Goal: Task Accomplishment & Management: Use online tool/utility

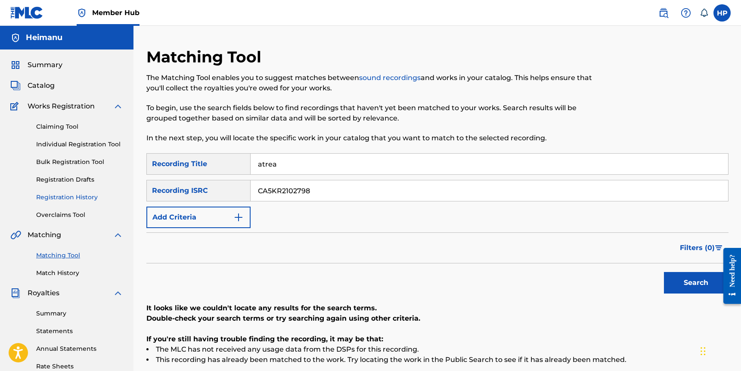
click at [67, 198] on link "Registration History" at bounding box center [79, 197] width 87 height 9
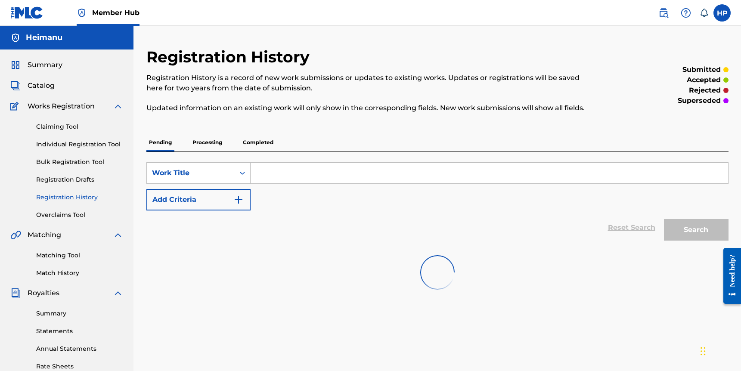
click at [264, 142] on p "Completed" at bounding box center [258, 142] width 36 height 18
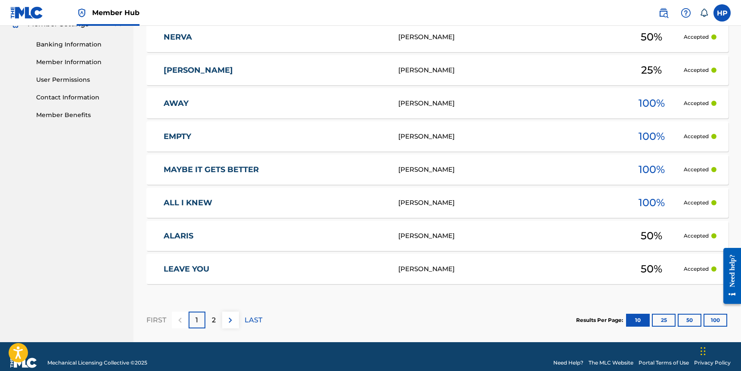
scroll to position [363, 0]
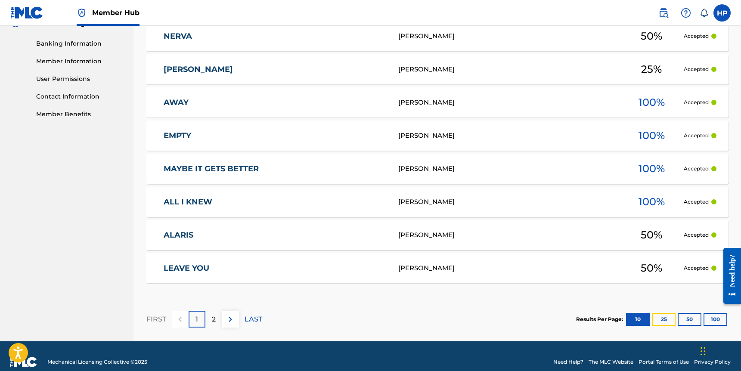
click at [662, 313] on button "25" at bounding box center [664, 319] width 24 height 13
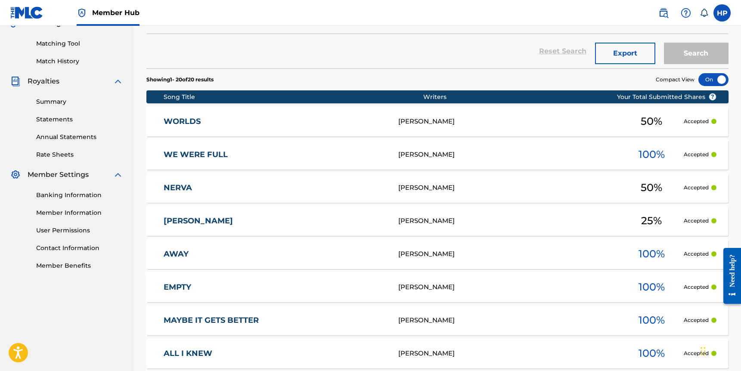
scroll to position [211, 0]
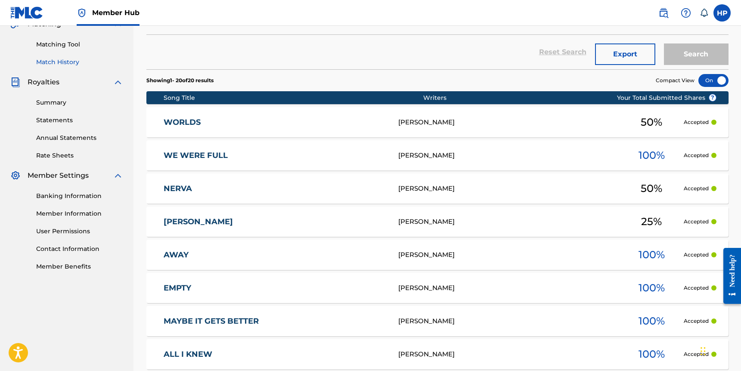
click at [60, 63] on link "Match History" at bounding box center [79, 62] width 87 height 9
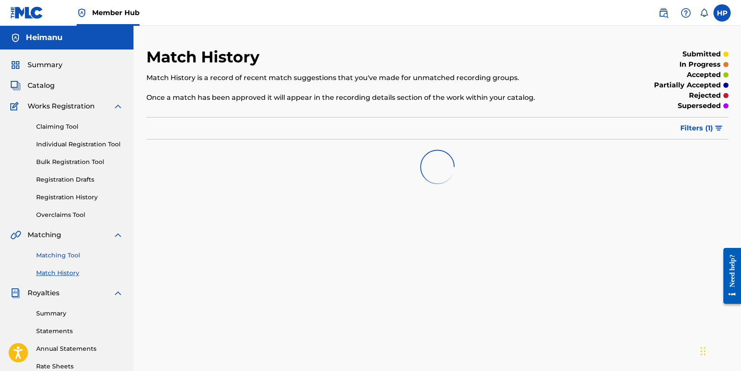
click at [61, 259] on link "Matching Tool" at bounding box center [79, 255] width 87 height 9
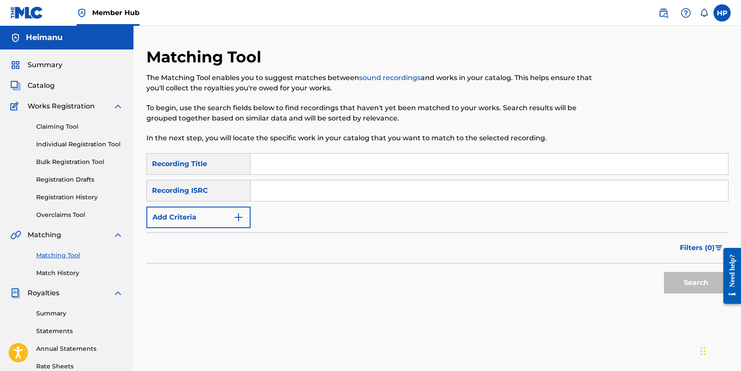
click at [265, 163] on input "Search Form" at bounding box center [488, 164] width 477 height 21
type input "aeske"
click at [278, 184] on input "Search Form" at bounding box center [488, 190] width 477 height 21
paste input "QMFME2159101"
type input "QMFME2159101"
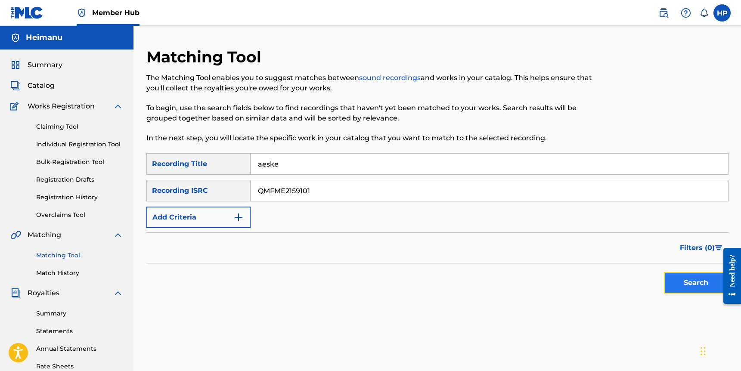
click at [705, 285] on button "Search" at bounding box center [696, 283] width 65 height 22
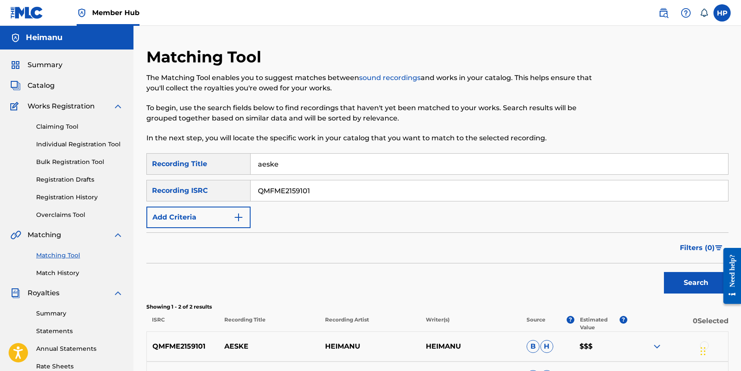
scroll to position [139, 0]
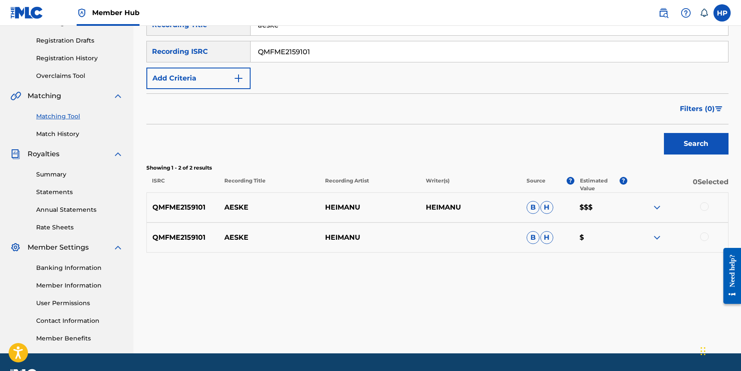
click at [703, 207] on div at bounding box center [704, 206] width 9 height 9
click at [704, 236] on div at bounding box center [704, 236] width 9 height 9
click at [615, 301] on button "Match 2 Groups" at bounding box center [604, 301] width 95 height 22
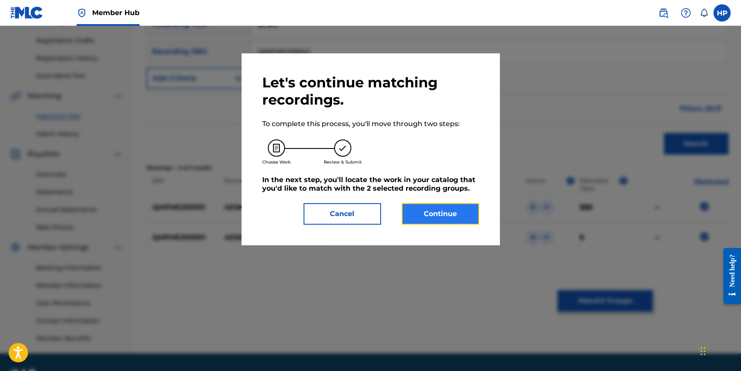
click at [442, 223] on button "Continue" at bounding box center [440, 214] width 77 height 22
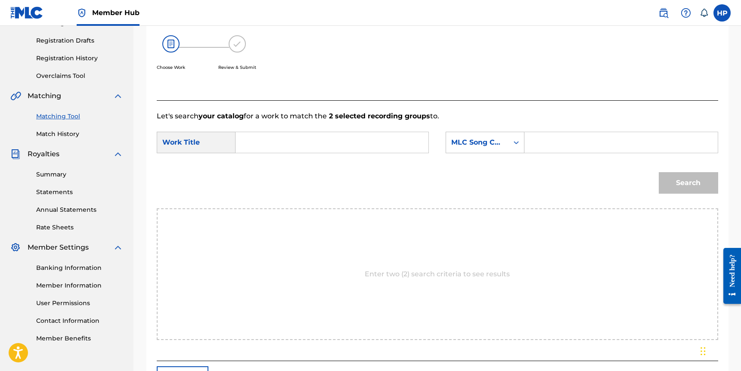
click at [338, 140] on input "Search Form" at bounding box center [332, 142] width 178 height 21
type input "Aeske"
click at [474, 138] on div "MLC Song Code" at bounding box center [477, 142] width 52 height 10
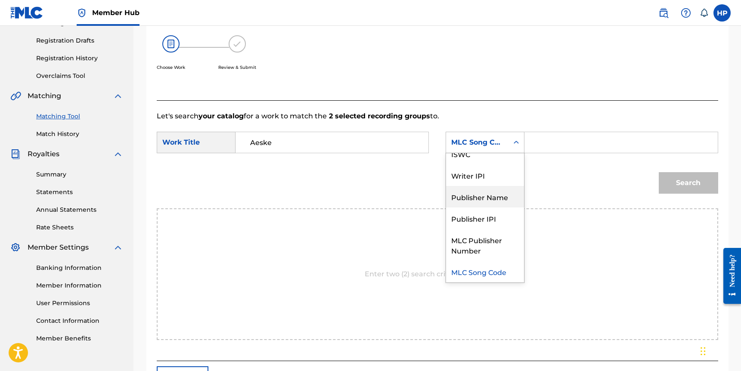
scroll to position [0, 0]
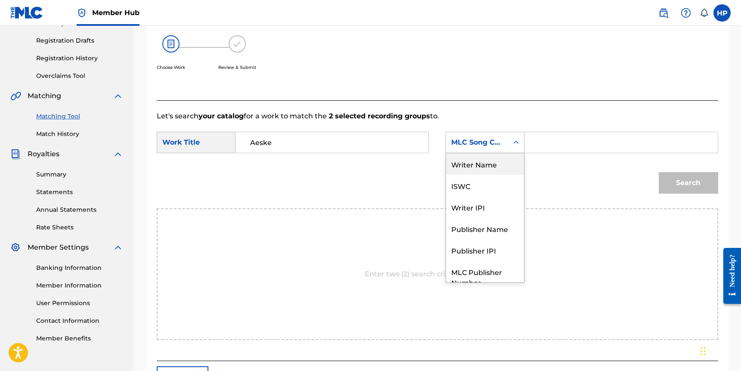
click at [477, 167] on div "Writer Name" at bounding box center [485, 164] width 78 height 22
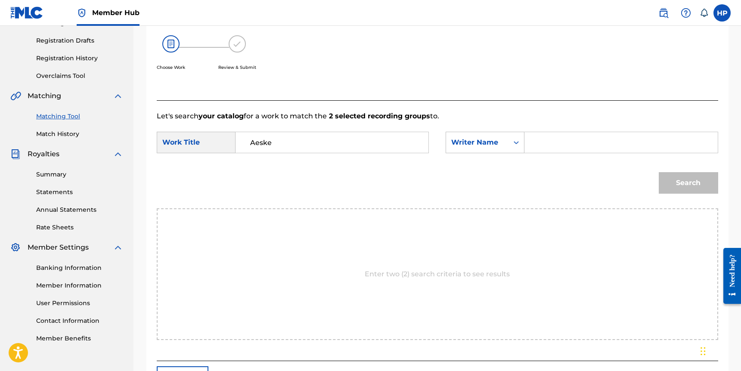
click at [543, 141] on input "Search Form" at bounding box center [621, 142] width 178 height 21
type input "Heimanu"
click at [659, 172] on button "Search" at bounding box center [688, 183] width 59 height 22
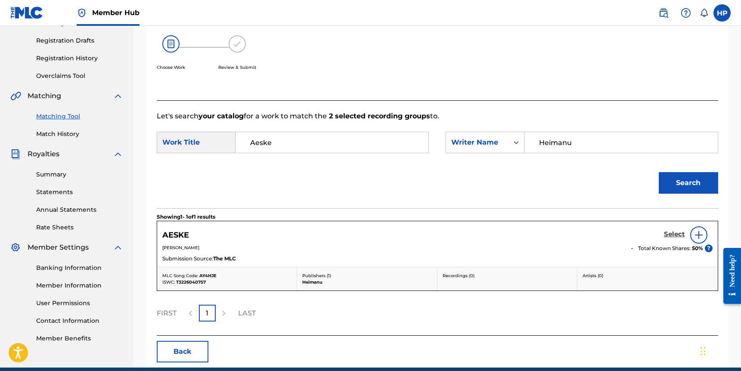
click at [668, 238] on link "Select" at bounding box center [674, 234] width 21 height 9
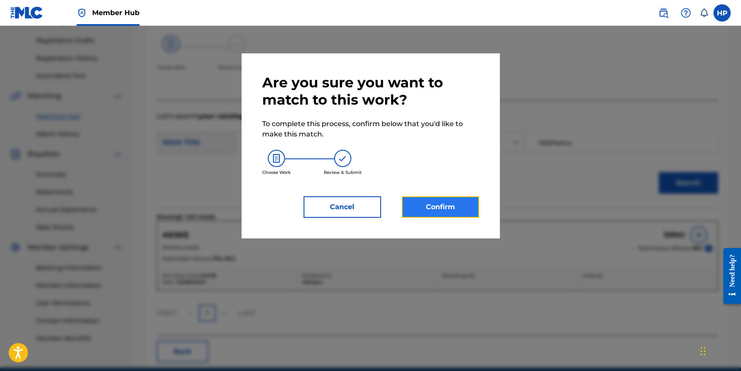
click at [461, 208] on button "Confirm" at bounding box center [440, 207] width 77 height 22
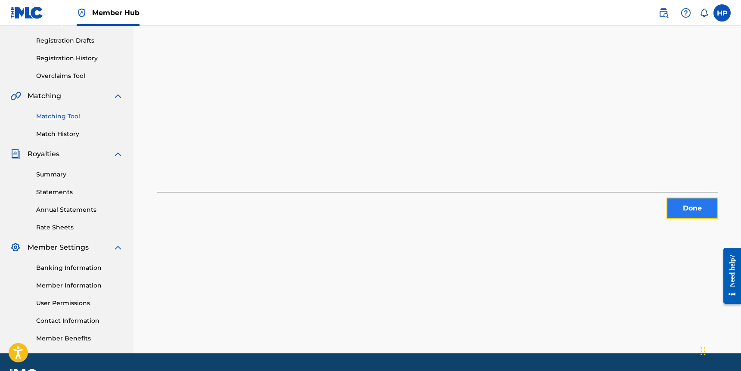
click at [690, 207] on button "Done" at bounding box center [692, 209] width 52 height 22
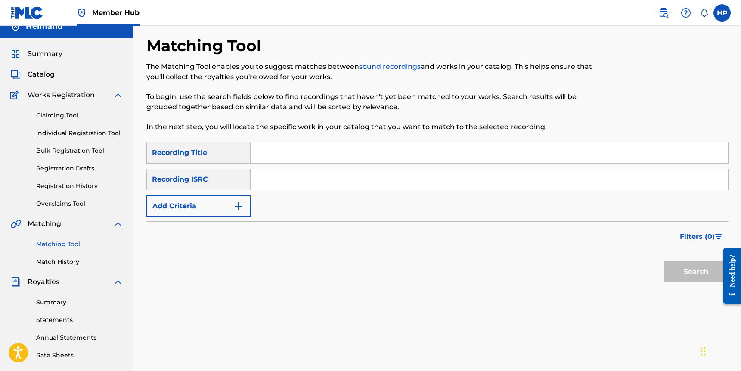
scroll to position [10, 0]
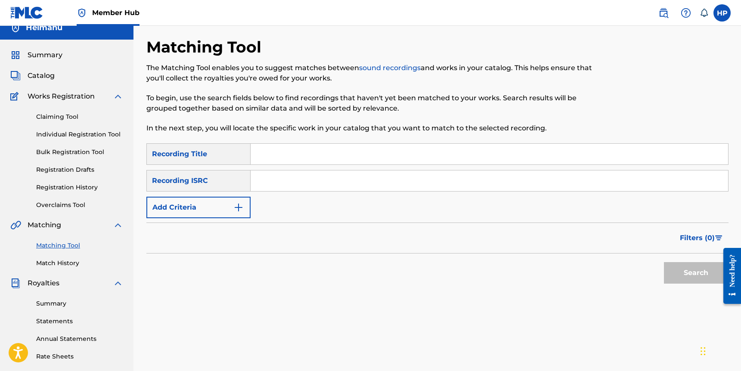
click at [265, 161] on input "Search Form" at bounding box center [488, 154] width 477 height 21
click at [270, 148] on input "Search Form" at bounding box center [488, 154] width 477 height 21
type input "red star"
click at [256, 176] on input "Search Form" at bounding box center [488, 180] width 477 height 21
click at [269, 185] on input "Search Form" at bounding box center [488, 180] width 477 height 21
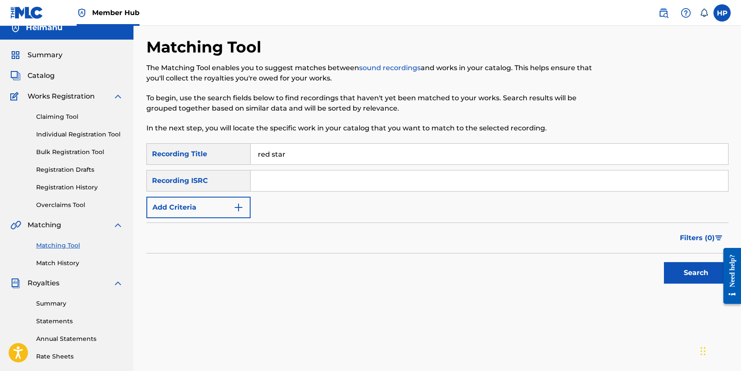
paste input "QZDA42407493"
type input "QZDA42407493"
click at [686, 274] on button "Search" at bounding box center [696, 273] width 65 height 22
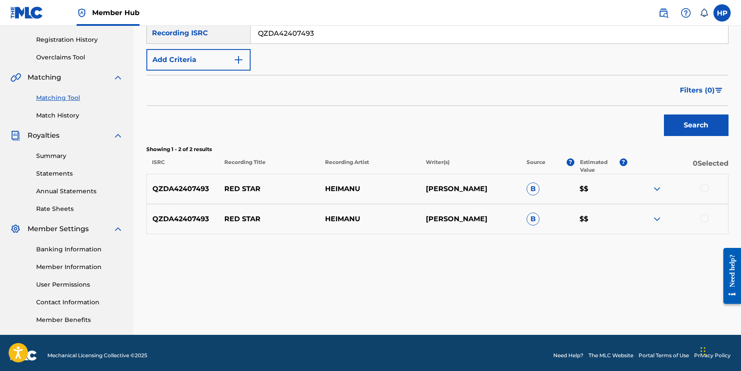
scroll to position [163, 0]
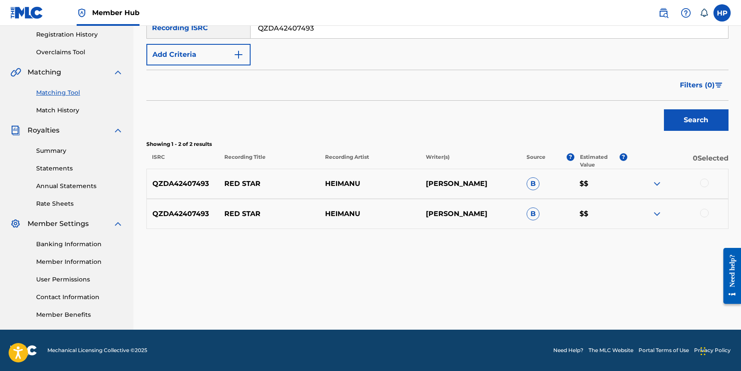
click at [714, 189] on div "QZDA42407493 RED STAR HEIMANU HEIMANU PITT B $$" at bounding box center [437, 184] width 582 height 30
click at [705, 186] on div at bounding box center [704, 183] width 9 height 9
click at [703, 216] on div at bounding box center [704, 213] width 9 height 9
click at [627, 290] on button "Match 2 Groups" at bounding box center [604, 301] width 95 height 22
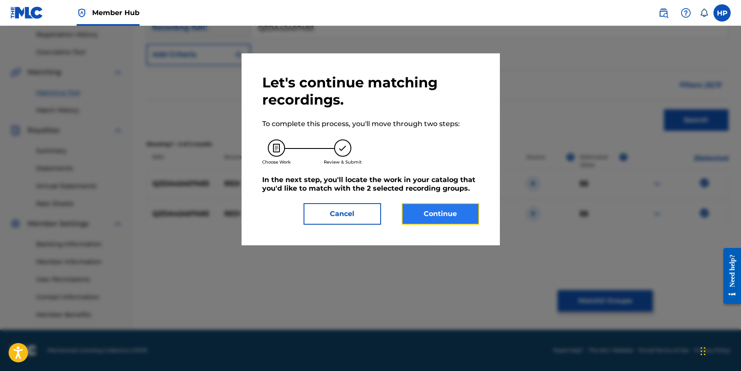
click at [452, 220] on button "Continue" at bounding box center [440, 214] width 77 height 22
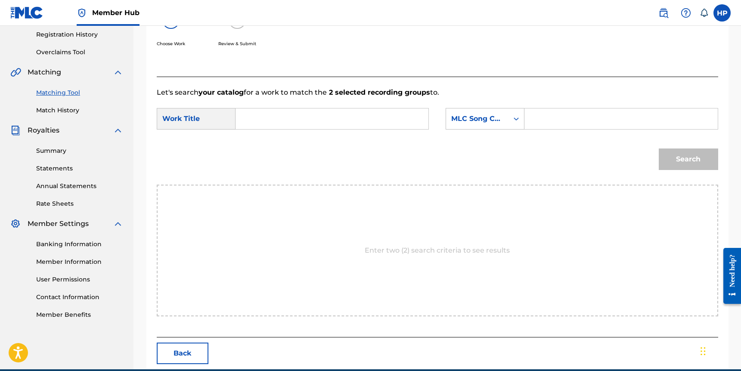
click at [288, 121] on input "Search Form" at bounding box center [332, 118] width 178 height 21
type input "Red Star"
click at [480, 116] on div "MLC Song Code" at bounding box center [477, 119] width 52 height 10
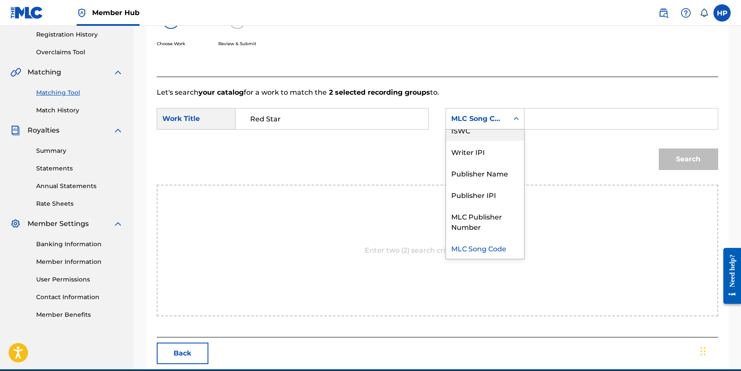
scroll to position [0, 0]
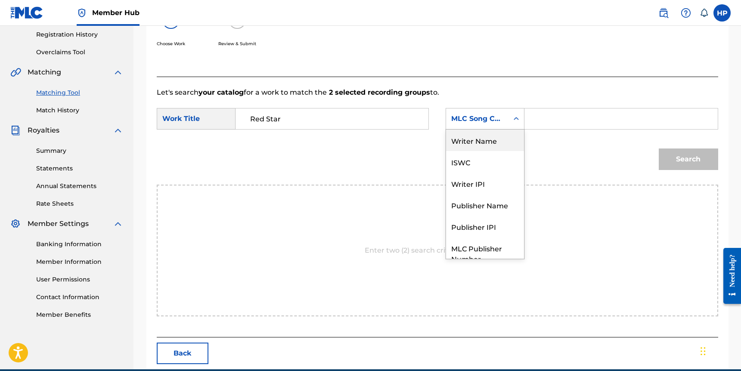
click at [469, 144] on div "Writer Name" at bounding box center [485, 141] width 78 height 22
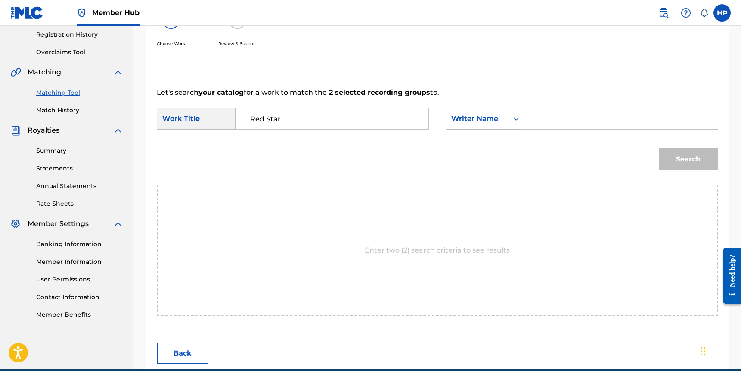
click at [566, 121] on input "Search Form" at bounding box center [621, 118] width 178 height 21
click at [566, 120] on input "Search Form" at bounding box center [621, 118] width 178 height 21
type input "Heimanu"
click at [659, 148] on button "Search" at bounding box center [688, 159] width 59 height 22
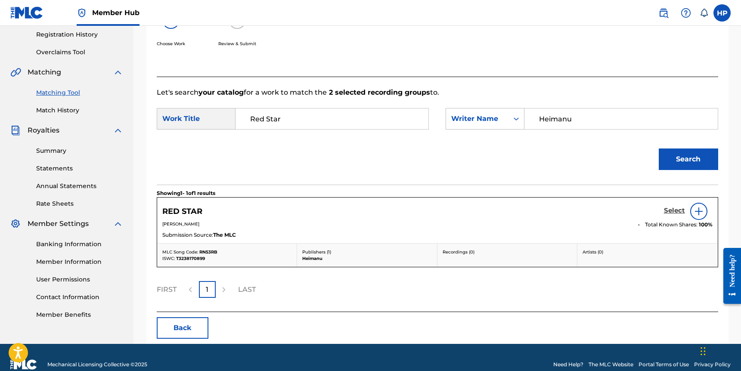
click at [669, 211] on h5 "Select" at bounding box center [674, 211] width 21 height 8
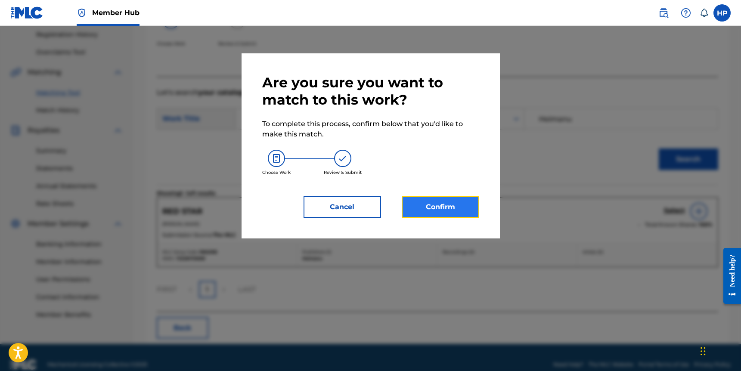
click at [465, 206] on button "Confirm" at bounding box center [440, 207] width 77 height 22
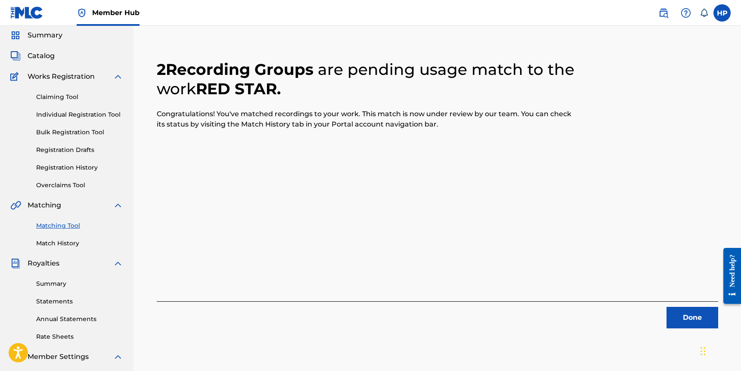
scroll to position [38, 0]
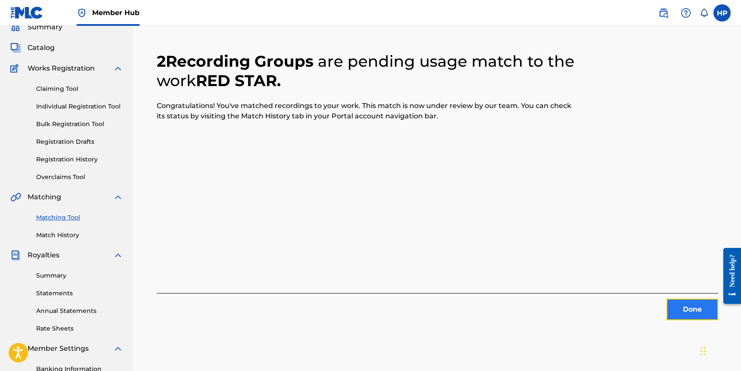
click at [676, 309] on button "Done" at bounding box center [692, 310] width 52 height 22
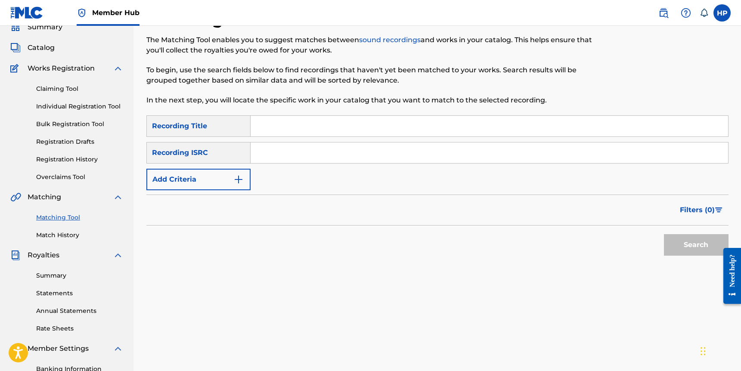
click at [363, 126] on input "Search Form" at bounding box center [488, 126] width 477 height 21
type input "r"
type input "Reva"
click at [290, 154] on input "Search Form" at bounding box center [488, 152] width 477 height 21
click at [279, 156] on input "Search Form" at bounding box center [488, 152] width 477 height 21
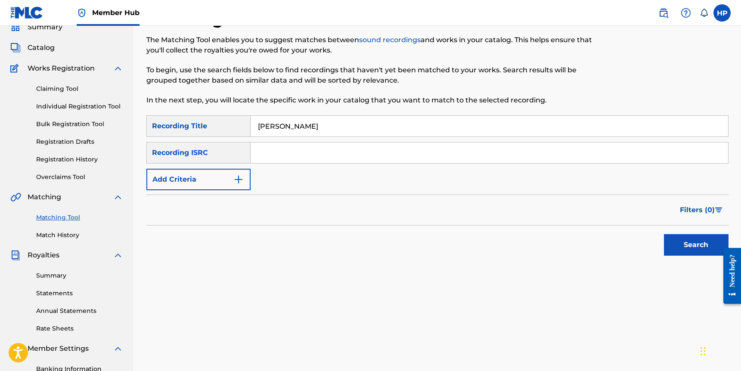
paste input "USA2P2109855"
type input "USA2P2109855"
click at [711, 246] on button "Search" at bounding box center [696, 245] width 65 height 22
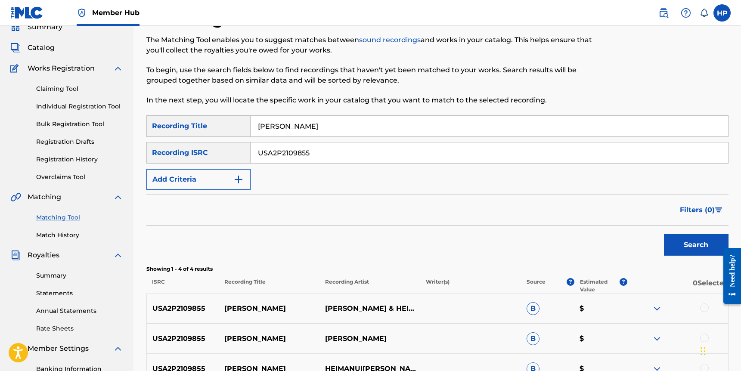
scroll to position [165, 0]
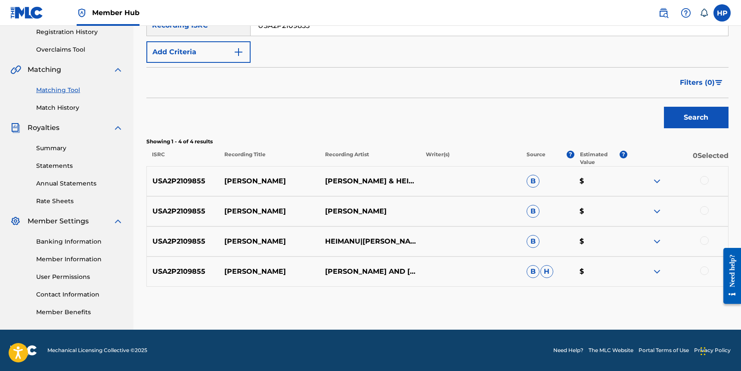
click at [704, 179] on div at bounding box center [704, 180] width 9 height 9
click at [704, 225] on div "USA2P2109855 REVA KRANE HEIMANU B $" at bounding box center [437, 211] width 582 height 30
click at [703, 209] on div at bounding box center [704, 210] width 9 height 9
click at [703, 236] on div at bounding box center [704, 240] width 9 height 9
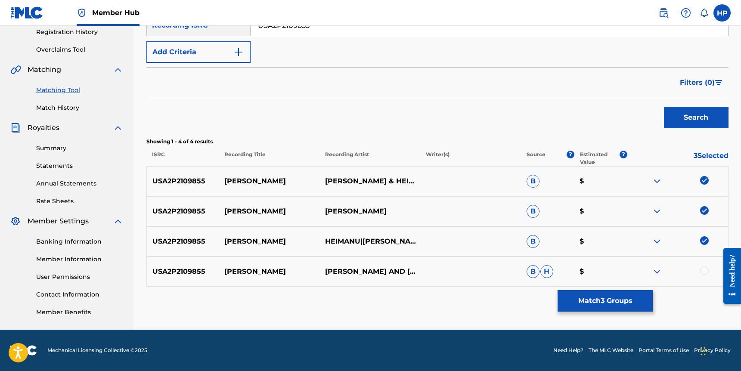
click at [703, 281] on div "USA2P2109855 REVA KRANE AND HEIMANU B H $" at bounding box center [437, 272] width 582 height 30
click at [703, 272] on div at bounding box center [704, 270] width 9 height 9
click at [643, 298] on button "Match 4 Groups" at bounding box center [604, 301] width 95 height 22
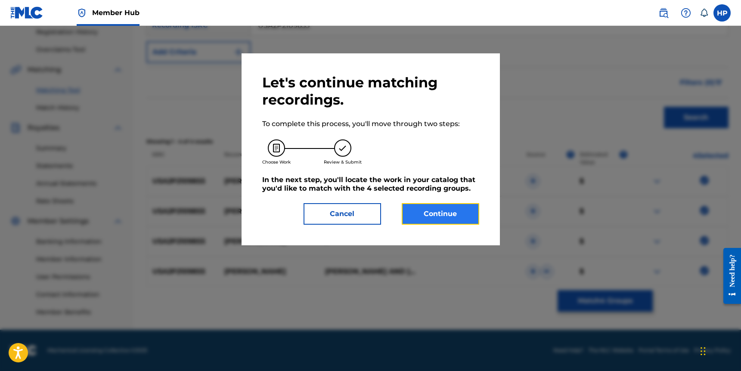
click at [479, 217] on button "Continue" at bounding box center [440, 214] width 77 height 22
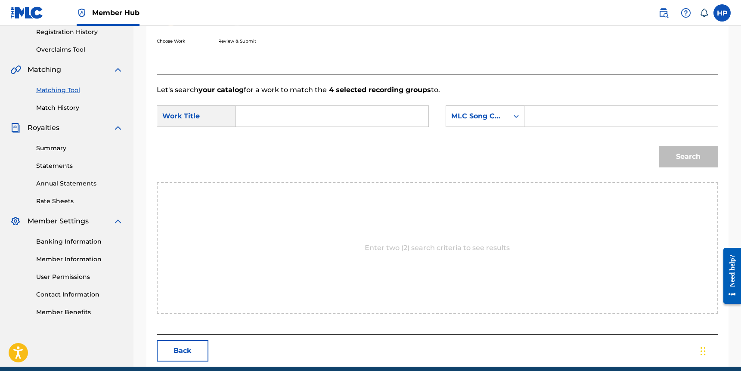
click at [267, 109] on input "Search Form" at bounding box center [332, 116] width 178 height 21
type input "Reva"
click at [504, 117] on div "MLC Song Code" at bounding box center [477, 116] width 62 height 16
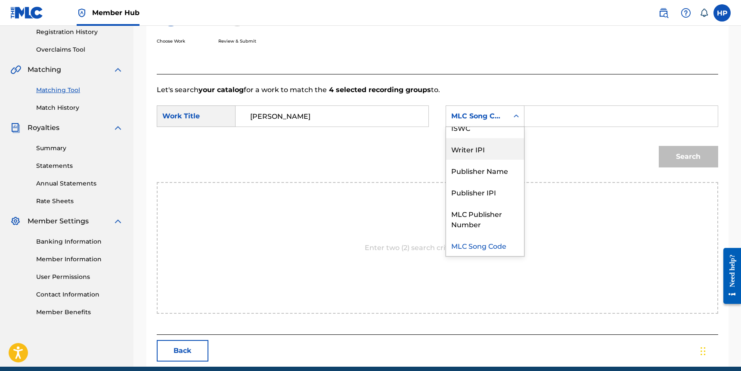
scroll to position [0, 0]
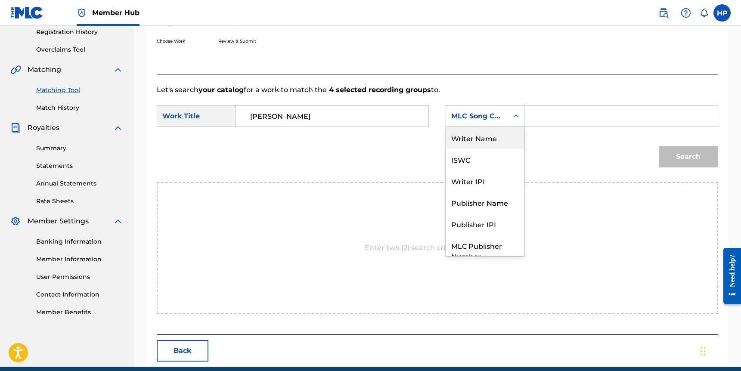
click at [485, 144] on div "Writer Name" at bounding box center [485, 138] width 78 height 22
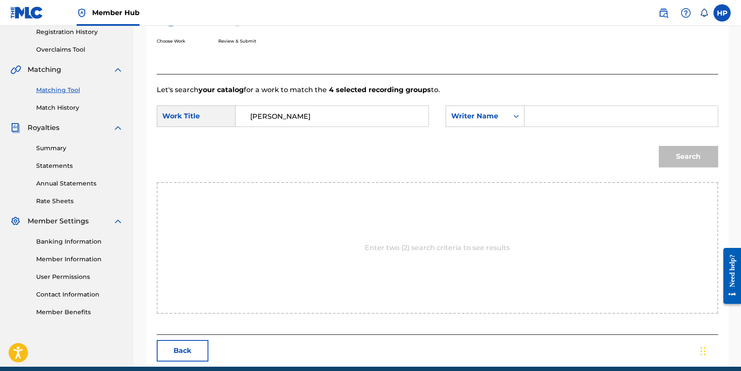
click at [569, 105] on form "SearchWithCriteria83c3b1c6-d3ac-4341-b01c-75abe5cc182b Work Title Reva SearchWi…" at bounding box center [437, 138] width 561 height 87
click at [561, 110] on input "Search Form" at bounding box center [621, 116] width 178 height 21
type input "Heimanu"
click at [659, 146] on button "Search" at bounding box center [688, 157] width 59 height 22
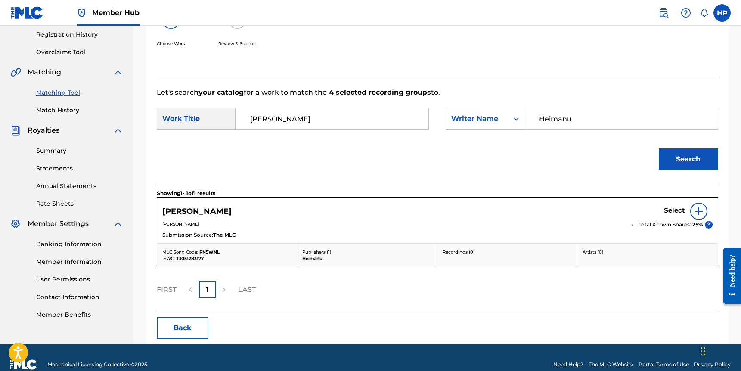
scroll to position [165, 0]
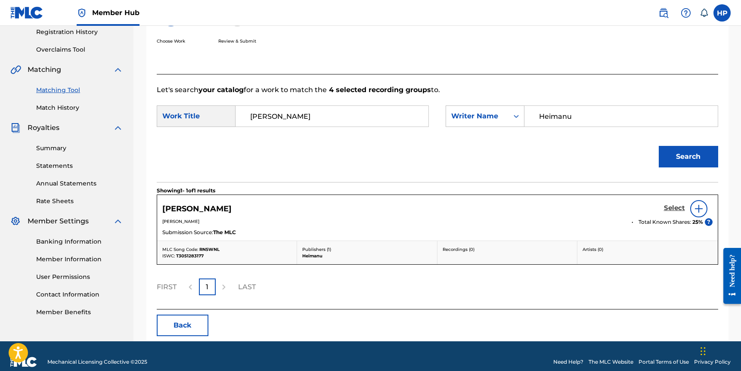
click at [665, 204] on h5 "Select" at bounding box center [674, 208] width 21 height 8
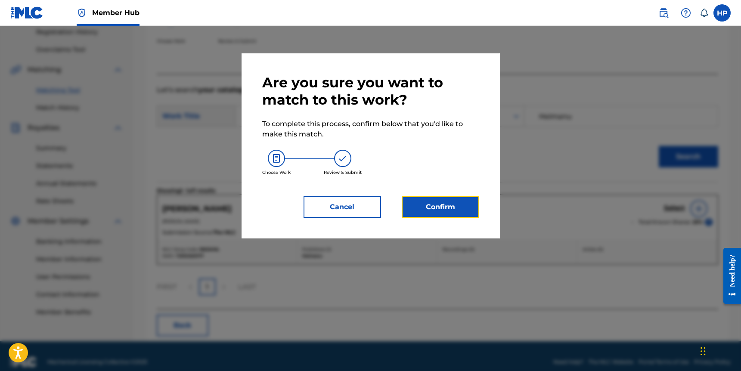
drag, startPoint x: 429, startPoint y: 199, endPoint x: 427, endPoint y: 189, distance: 10.0
click at [427, 188] on div "Are you sure you want to match to this work? To complete this process, confirm …" at bounding box center [370, 146] width 217 height 144
click at [373, 209] on button "Cancel" at bounding box center [341, 207] width 77 height 22
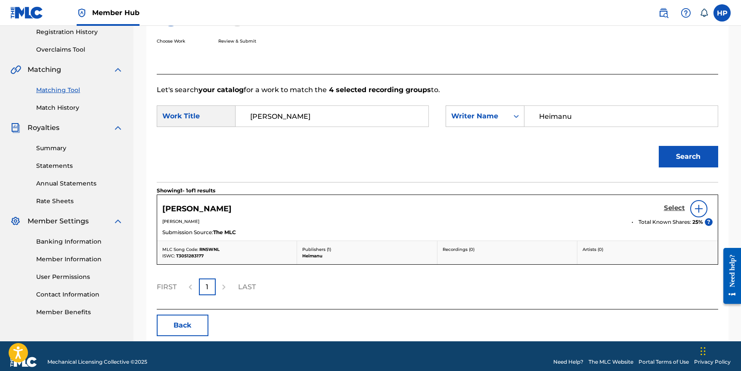
click at [668, 210] on h5 "Select" at bounding box center [674, 208] width 21 height 8
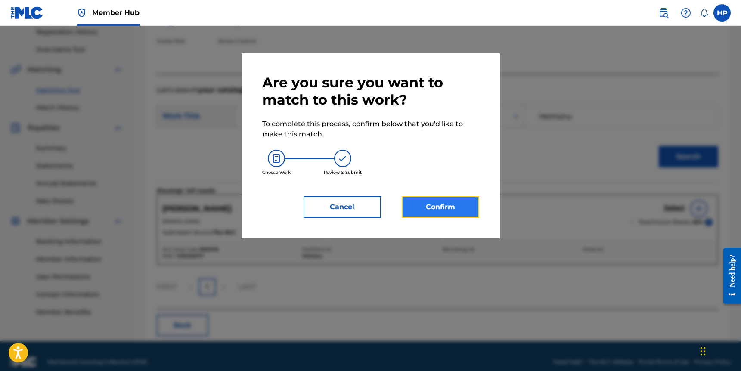
click at [454, 212] on button "Confirm" at bounding box center [440, 207] width 77 height 22
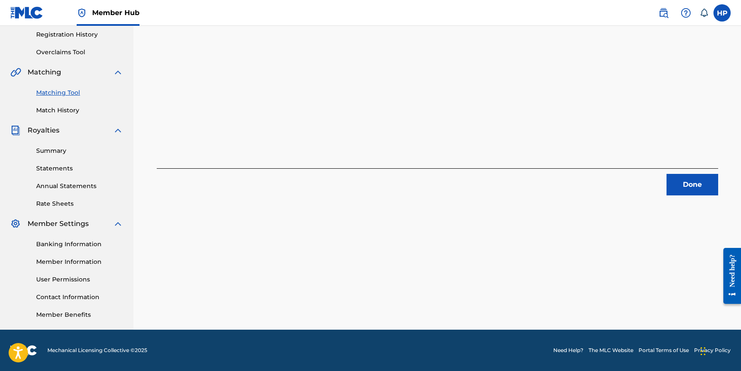
scroll to position [0, 0]
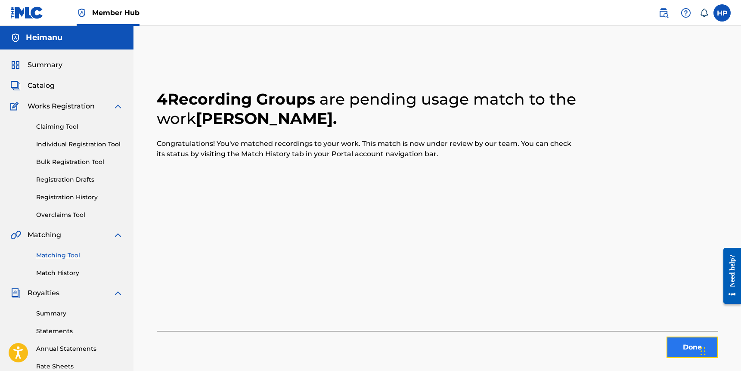
click at [670, 338] on button "Done" at bounding box center [692, 348] width 52 height 22
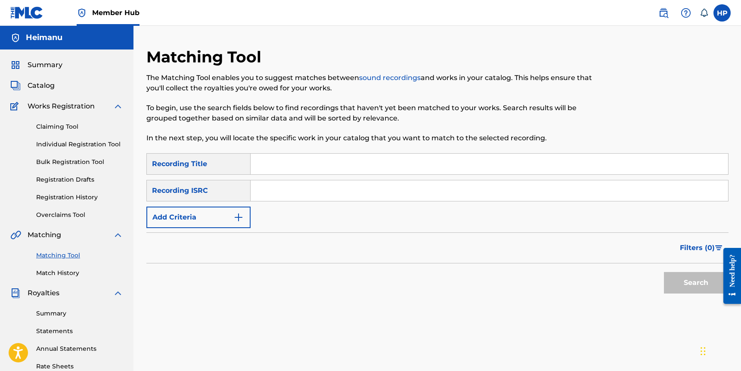
click at [65, 191] on div "Claiming Tool Individual Registration Tool Bulk Registration Tool Registration …" at bounding box center [66, 165] width 113 height 108
click at [61, 198] on link "Registration History" at bounding box center [79, 197] width 87 height 9
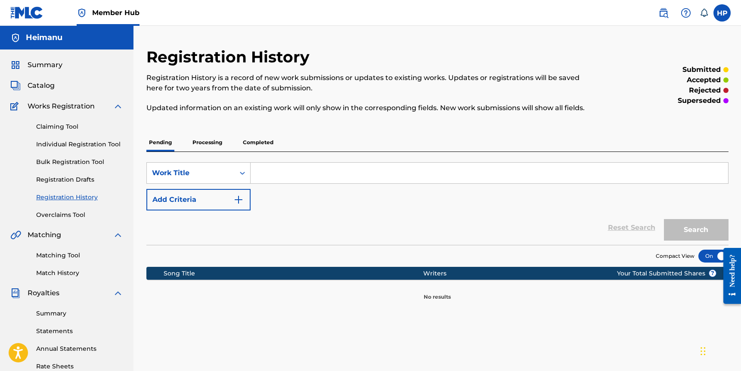
click at [252, 145] on p "Completed" at bounding box center [258, 142] width 36 height 18
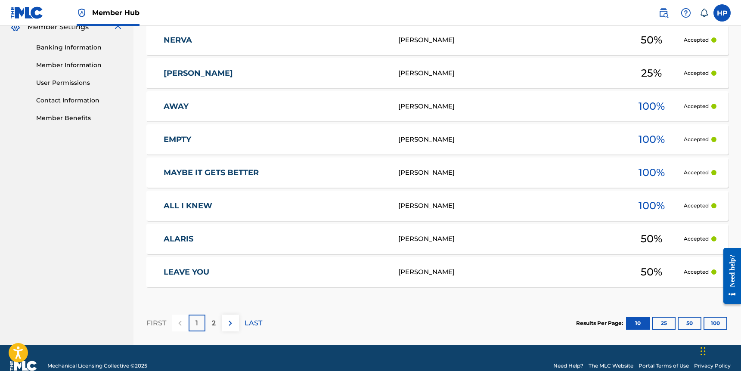
scroll to position [375, 0]
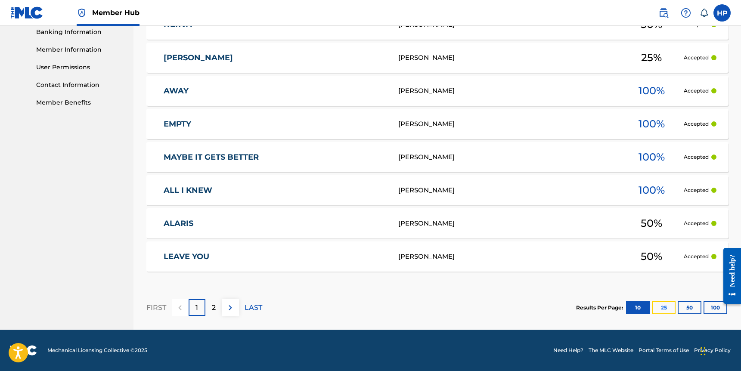
click at [669, 309] on button "25" at bounding box center [664, 307] width 24 height 13
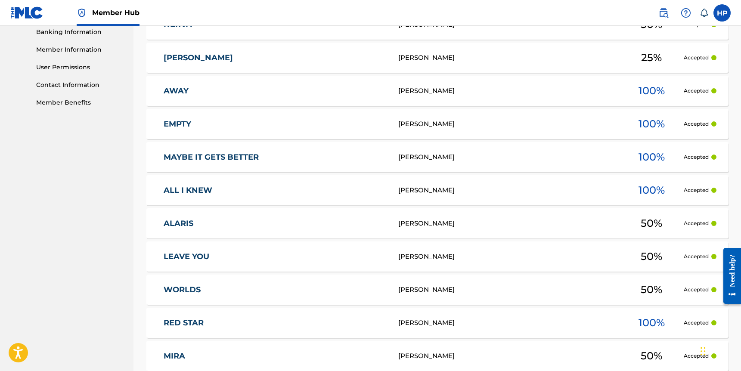
click at [99, 257] on nav "Heimanu Summary Catalog Works Registration Claiming Tool Individual Registratio…" at bounding box center [66, 154] width 133 height 1006
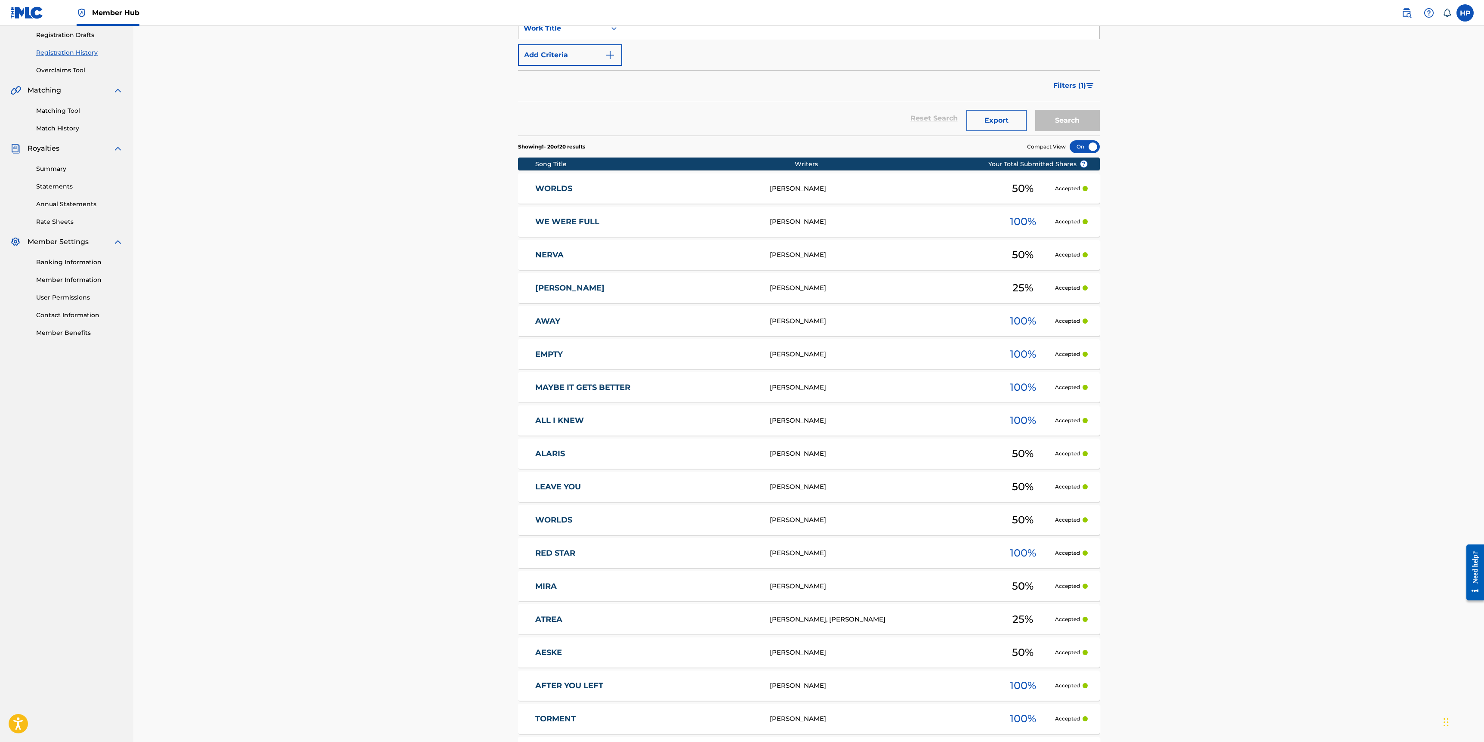
scroll to position [0, 0]
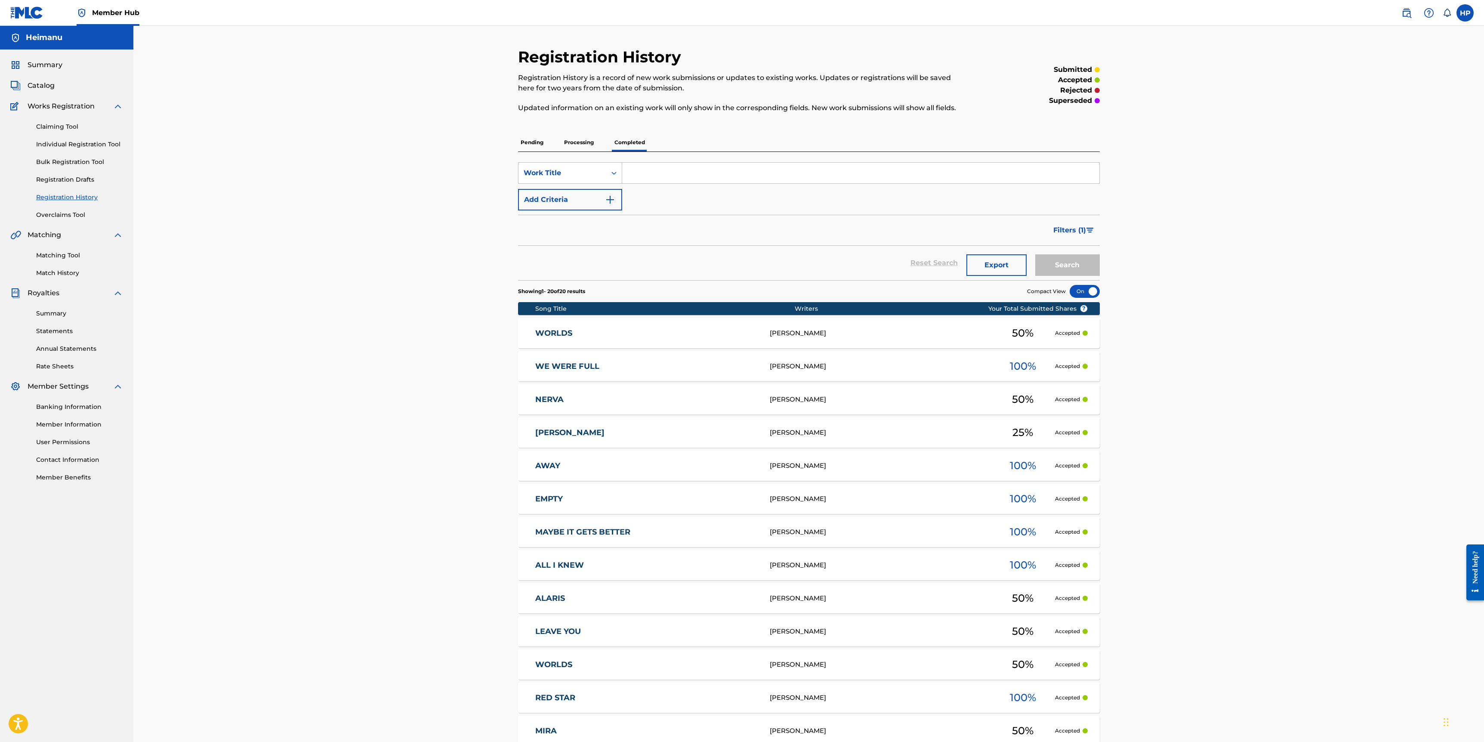
click at [570, 140] on p "Processing" at bounding box center [579, 142] width 35 height 18
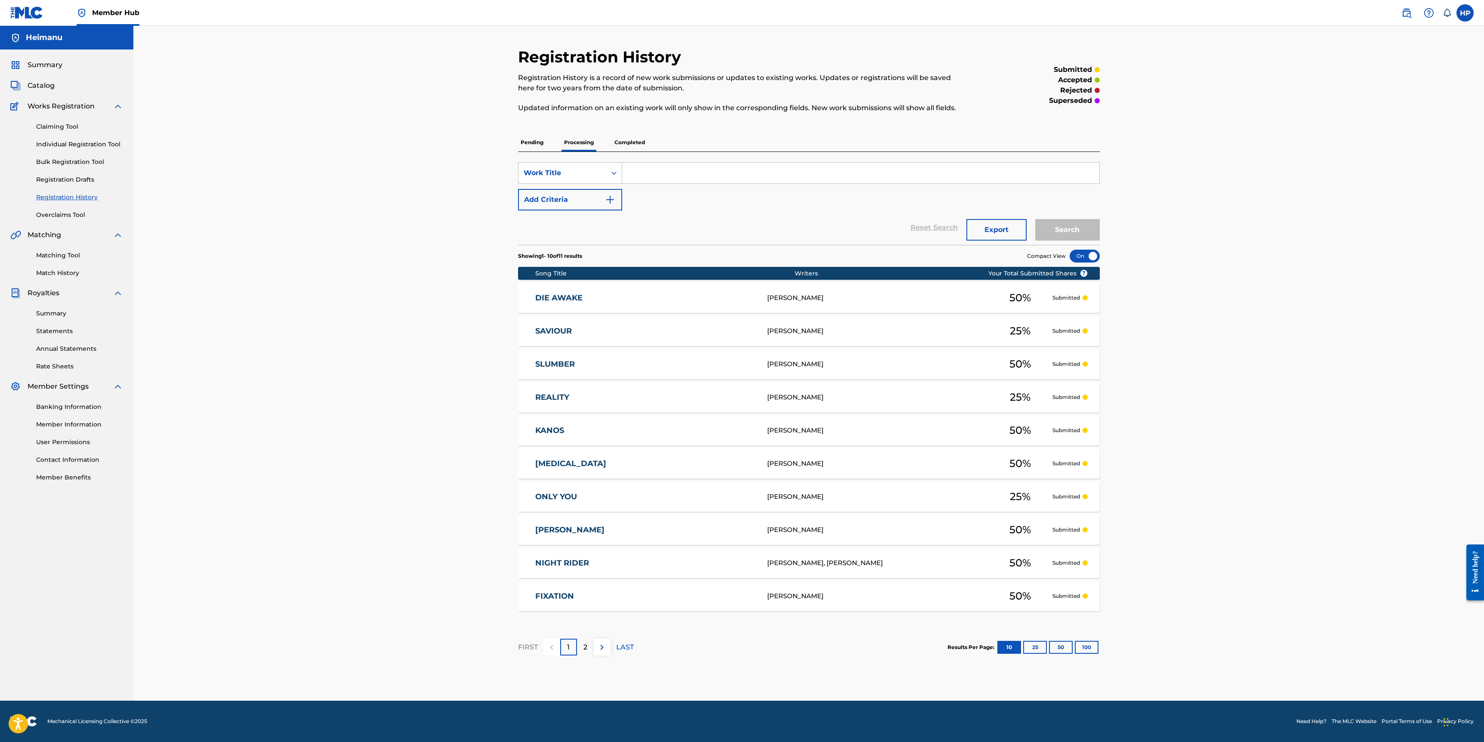
click at [536, 143] on p "Pending" at bounding box center [532, 142] width 28 height 18
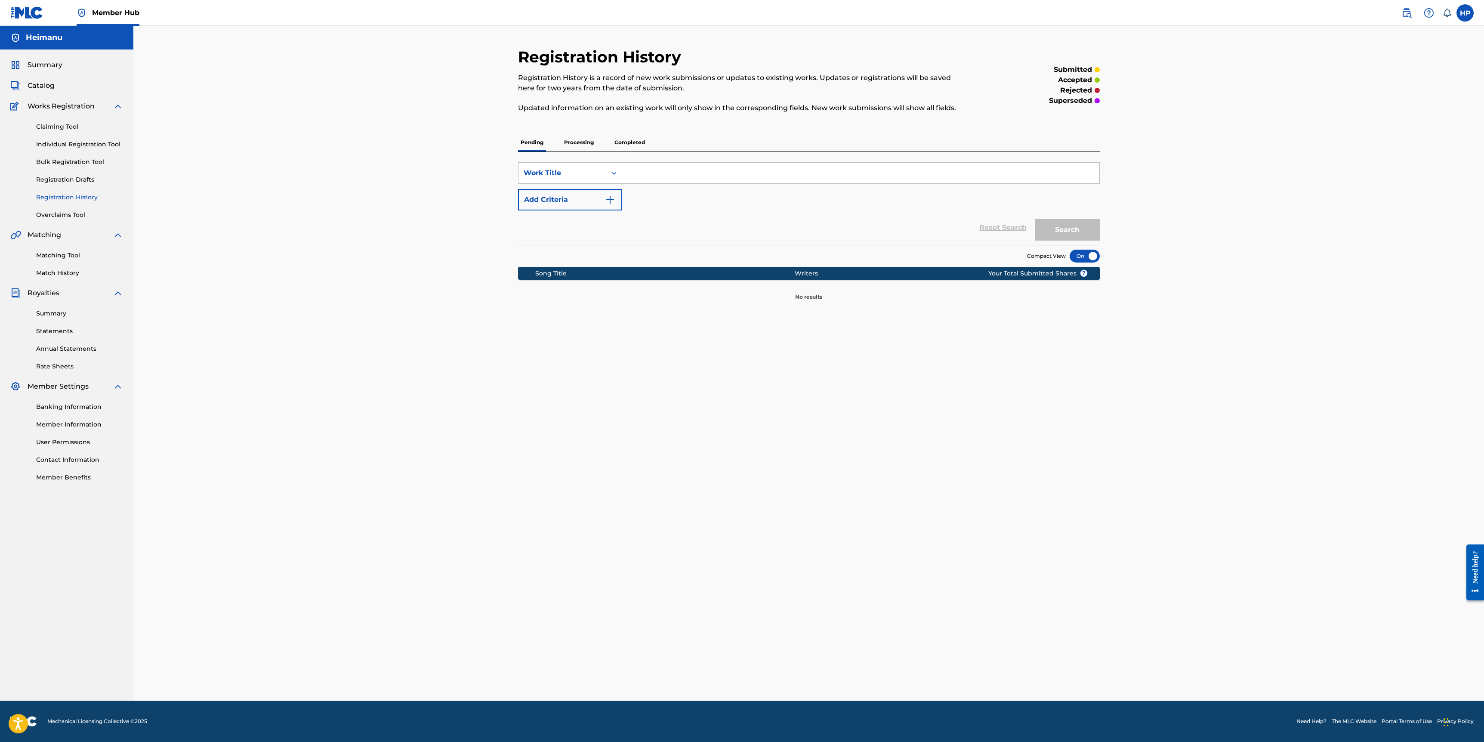
click at [582, 143] on p "Processing" at bounding box center [579, 142] width 35 height 18
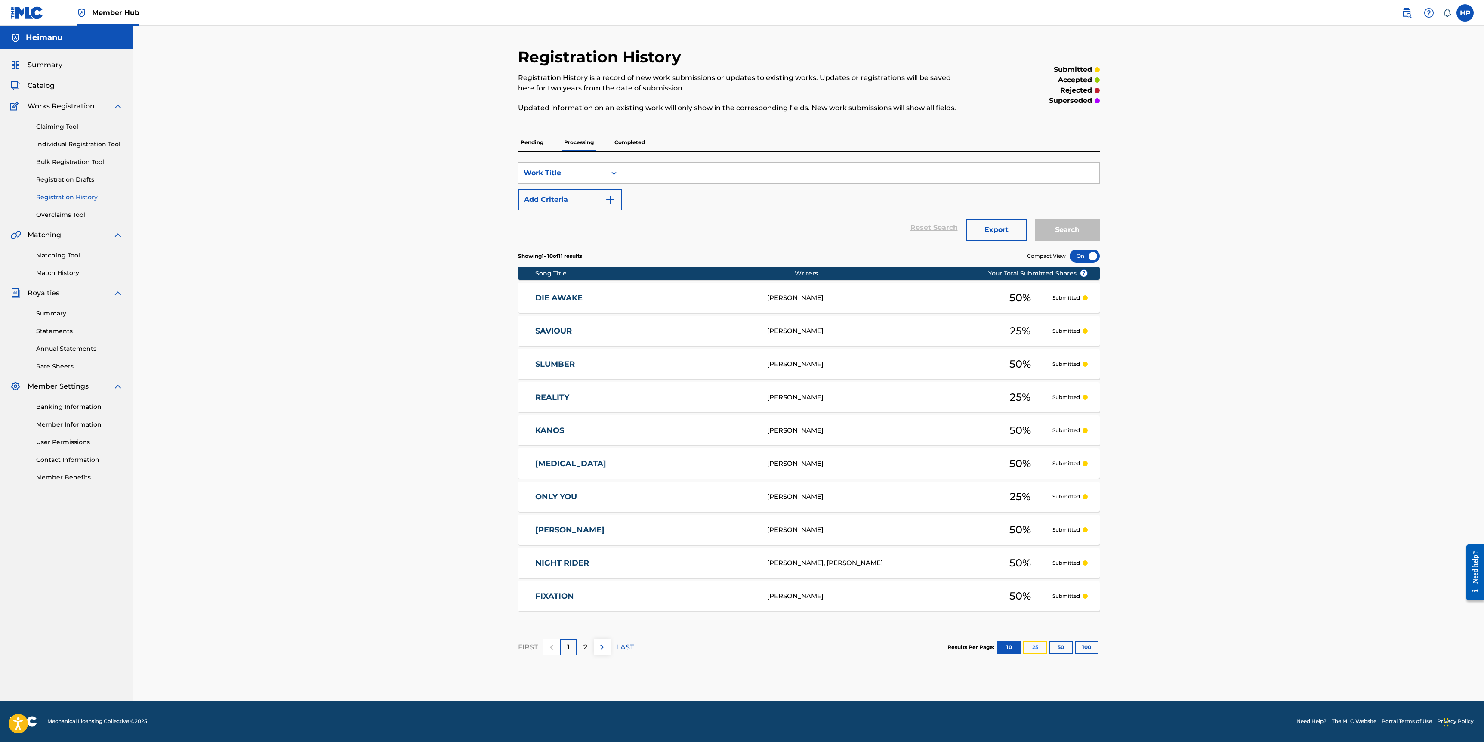
click at [740, 371] on button "25" at bounding box center [1036, 647] width 24 height 13
click at [61, 274] on link "Match History" at bounding box center [79, 273] width 87 height 9
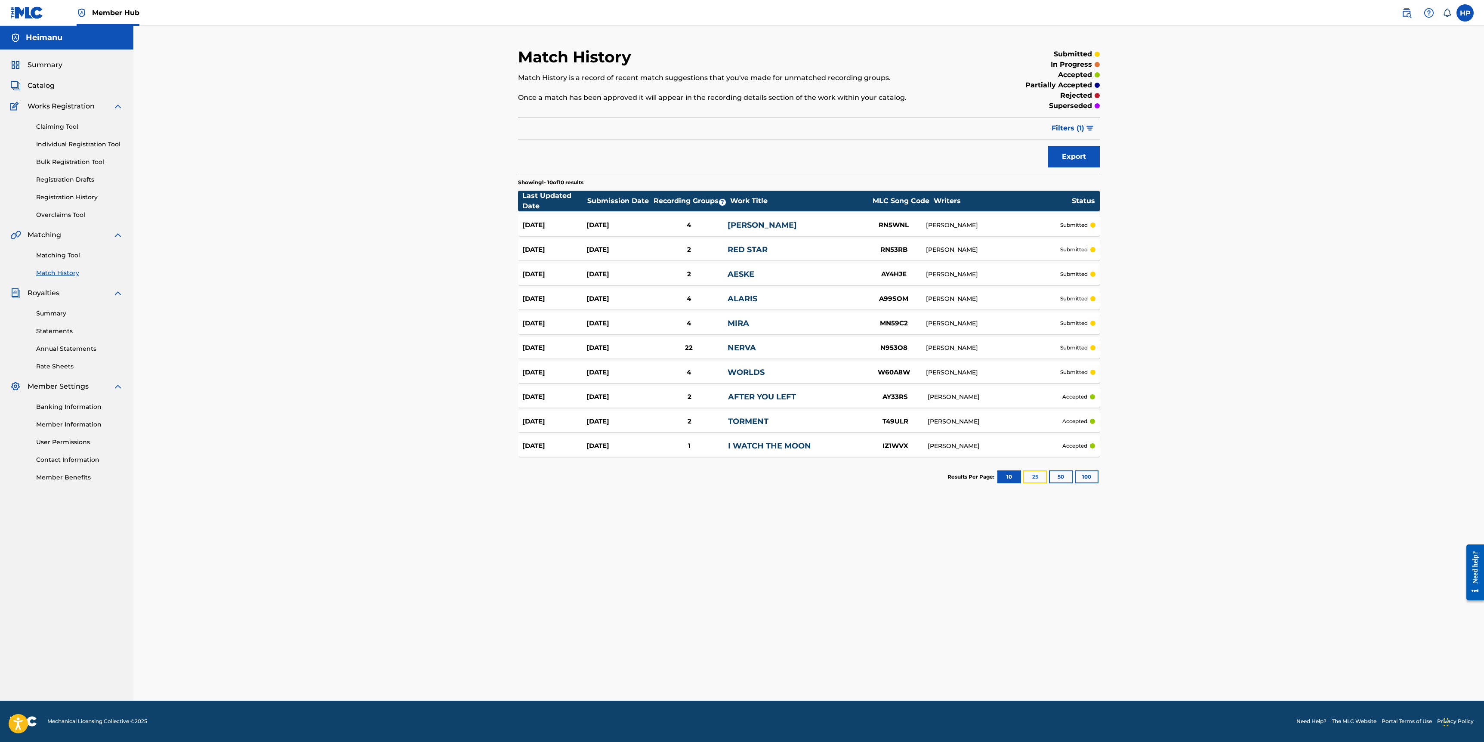
click at [740, 371] on button "25" at bounding box center [1036, 476] width 24 height 13
click at [65, 254] on link "Matching Tool" at bounding box center [79, 255] width 87 height 9
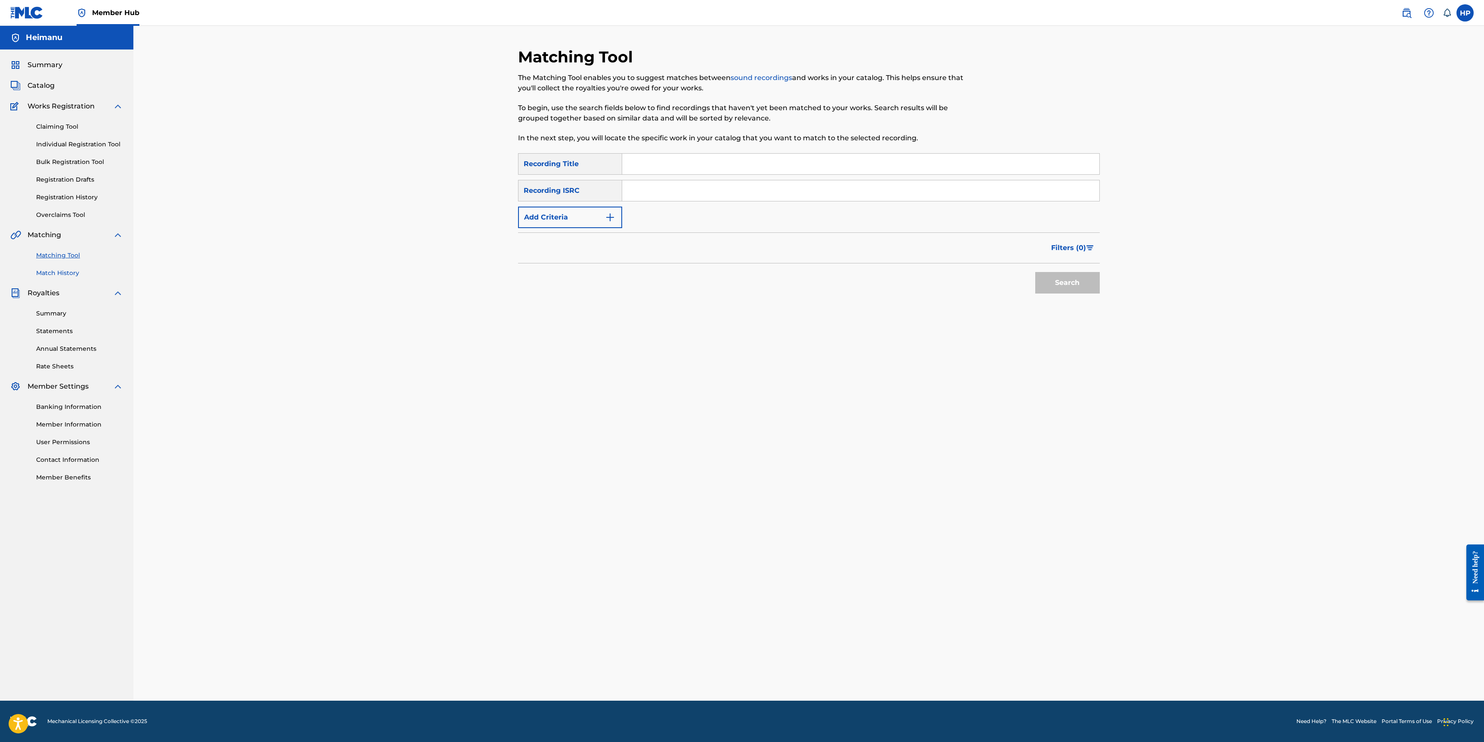
click at [59, 272] on link "Match History" at bounding box center [79, 273] width 87 height 9
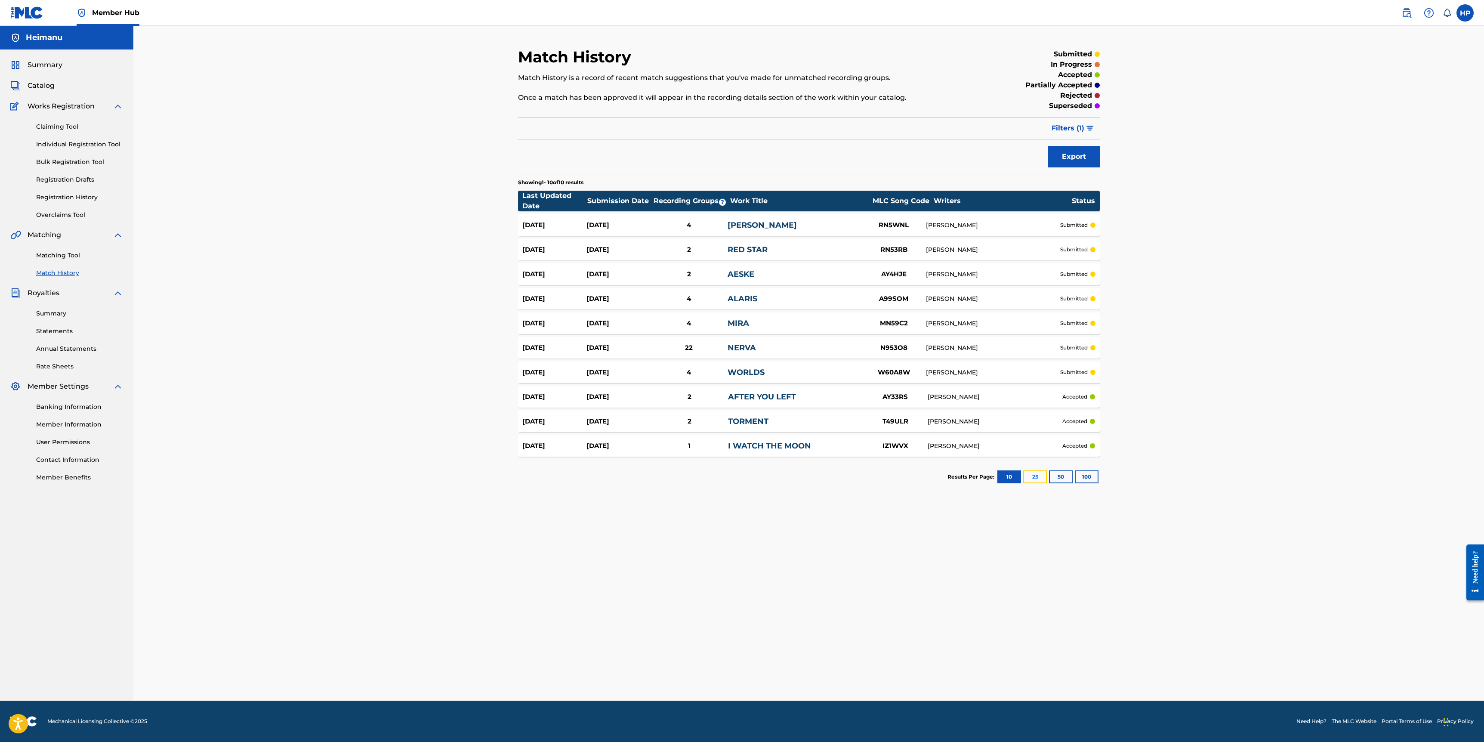
click at [740, 371] on button "25" at bounding box center [1036, 476] width 24 height 13
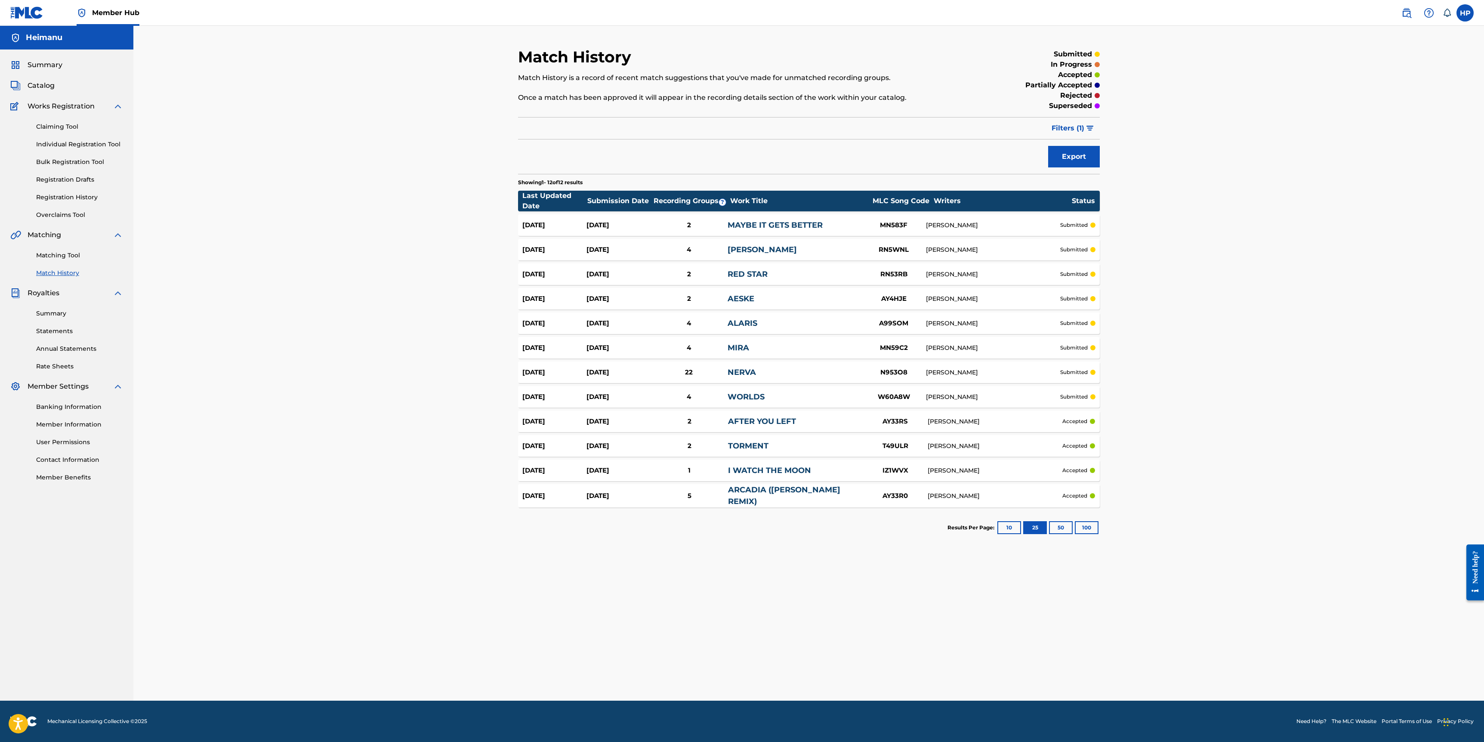
click at [410, 120] on div "Match History Match History is a record of recent match suggestions that you've…" at bounding box center [808, 363] width 1351 height 675
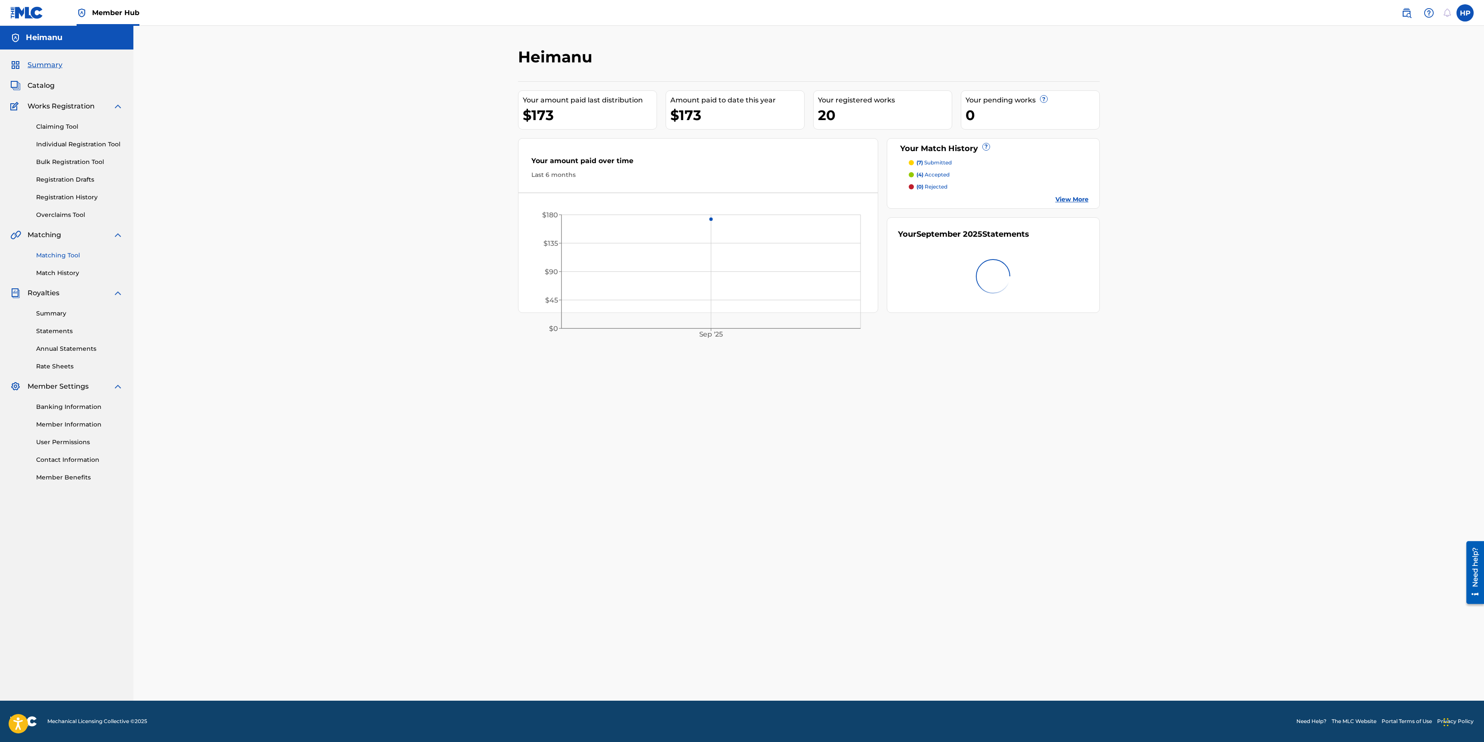
click at [77, 254] on link "Matching Tool" at bounding box center [79, 255] width 87 height 9
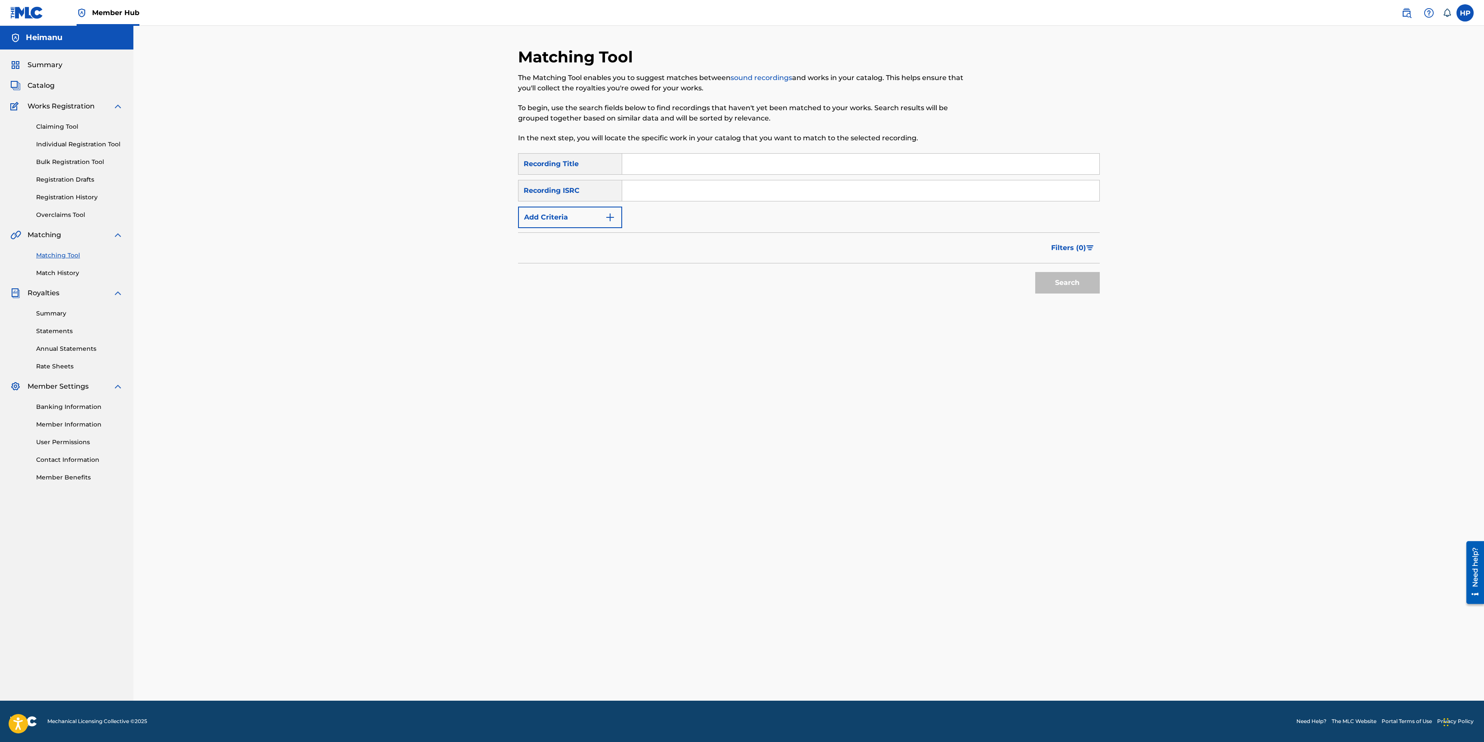
click at [644, 161] on input "Search Form" at bounding box center [860, 164] width 477 height 21
type input "Maybe it gets better"
click at [654, 188] on input "Search Form" at bounding box center [860, 190] width 477 height 21
paste input "QZTBB2322441"
type input "QZTBB2322441"
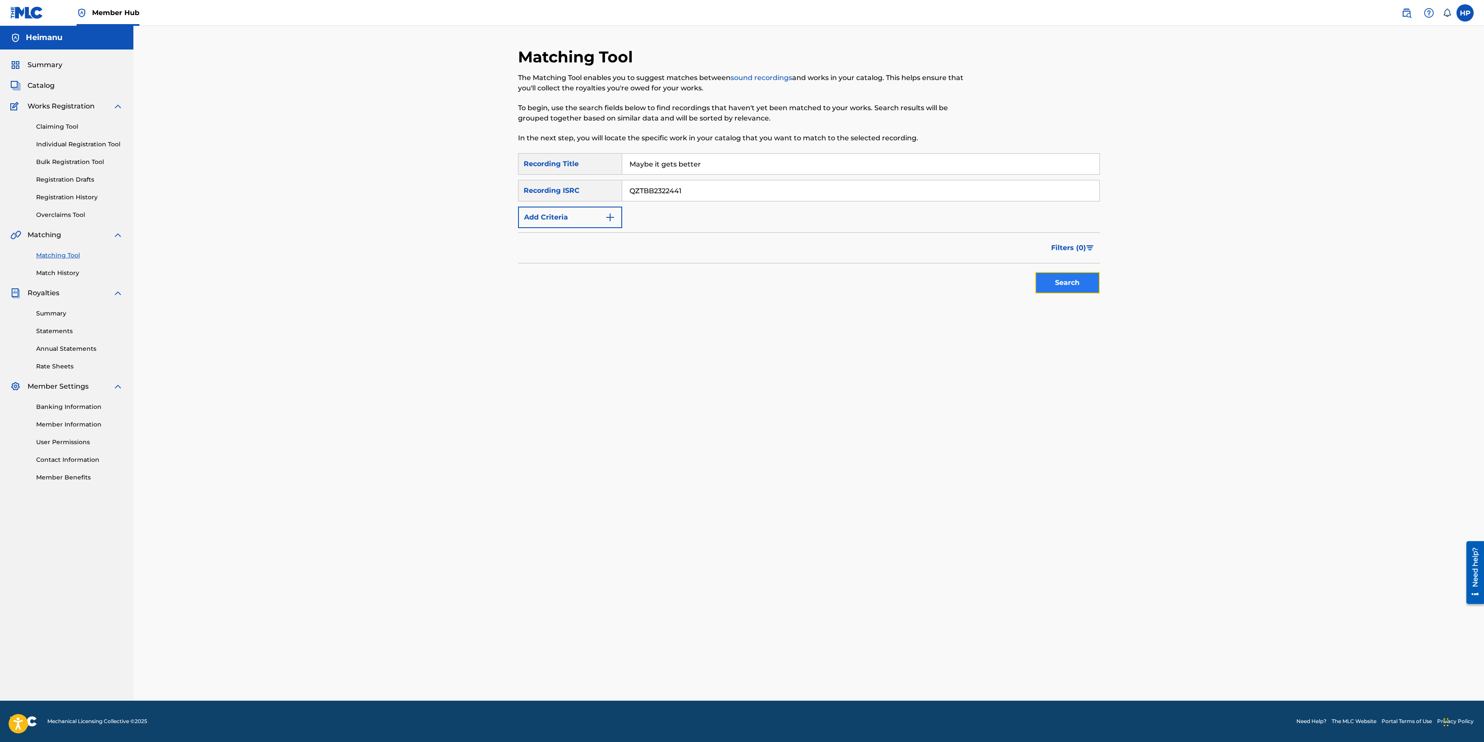
click at [1042, 290] on button "Search" at bounding box center [1068, 283] width 65 height 22
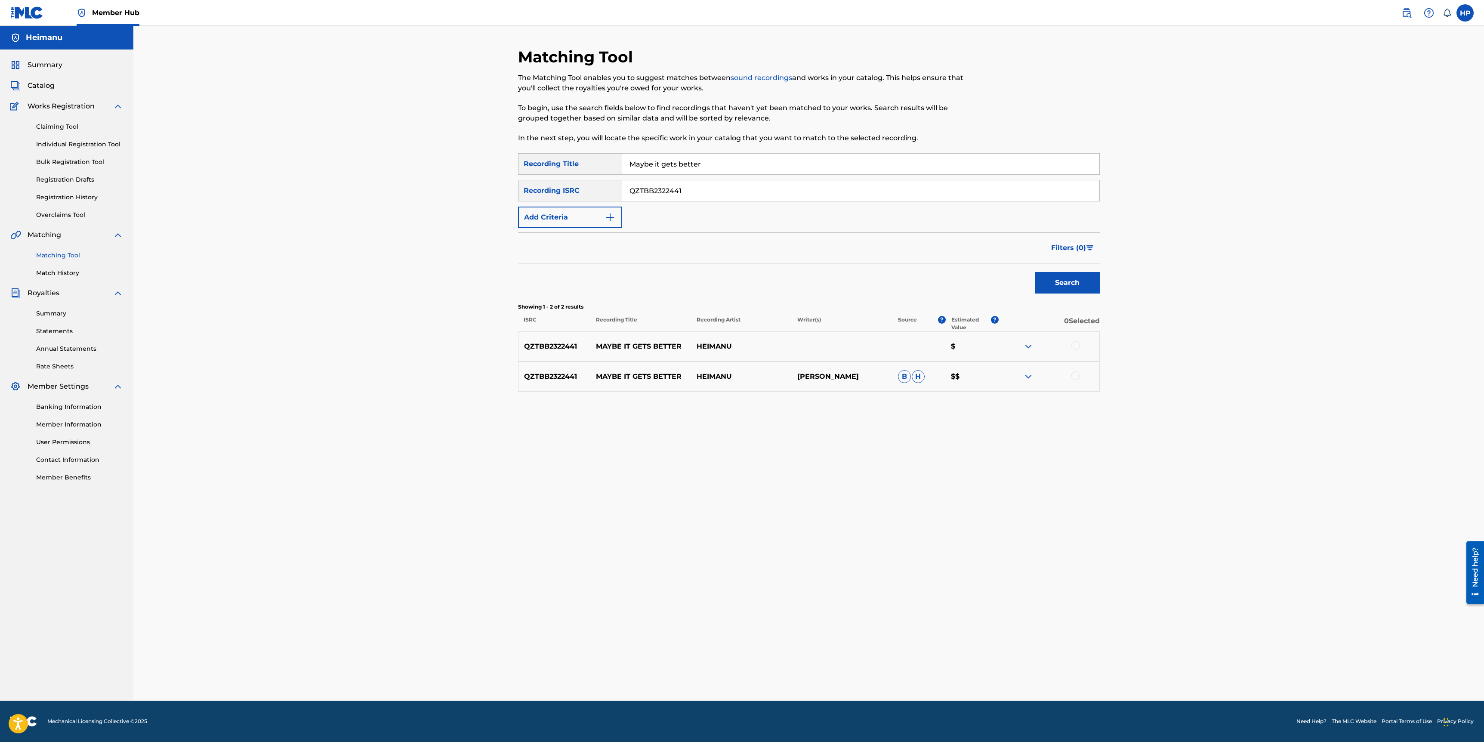
click at [1075, 350] on div at bounding box center [1049, 346] width 101 height 10
click at [1075, 345] on div at bounding box center [1076, 345] width 9 height 9
click at [1077, 375] on div at bounding box center [1076, 375] width 9 height 9
click at [651, 669] on button "Match 2 Groups" at bounding box center [604, 672] width 95 height 22
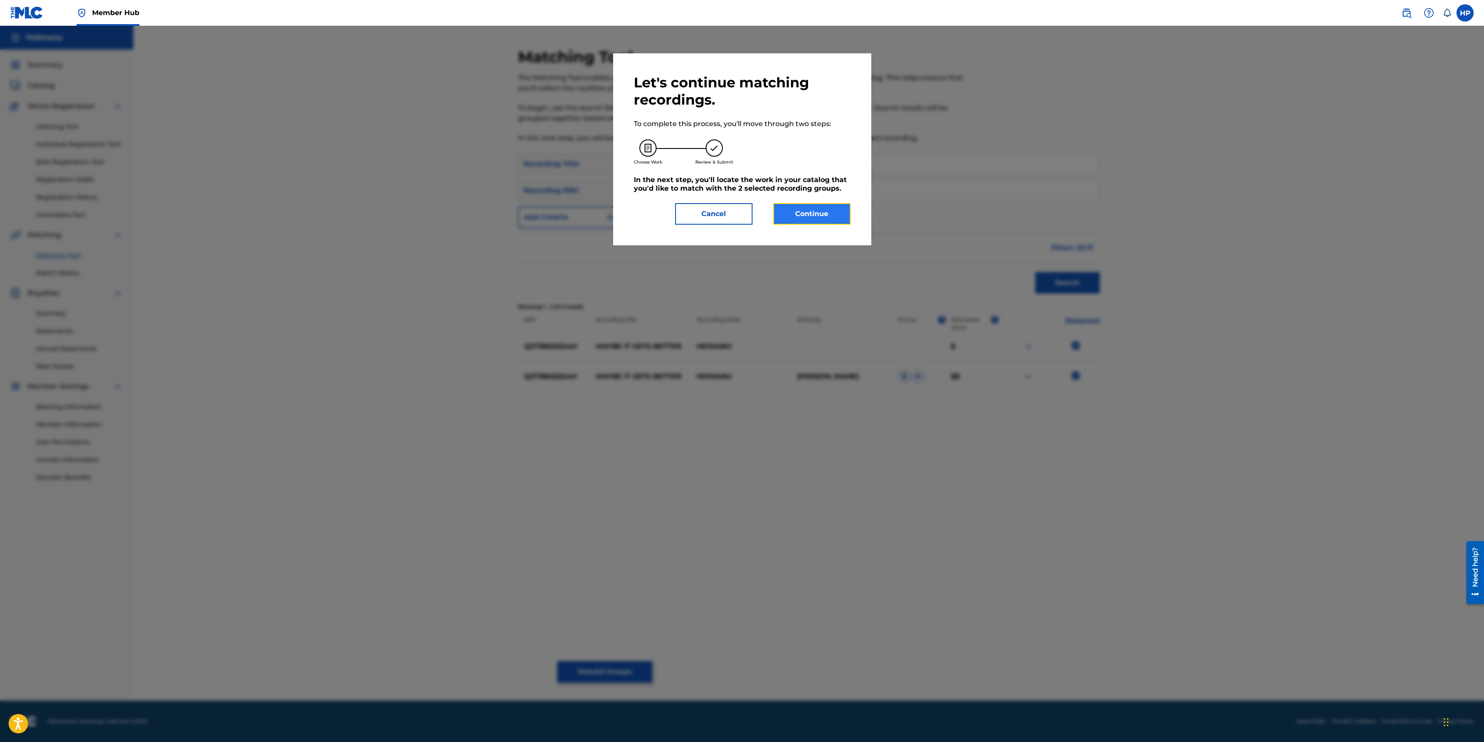
click at [799, 210] on button "Continue" at bounding box center [811, 214] width 77 height 22
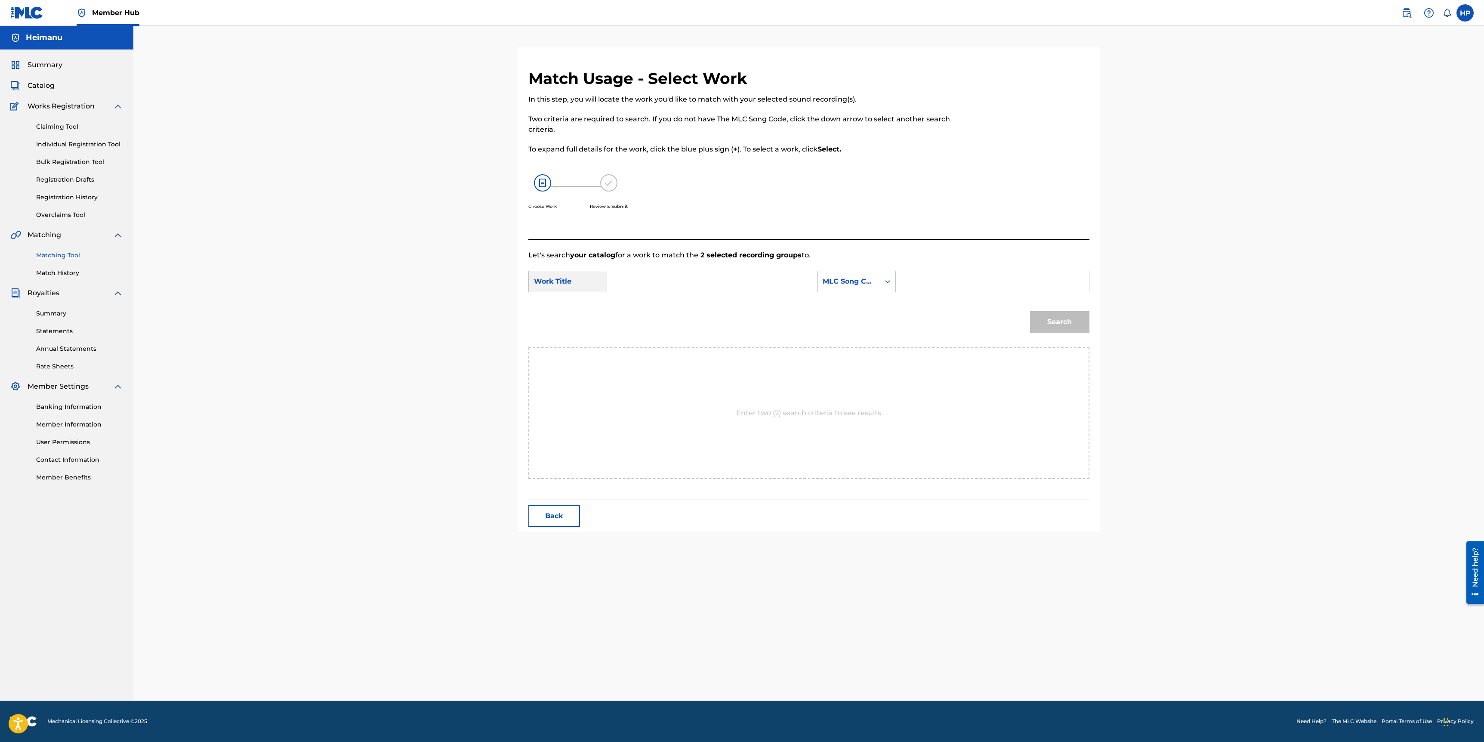
click at [742, 292] on div "SearchWithCriteriad27aee02-eab1-48c7-a7ab-63582a59dbd1 Work Title SearchWithCri…" at bounding box center [809, 284] width 561 height 27
click at [728, 281] on input "Search Form" at bounding box center [704, 281] width 178 height 21
type input "naybe it gets better"
click at [931, 281] on input "Search Form" at bounding box center [992, 281] width 178 height 21
click at [835, 280] on div "MLC Song Code" at bounding box center [849, 281] width 52 height 10
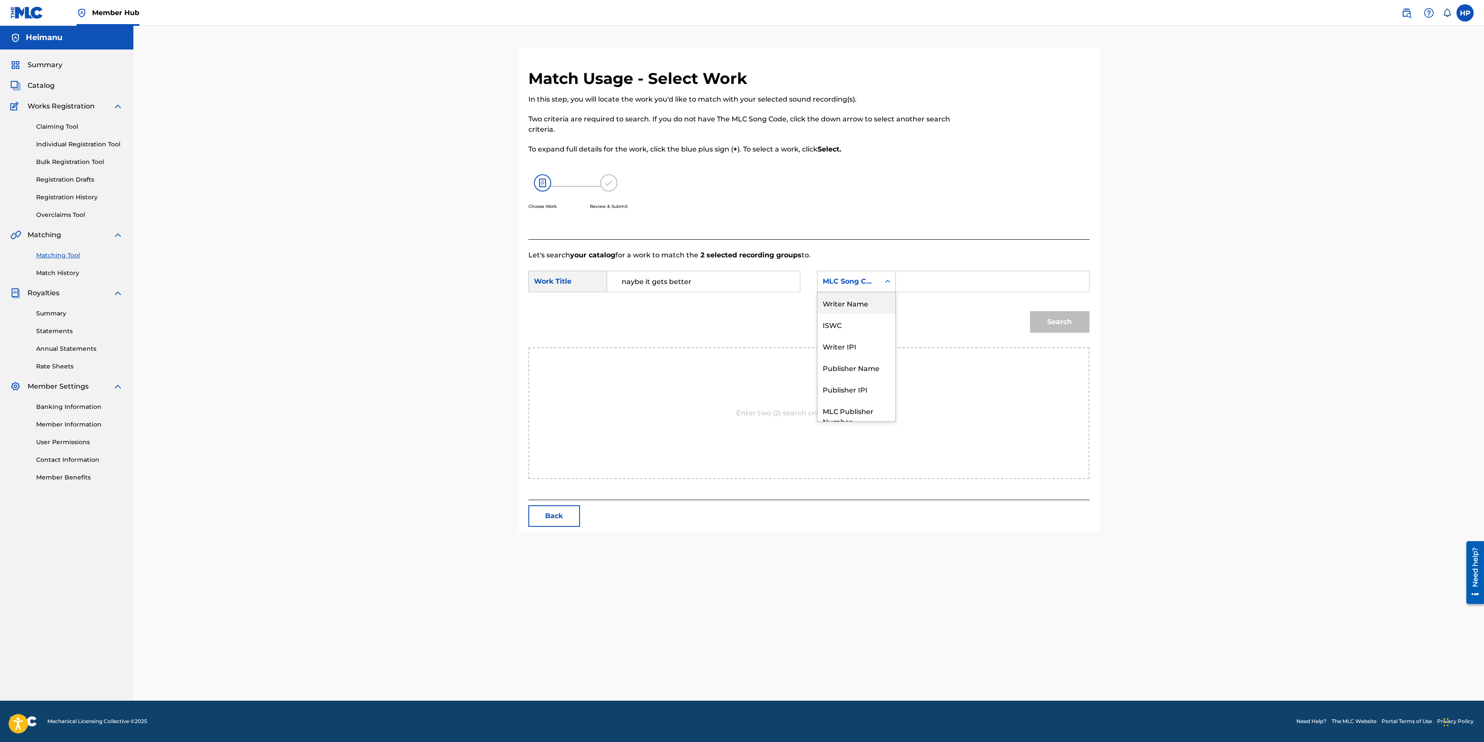
click at [840, 301] on div "Writer Name" at bounding box center [857, 303] width 78 height 22
click at [914, 280] on input "Search Form" at bounding box center [992, 281] width 178 height 21
type input "heimanu"
click at [1030, 311] on button "Search" at bounding box center [1059, 322] width 59 height 22
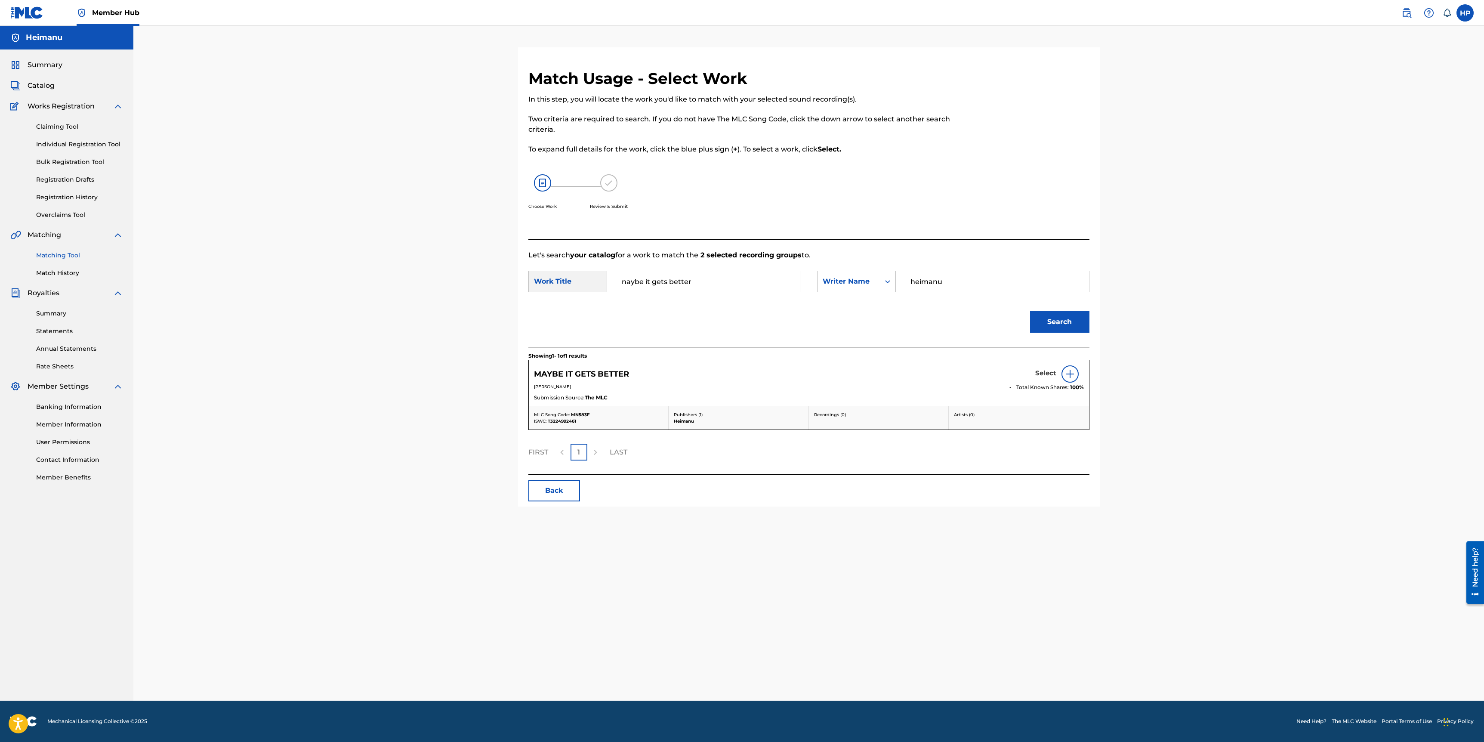
click at [1048, 377] on h5 "Select" at bounding box center [1046, 373] width 21 height 8
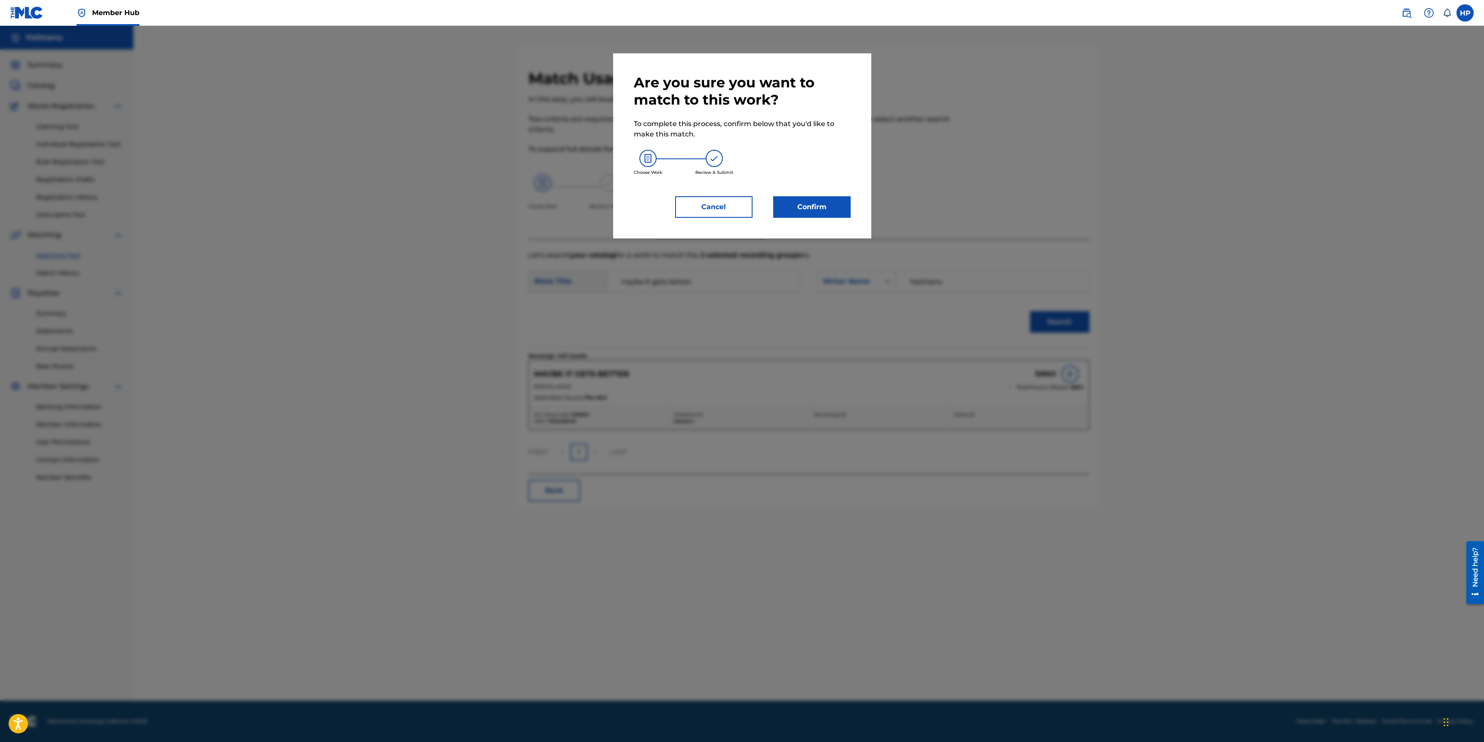
click at [789, 188] on div "Are you sure you want to match to this work? To complete this process, confirm …" at bounding box center [742, 146] width 217 height 144
click at [800, 201] on button "Confirm" at bounding box center [811, 207] width 77 height 22
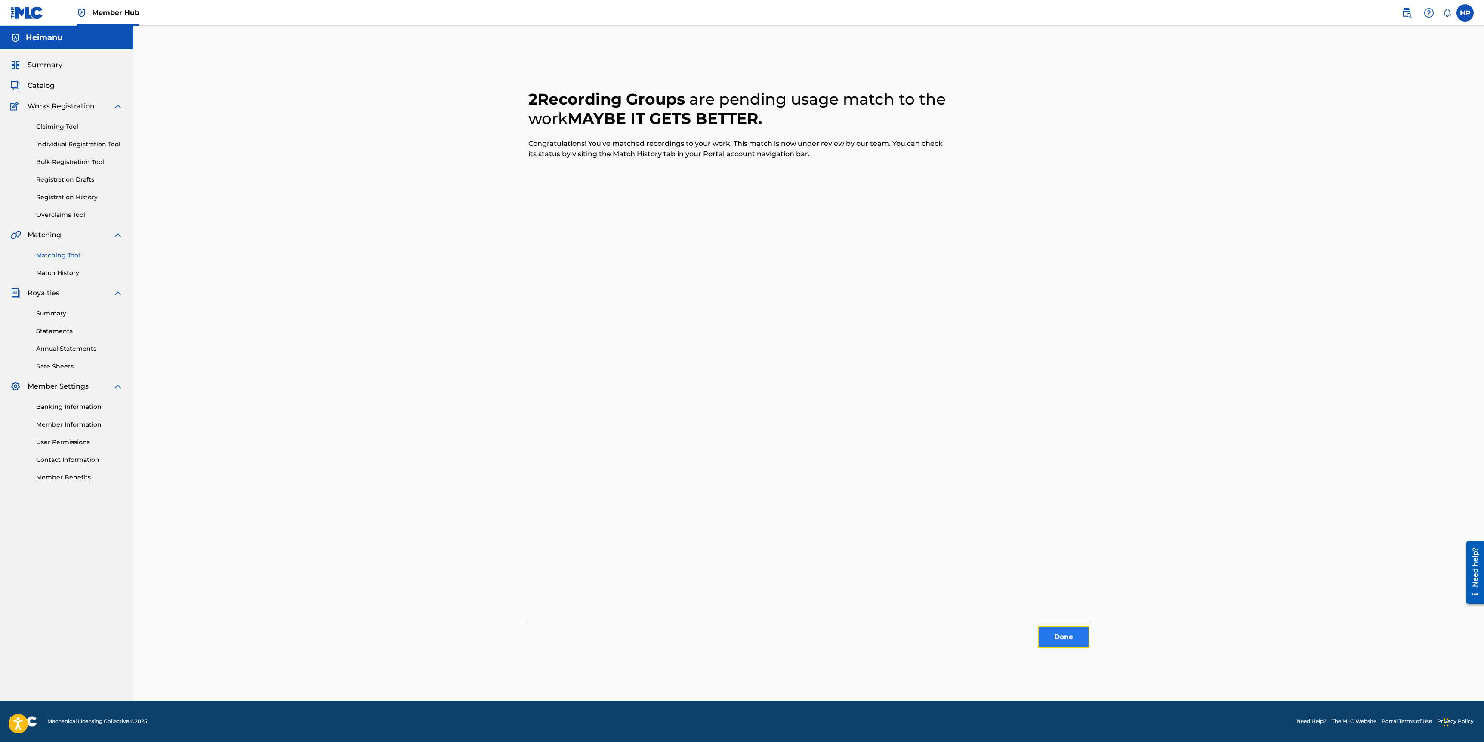
click at [1073, 644] on button "Done" at bounding box center [1064, 637] width 52 height 22
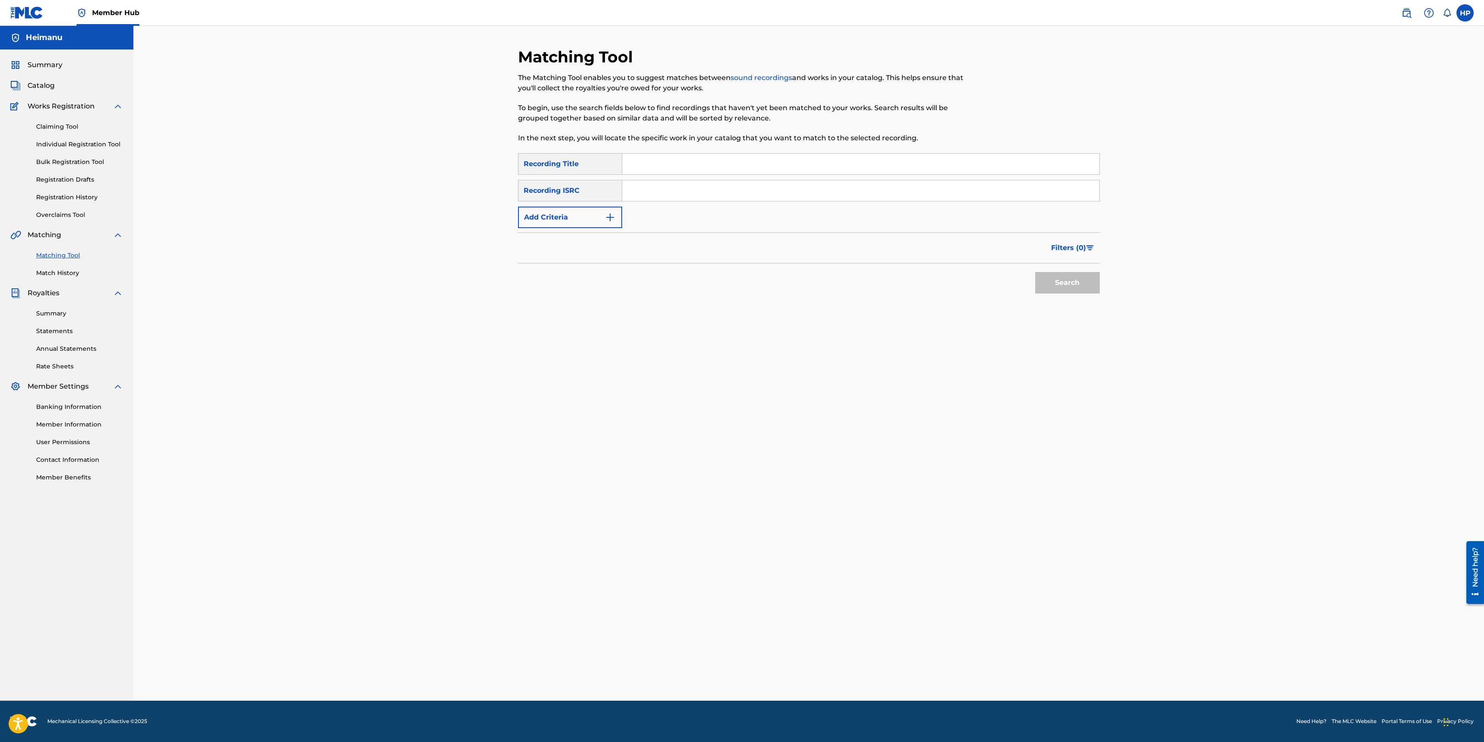
click at [67, 242] on div "Matching Tool Match History" at bounding box center [66, 258] width 113 height 37
click at [61, 256] on link "Matching Tool" at bounding box center [79, 255] width 87 height 9
click at [653, 170] on input "Search Form" at bounding box center [860, 164] width 477 height 21
type input "Away"
click at [620, 195] on div "Recording ISRC" at bounding box center [570, 191] width 104 height 22
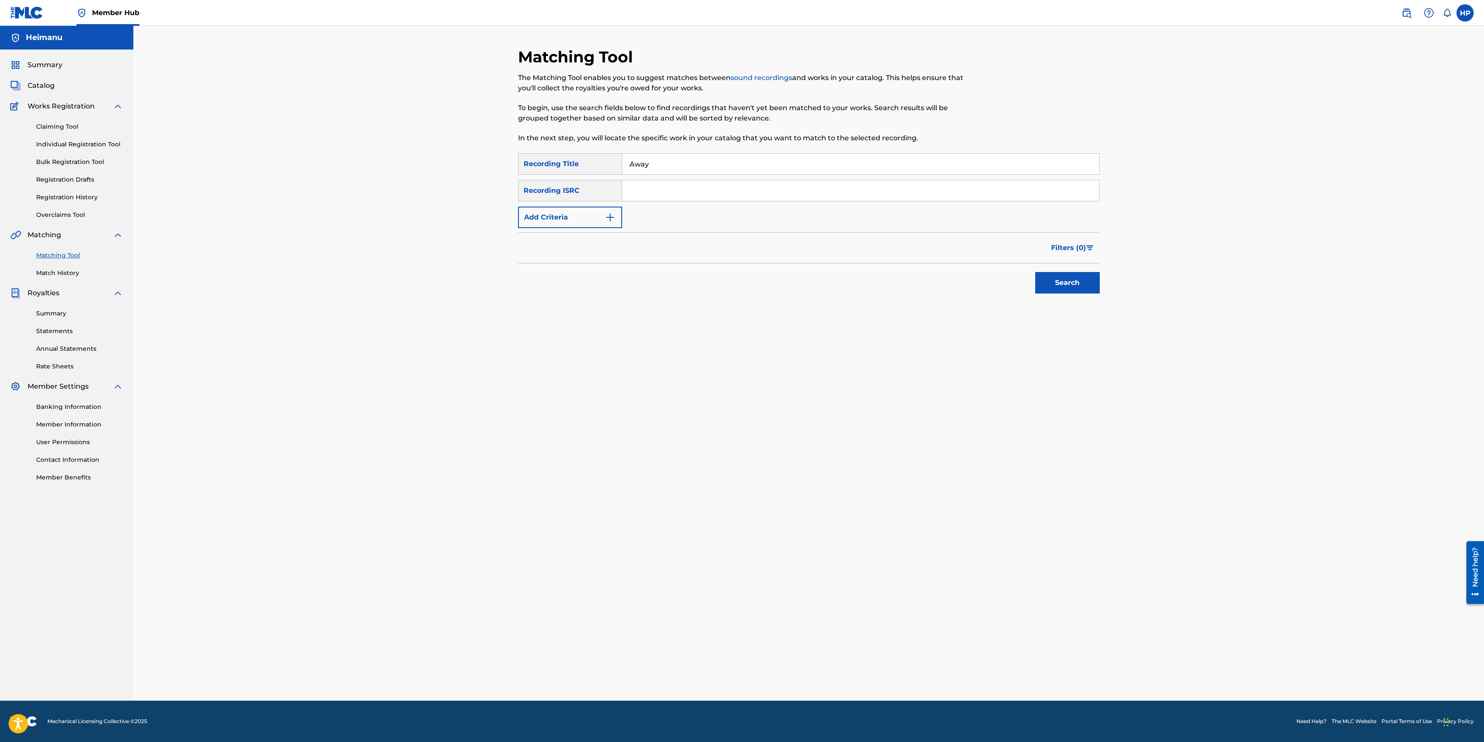
click at [666, 192] on input "Search Form" at bounding box center [860, 190] width 477 height 21
paste input "QZTBB2321964"
type input "QZTBB2321964"
click at [1033, 278] on div "Search" at bounding box center [1065, 280] width 69 height 34
click at [1048, 278] on button "Search" at bounding box center [1068, 283] width 65 height 22
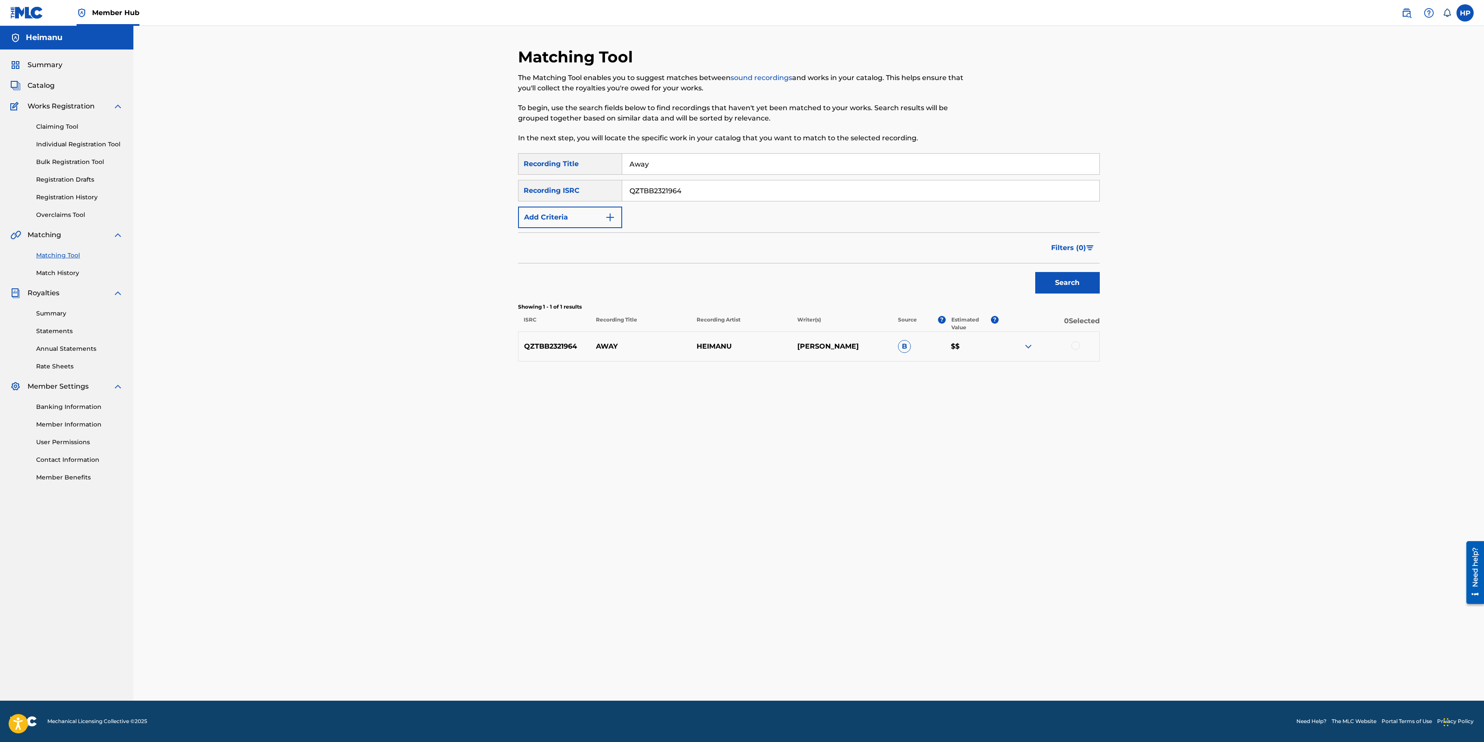
click at [1074, 350] on div at bounding box center [1049, 346] width 101 height 10
click at [1074, 349] on div at bounding box center [1076, 345] width 9 height 9
click at [604, 677] on button "Match 1 Group" at bounding box center [604, 672] width 95 height 22
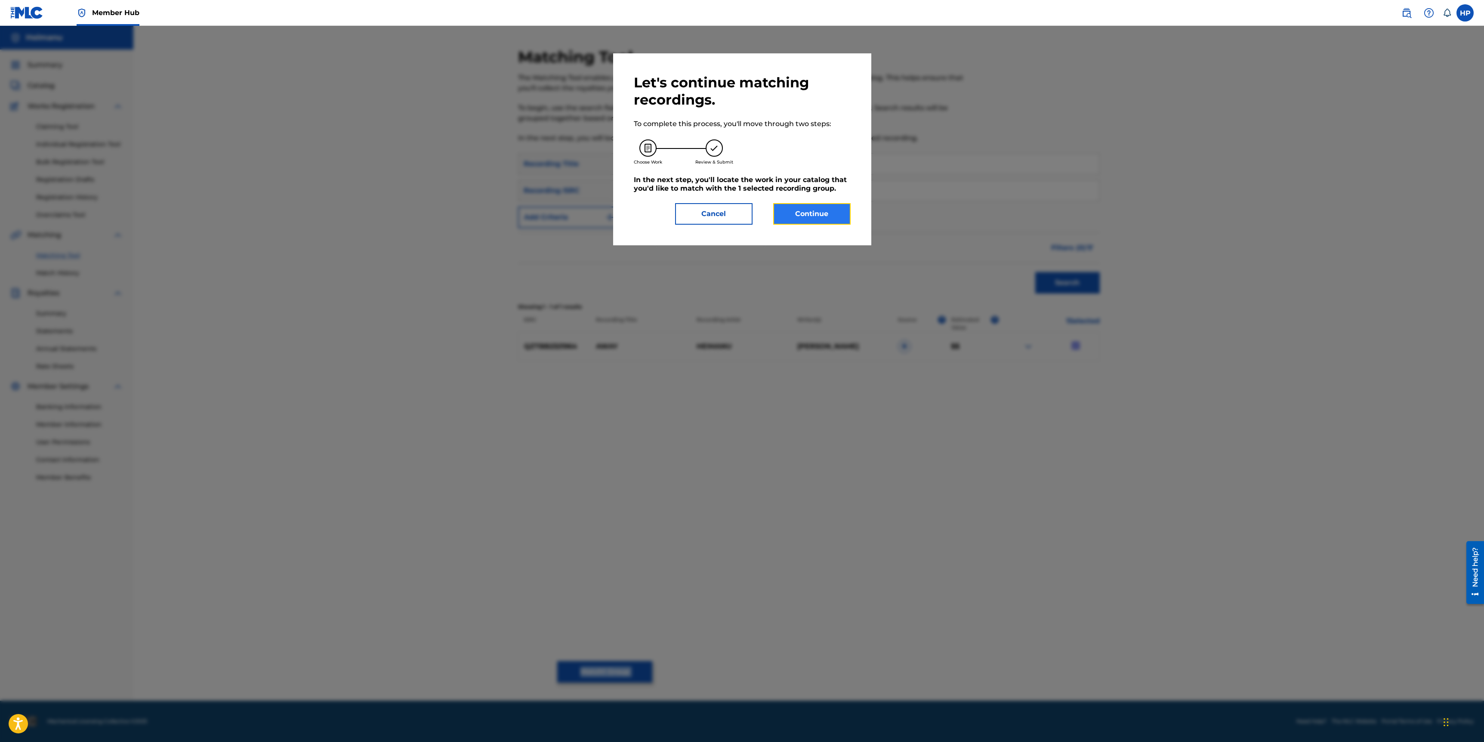
click at [835, 213] on button "Continue" at bounding box center [811, 214] width 77 height 22
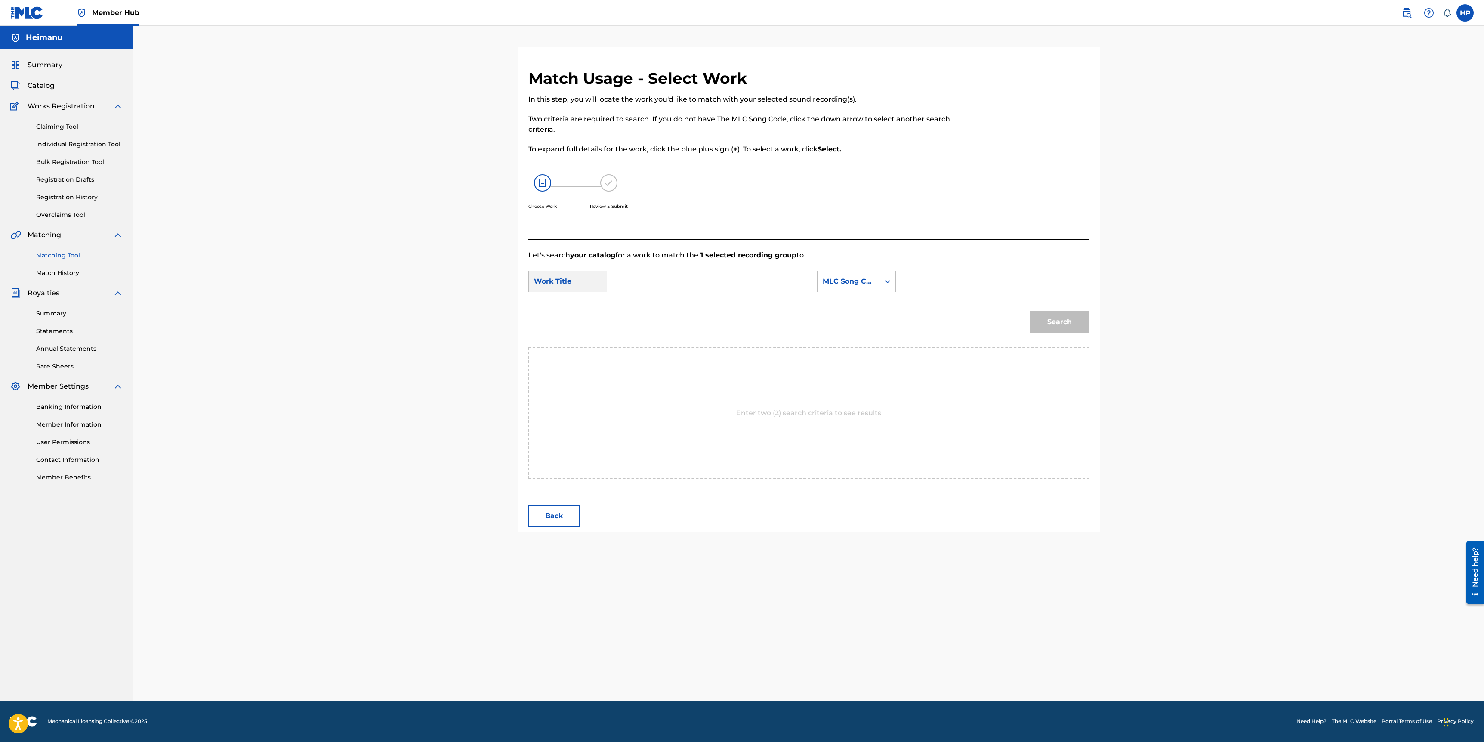
click at [863, 189] on div "Choose Work Review & Submit" at bounding box center [745, 196] width 432 height 65
click at [740, 263] on form "SearchWithCriteriad27aee02-eab1-48c7-a7ab-63582a59dbd1 Work Title SearchWithCri…" at bounding box center [809, 303] width 561 height 87
click at [728, 283] on input "Search Form" at bounding box center [704, 281] width 178 height 21
type input "Away"
click at [873, 282] on div "MLC Song Code" at bounding box center [849, 281] width 52 height 10
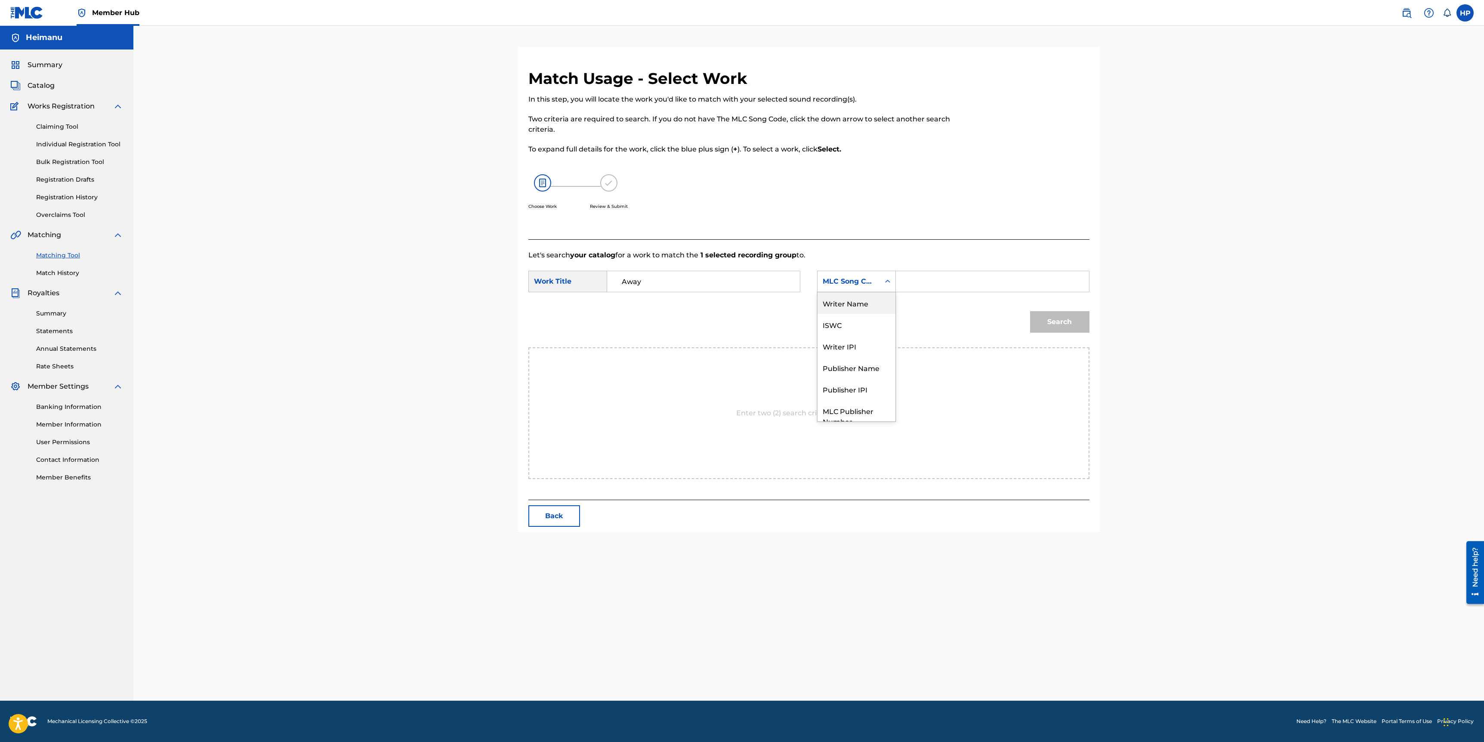
click at [855, 305] on div "Writer Name" at bounding box center [857, 303] width 78 height 22
click at [957, 275] on input "Search Form" at bounding box center [992, 281] width 178 height 21
type input "Heimanu"
click at [1060, 333] on div "Search" at bounding box center [1058, 320] width 64 height 34
click at [1060, 331] on button "Search" at bounding box center [1059, 322] width 59 height 22
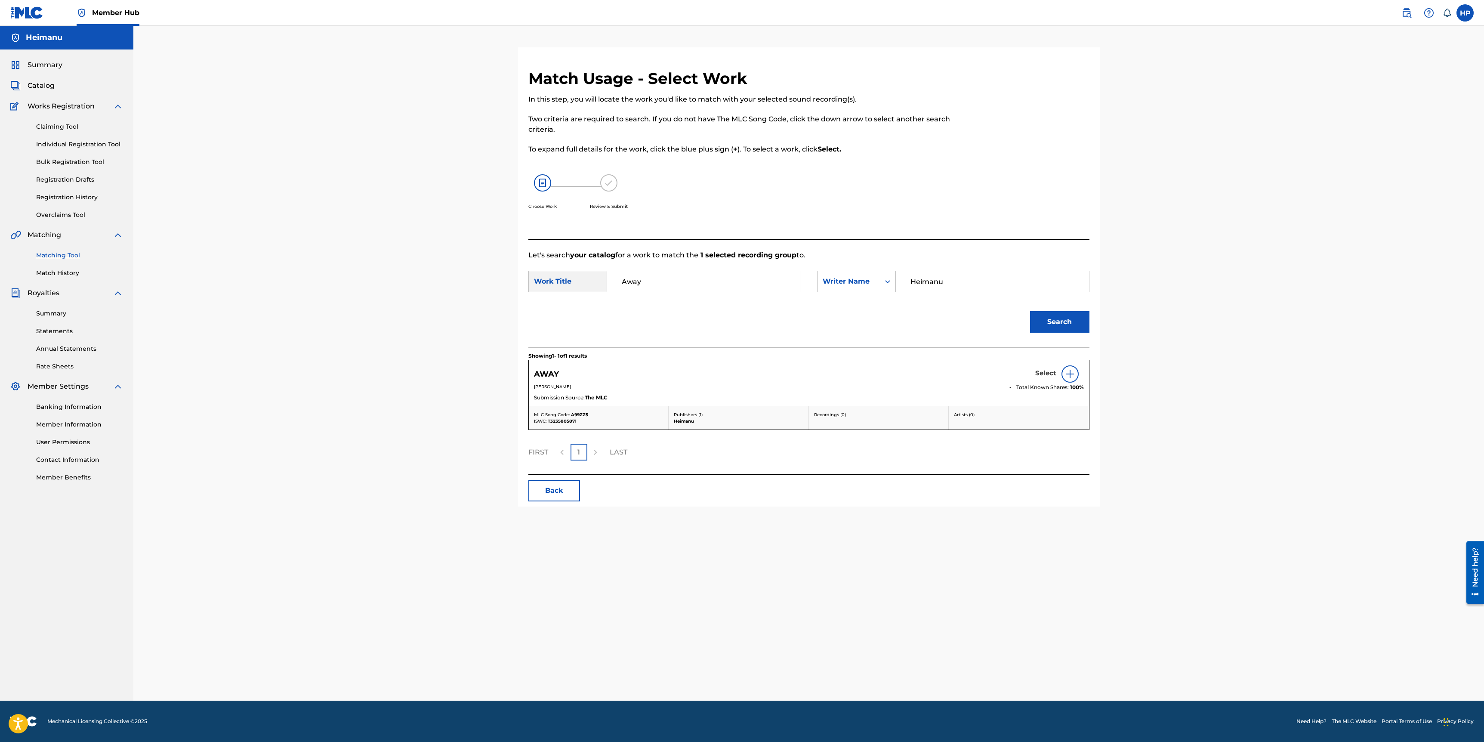
click at [1045, 376] on h5 "Select" at bounding box center [1046, 373] width 21 height 8
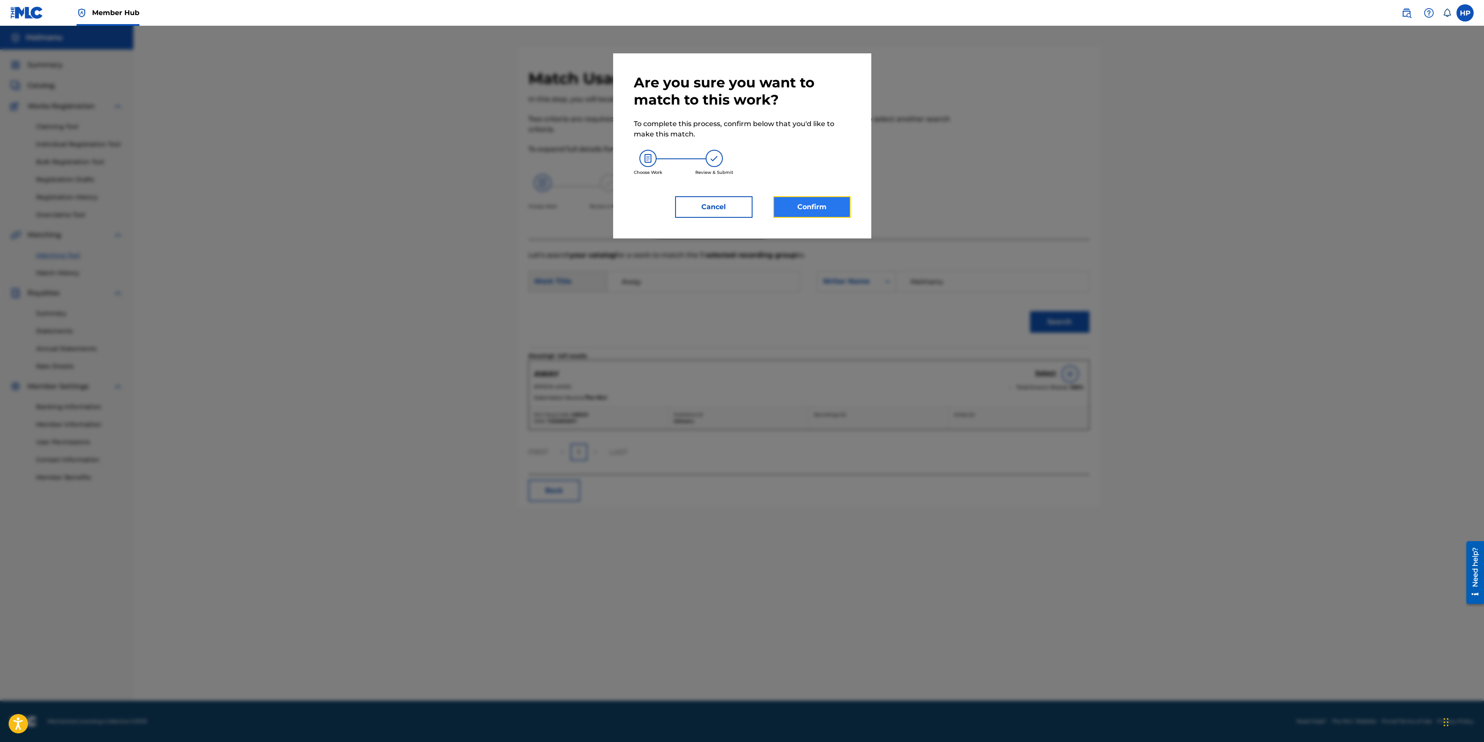
click at [835, 207] on button "Confirm" at bounding box center [811, 207] width 77 height 22
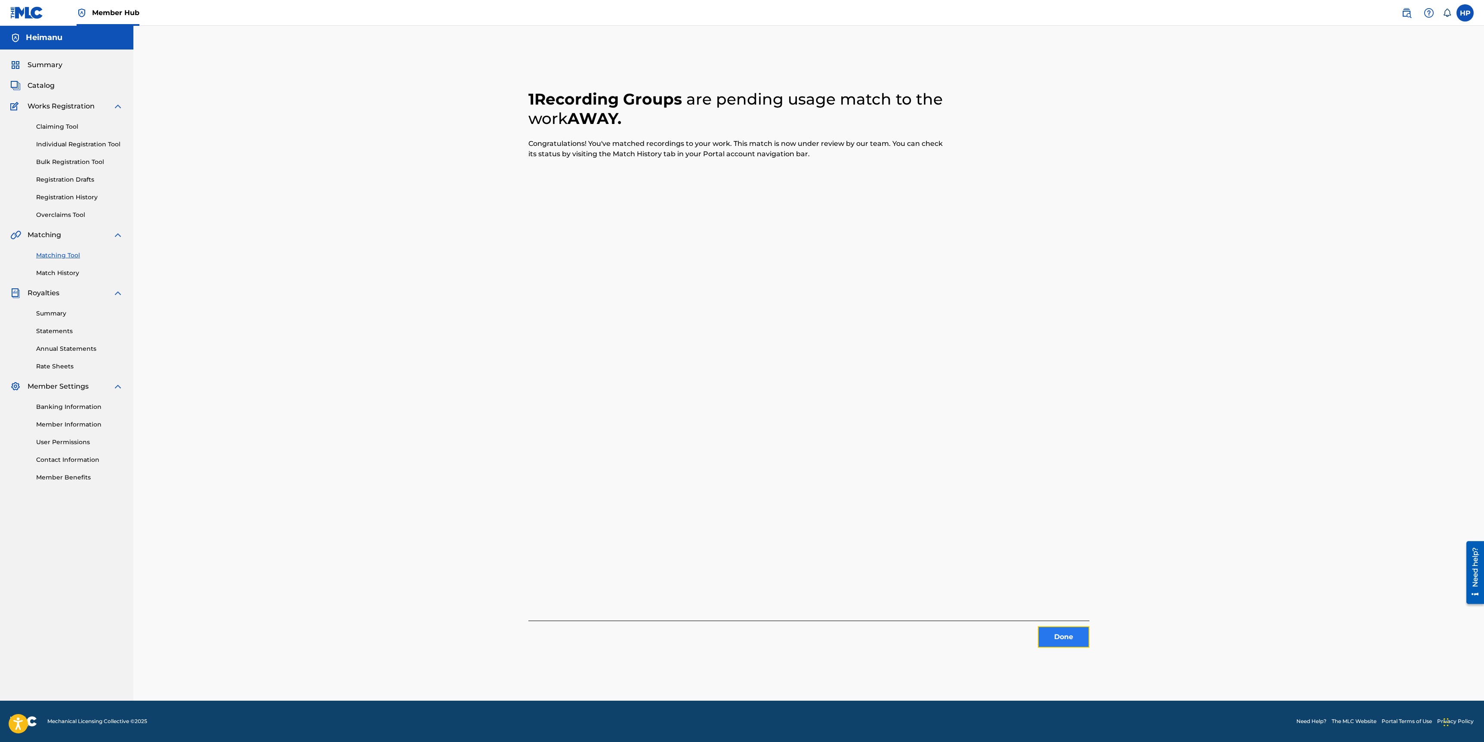
click at [1073, 637] on button "Done" at bounding box center [1064, 637] width 52 height 22
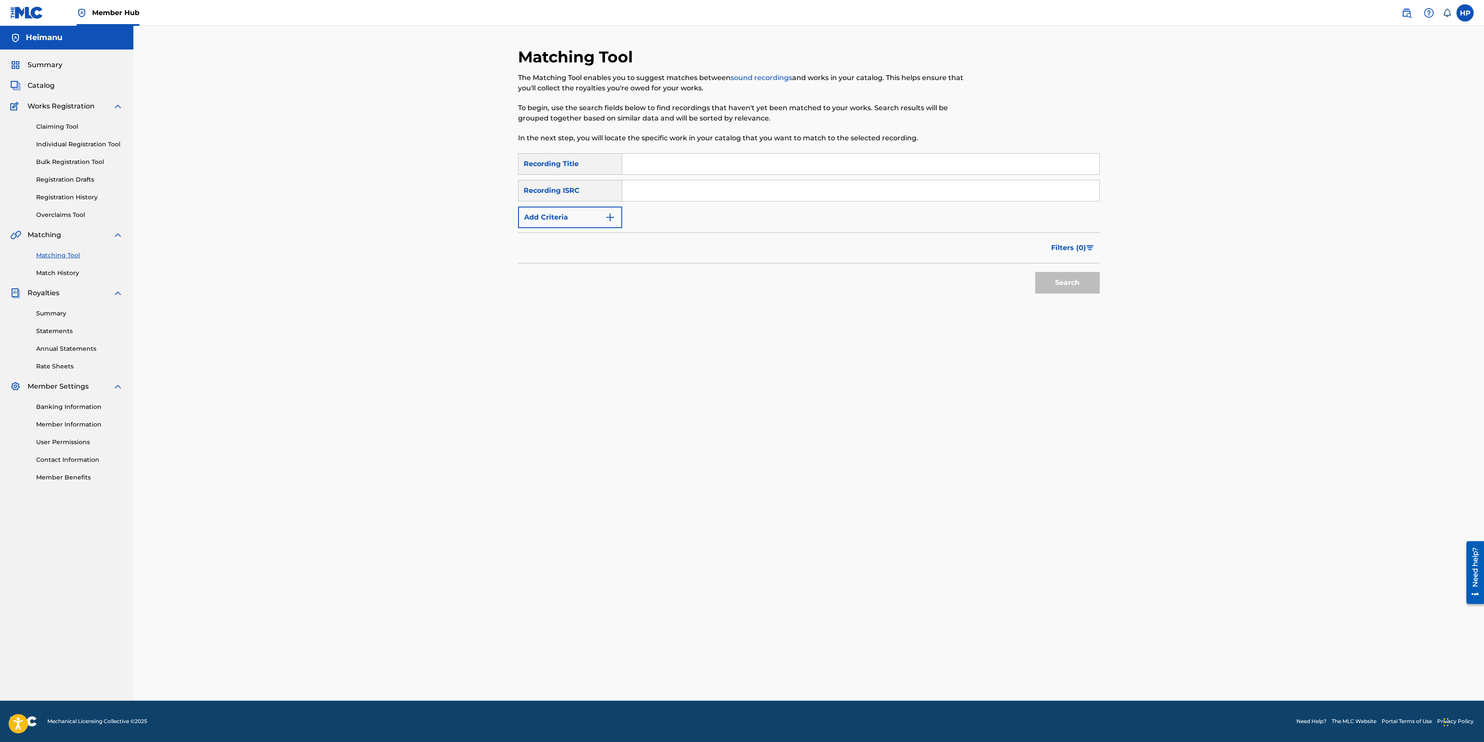
click at [40, 59] on div "Summary Catalog Works Registration Claiming Tool Individual Registration Tool B…" at bounding box center [66, 270] width 133 height 443
click at [66, 120] on div "Claiming Tool Individual Registration Tool Bulk Registration Tool Registration …" at bounding box center [66, 165] width 113 height 108
click at [63, 127] on link "Claiming Tool" at bounding box center [79, 126] width 87 height 9
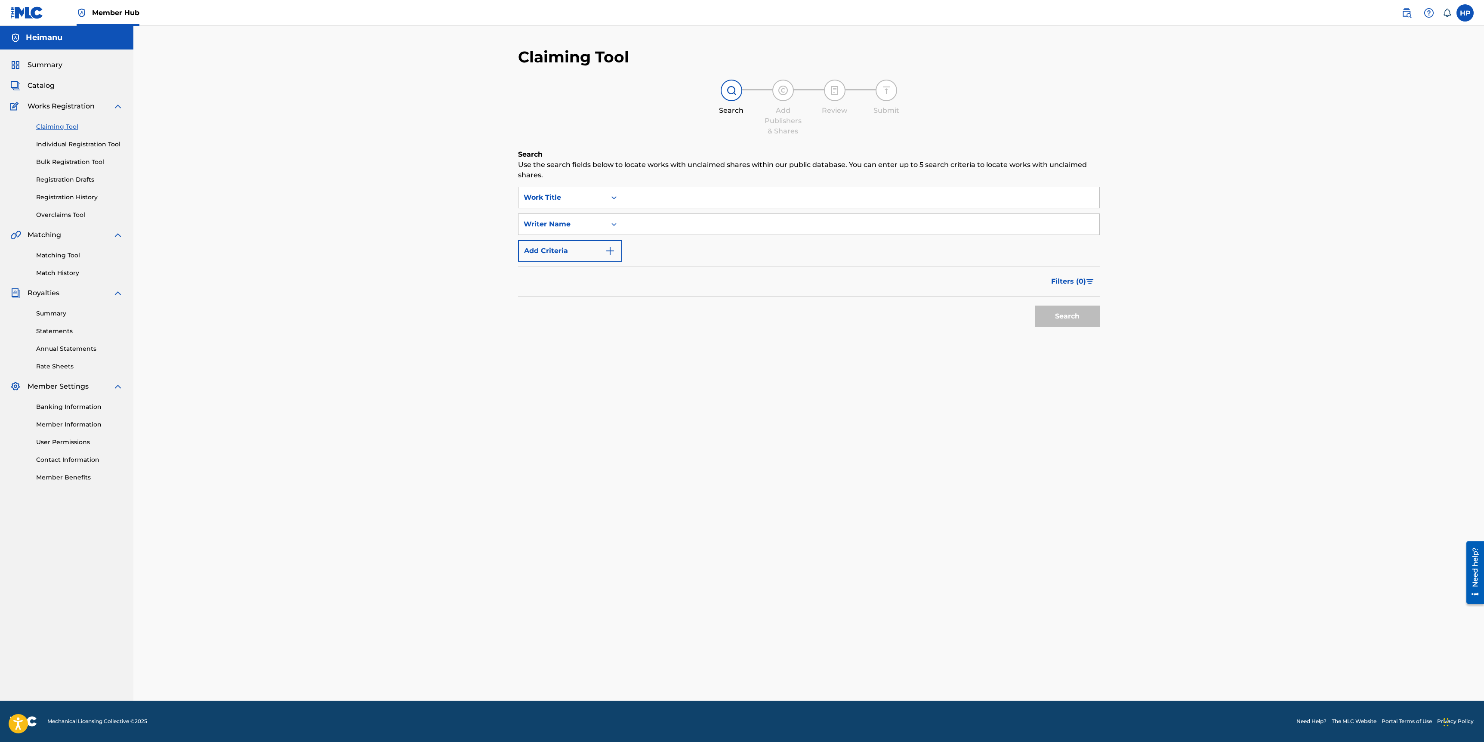
click at [683, 215] on input "Search Form" at bounding box center [860, 224] width 477 height 21
click at [682, 201] on input "Search Form" at bounding box center [860, 197] width 477 height 21
click at [684, 216] on div "fallaway" at bounding box center [796, 216] width 348 height 15
type input "fallaway"
click at [678, 218] on input "Search Form" at bounding box center [860, 224] width 477 height 21
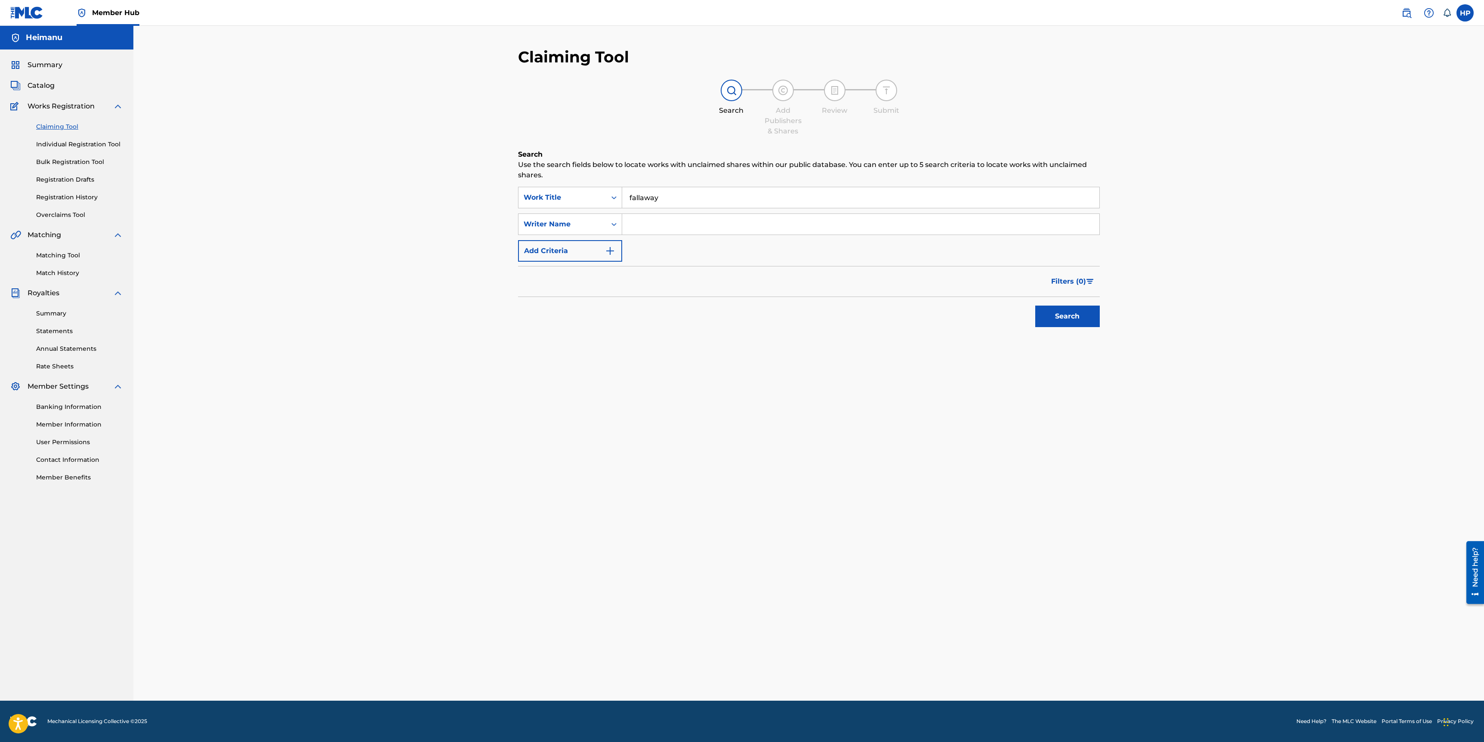
type input "H"
click at [1036, 306] on button "Search" at bounding box center [1068, 317] width 65 height 22
click at [672, 216] on input "[PERSON_NAME]" at bounding box center [860, 224] width 477 height 21
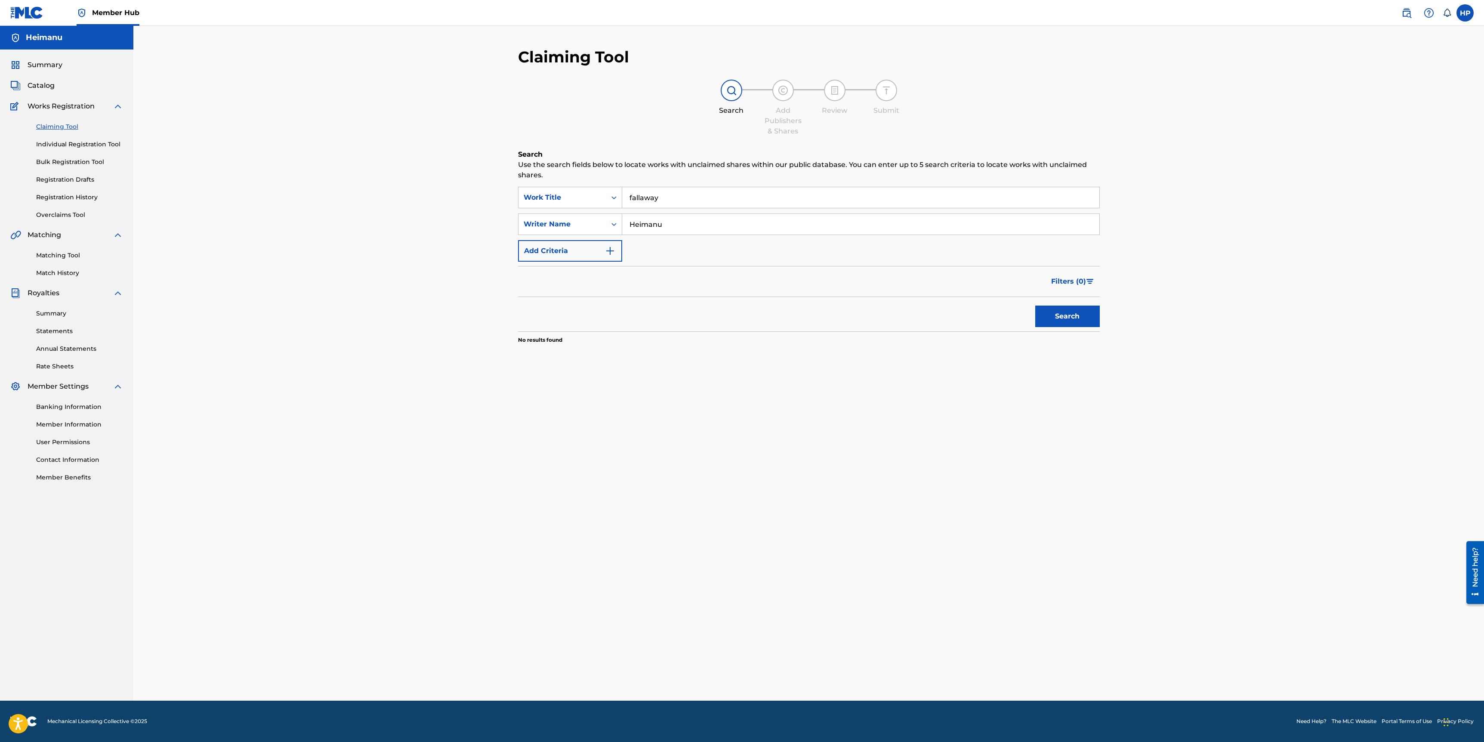
type input "Heimanu"
click at [1036, 306] on button "Search" at bounding box center [1068, 317] width 65 height 22
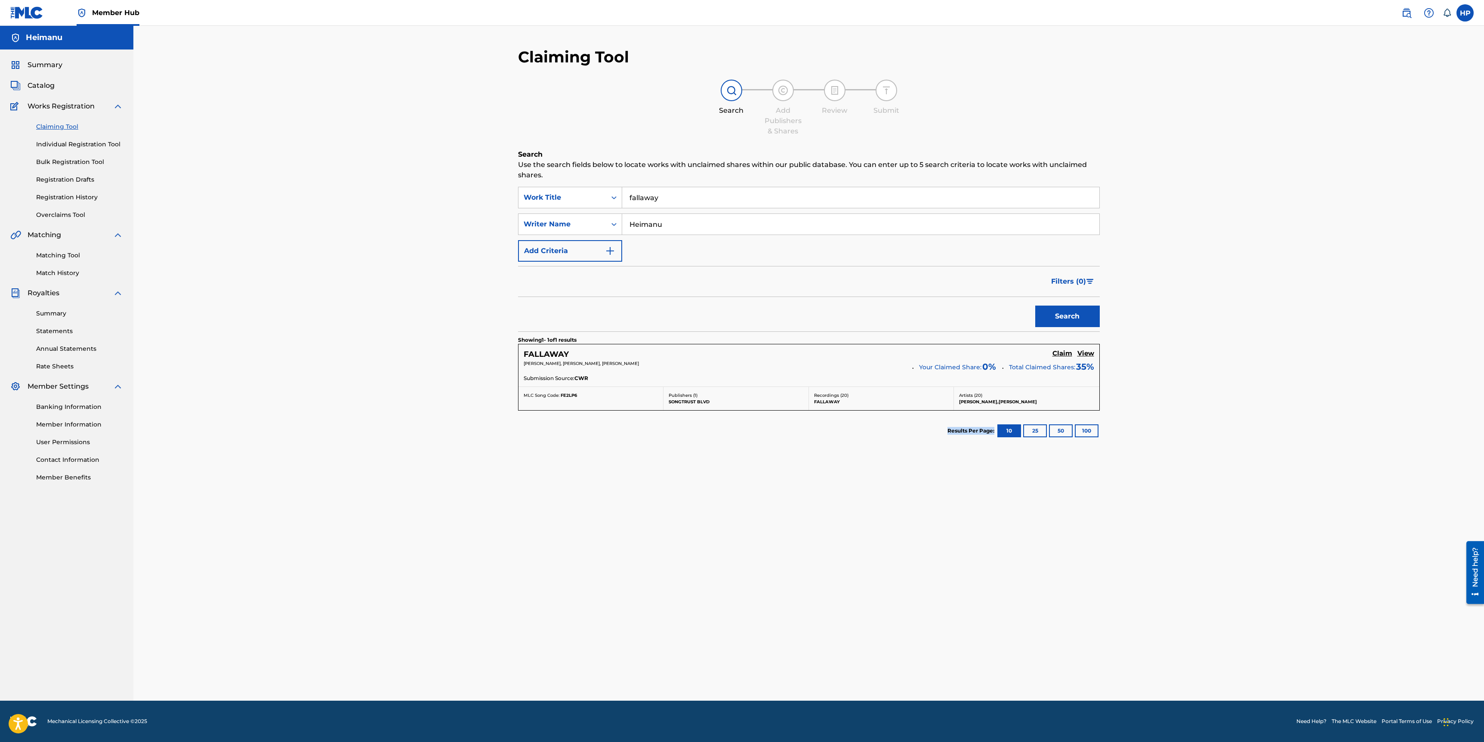
click at [427, 434] on div "Claiming Tool Search Add Publishers & Shares Review Submit Search Use the searc…" at bounding box center [808, 363] width 1351 height 675
click at [986, 368] on span "0 %" at bounding box center [990, 366] width 14 height 13
click at [1063, 349] on h5 "Claim" at bounding box center [1063, 353] width 20 height 8
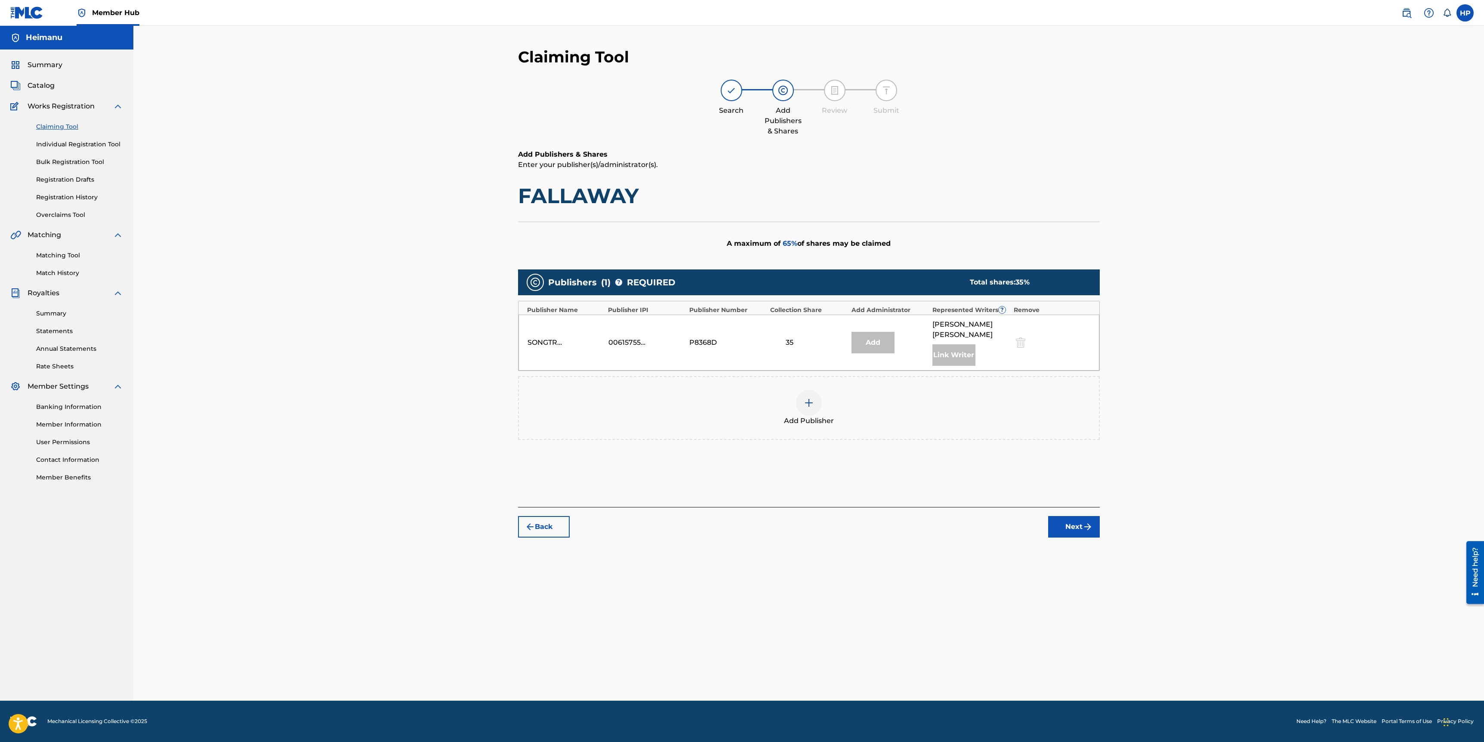
click at [734, 339] on div "P8368D" at bounding box center [728, 342] width 77 height 10
click at [822, 390] on div "Add Publisher" at bounding box center [809, 408] width 580 height 36
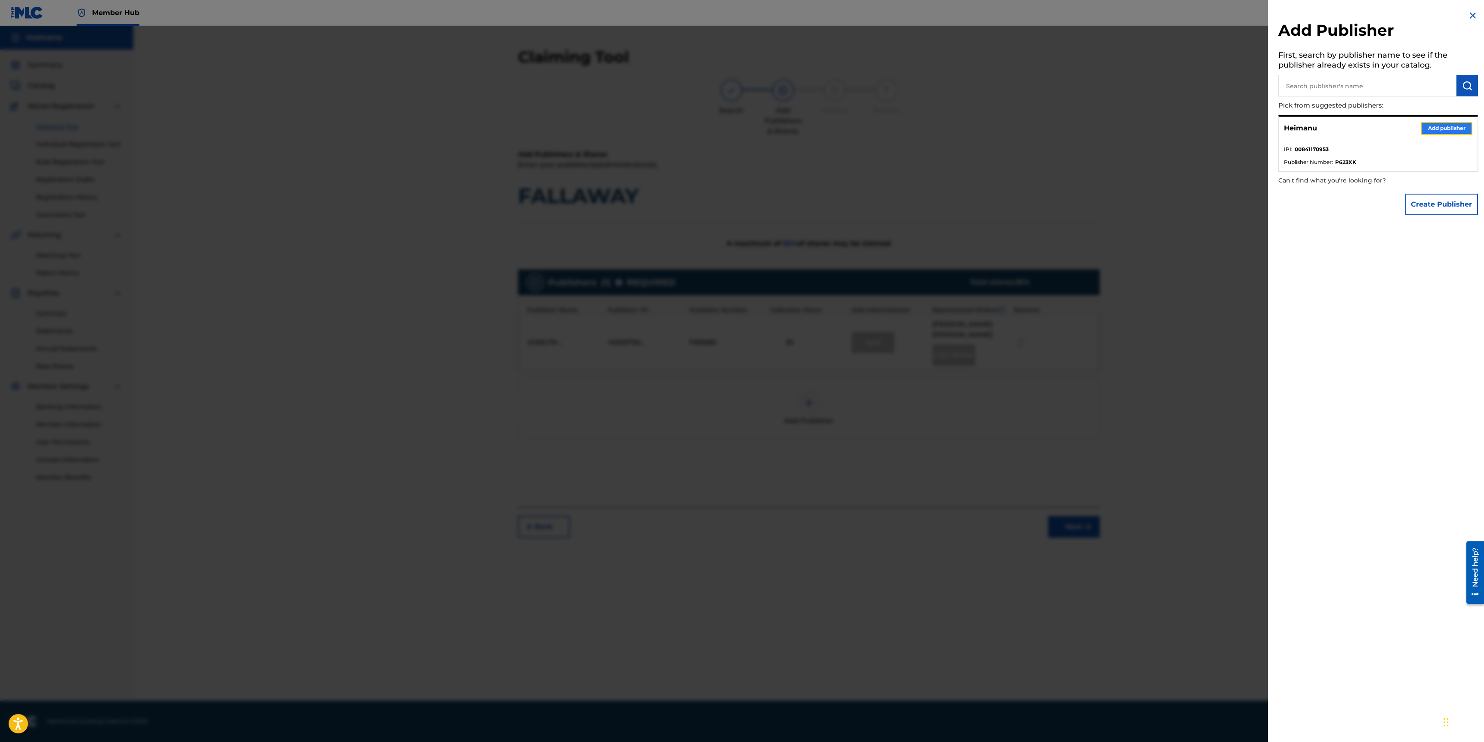
click at [1436, 131] on button "Add publisher" at bounding box center [1447, 128] width 52 height 13
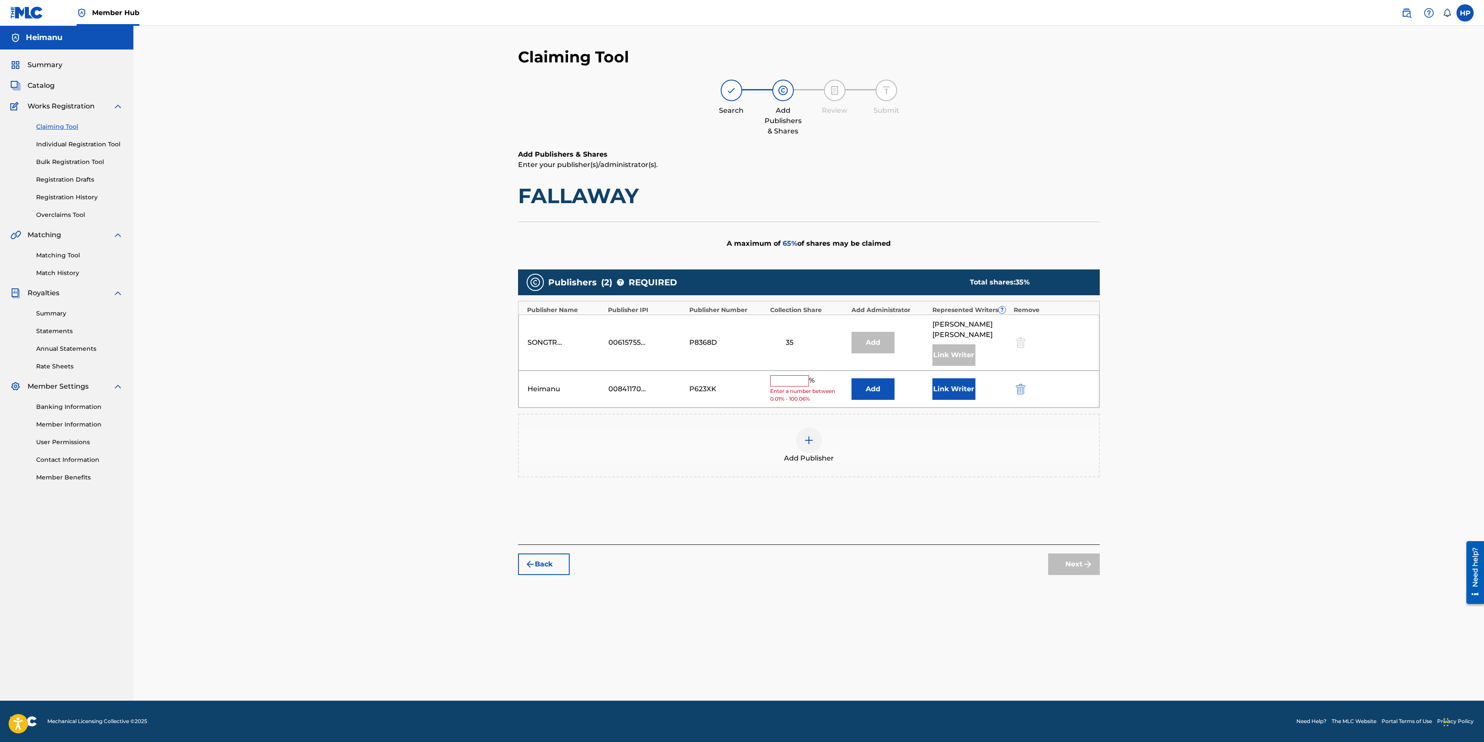
click at [799, 375] on input "text" at bounding box center [789, 380] width 39 height 11
click at [1206, 339] on div "Claiming Tool Search Add Publishers & Shares Review Submit Add Publishers & Sha…" at bounding box center [808, 363] width 1351 height 675
click at [798, 375] on input "text" at bounding box center [789, 380] width 39 height 11
type input "2"
click at [623, 440] on div "Add Publisher" at bounding box center [809, 439] width 580 height 36
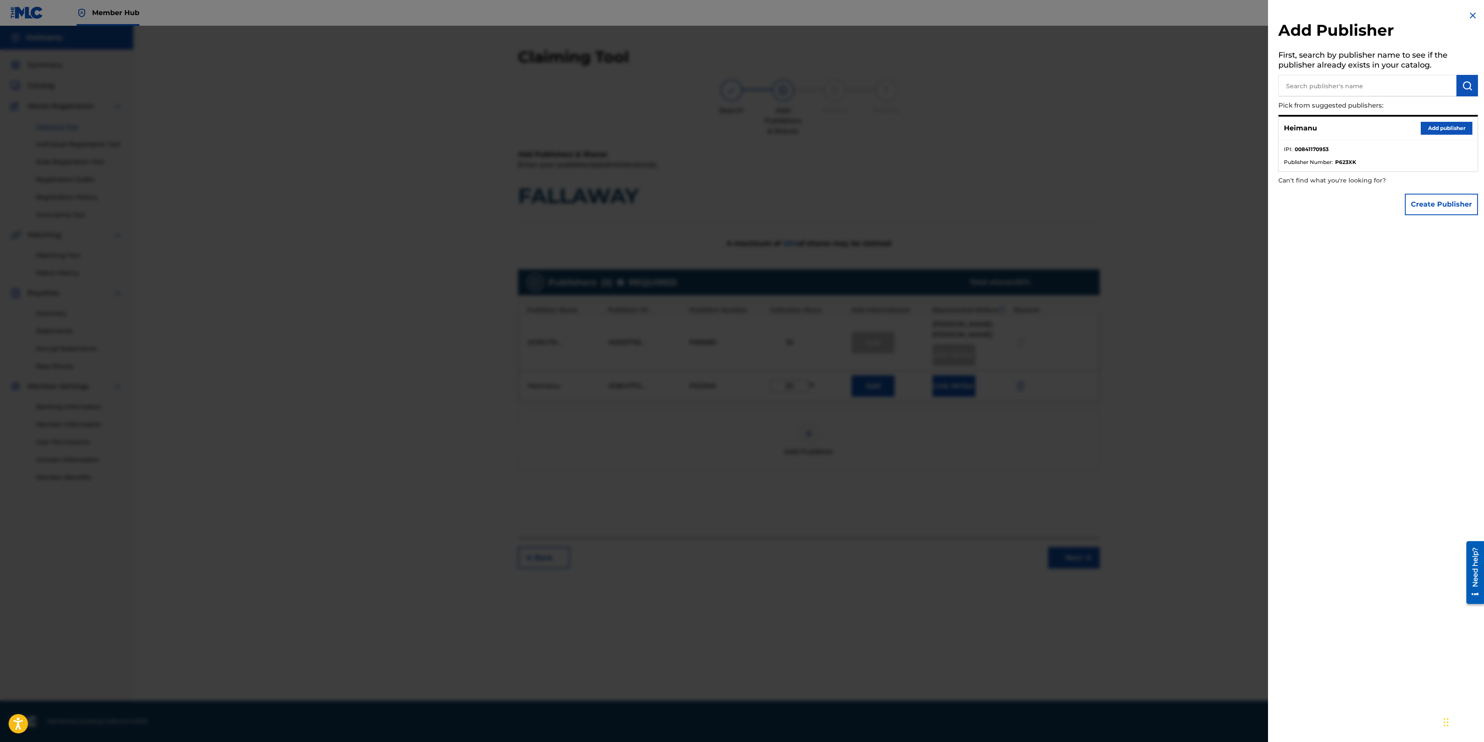
click at [563, 445] on div at bounding box center [742, 397] width 1484 height 742
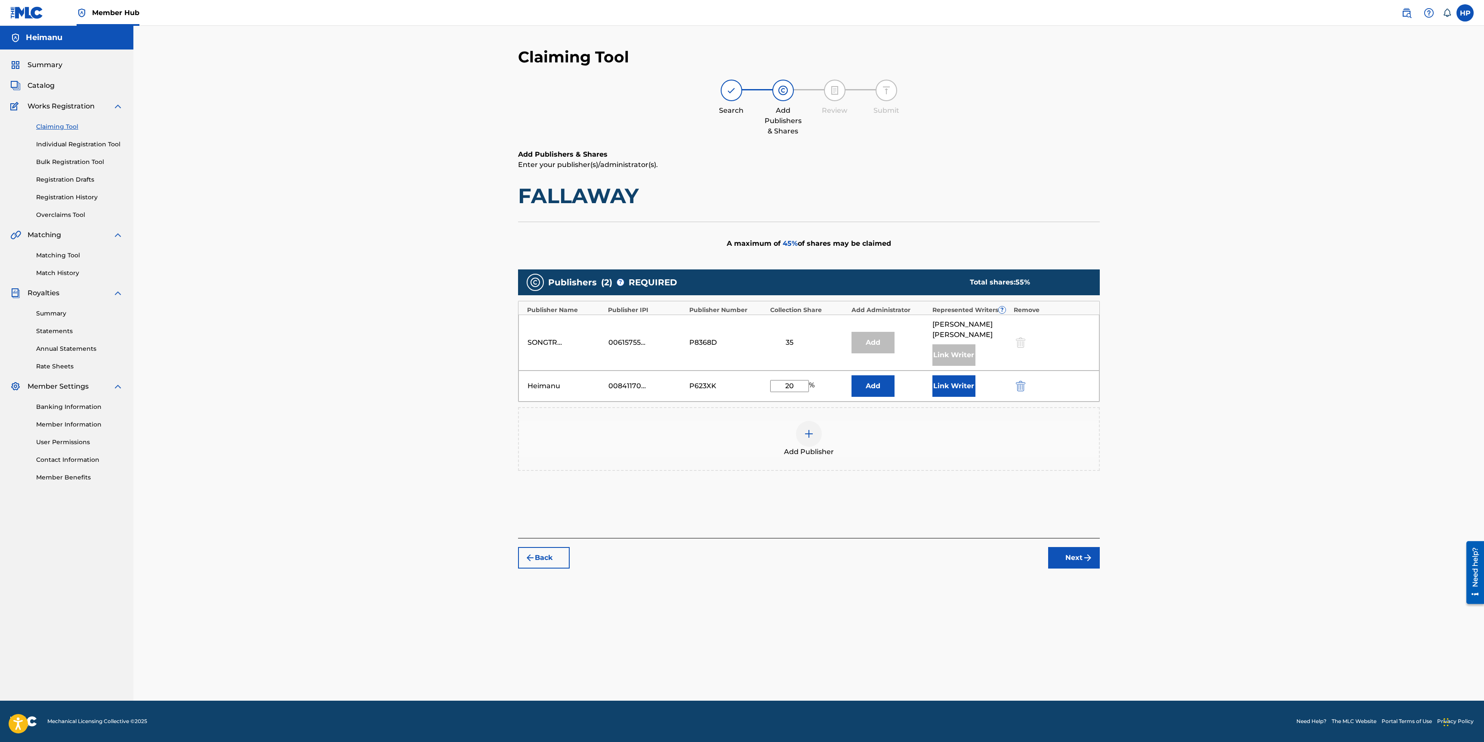
click at [791, 380] on input "20" at bounding box center [789, 386] width 39 height 12
type input "10"
click at [965, 377] on button "Link Writer" at bounding box center [954, 386] width 43 height 22
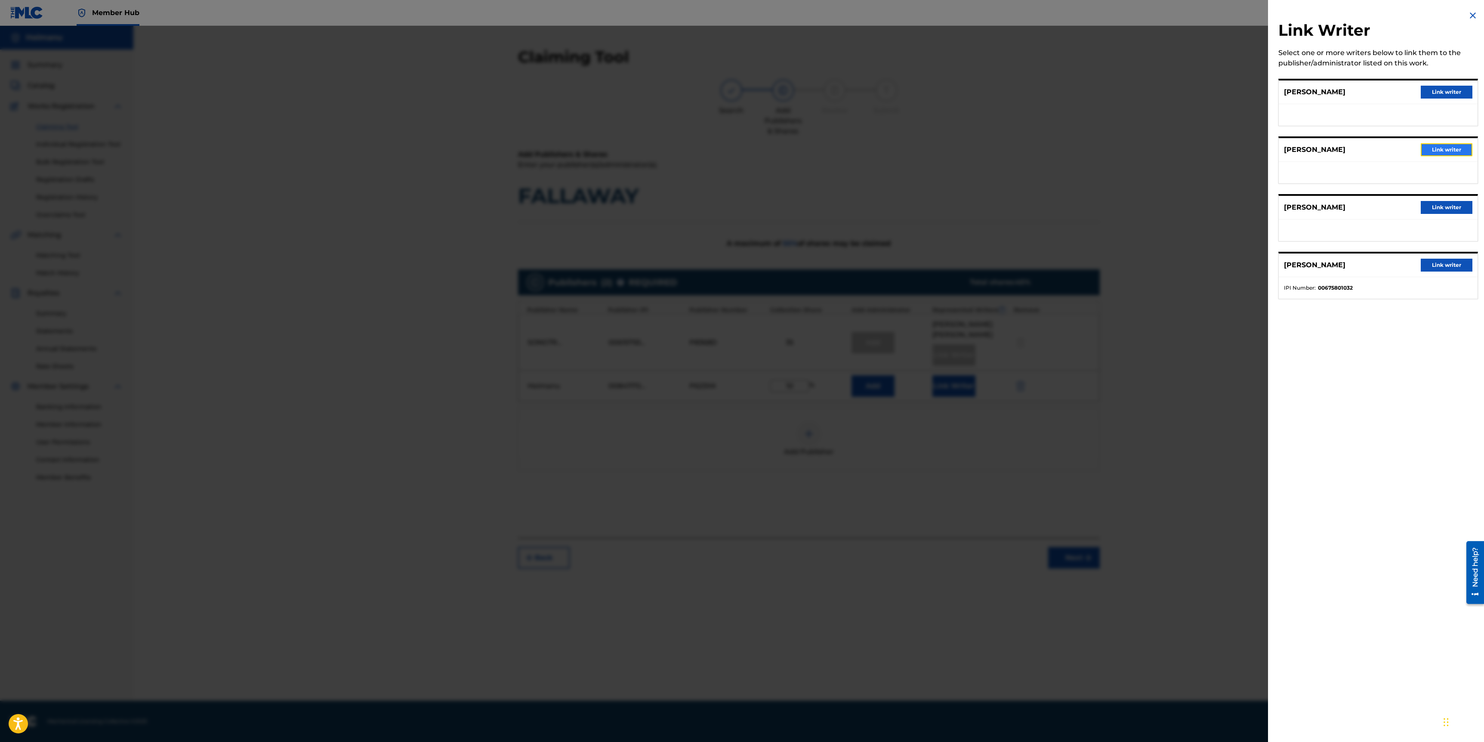
click at [1427, 148] on button "Link writer" at bounding box center [1447, 149] width 52 height 13
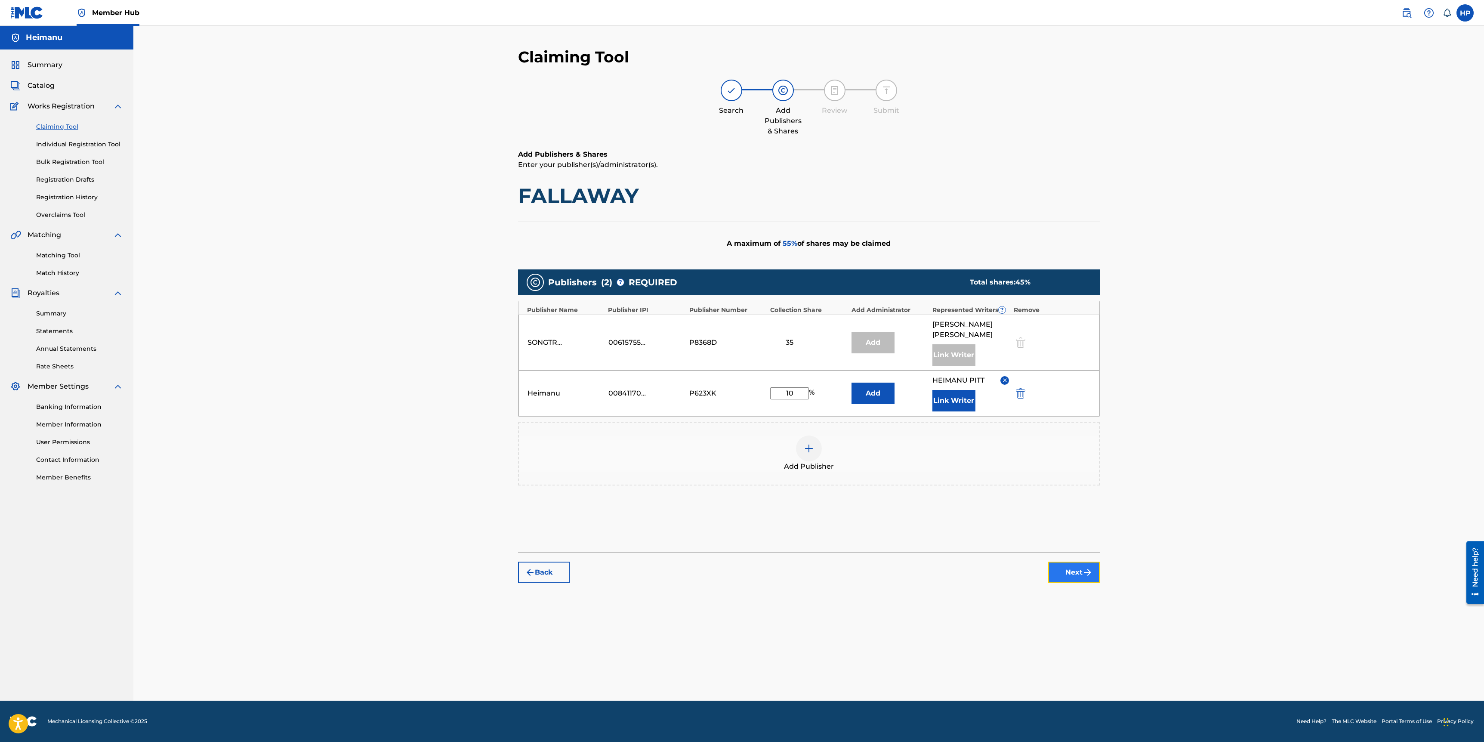
click at [1092, 567] on img "submit" at bounding box center [1088, 572] width 10 height 10
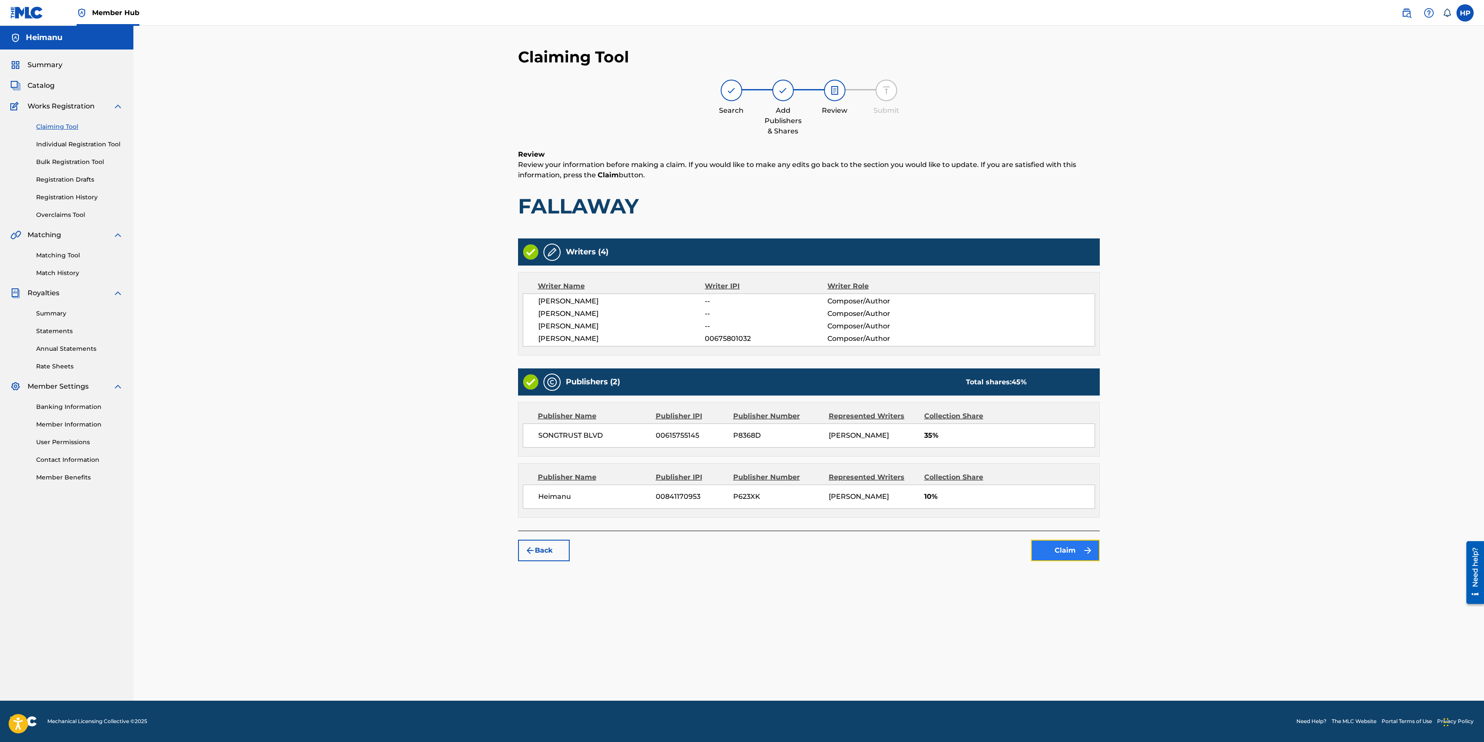
click at [1076, 549] on button "Claim" at bounding box center [1065, 551] width 69 height 22
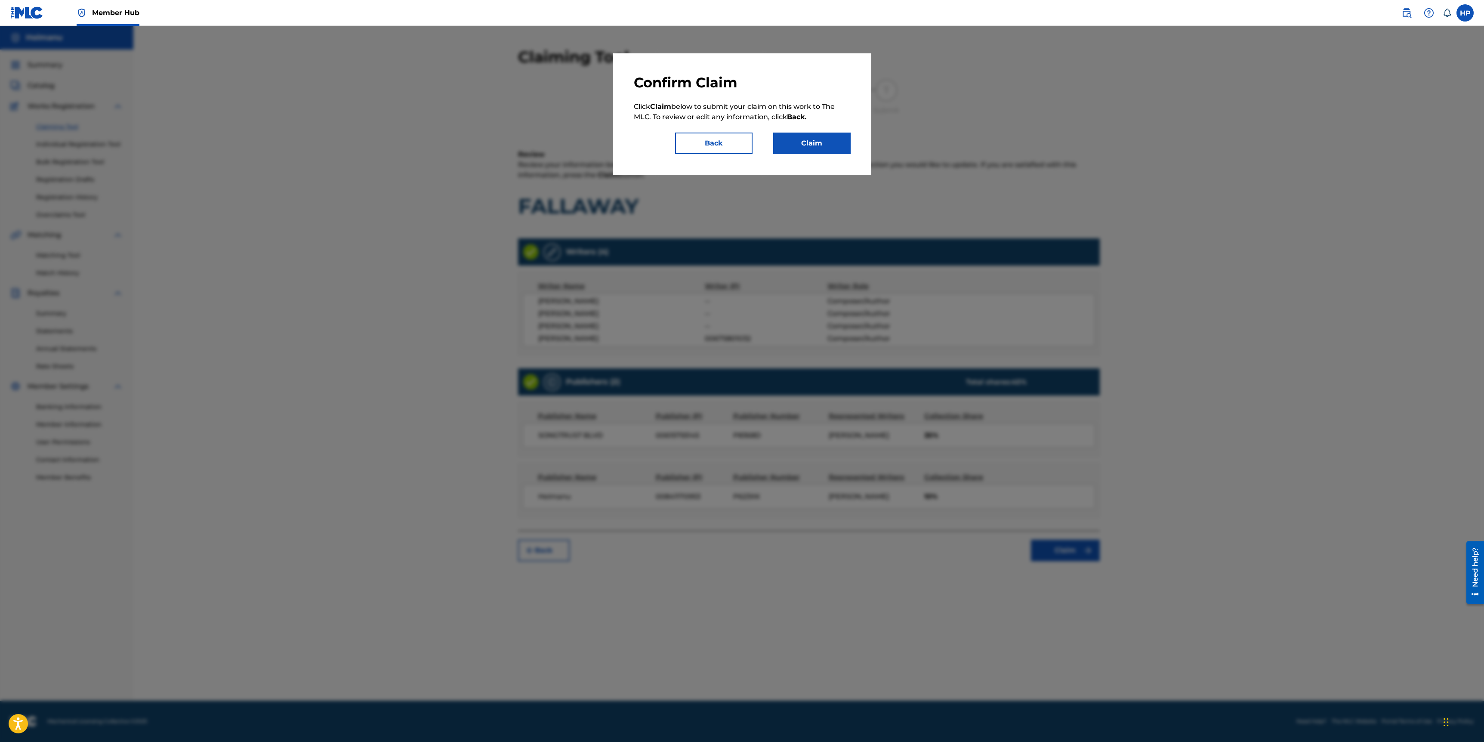
click at [853, 147] on div "Confirm Claim Click Claim below to submit your claim on this work to The MLC. T…" at bounding box center [742, 113] width 258 height 121
click at [852, 147] on div "Confirm Claim Click Claim below to submit your claim on this work to The MLC. T…" at bounding box center [742, 113] width 258 height 121
click at [835, 147] on button "Claim" at bounding box center [811, 144] width 77 height 22
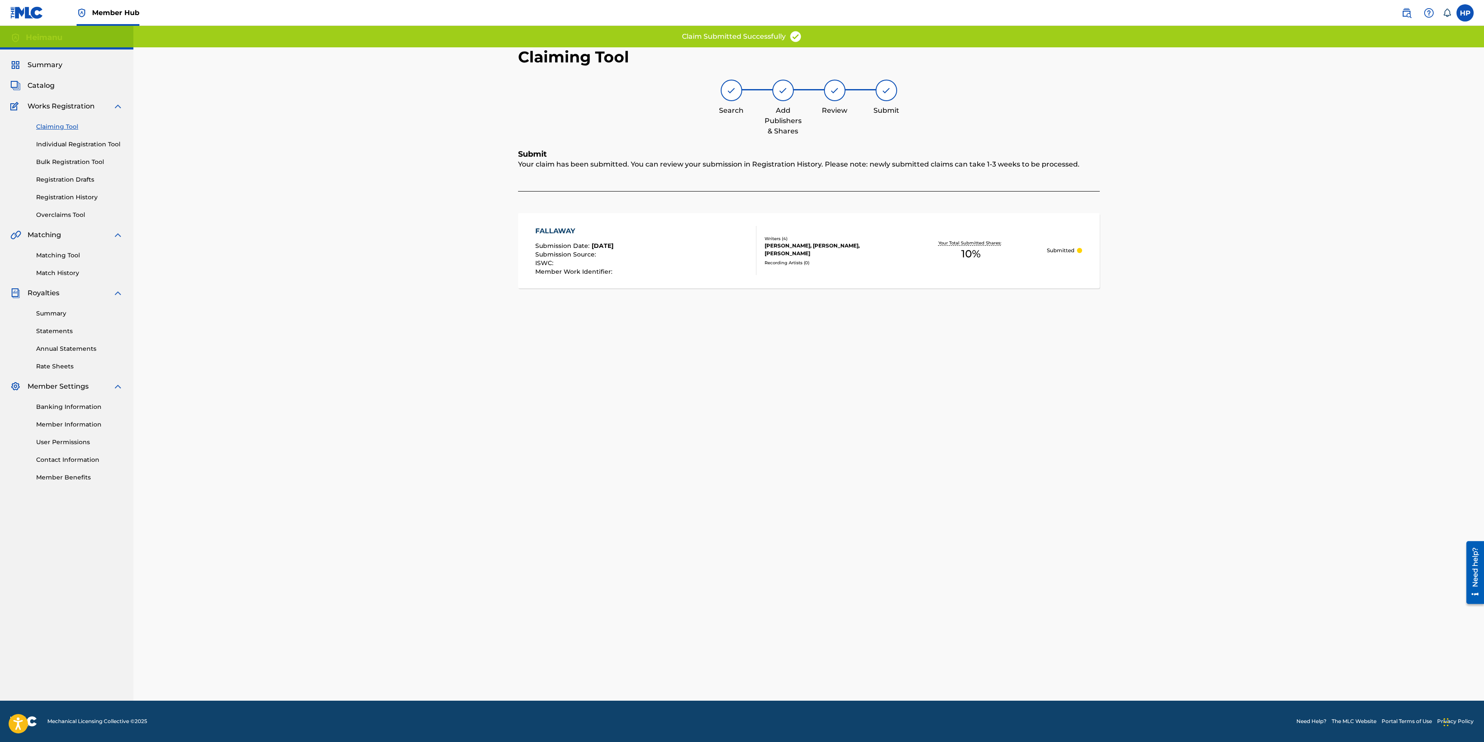
click at [66, 126] on link "Claiming Tool" at bounding box center [79, 126] width 87 height 9
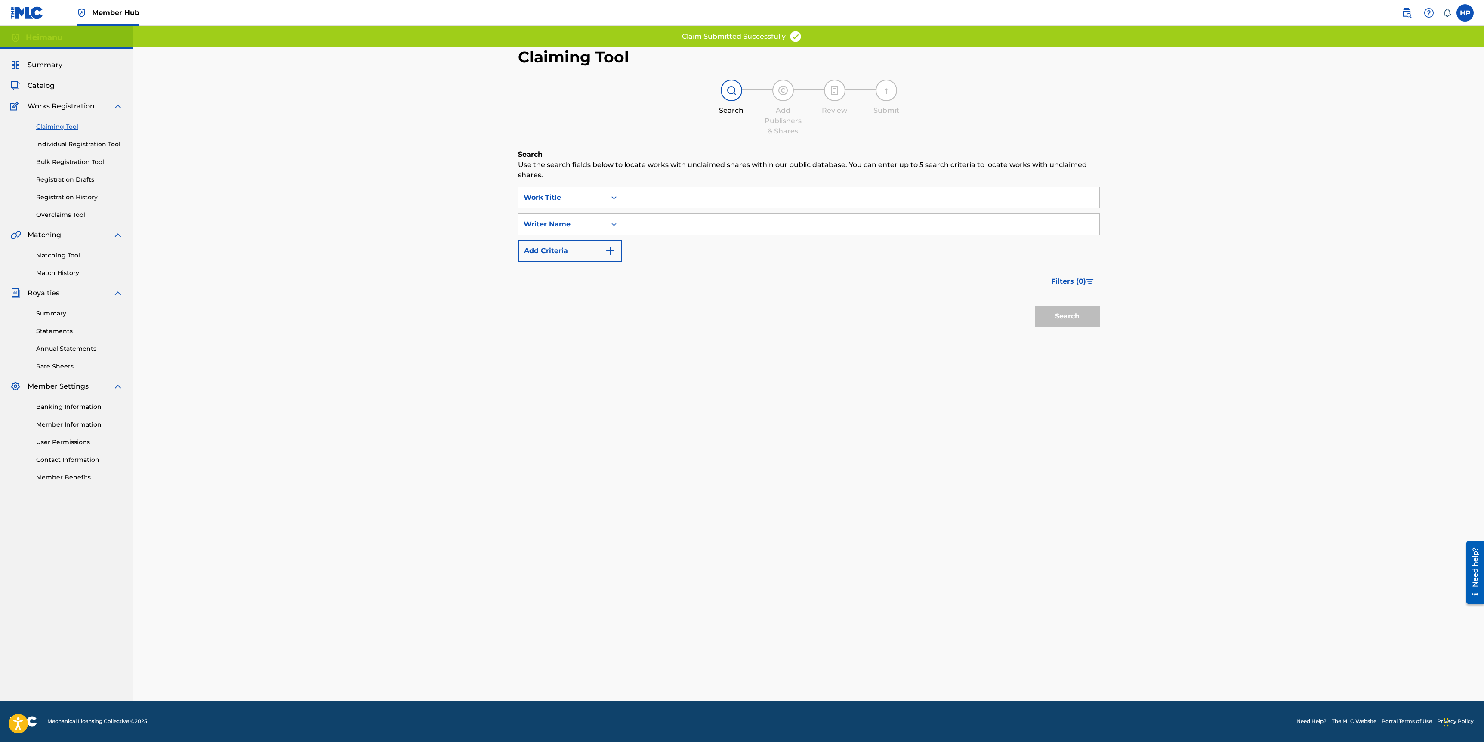
click at [640, 198] on input "Search Form" at bounding box center [860, 197] width 477 height 21
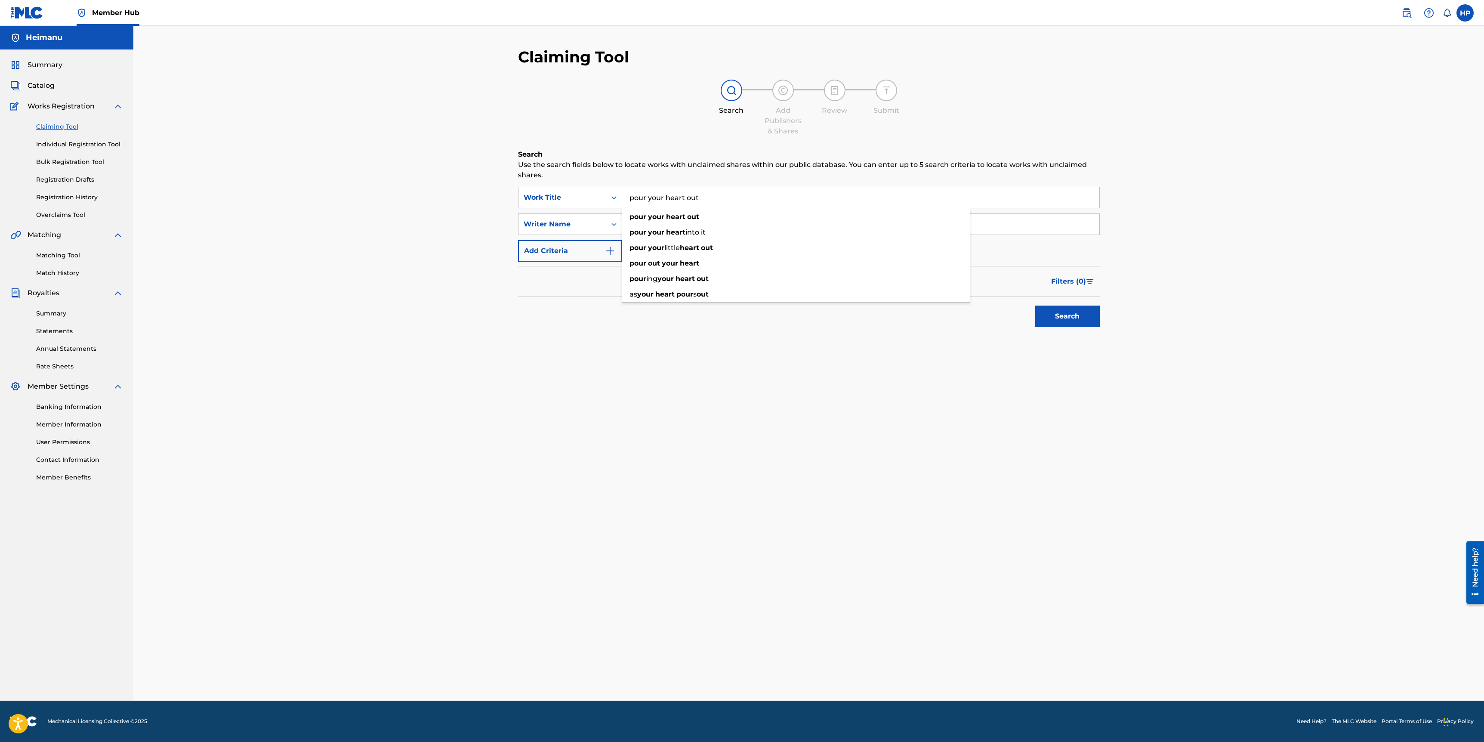
type input "pour your heart out"
click at [1036, 306] on button "Search" at bounding box center [1068, 317] width 65 height 22
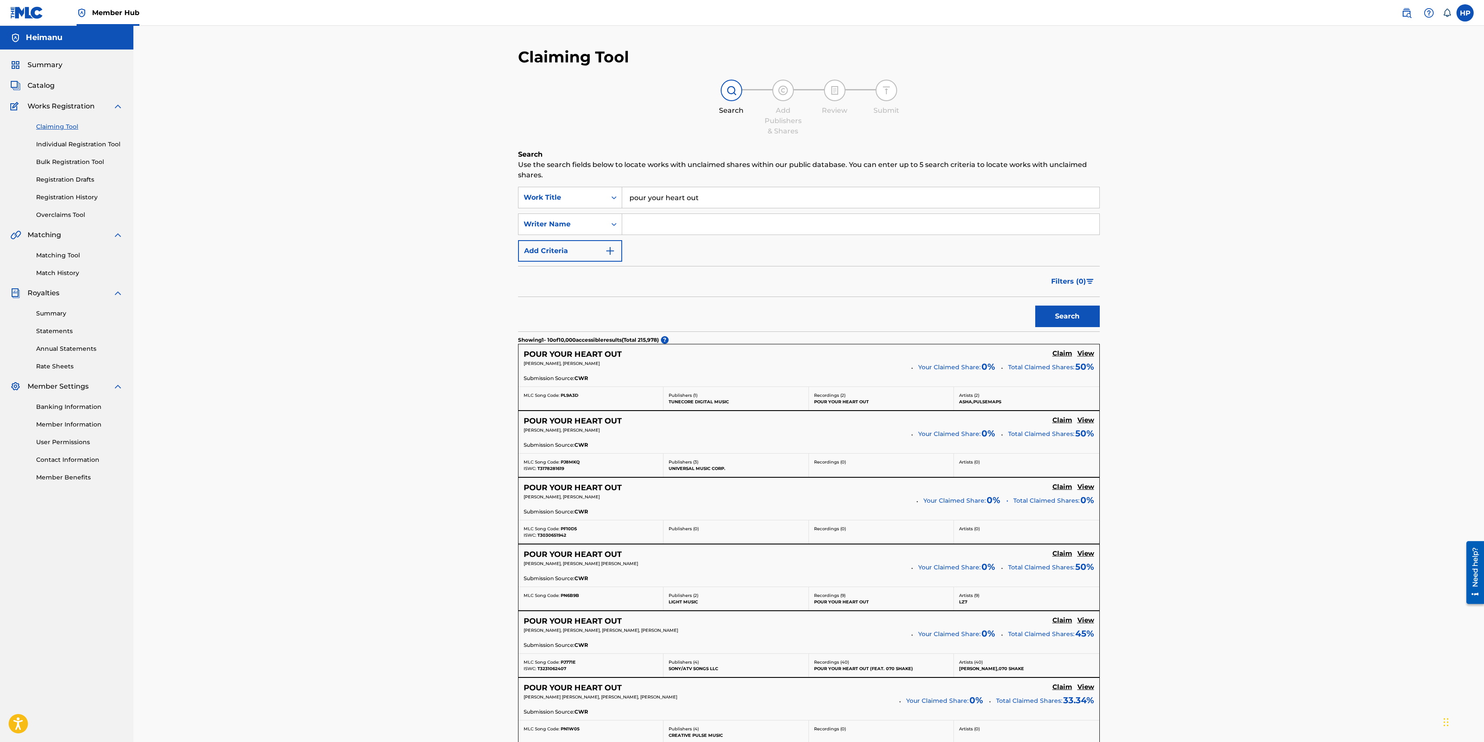
click at [485, 320] on div "Claiming Tool Search Add Publishers & Shares Review Submit Search Use the searc…" at bounding box center [808, 562] width 1351 height 1073
click at [679, 217] on input "Search Form" at bounding box center [860, 224] width 477 height 21
click at [1036, 306] on button "Search" at bounding box center [1068, 317] width 65 height 22
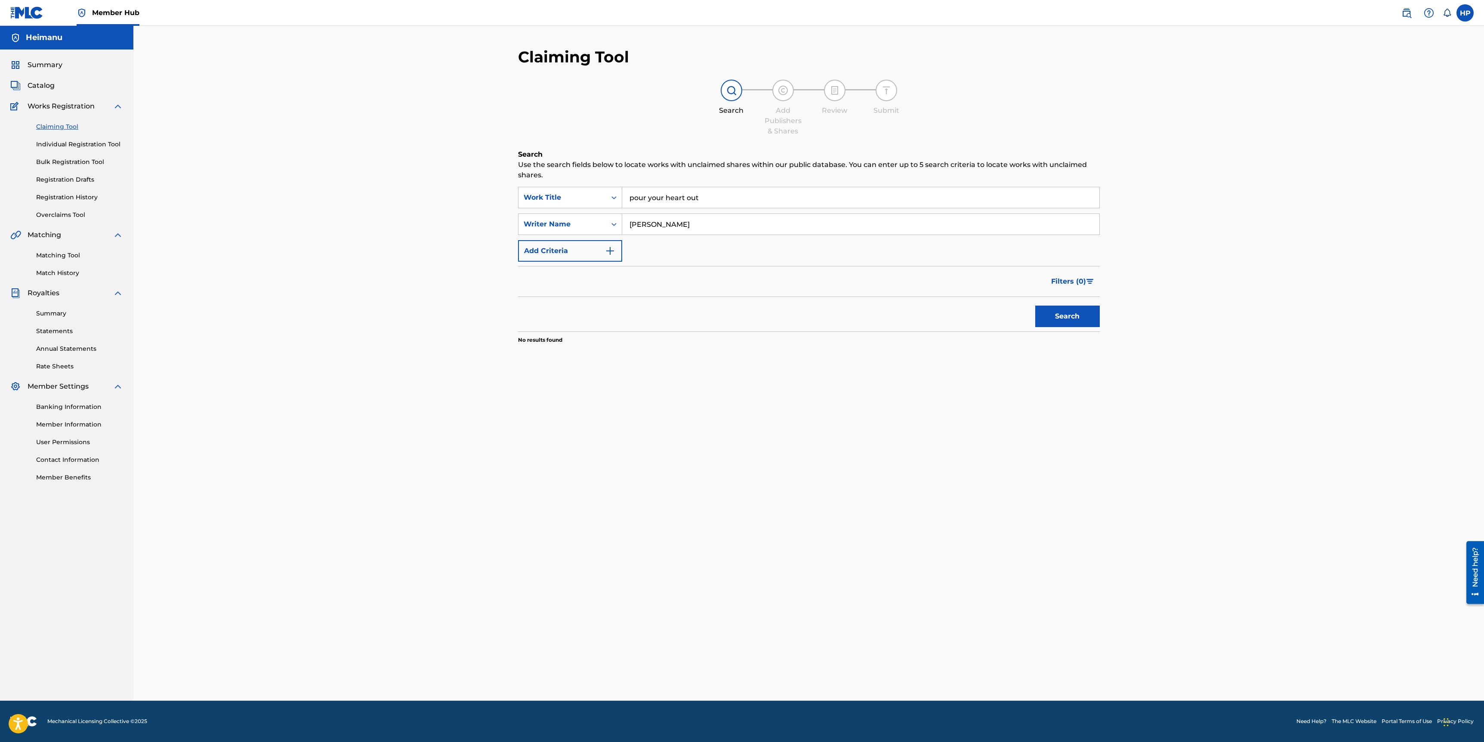
click at [667, 220] on input "[PERSON_NAME]" at bounding box center [860, 224] width 477 height 21
click at [1036, 306] on button "Search" at bounding box center [1068, 317] width 65 height 22
click at [667, 220] on input "heimaun" at bounding box center [860, 224] width 477 height 21
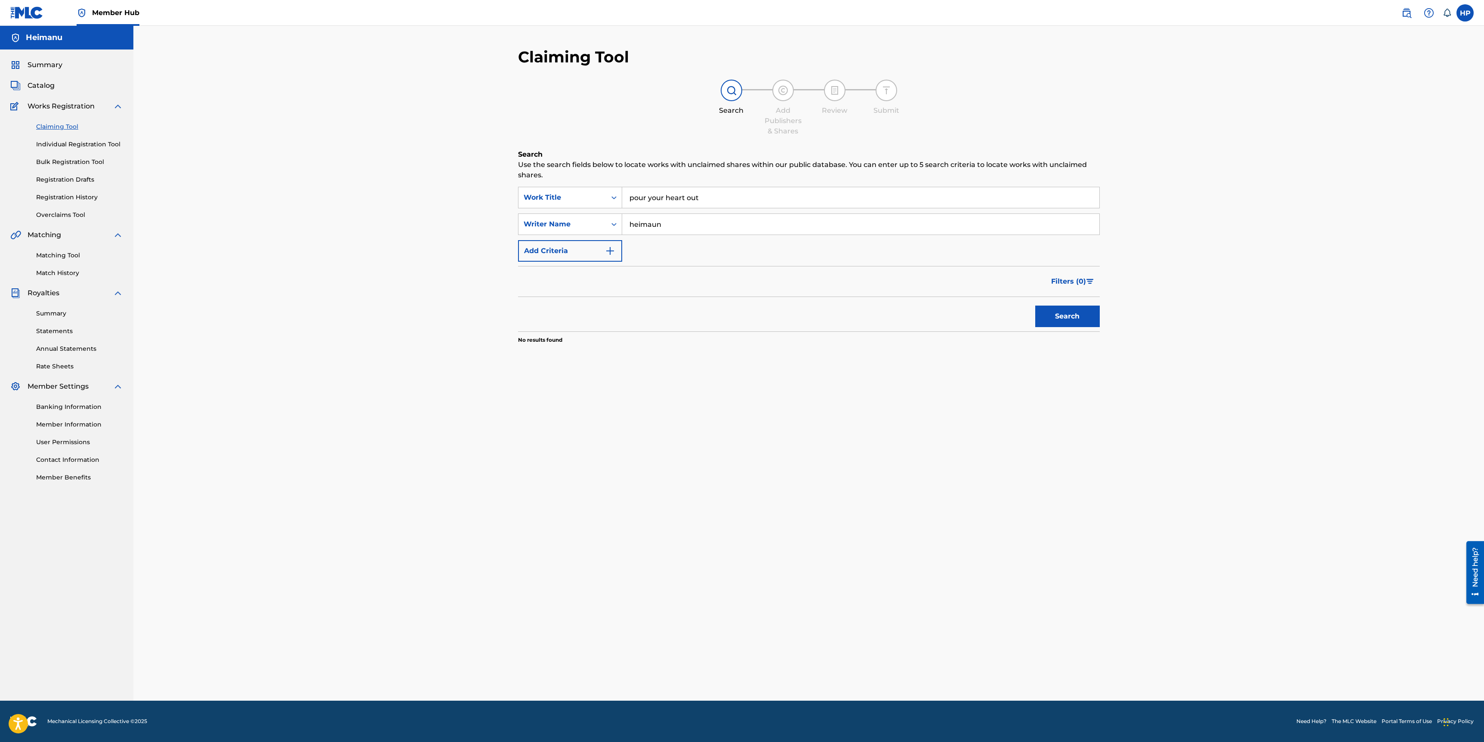
click at [667, 220] on input "heimaun" at bounding box center [860, 224] width 477 height 21
type input "heimanu"
click at [1036, 306] on button "Search" at bounding box center [1068, 317] width 65 height 22
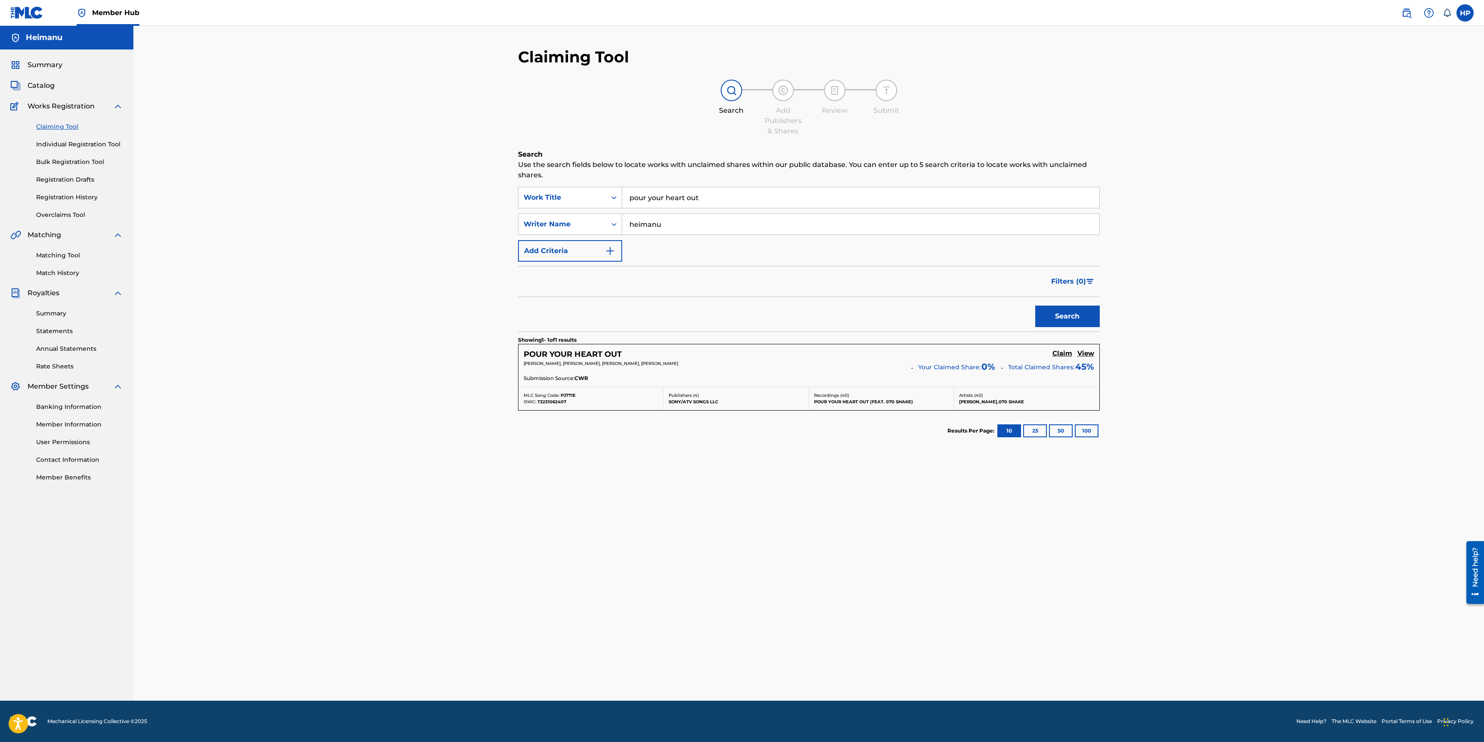
click at [1182, 454] on div "Claiming Tool Search Add Publishers & Shares Review Submit Search Use the searc…" at bounding box center [808, 363] width 1351 height 675
click at [1048, 348] on div "POUR YOUR HEART OUT Claim View [PERSON_NAME], [PERSON_NAME], [PERSON_NAME], [PE…" at bounding box center [809, 365] width 581 height 42
click at [1054, 353] on h5 "Claim" at bounding box center [1063, 353] width 20 height 8
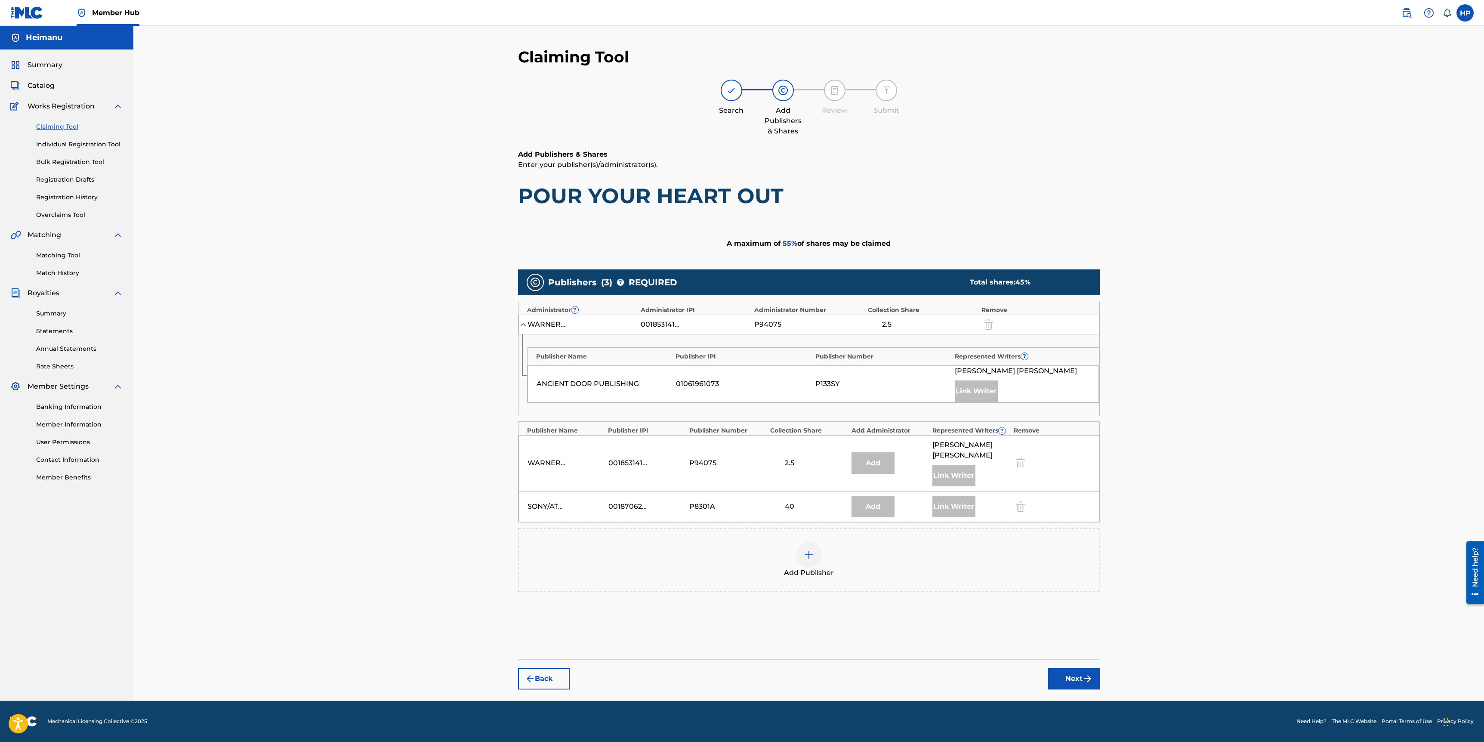
click at [815, 544] on div at bounding box center [809, 555] width 26 height 26
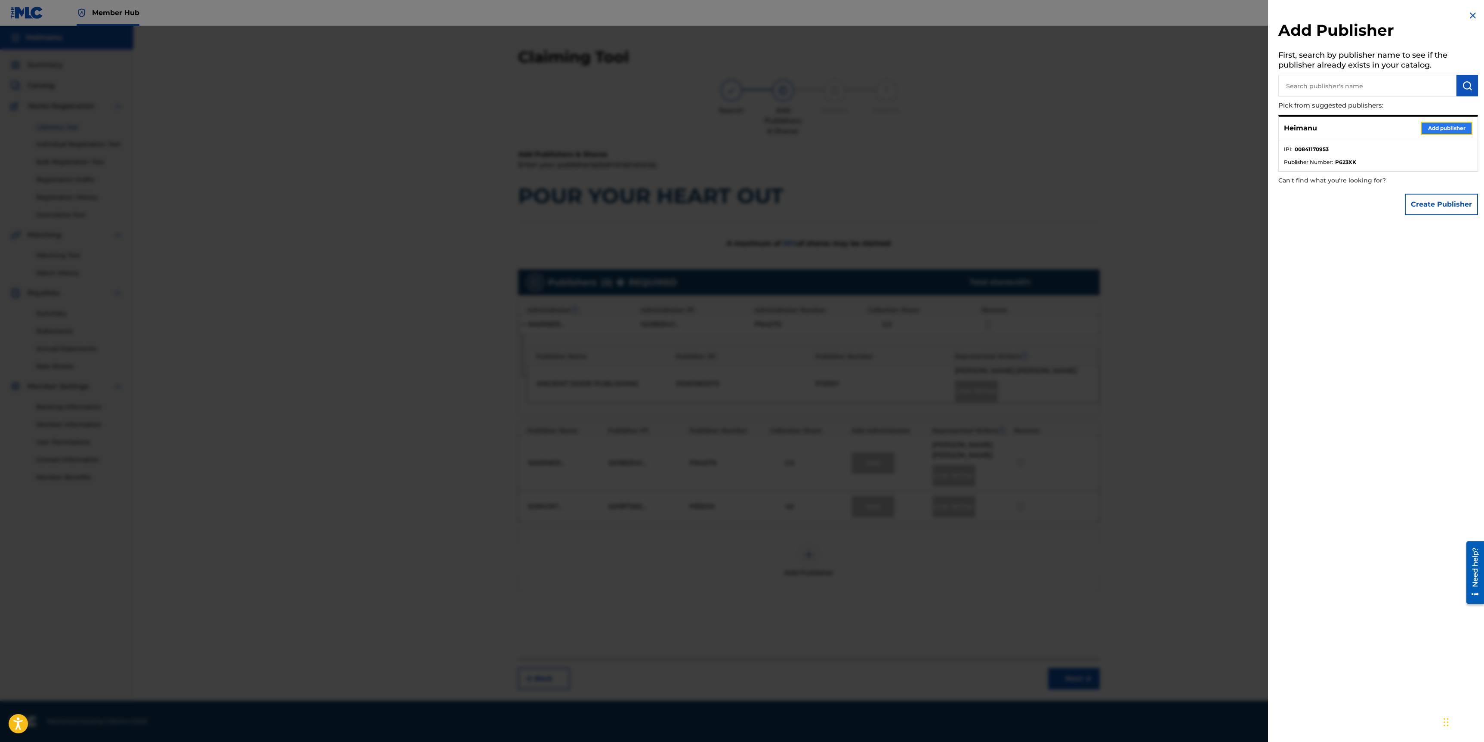
click at [1450, 128] on button "Add publisher" at bounding box center [1447, 128] width 52 height 13
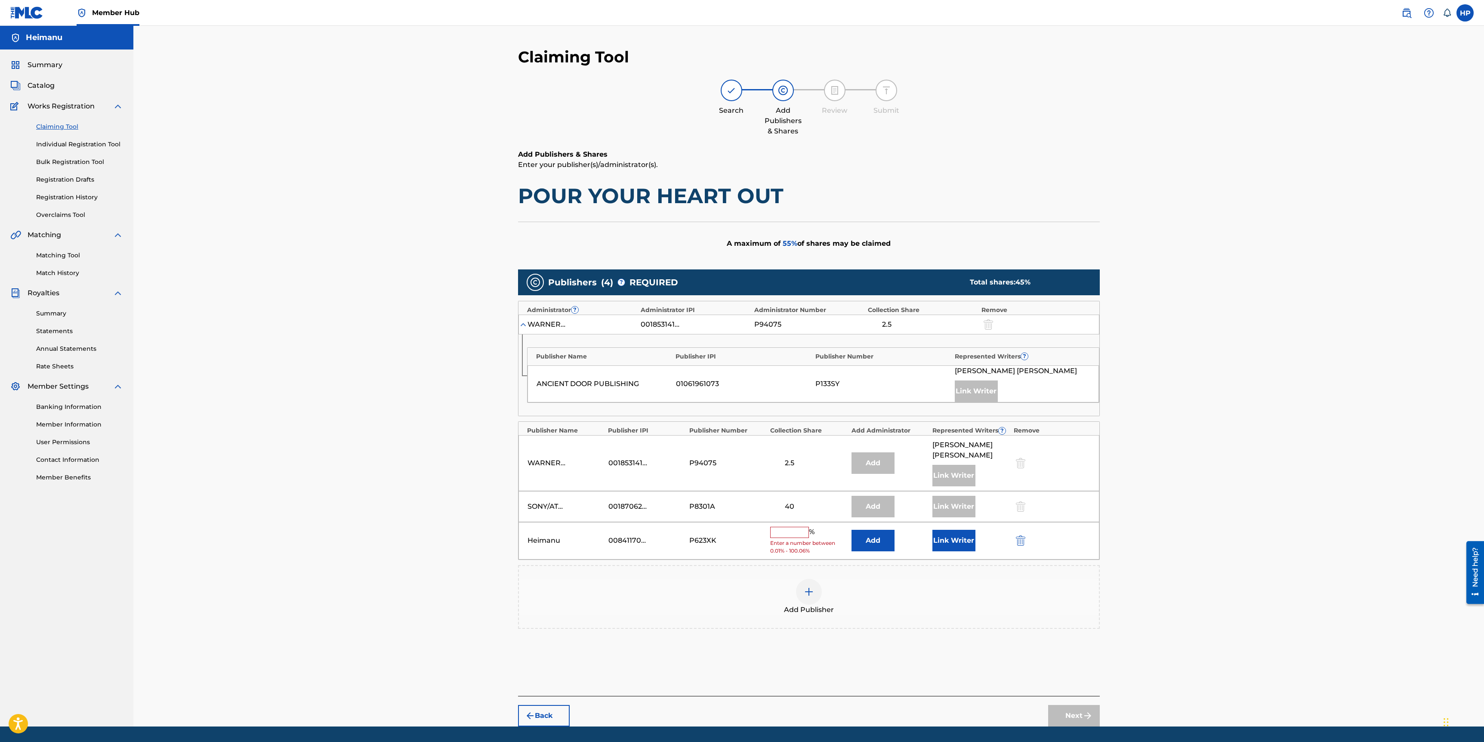
click at [788, 527] on input "text" at bounding box center [789, 532] width 39 height 11
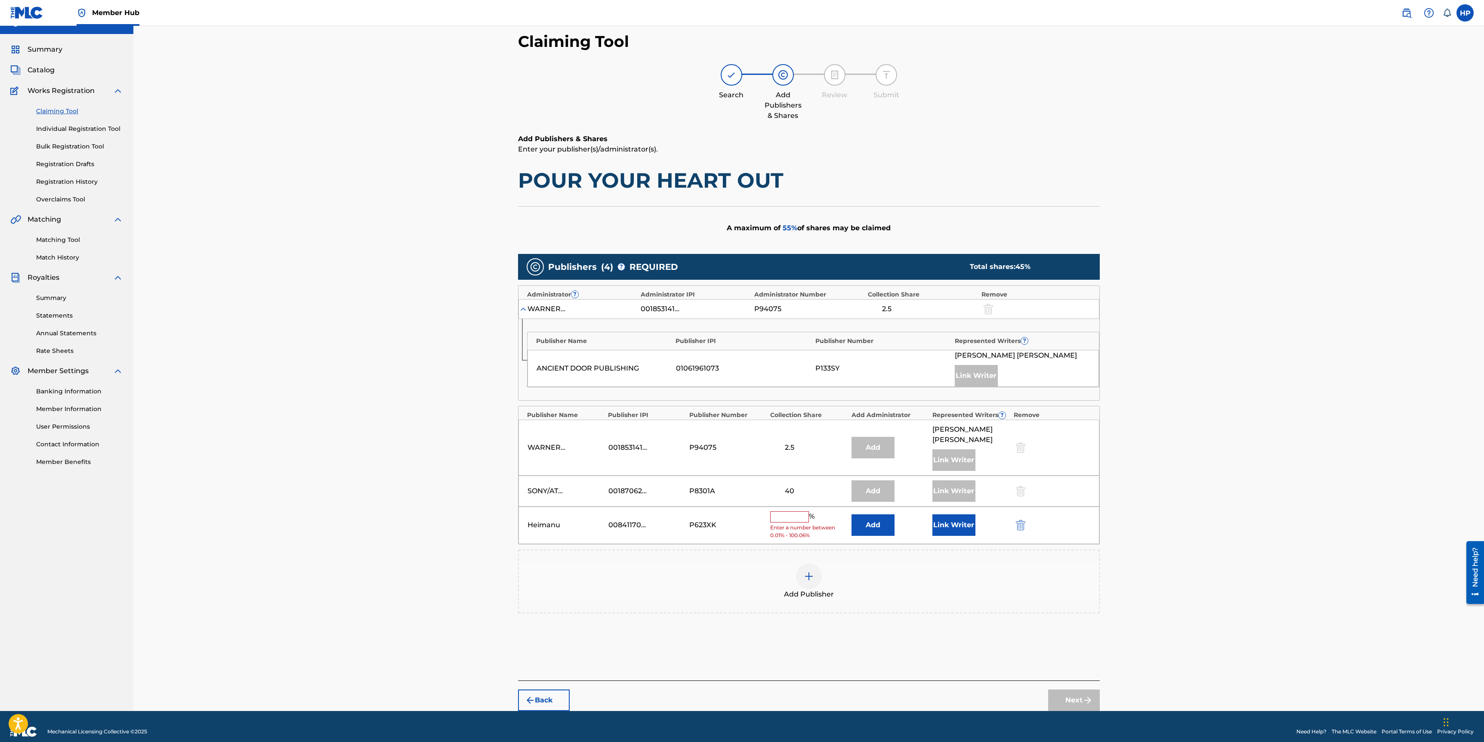
click at [776, 511] on input "text" at bounding box center [789, 516] width 39 height 11
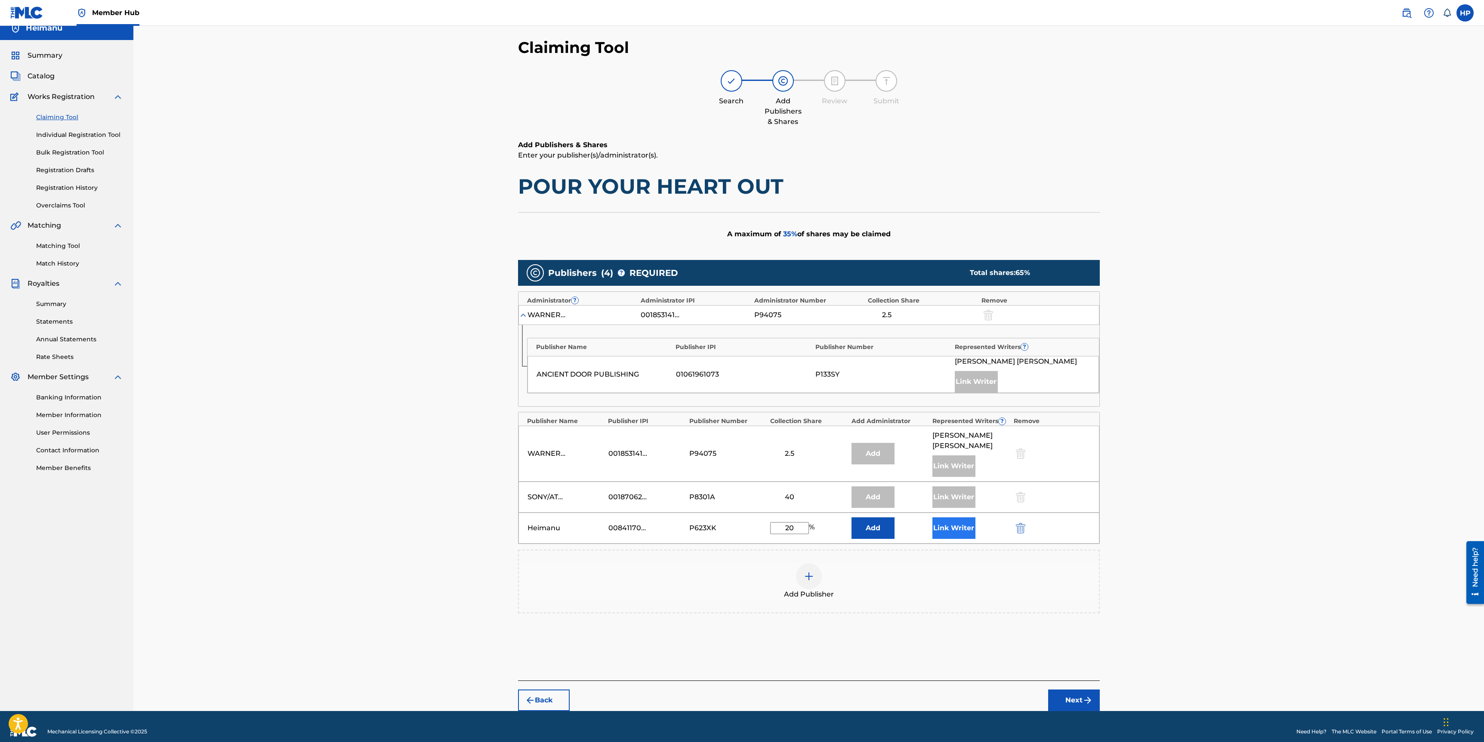
type input "20"
click at [953, 517] on button "Link Writer" at bounding box center [954, 528] width 43 height 22
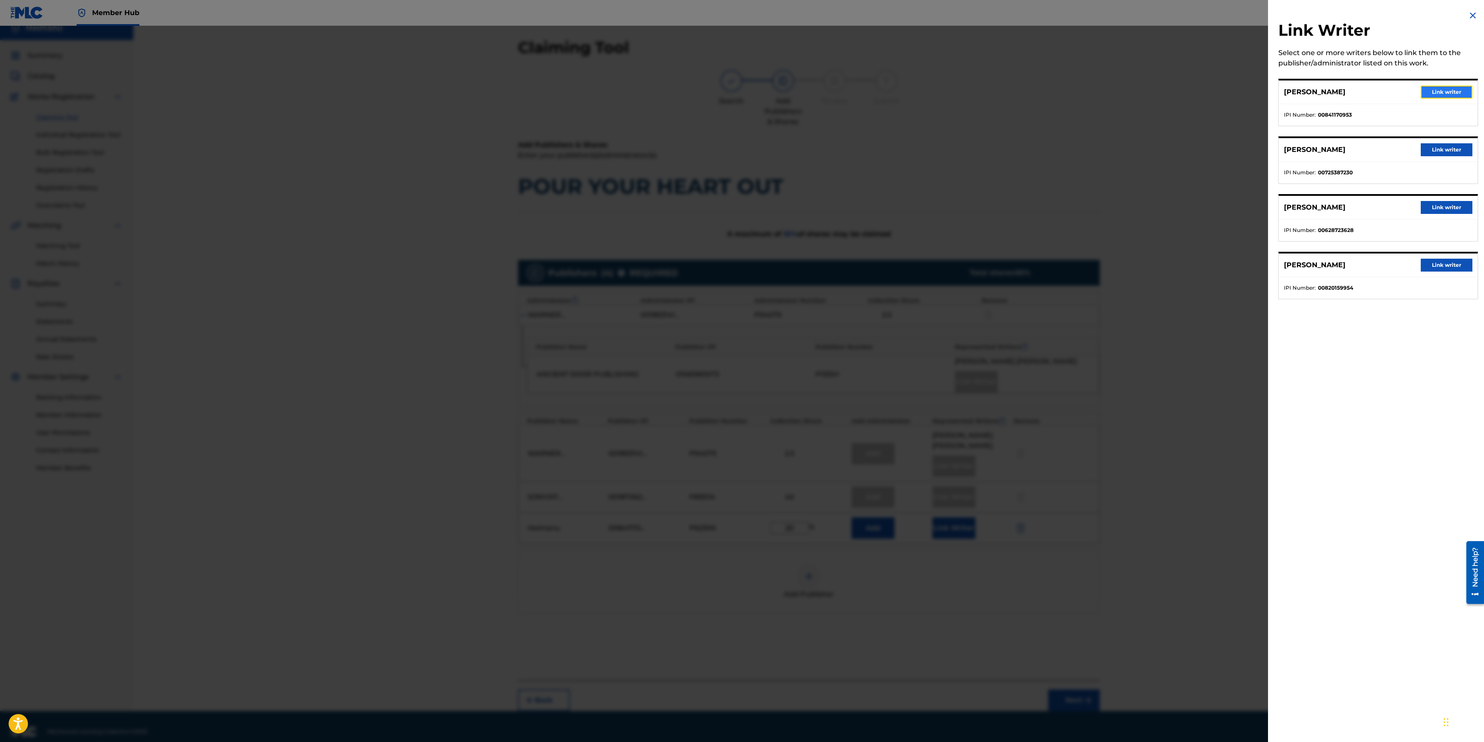
click at [1433, 94] on button "Link writer" at bounding box center [1447, 92] width 52 height 13
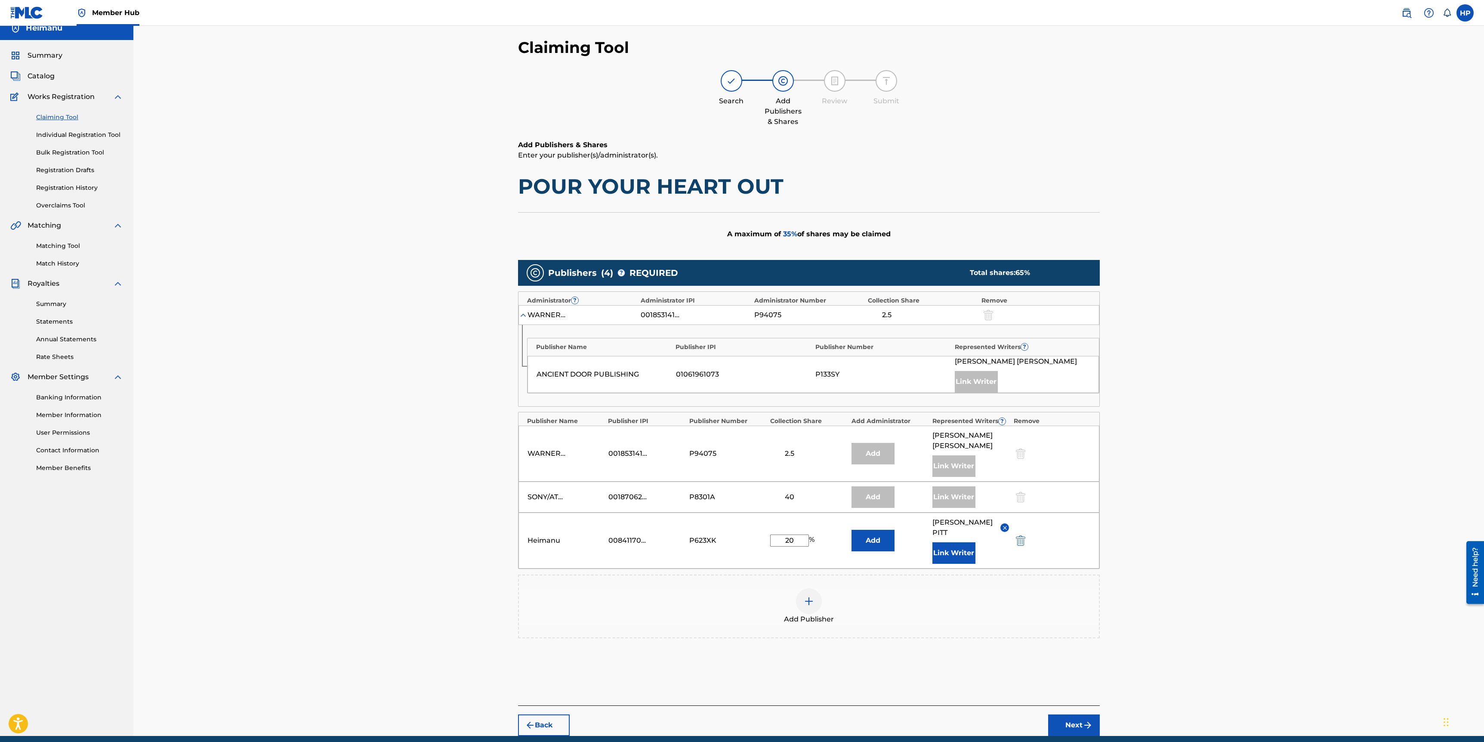
scroll to position [34, 0]
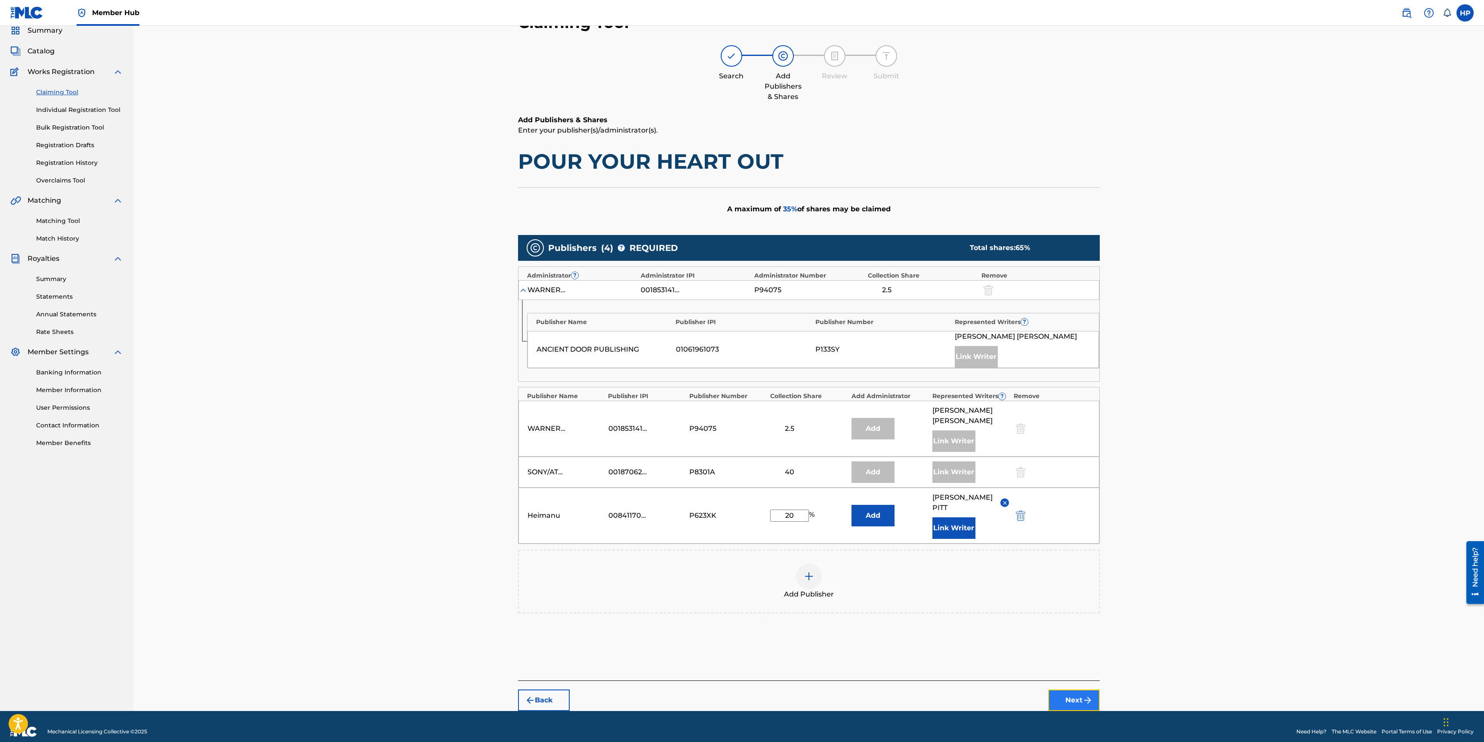
click at [1080, 690] on button "Next" at bounding box center [1074, 701] width 52 height 22
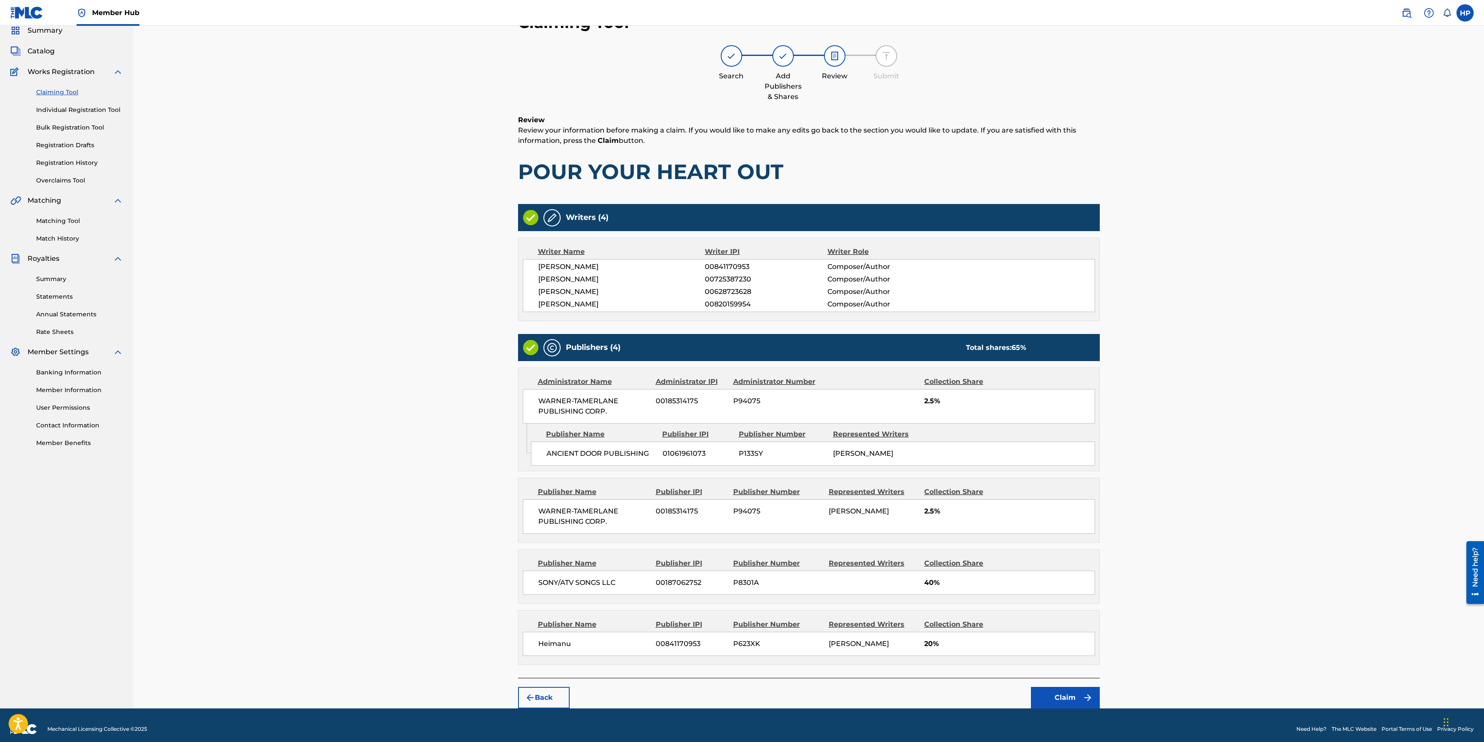
scroll to position [42, 0]
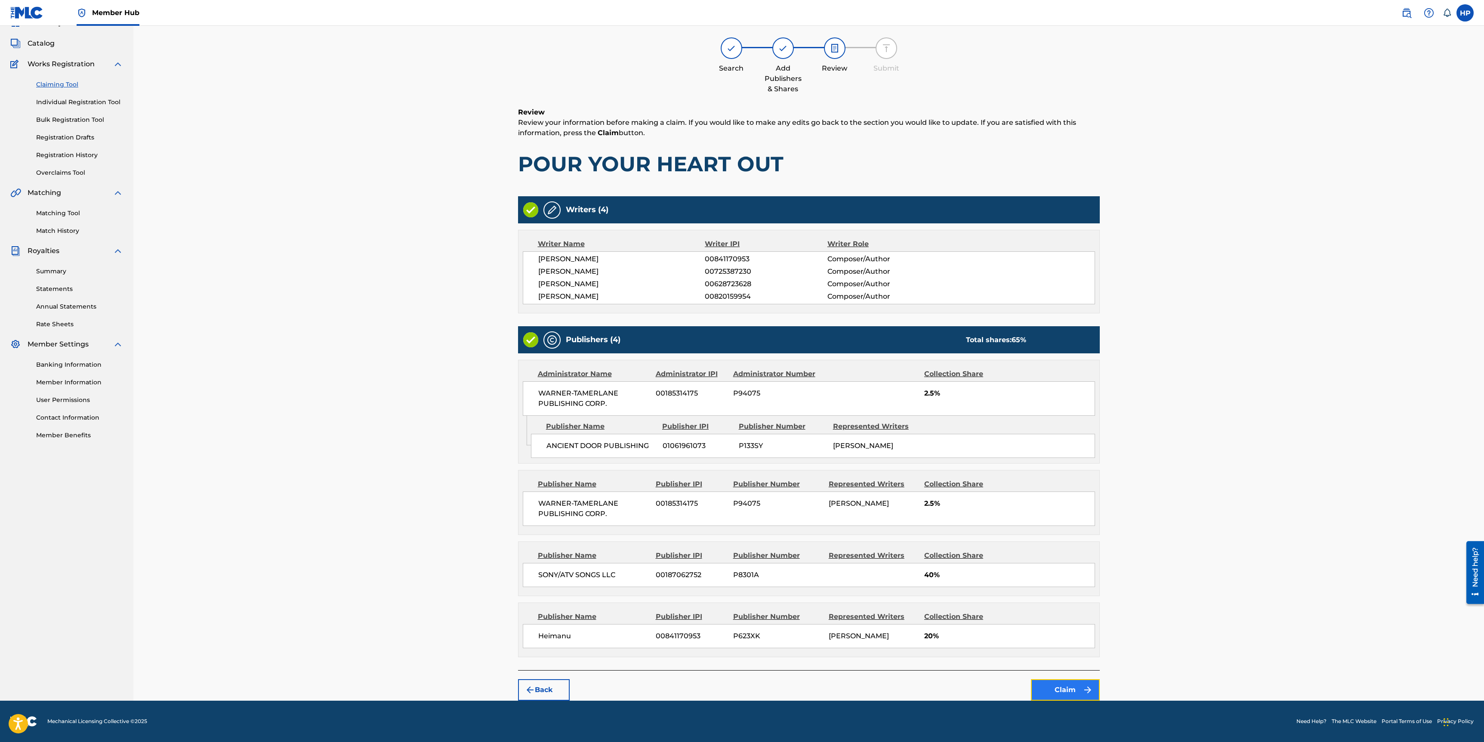
click at [1048, 682] on button "Claim" at bounding box center [1065, 690] width 69 height 22
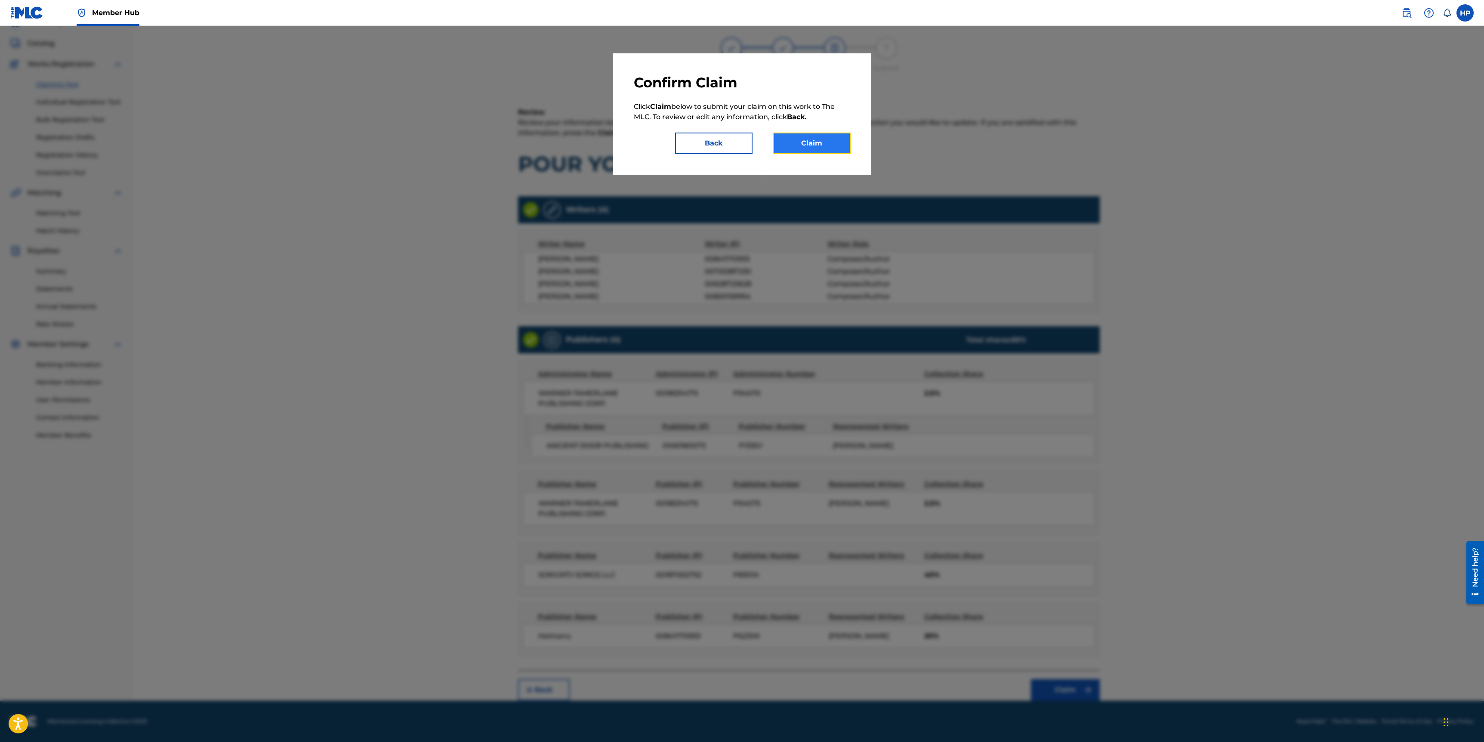
click at [801, 135] on button "Claim" at bounding box center [811, 144] width 77 height 22
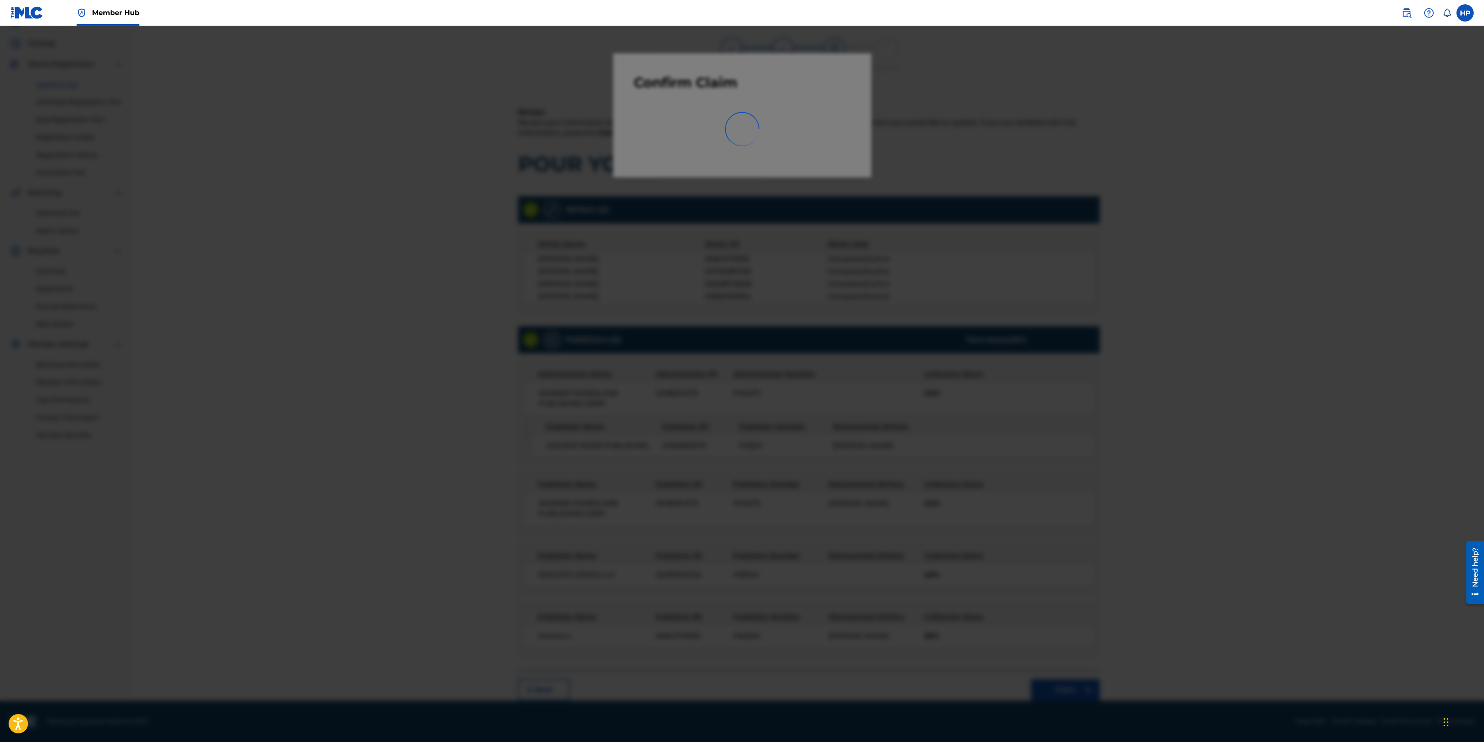
scroll to position [0, 0]
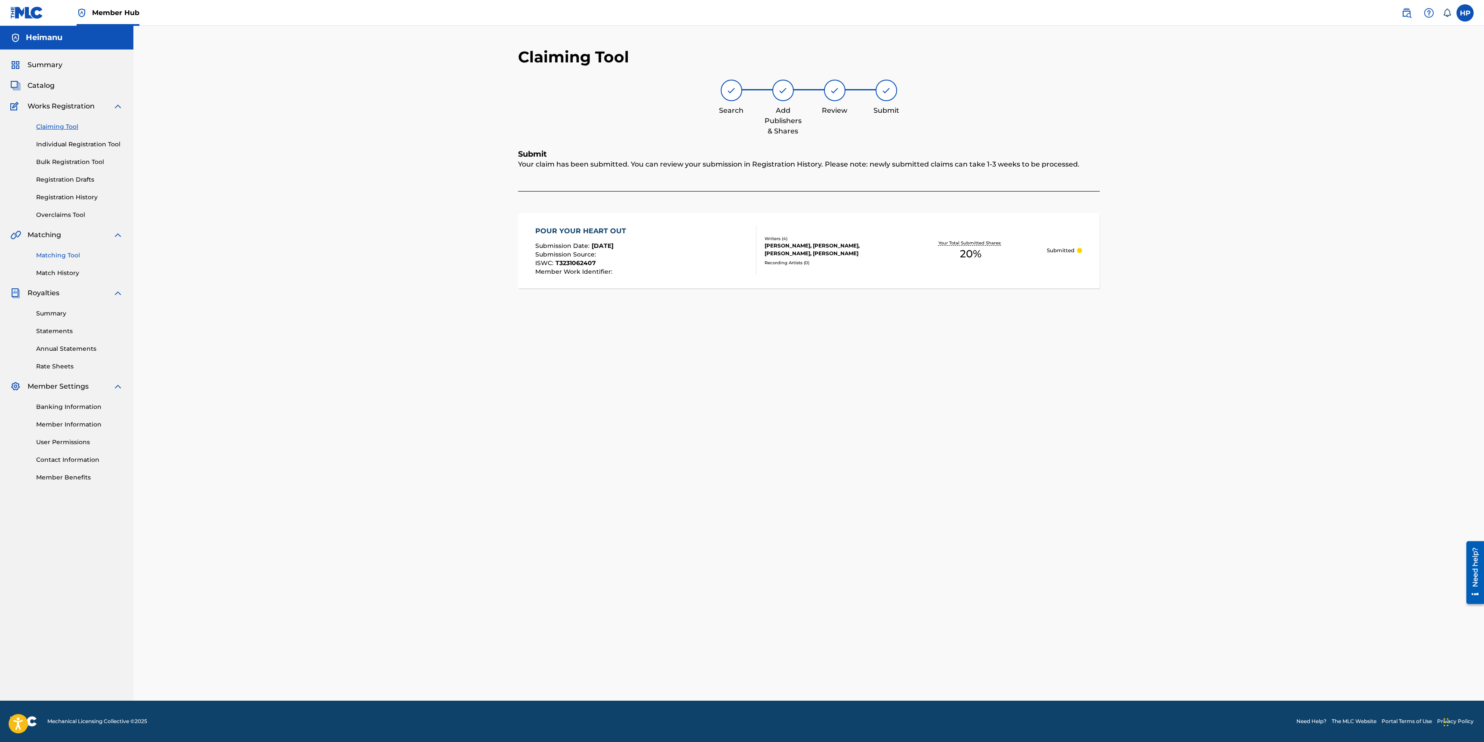
click at [59, 256] on link "Matching Tool" at bounding box center [79, 255] width 87 height 9
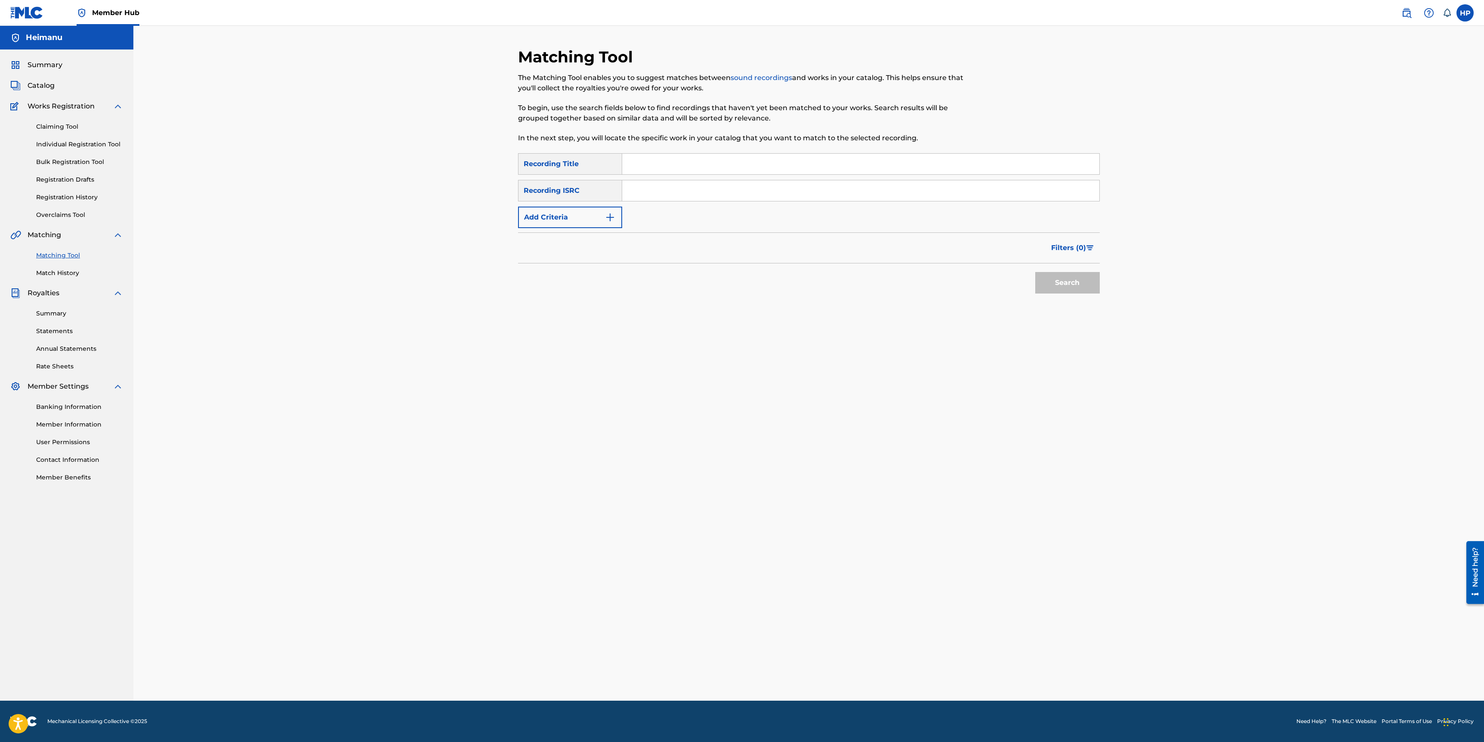
click at [696, 165] on input "Search Form" at bounding box center [860, 164] width 477 height 21
type input "grief"
click at [672, 191] on input "Search Form" at bounding box center [860, 190] width 477 height 21
paste input "QZK6P2555697"
type input "QZK6P2555697"
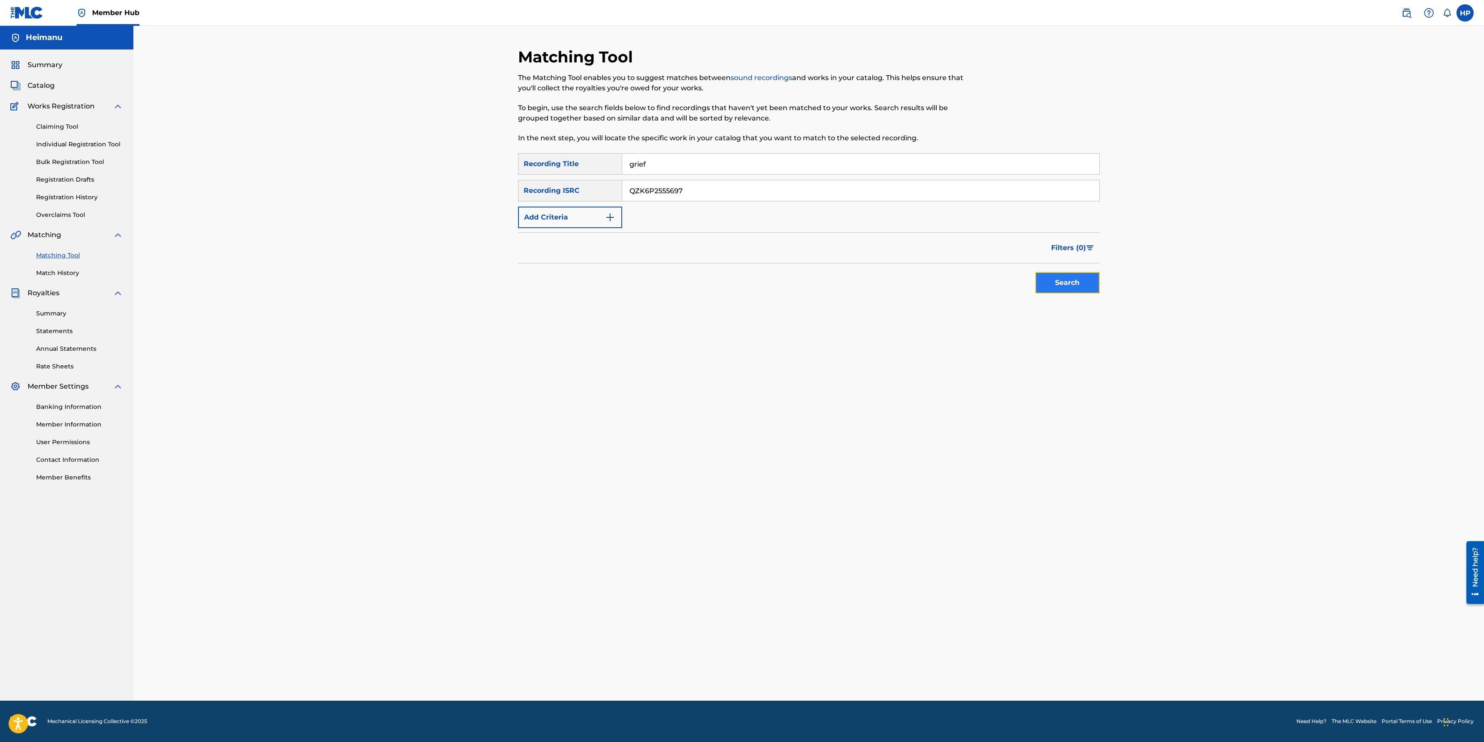
click at [1098, 290] on button "Search" at bounding box center [1068, 283] width 65 height 22
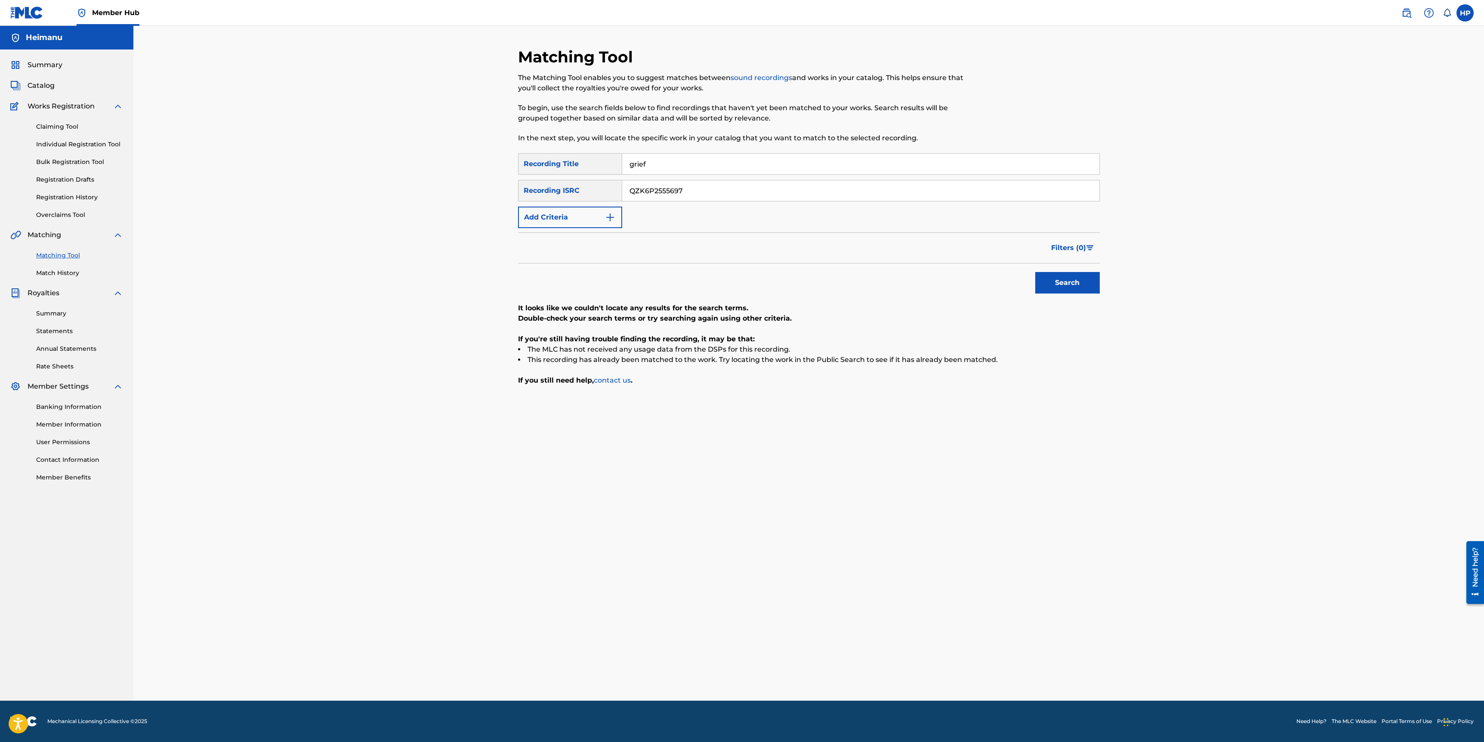
click at [665, 158] on input "grief" at bounding box center [860, 164] width 477 height 21
click at [665, 159] on input "grief" at bounding box center [860, 164] width 477 height 21
type input "we were full"
click at [670, 189] on input "QZK6P2555697" at bounding box center [860, 190] width 477 height 21
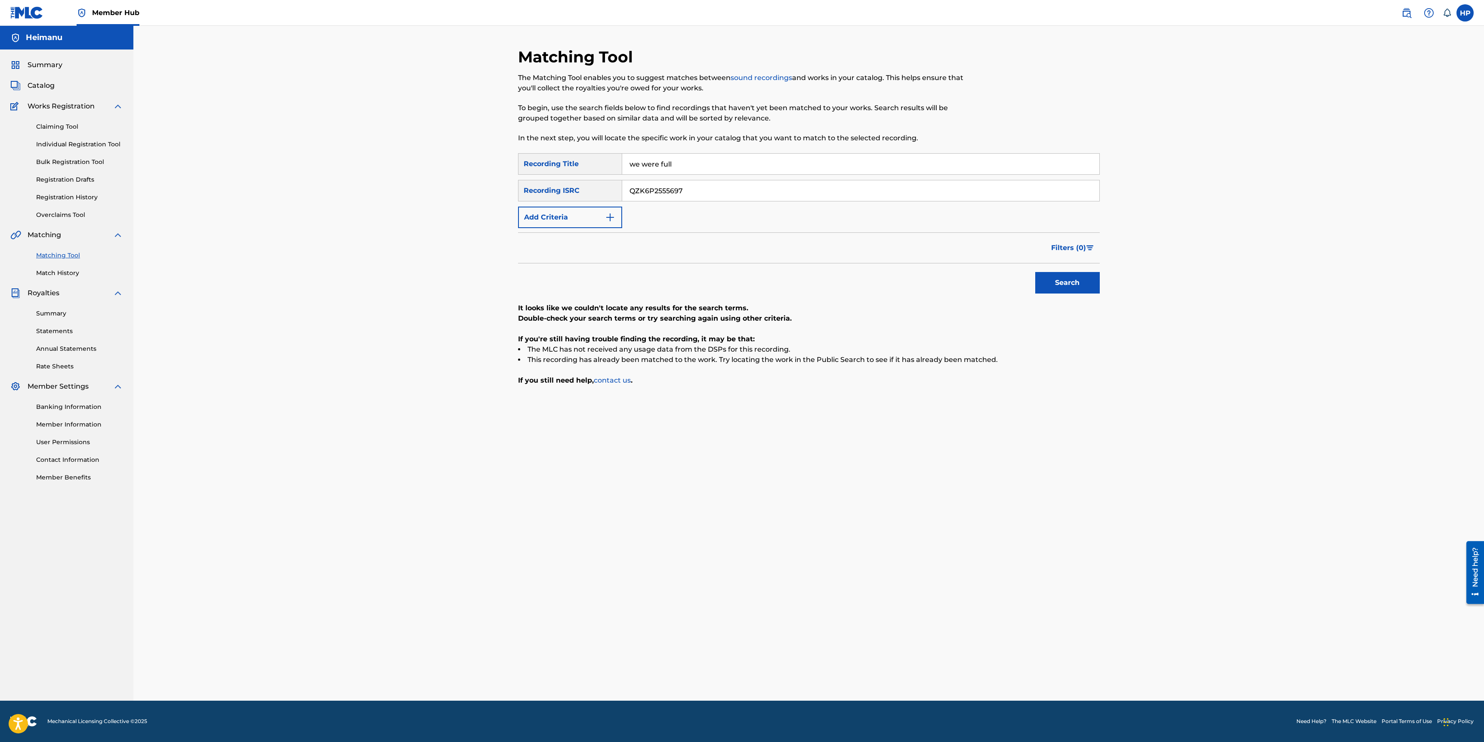
click at [670, 189] on input "QZK6P2555697" at bounding box center [860, 190] width 477 height 21
paste input "TBF2510392"
type input "QZTBF2510392"
click at [1065, 289] on button "Search" at bounding box center [1068, 283] width 65 height 22
click at [91, 193] on link "Registration History" at bounding box center [79, 197] width 87 height 9
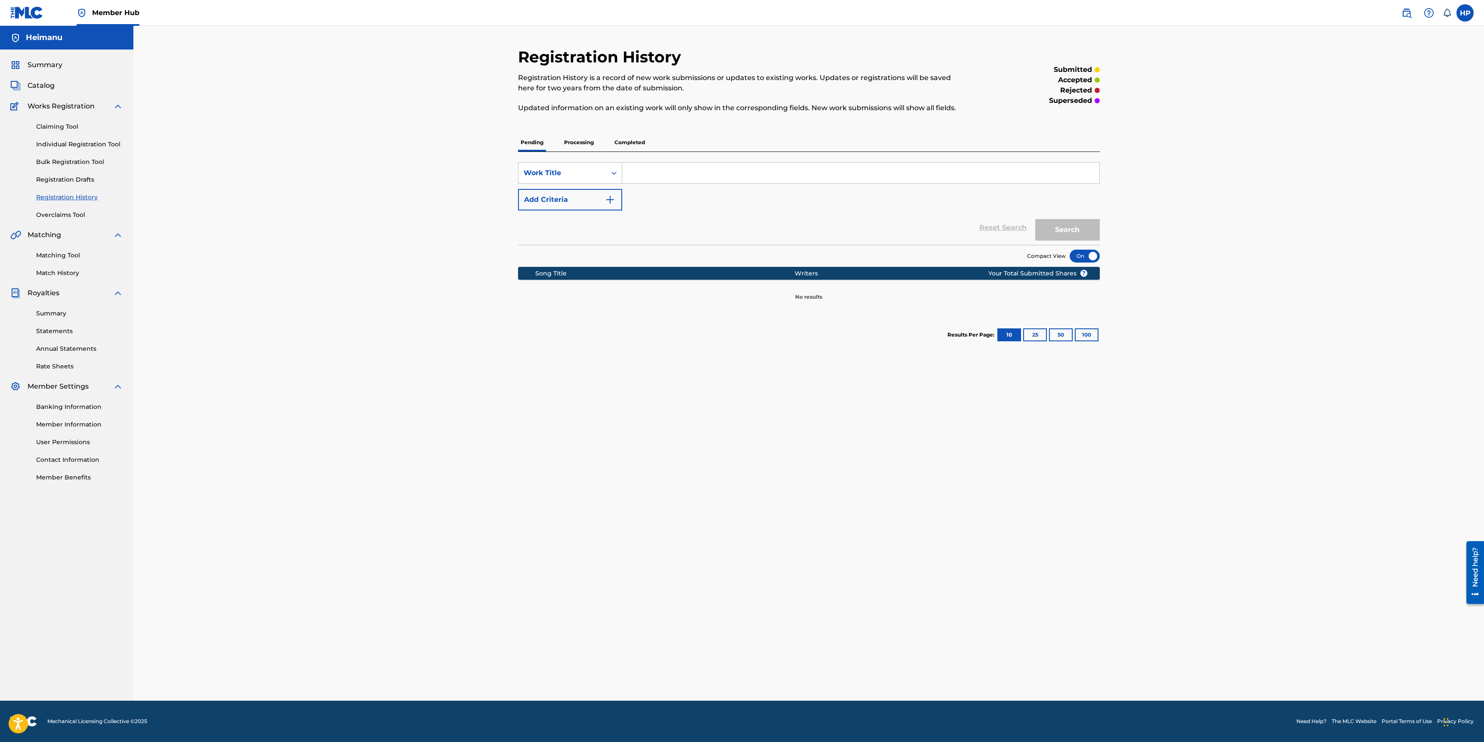
click at [639, 146] on p "Completed" at bounding box center [630, 142] width 36 height 18
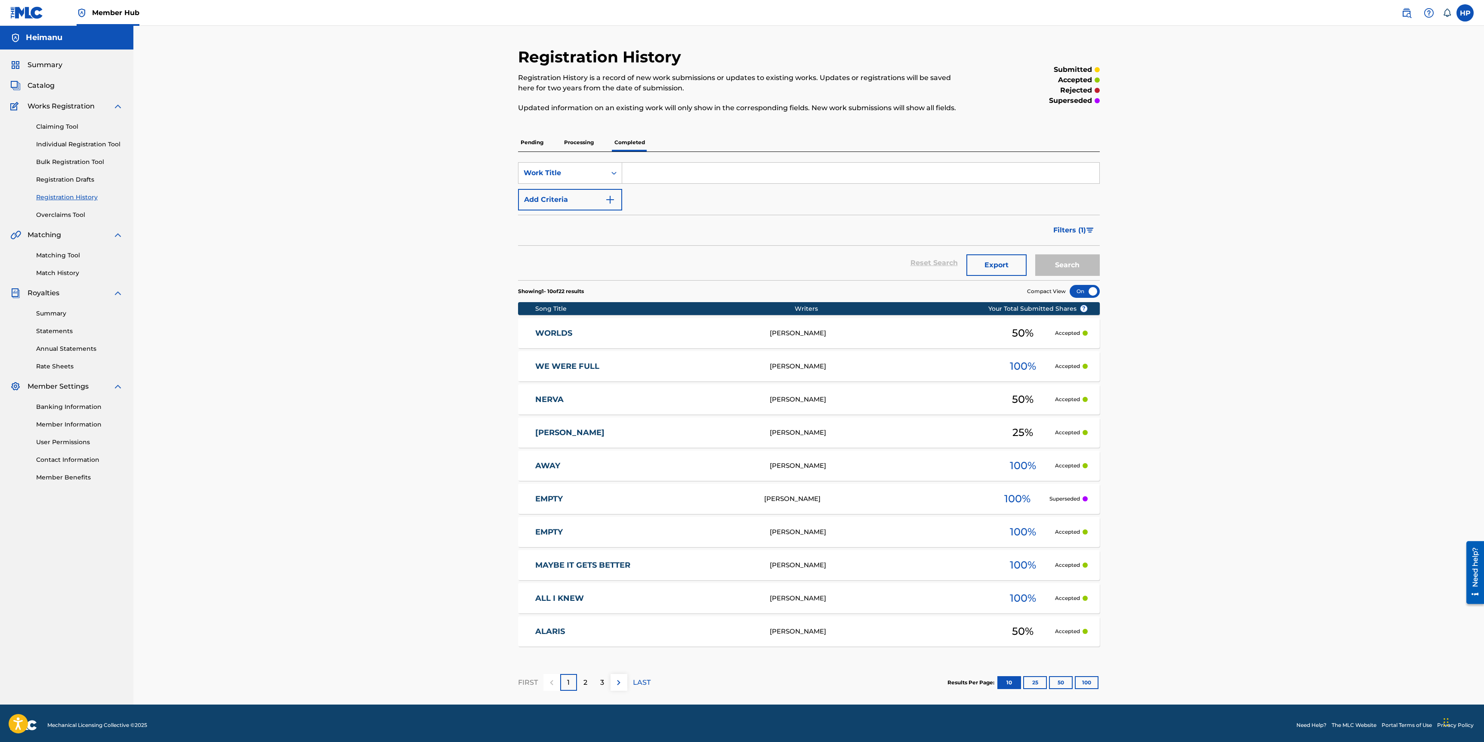
scroll to position [4, 0]
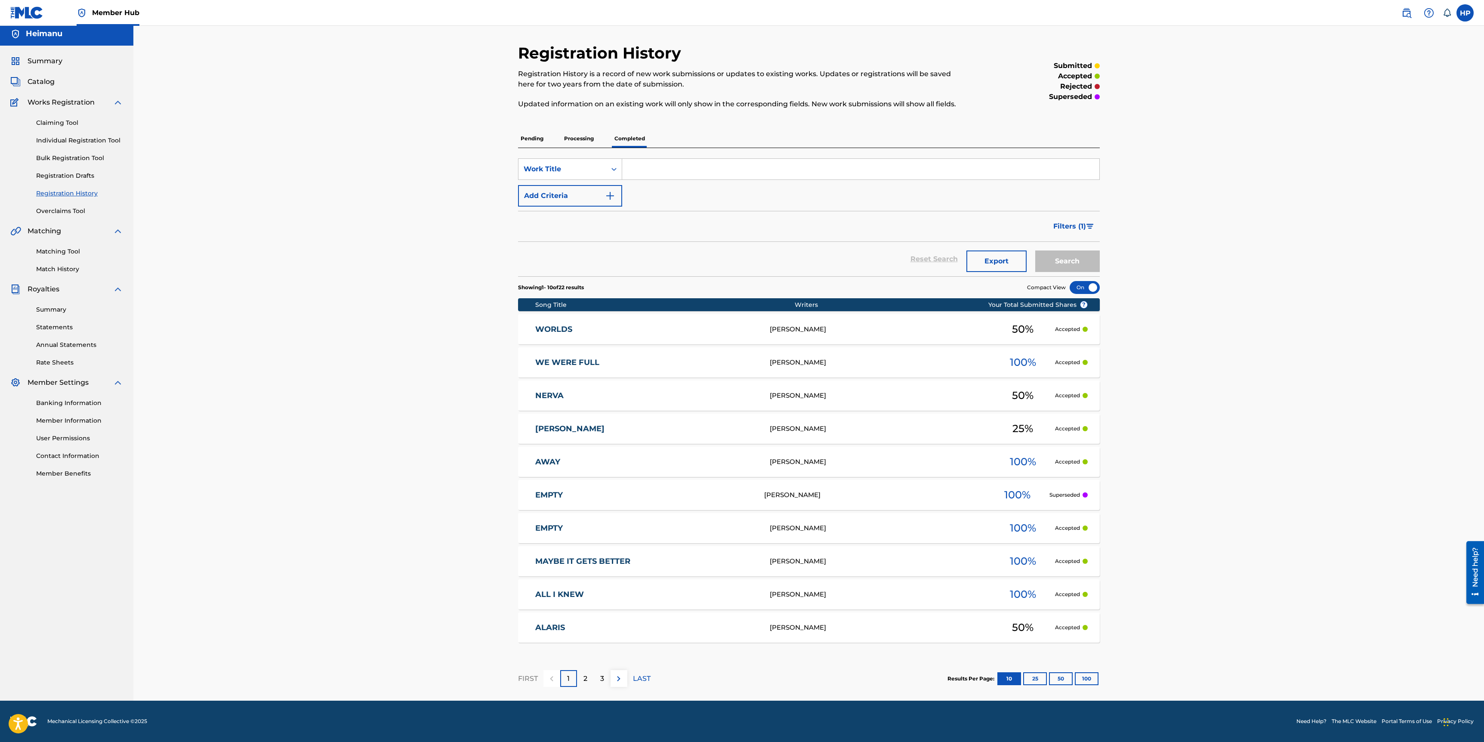
click at [1066, 493] on p "Superseded" at bounding box center [1065, 495] width 31 height 8
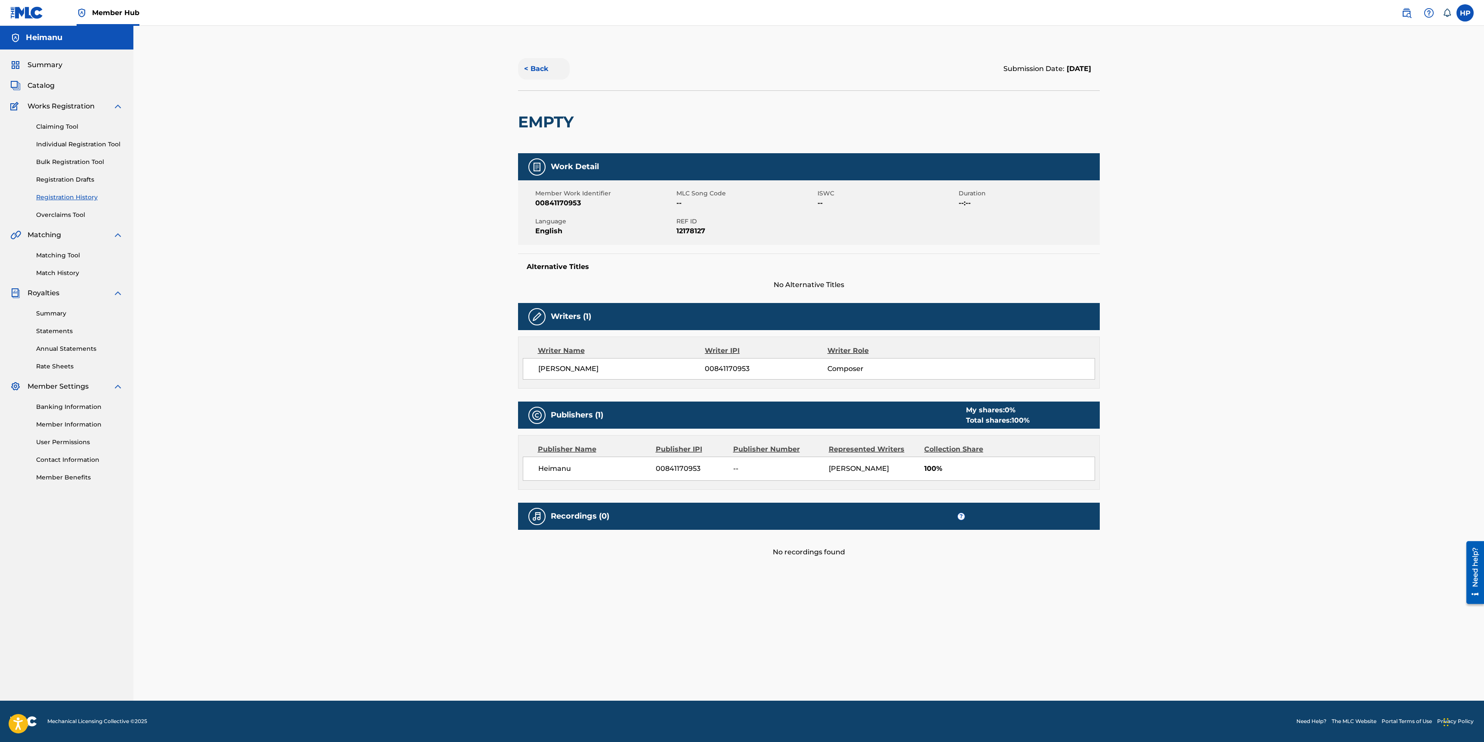
click at [538, 61] on button "< Back" at bounding box center [544, 69] width 52 height 22
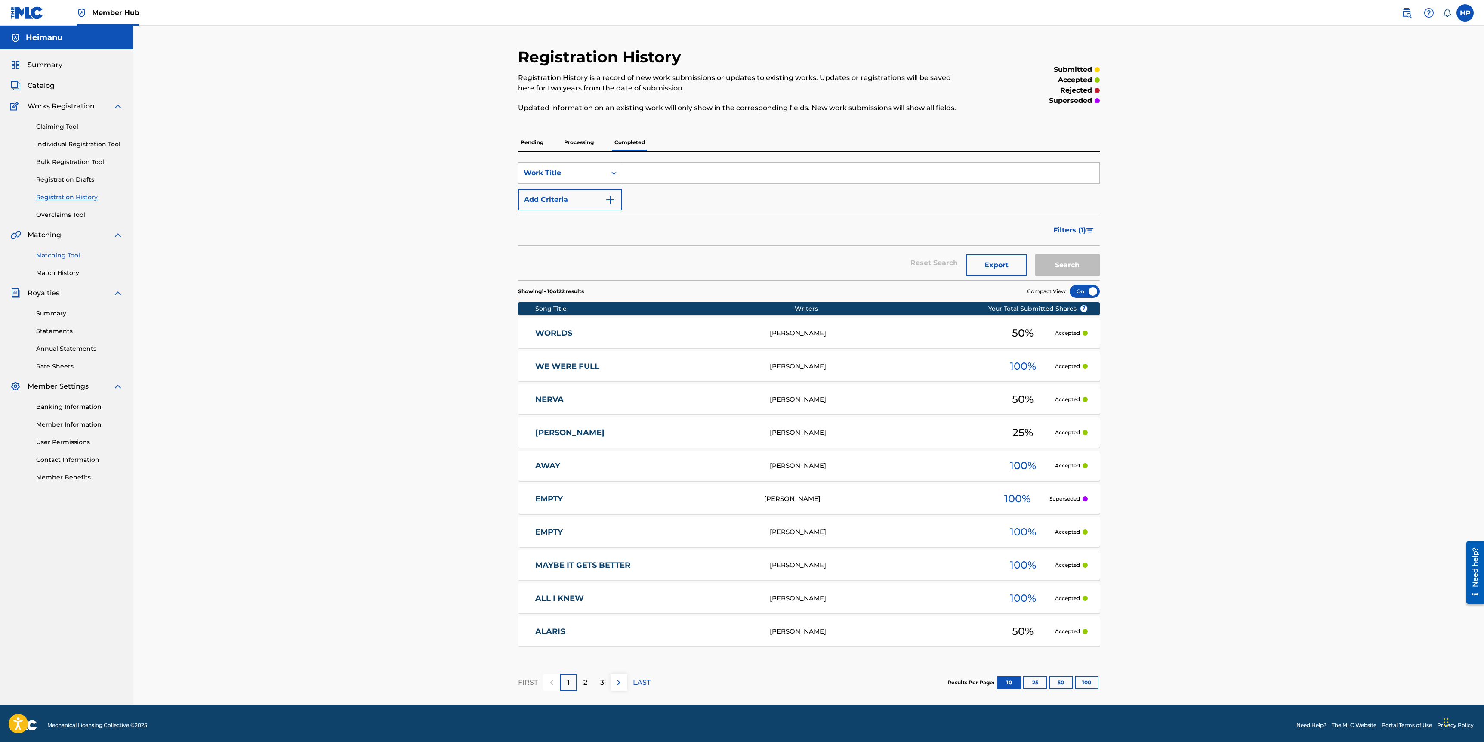
click at [80, 252] on link "Matching Tool" at bounding box center [79, 255] width 87 height 9
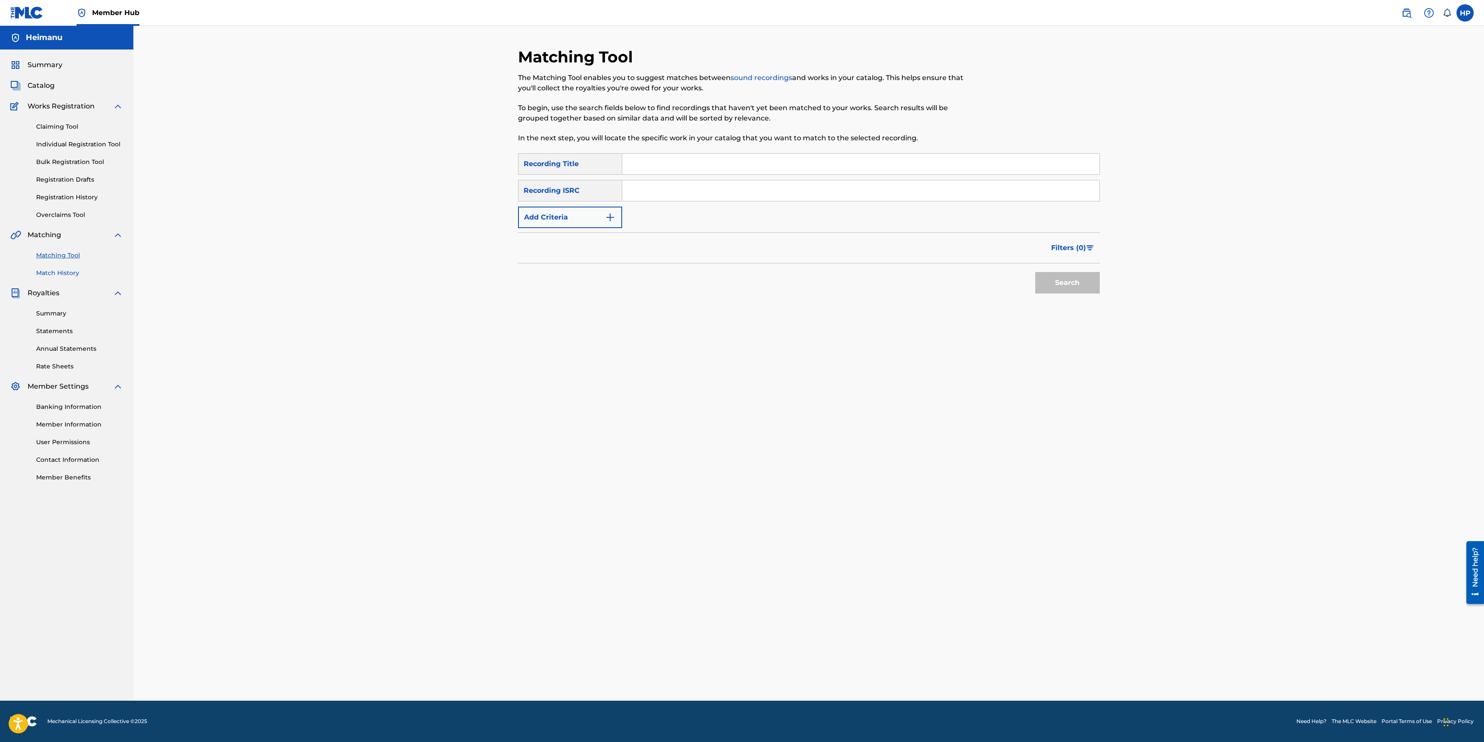
click at [61, 274] on link "Match History" at bounding box center [79, 273] width 87 height 9
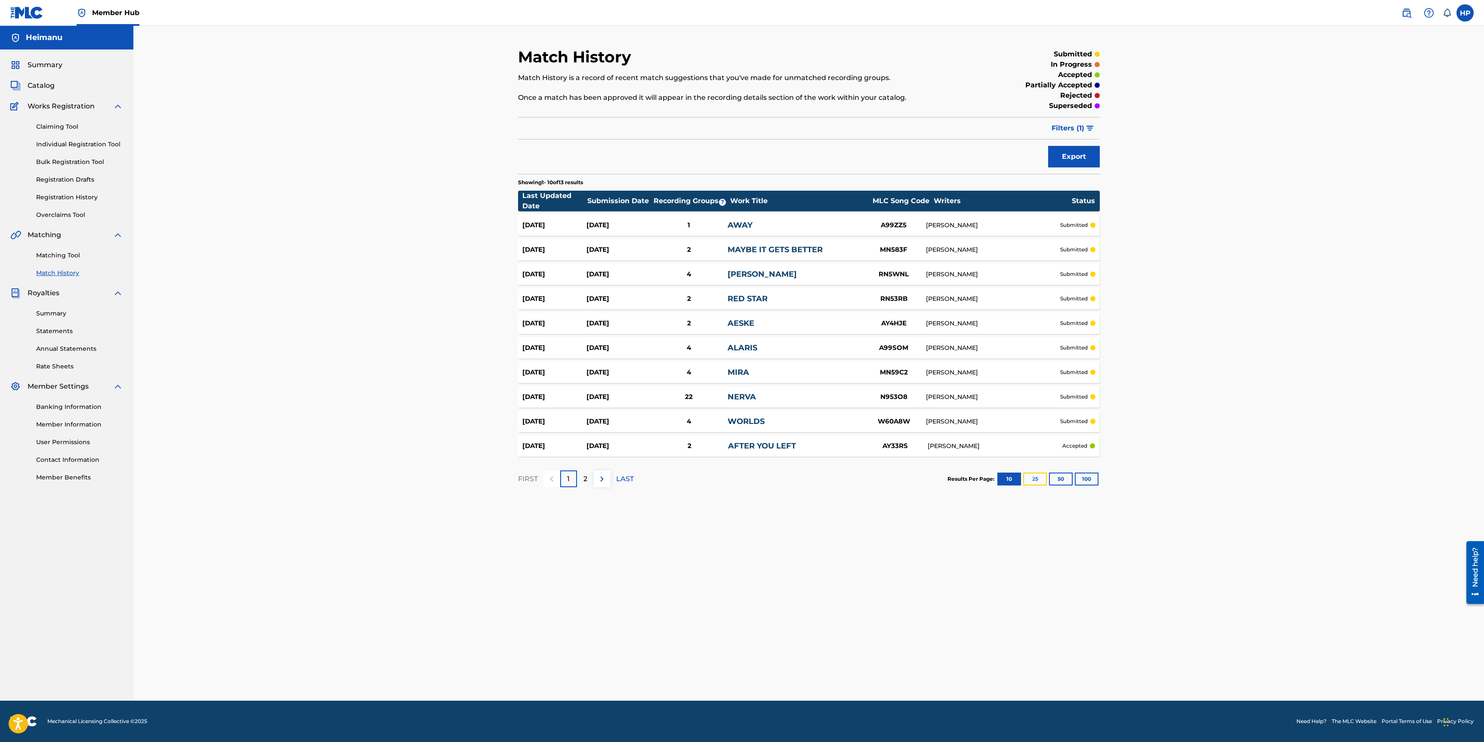
click at [1038, 475] on button "25" at bounding box center [1036, 479] width 24 height 13
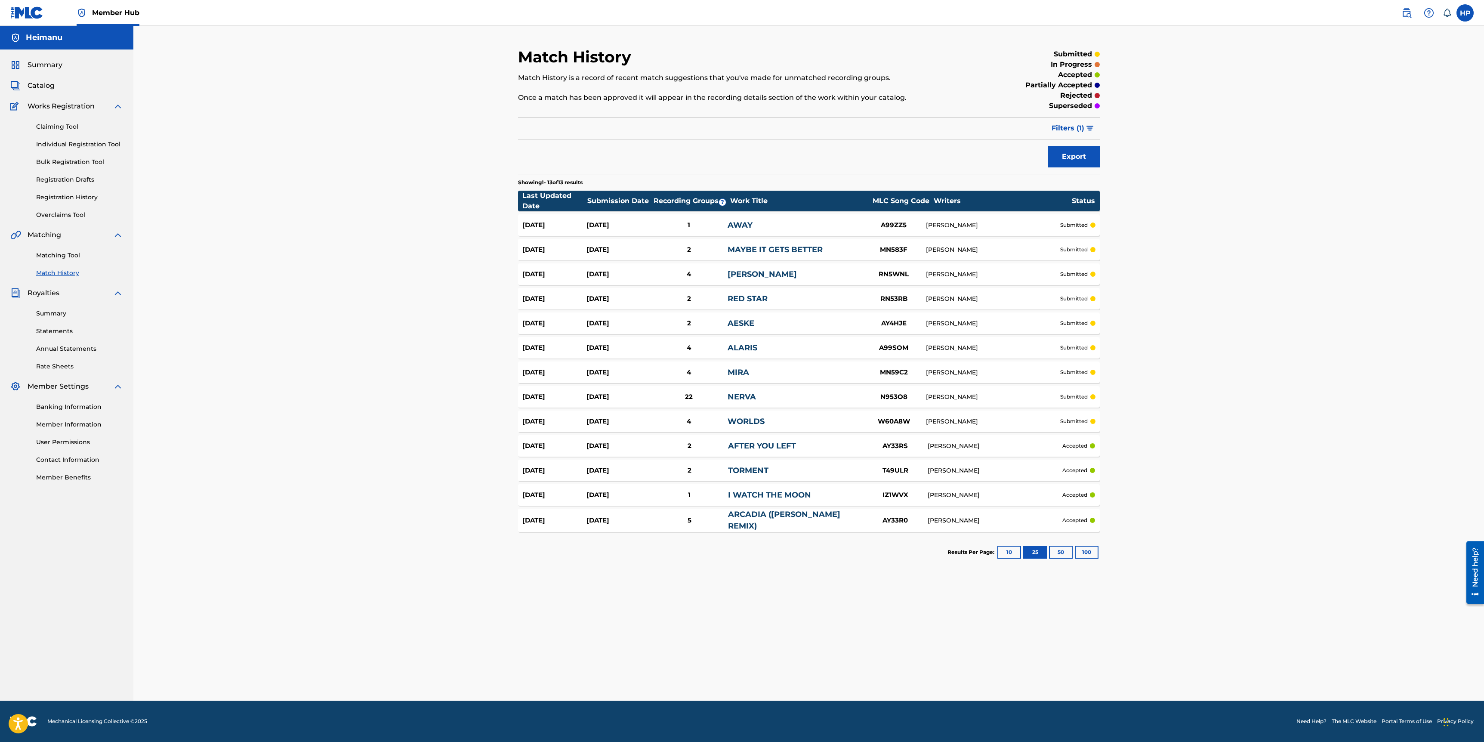
click at [79, 266] on div "Matching Tool Match History" at bounding box center [66, 258] width 113 height 37
click at [74, 261] on div "Matching Tool Match History" at bounding box center [66, 258] width 113 height 37
click at [72, 257] on link "Matching Tool" at bounding box center [79, 255] width 87 height 9
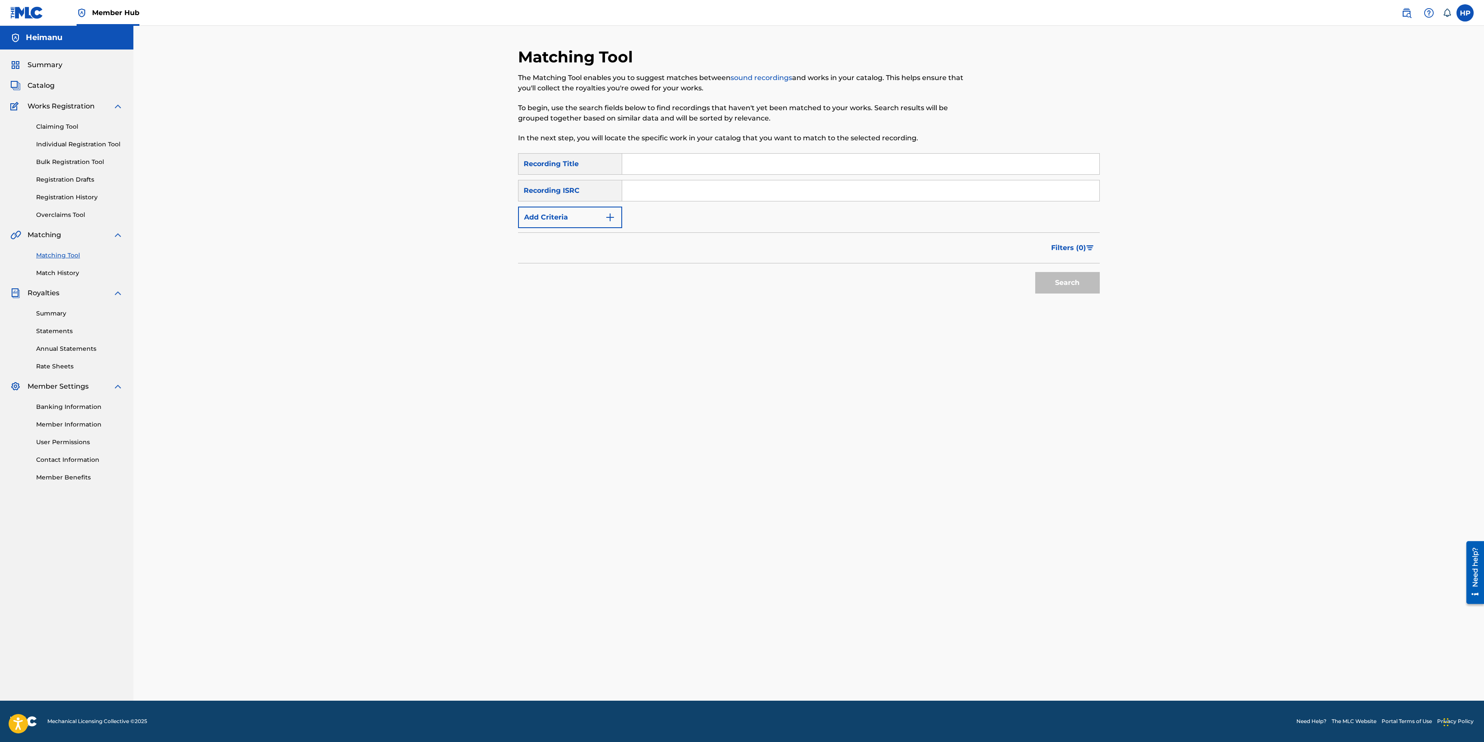
click at [638, 158] on input "Search Form" at bounding box center [860, 164] width 477 height 21
type input "all i knew"
click at [670, 198] on input "Search Form" at bounding box center [860, 190] width 477 height 21
paste input "QZTAX2383194"
type input "QZTAX2383194"
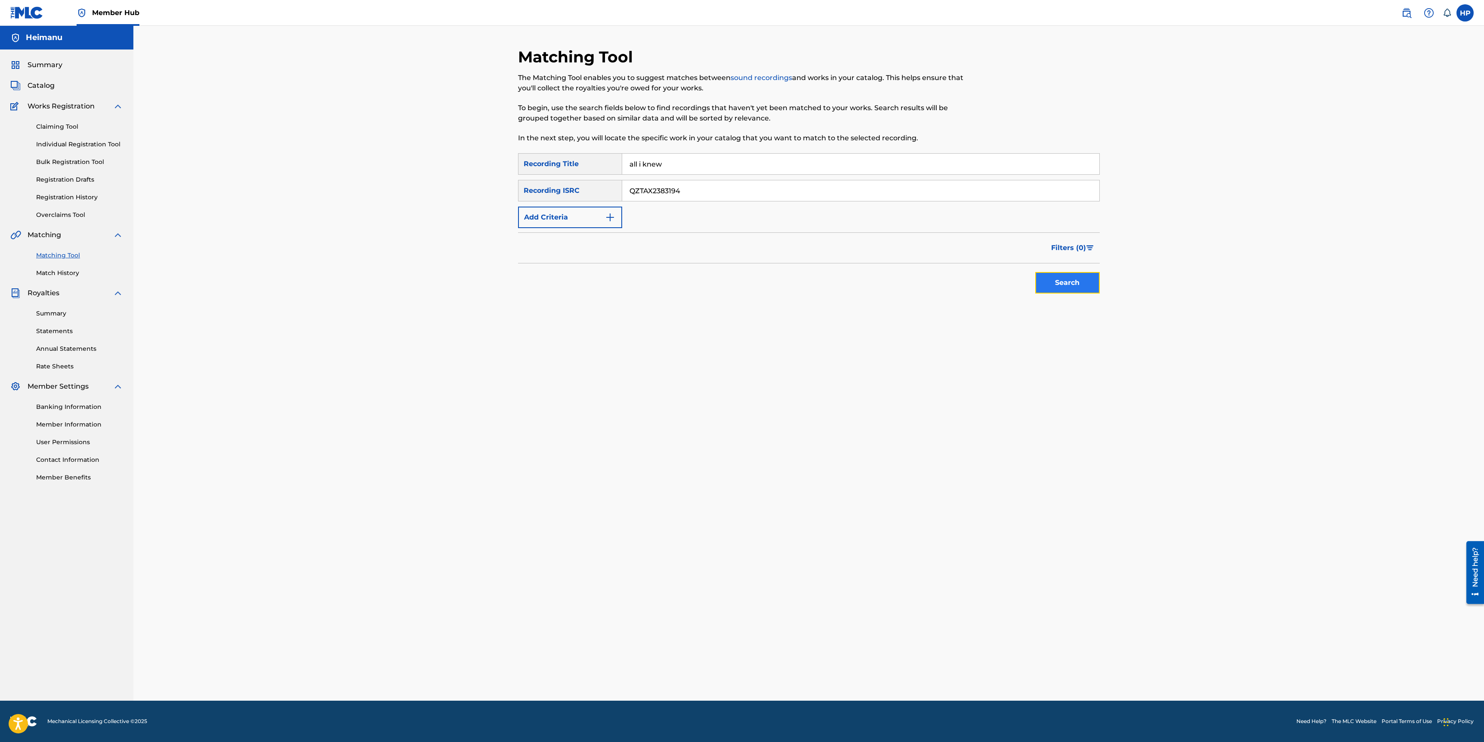
click at [1058, 278] on button "Search" at bounding box center [1068, 283] width 65 height 22
click at [1078, 348] on div at bounding box center [1076, 345] width 9 height 9
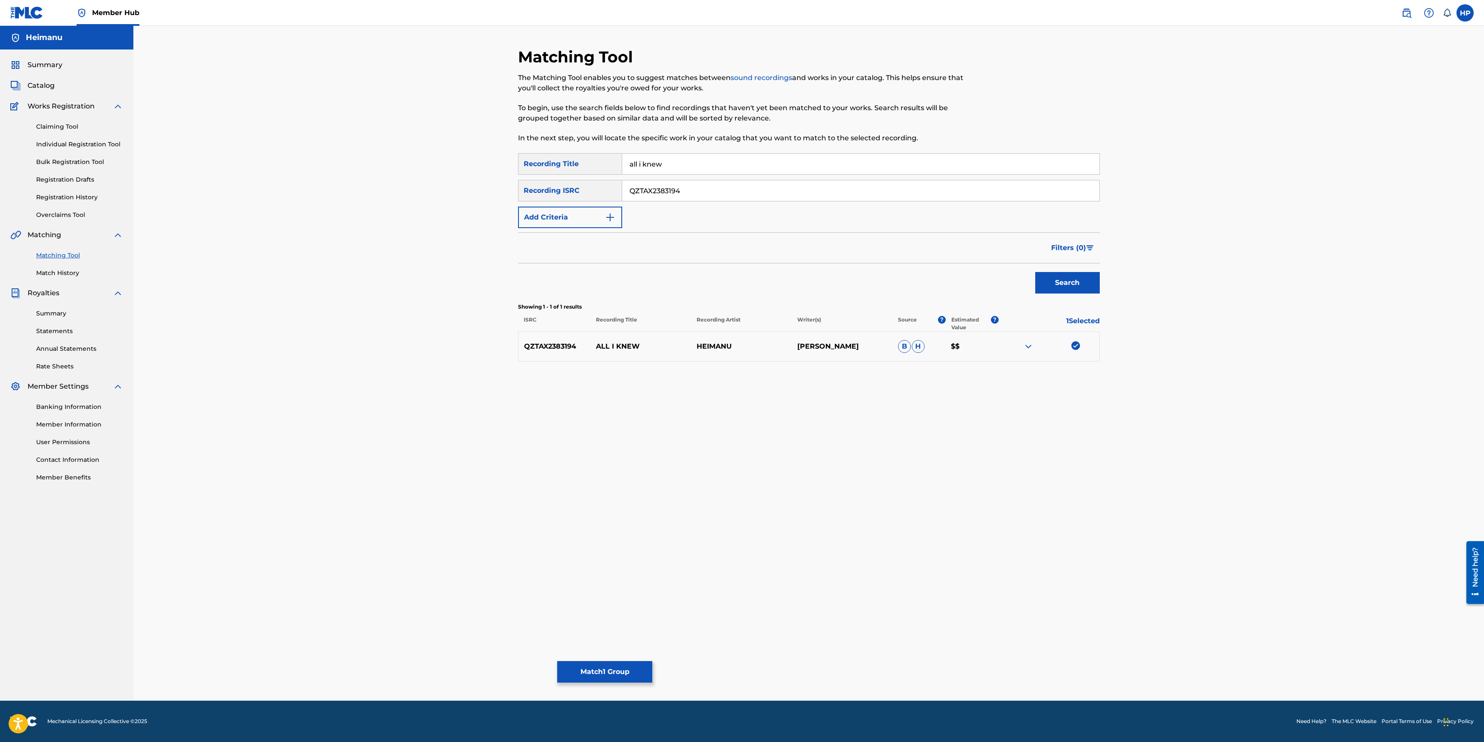
click at [567, 660] on div "Matching Tool The Matching Tool enables you to suggest matches between sound re…" at bounding box center [809, 373] width 582 height 653
click at [569, 664] on button "Match 1 Group" at bounding box center [604, 672] width 95 height 22
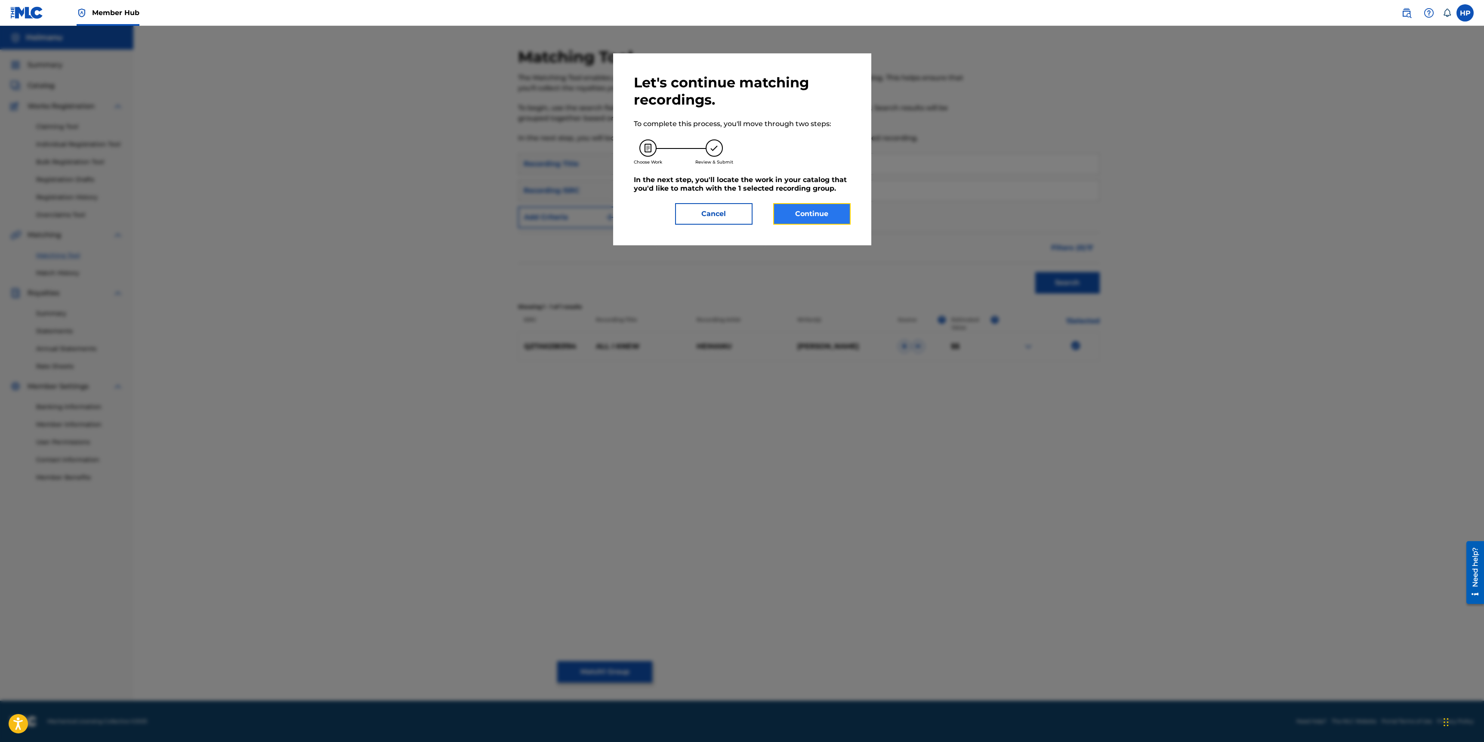
click at [816, 204] on button "Continue" at bounding box center [811, 214] width 77 height 22
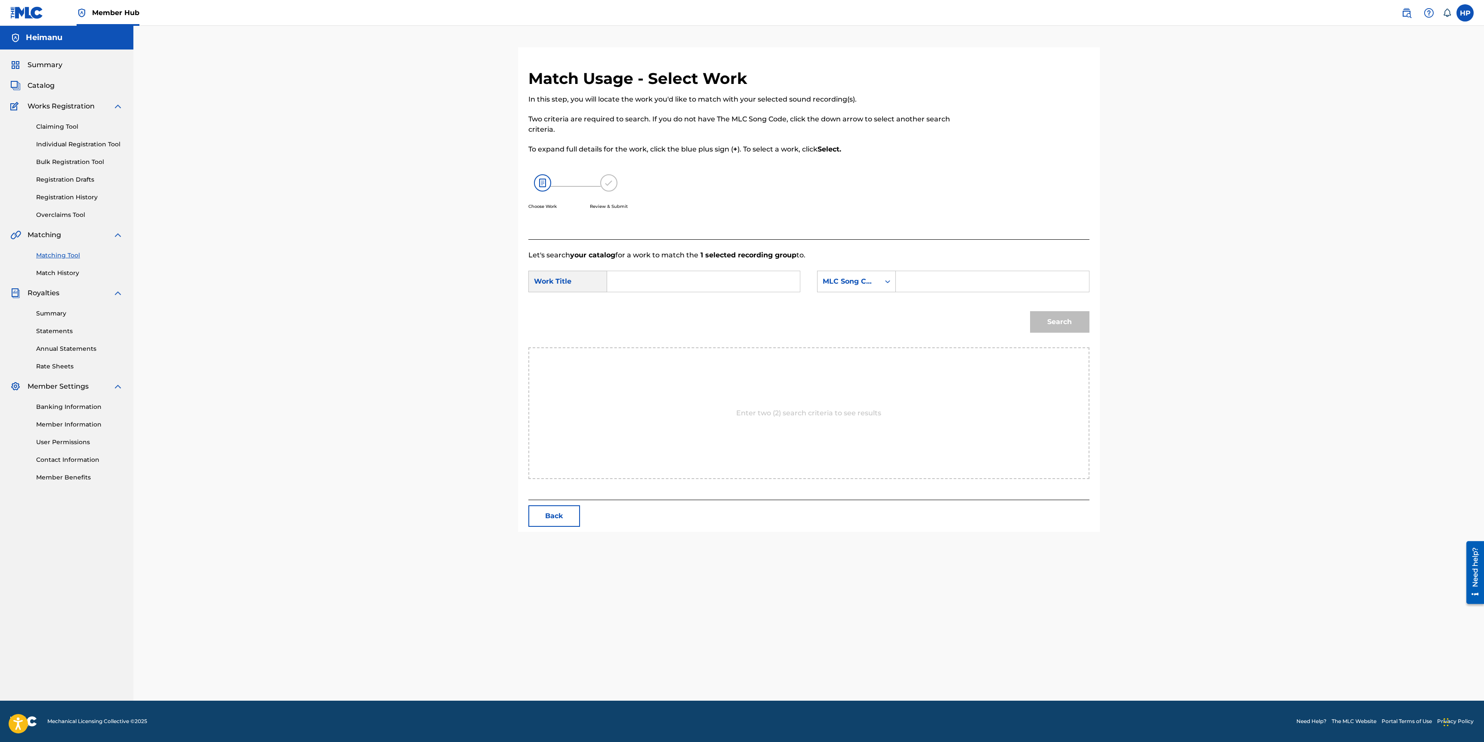
click at [755, 268] on form "SearchWithCriteriad27aee02-eab1-48c7-a7ab-63582a59dbd1 Work Title SearchWithCri…" at bounding box center [809, 303] width 561 height 87
click at [727, 287] on input "Search Form" at bounding box center [704, 281] width 178 height 21
type input "all i knew"
click at [846, 285] on div "MLC Song Code" at bounding box center [849, 281] width 52 height 10
click at [843, 304] on div "Writer Name" at bounding box center [857, 303] width 78 height 22
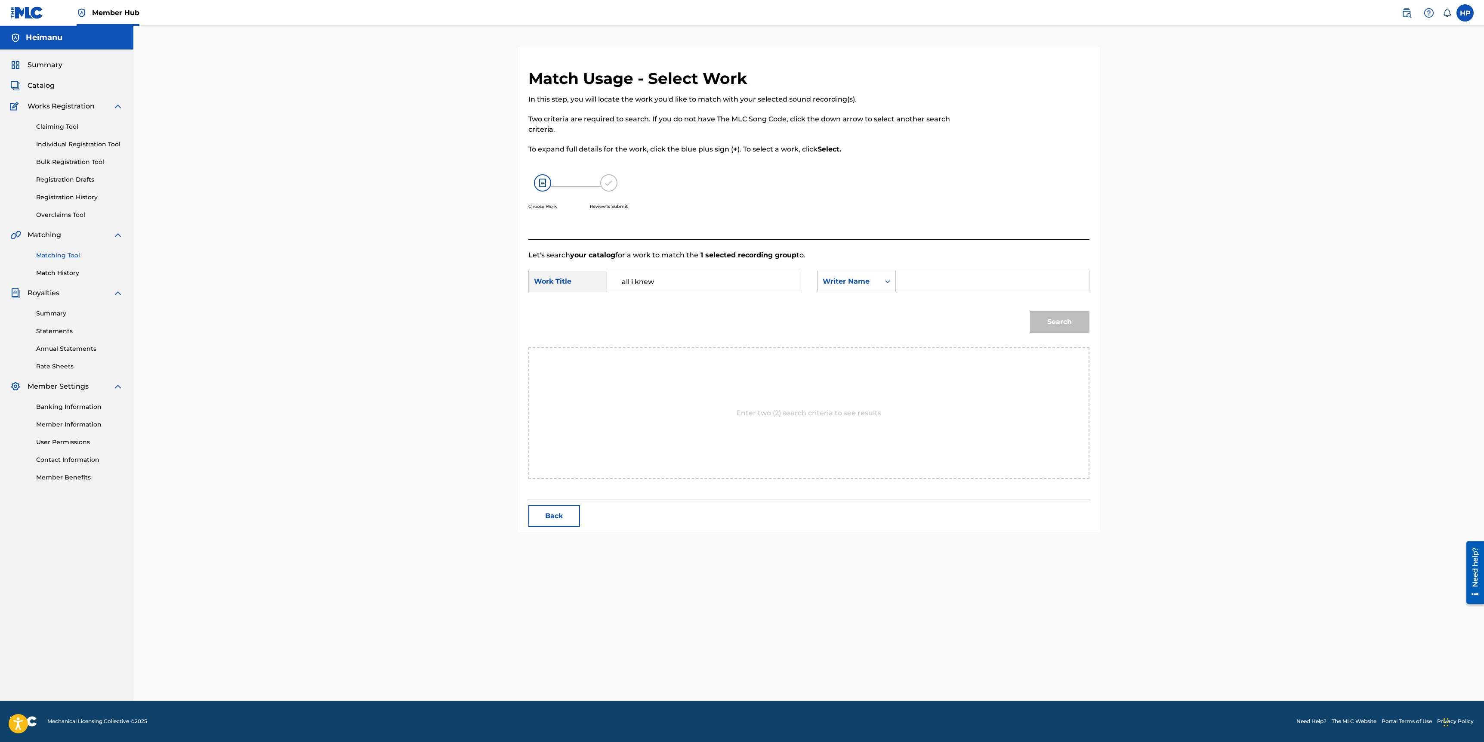
click at [942, 286] on input "Search Form" at bounding box center [992, 281] width 178 height 21
type input "heimanu"
click at [1030, 311] on button "Search" at bounding box center [1059, 322] width 59 height 22
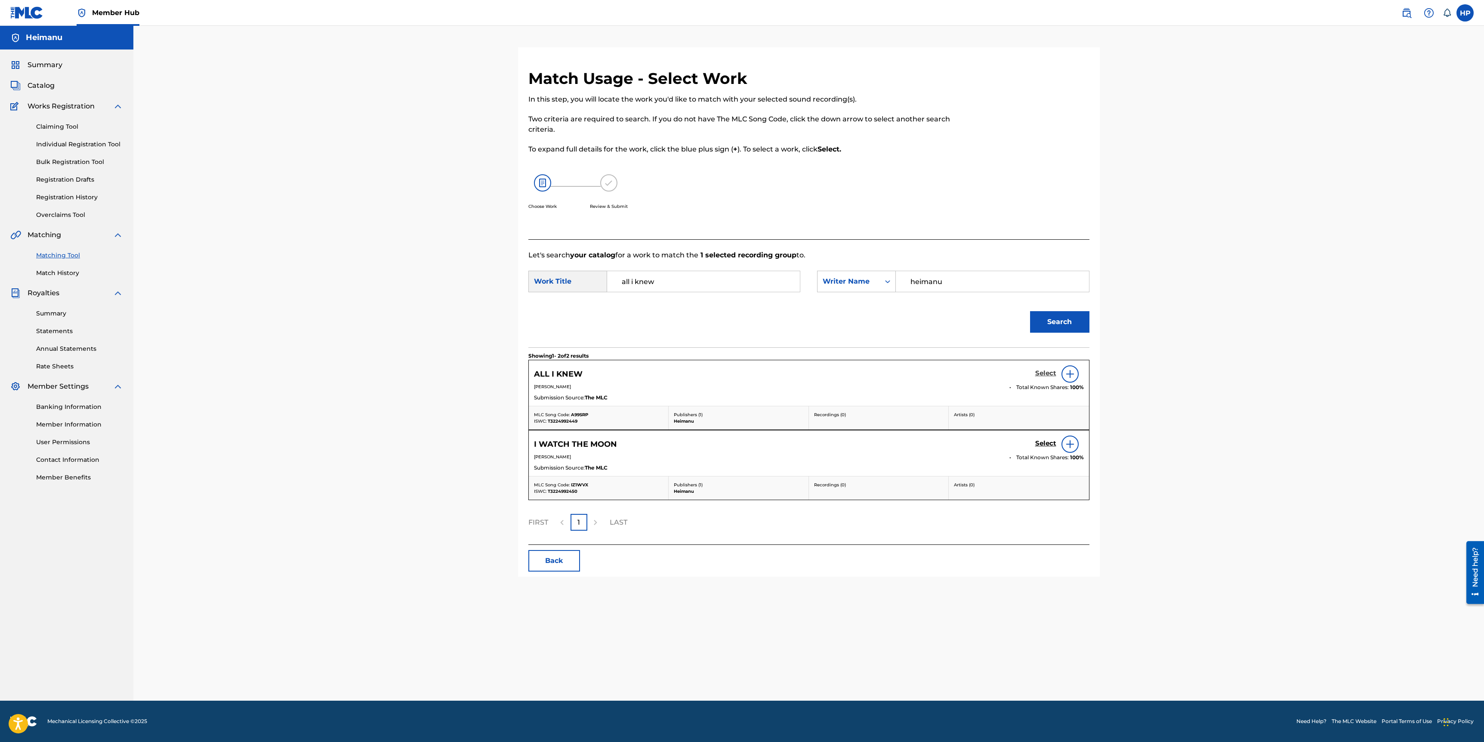
click at [1048, 376] on h5 "Select" at bounding box center [1046, 373] width 21 height 8
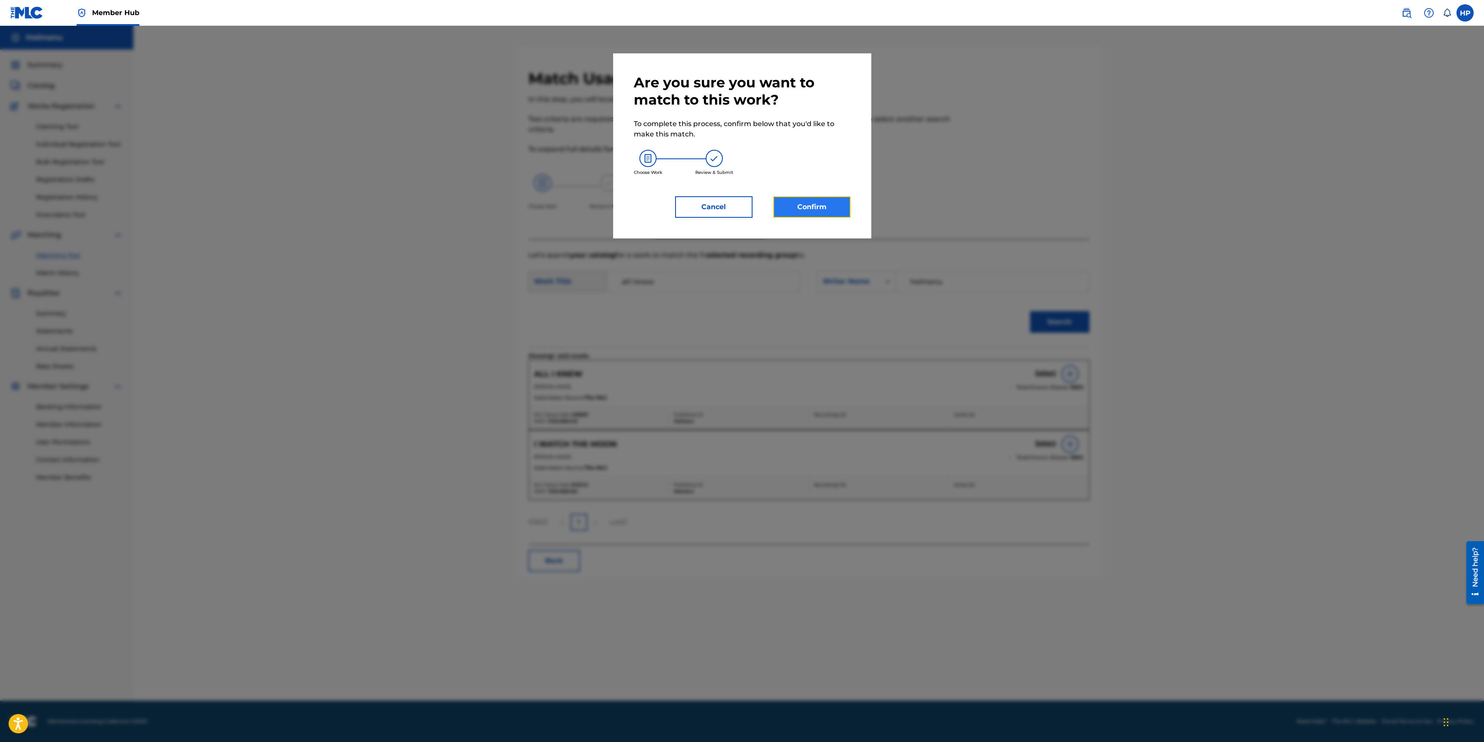
click at [832, 206] on button "Confirm" at bounding box center [811, 207] width 77 height 22
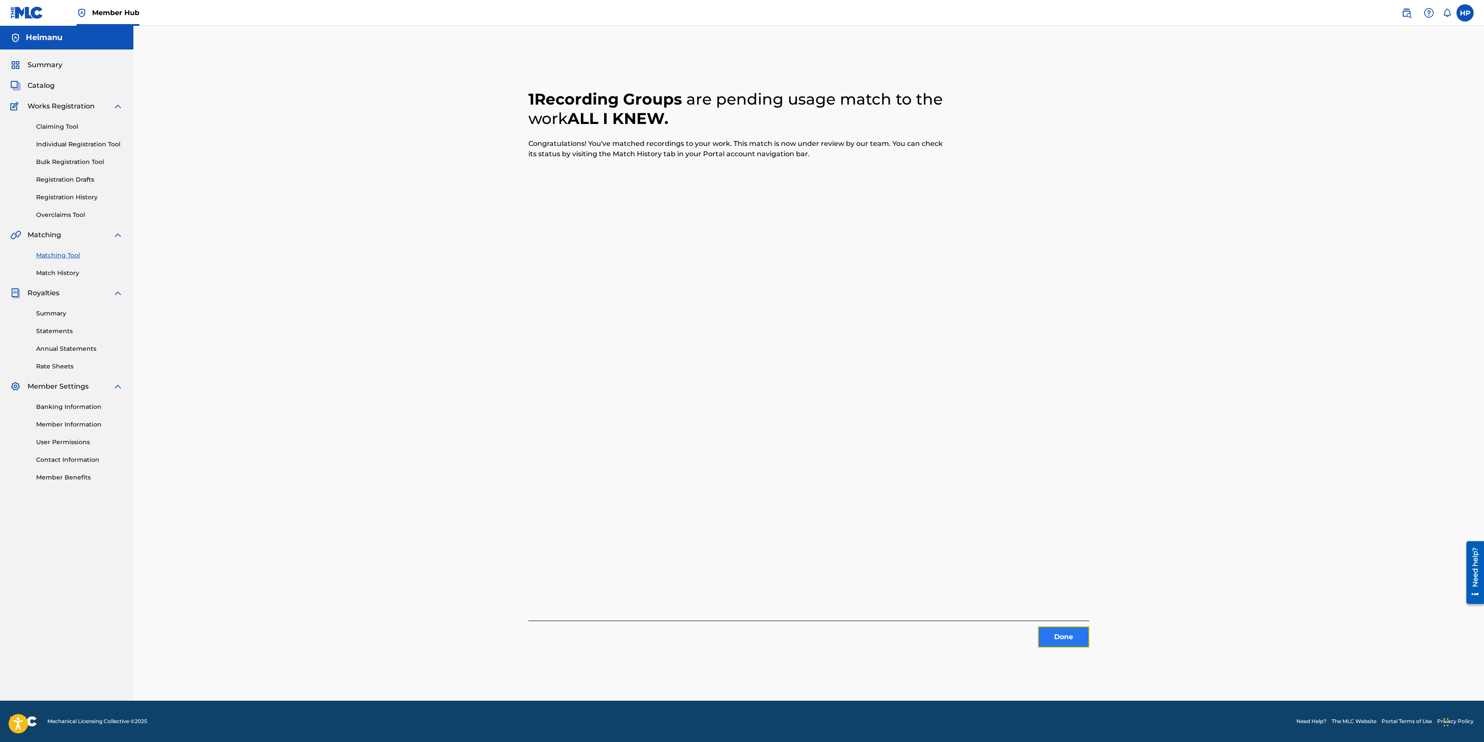
click at [1067, 631] on button "Done" at bounding box center [1064, 637] width 52 height 22
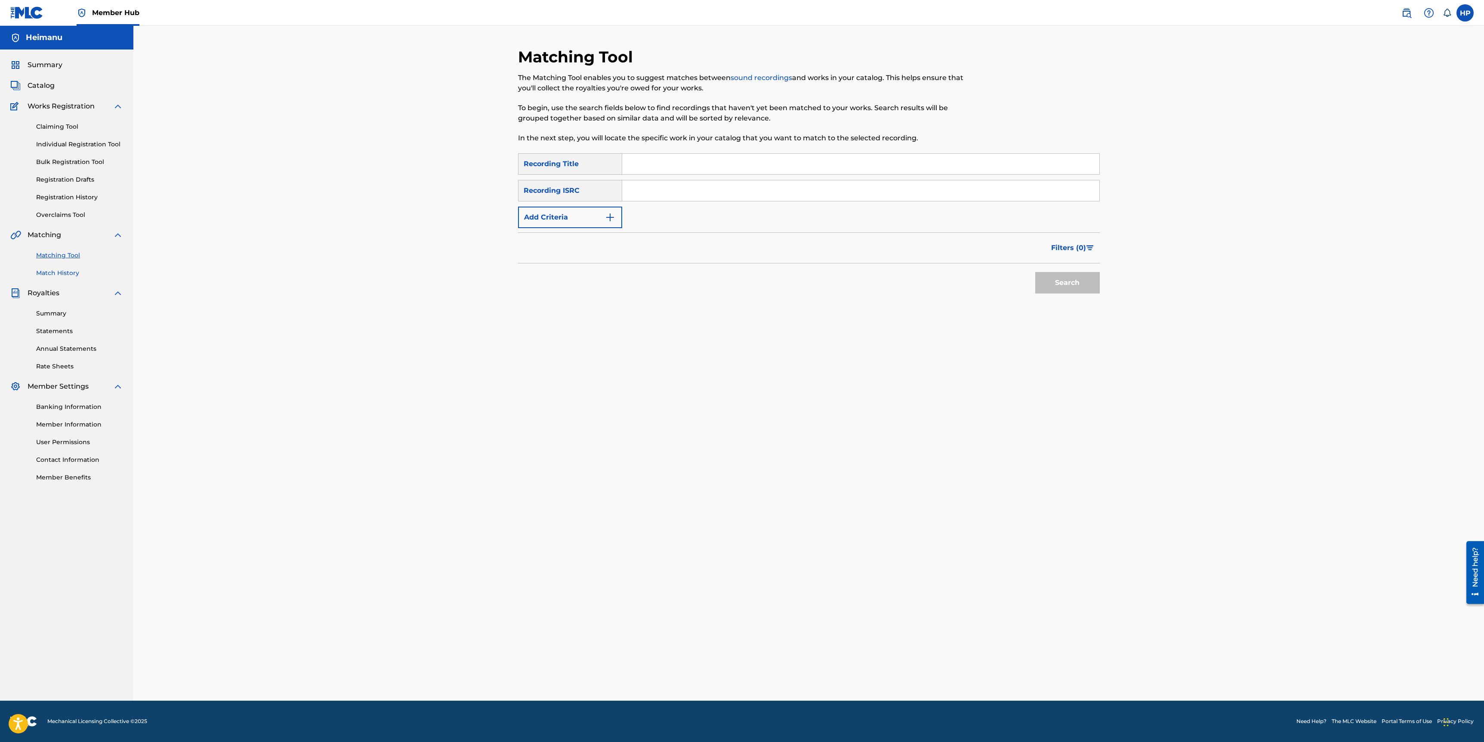
click at [49, 270] on link "Match History" at bounding box center [79, 273] width 87 height 9
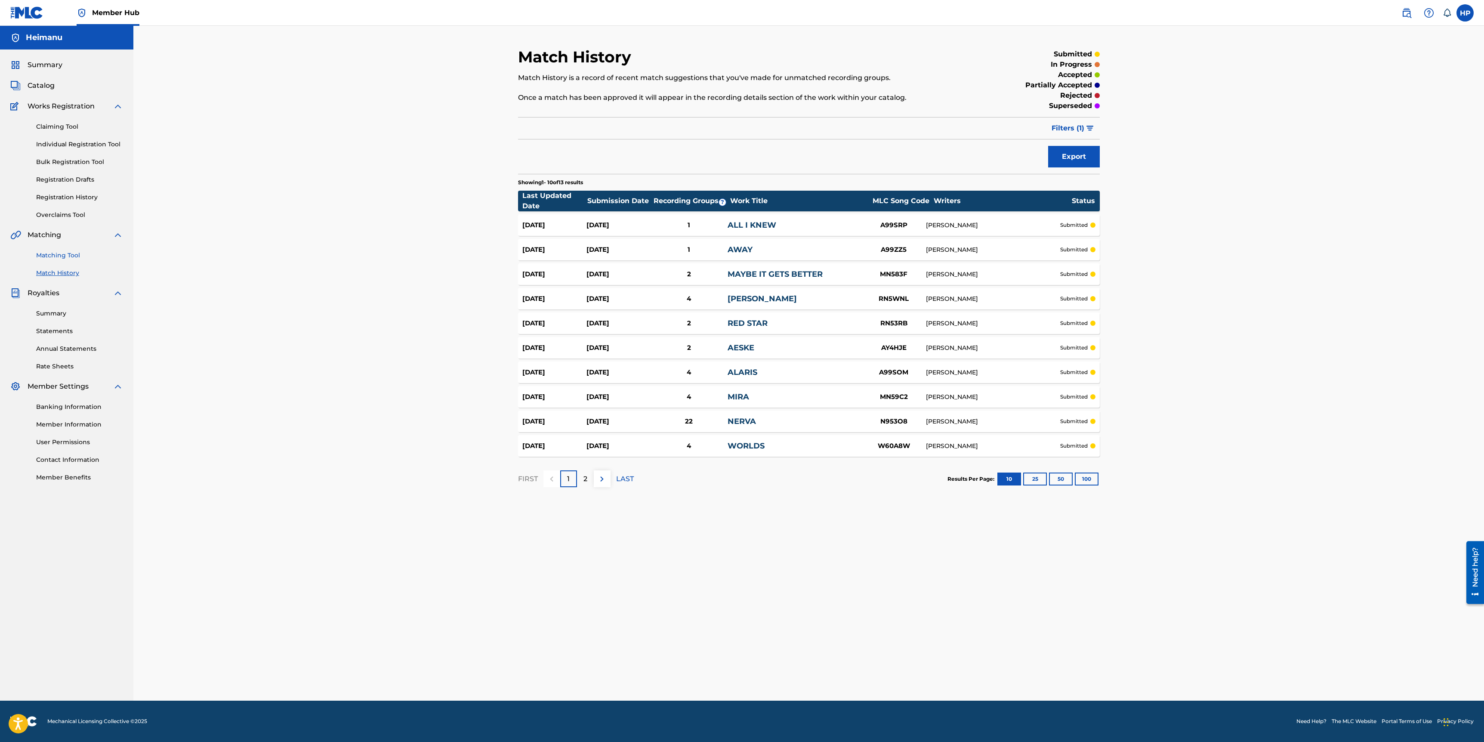
click at [83, 259] on link "Matching Tool" at bounding box center [79, 255] width 87 height 9
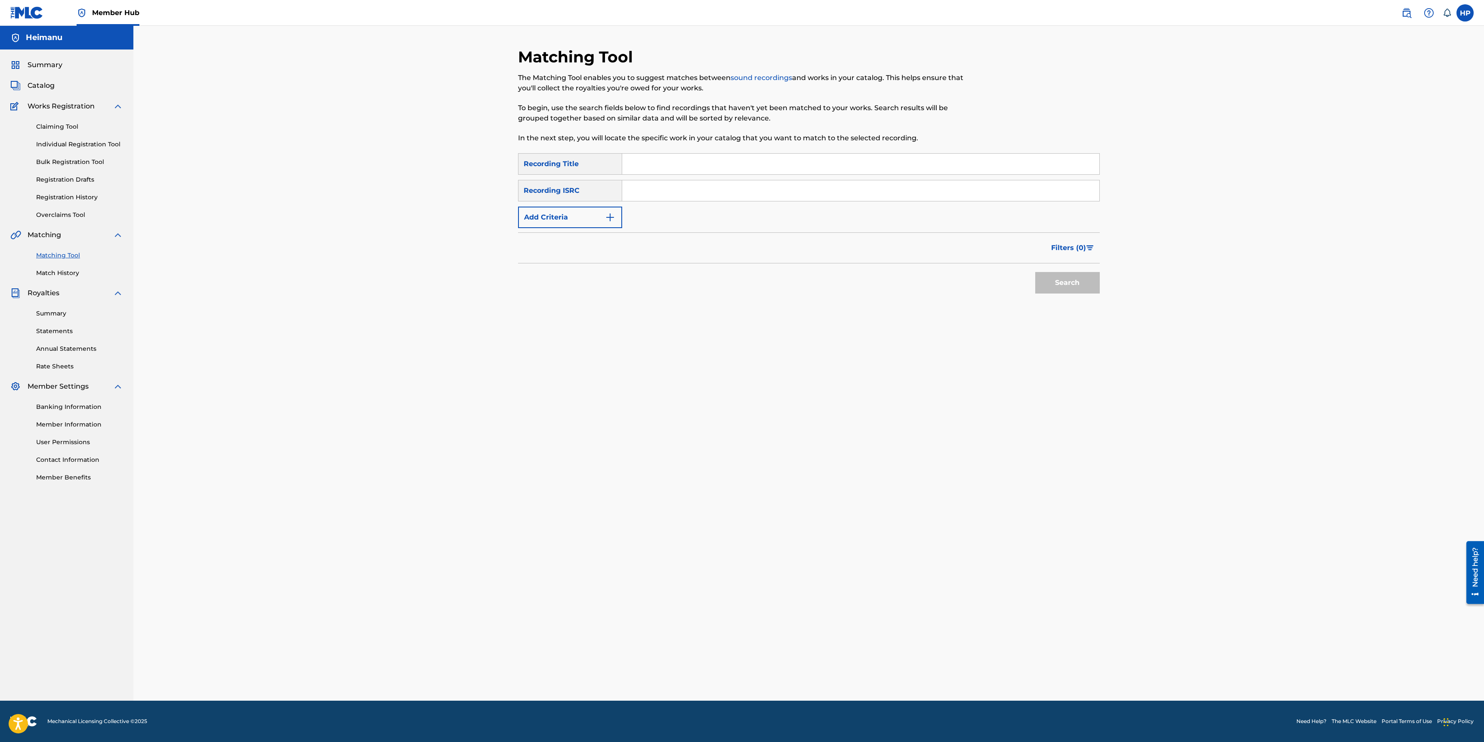
click at [694, 163] on input "Search Form" at bounding box center [860, 164] width 477 height 21
type input "leave you"
click at [626, 190] on input "Search Form" at bounding box center [860, 190] width 477 height 21
paste input "AUNV01900014"
type input "AUNV01900014"
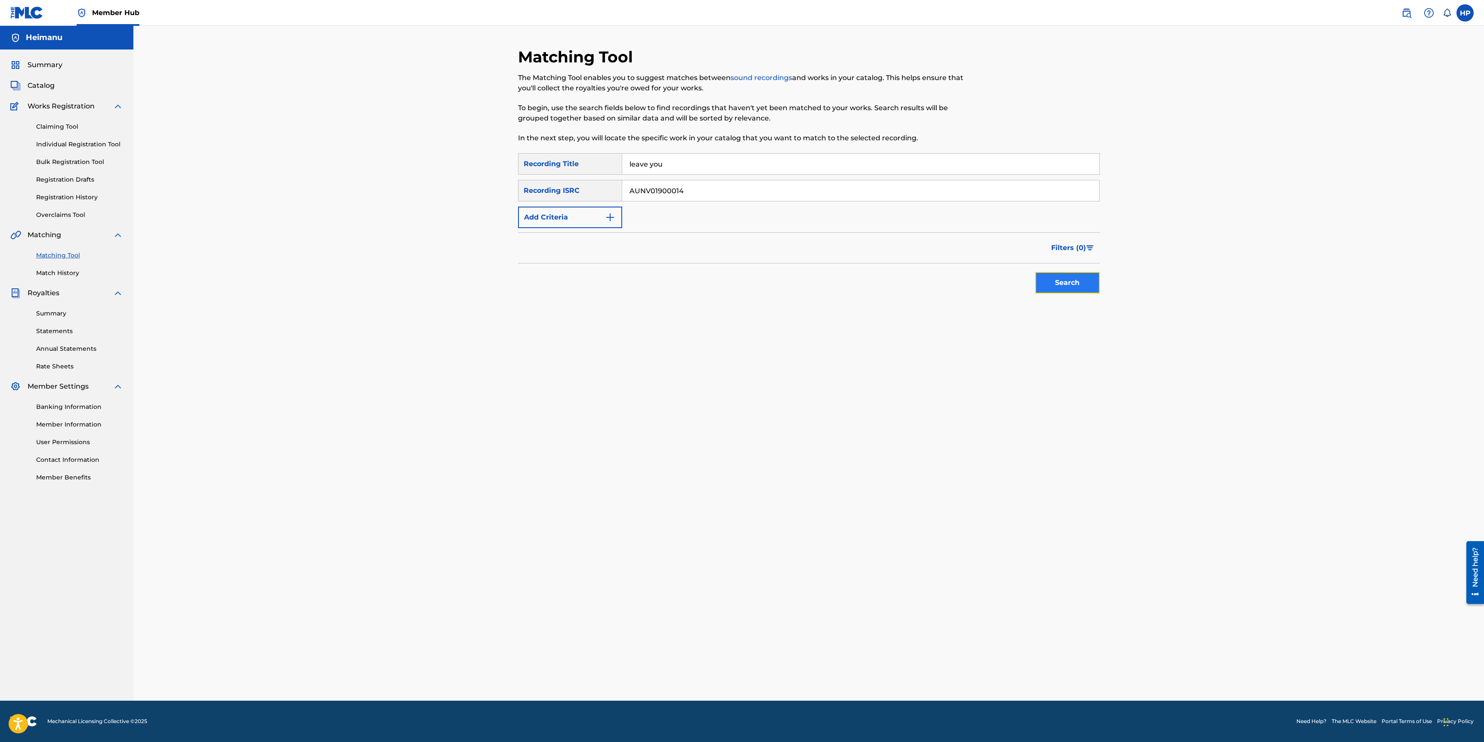
click at [1070, 284] on button "Search" at bounding box center [1068, 283] width 65 height 22
click at [1077, 344] on div at bounding box center [1076, 345] width 9 height 9
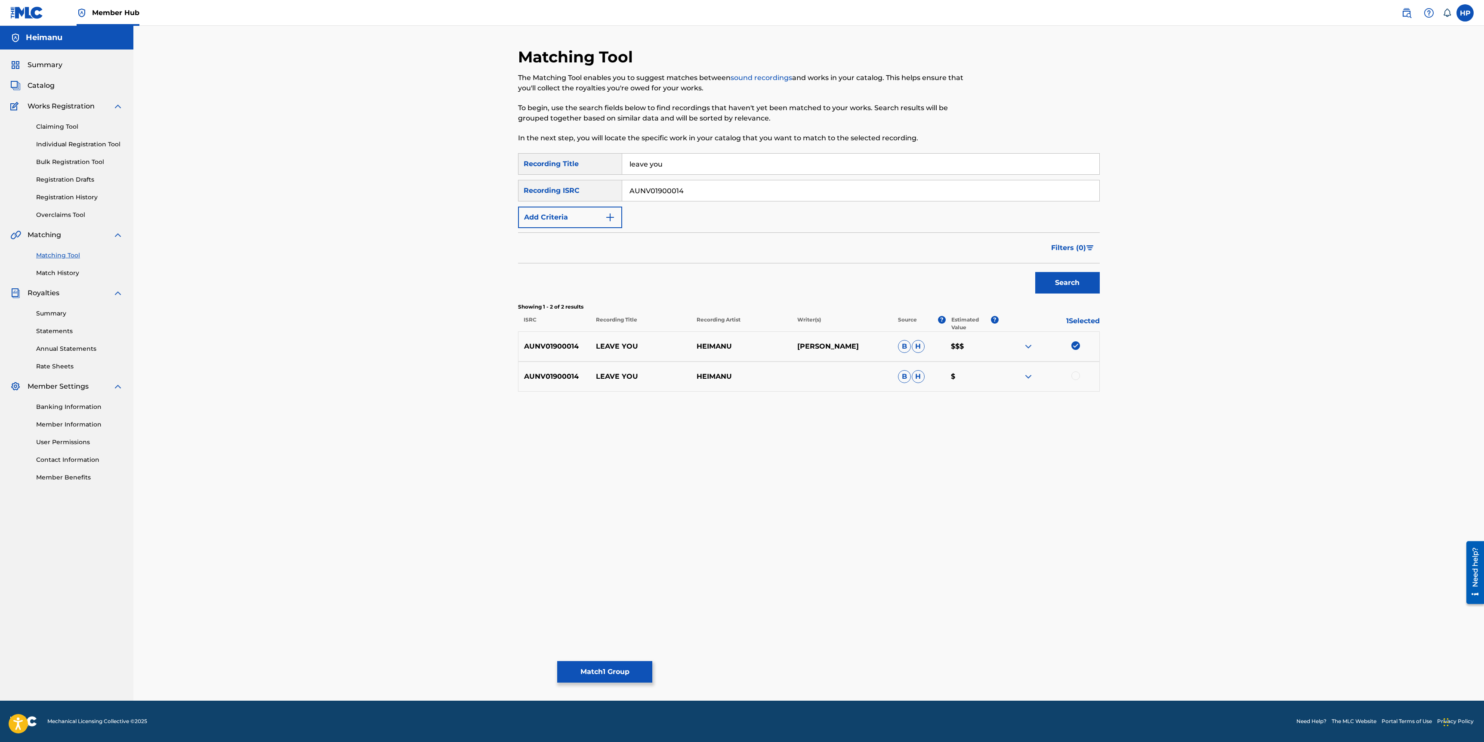
click at [1076, 374] on div at bounding box center [1076, 375] width 9 height 9
click at [646, 672] on button "Match 2 Groups" at bounding box center [604, 672] width 95 height 22
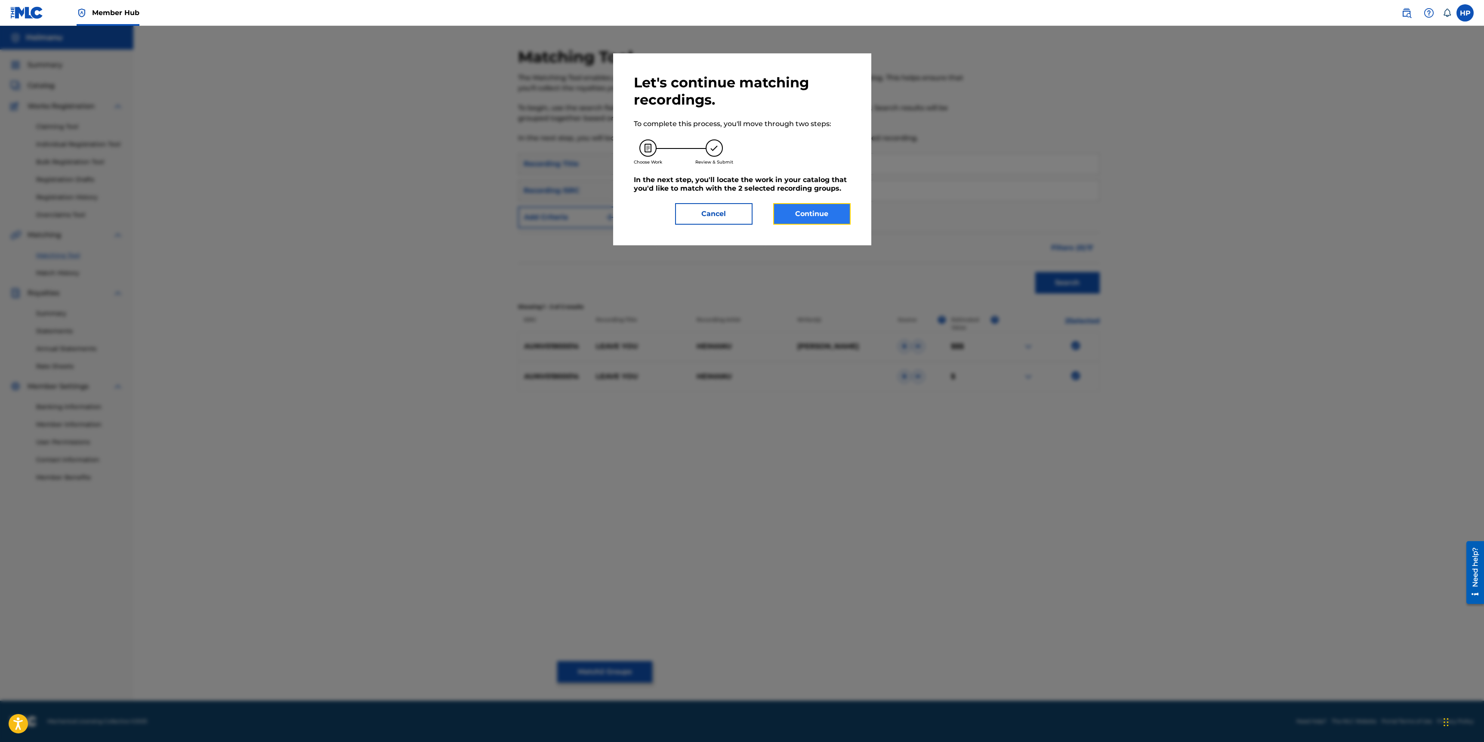
click at [798, 213] on button "Continue" at bounding box center [811, 214] width 77 height 22
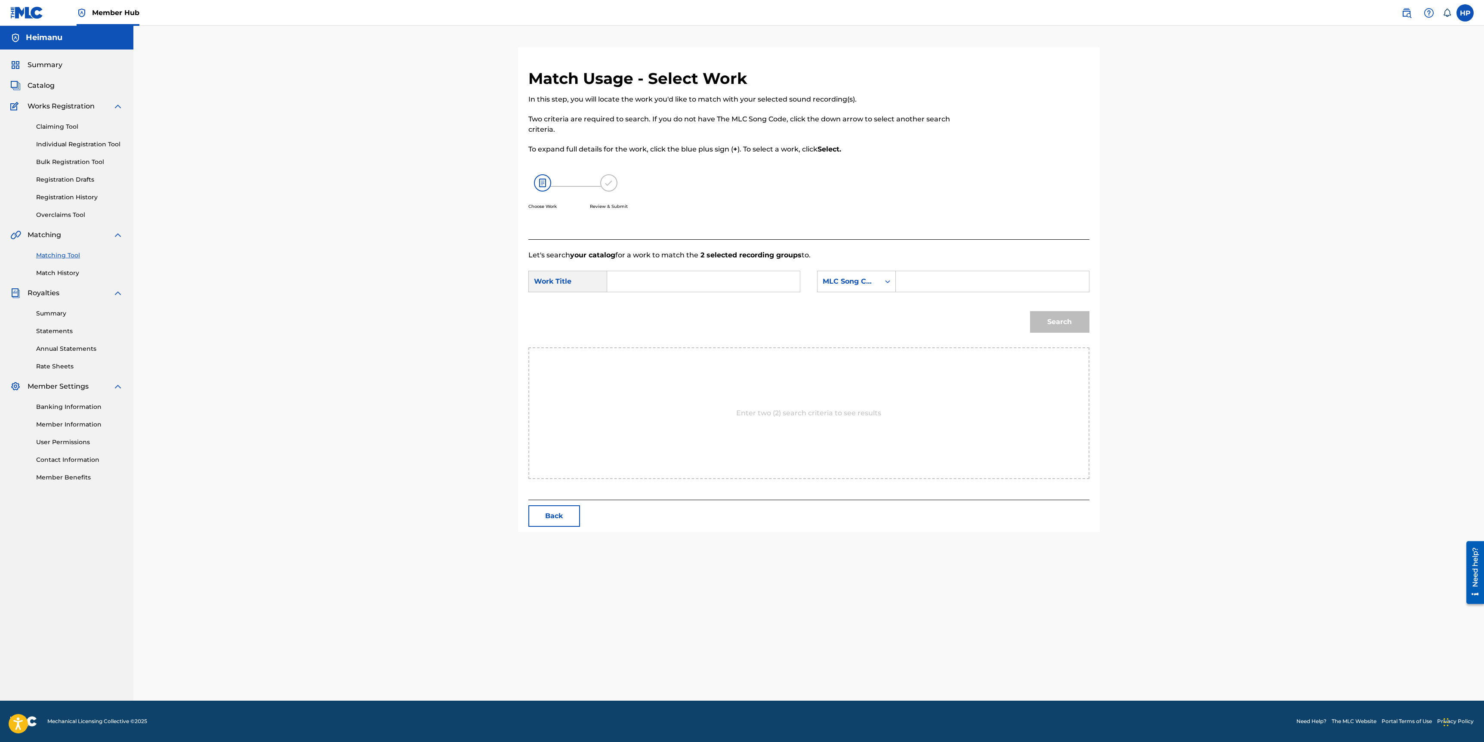
click at [717, 280] on input "Search Form" at bounding box center [704, 281] width 178 height 21
type input "leave you"
click at [882, 277] on div "Search Form" at bounding box center [887, 281] width 15 height 15
click at [861, 301] on div "Writer Name" at bounding box center [857, 303] width 78 height 22
click at [916, 286] on input "Search Form" at bounding box center [992, 281] width 178 height 21
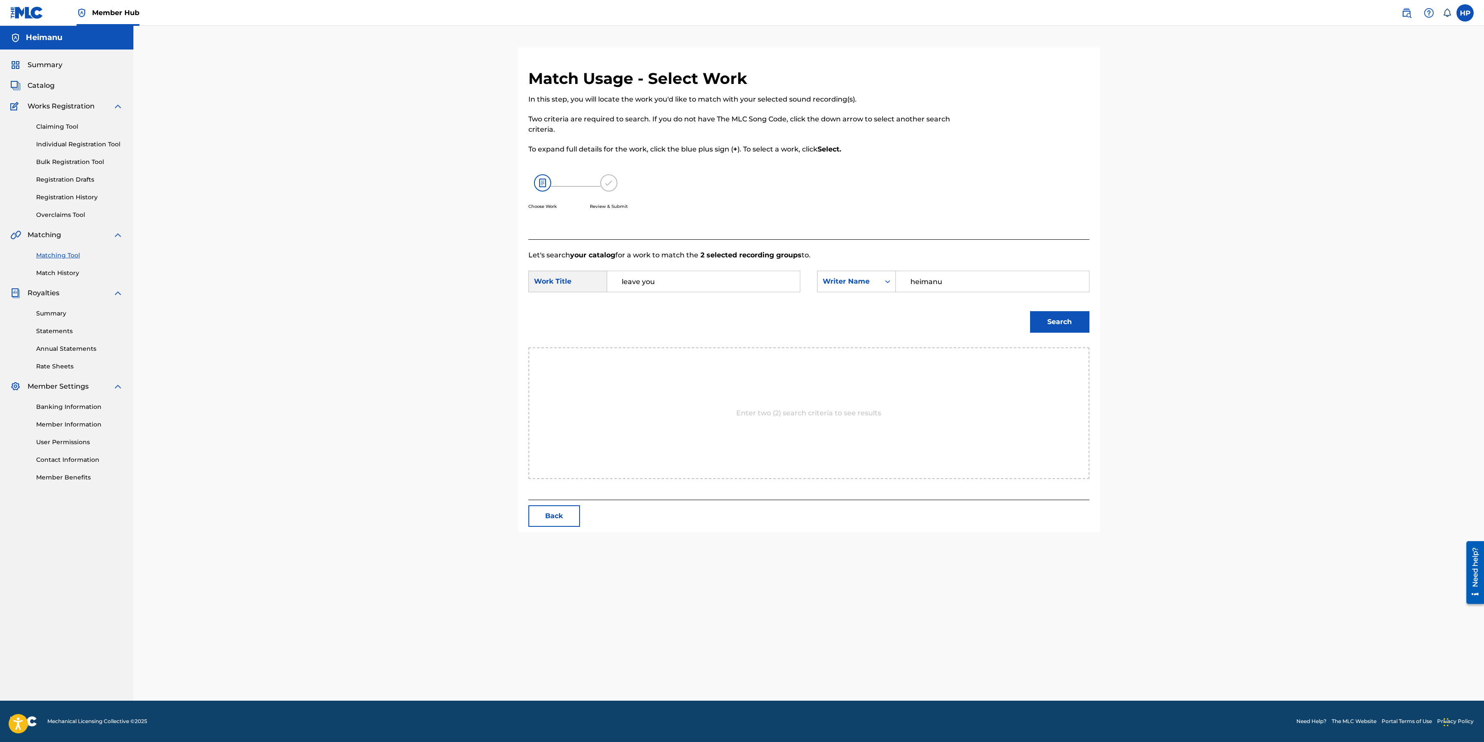
type input "heimanu"
click at [1030, 311] on button "Search" at bounding box center [1059, 322] width 59 height 22
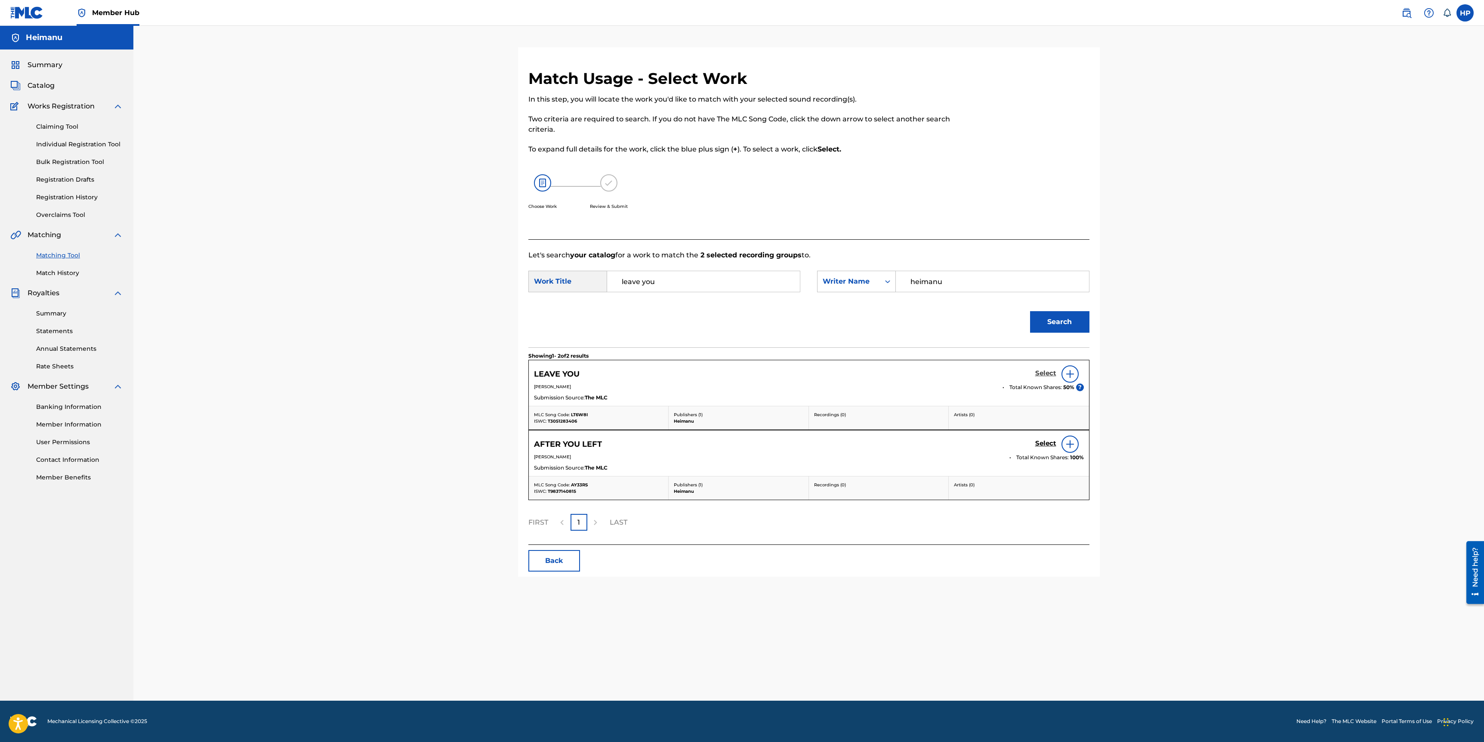
click at [1036, 371] on h5 "Select" at bounding box center [1046, 373] width 21 height 8
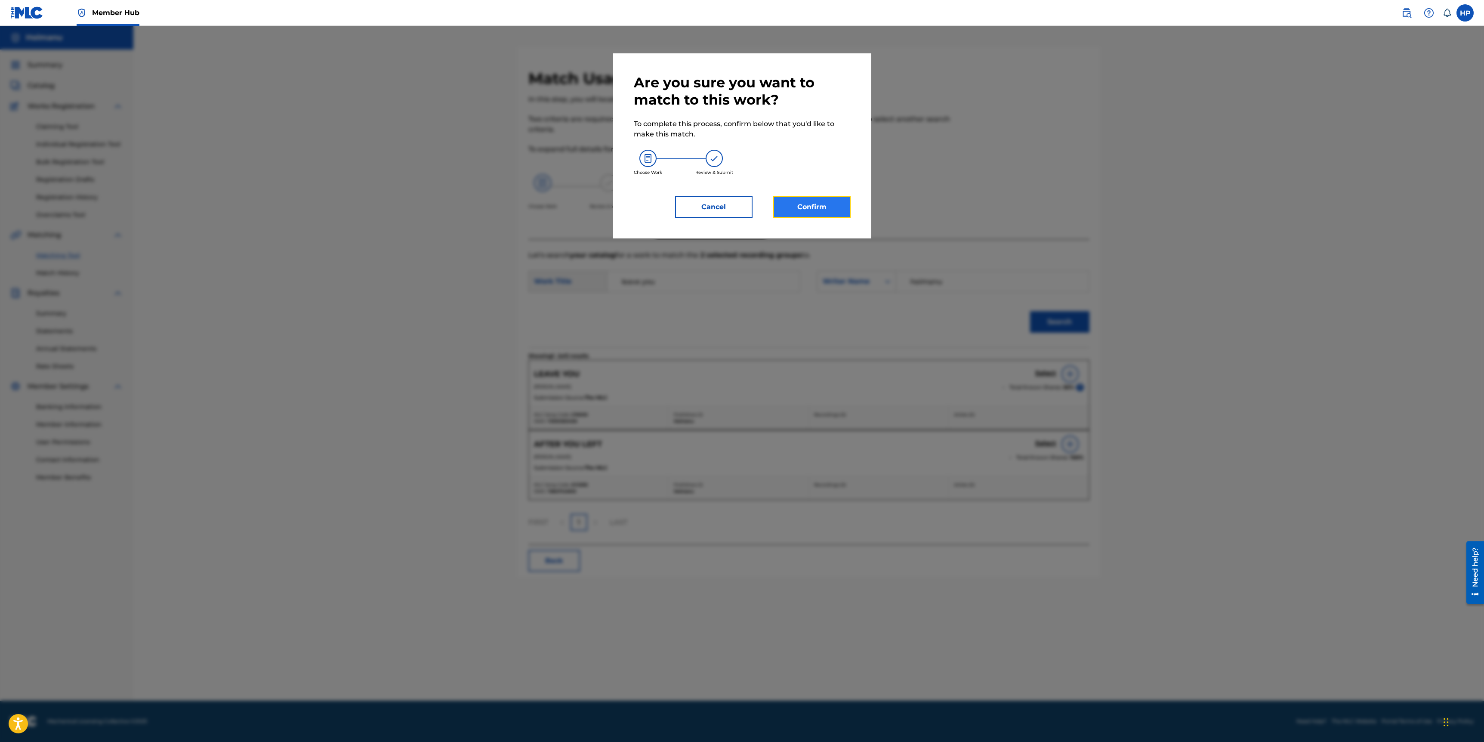
click at [804, 210] on button "Confirm" at bounding box center [811, 207] width 77 height 22
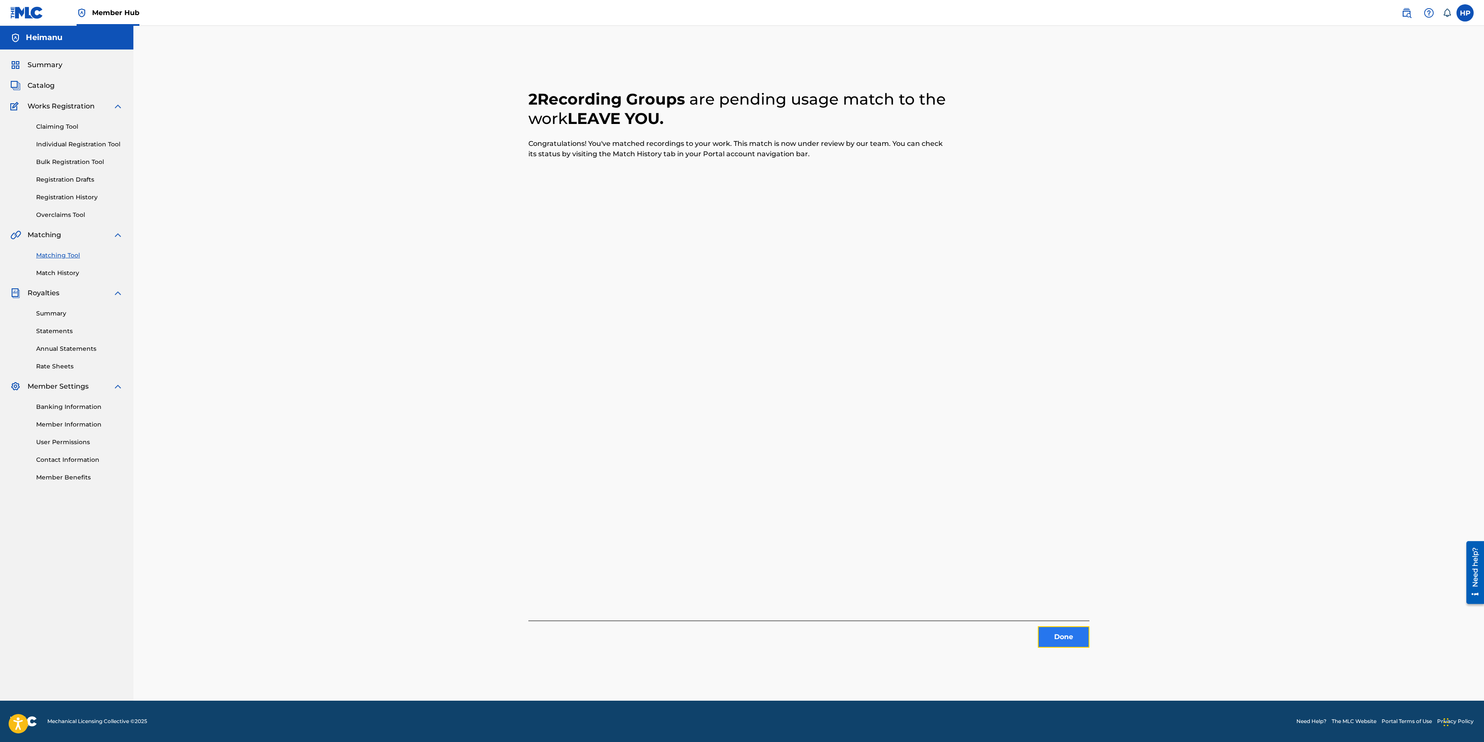
click at [1051, 637] on button "Done" at bounding box center [1064, 637] width 52 height 22
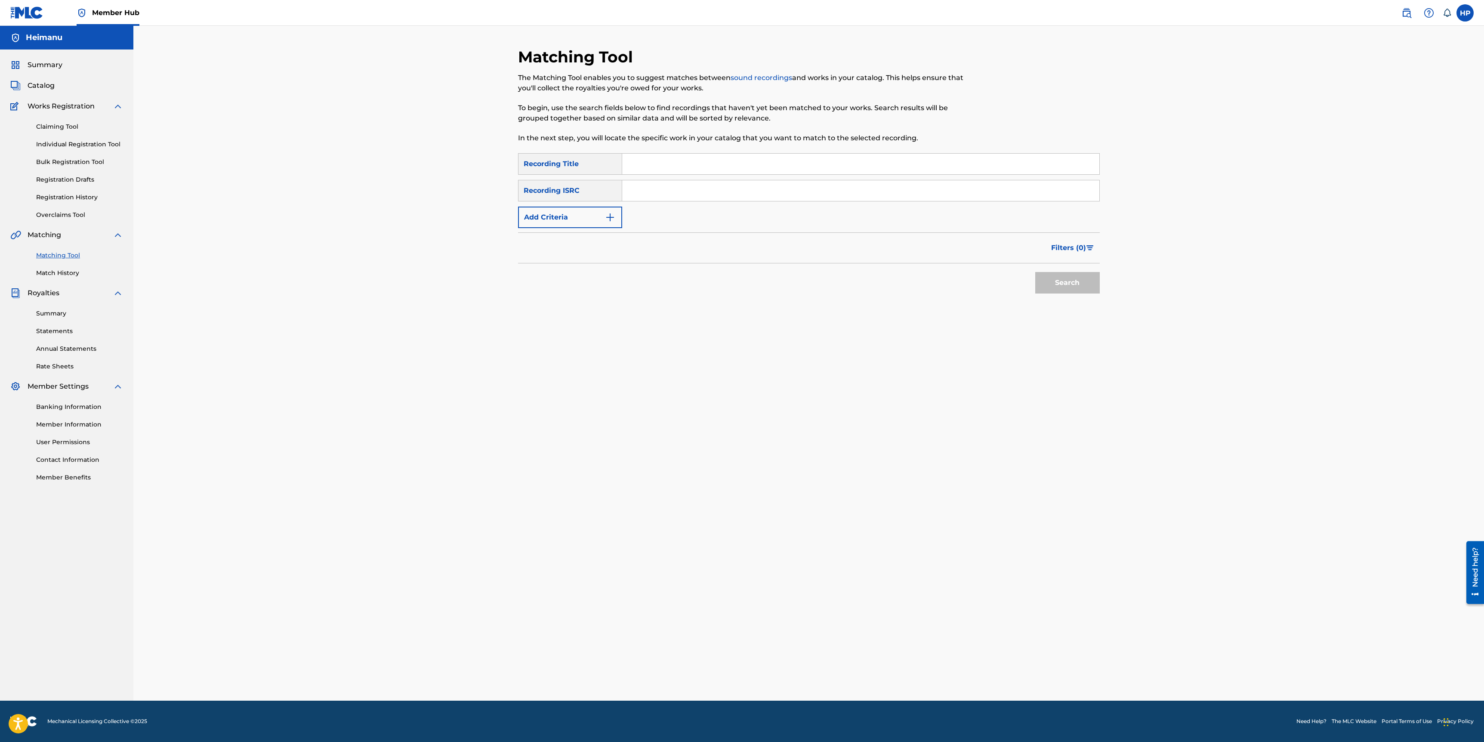
click at [640, 166] on input "Search Form" at bounding box center [860, 164] width 477 height 21
click at [85, 275] on link "Match History" at bounding box center [79, 273] width 87 height 9
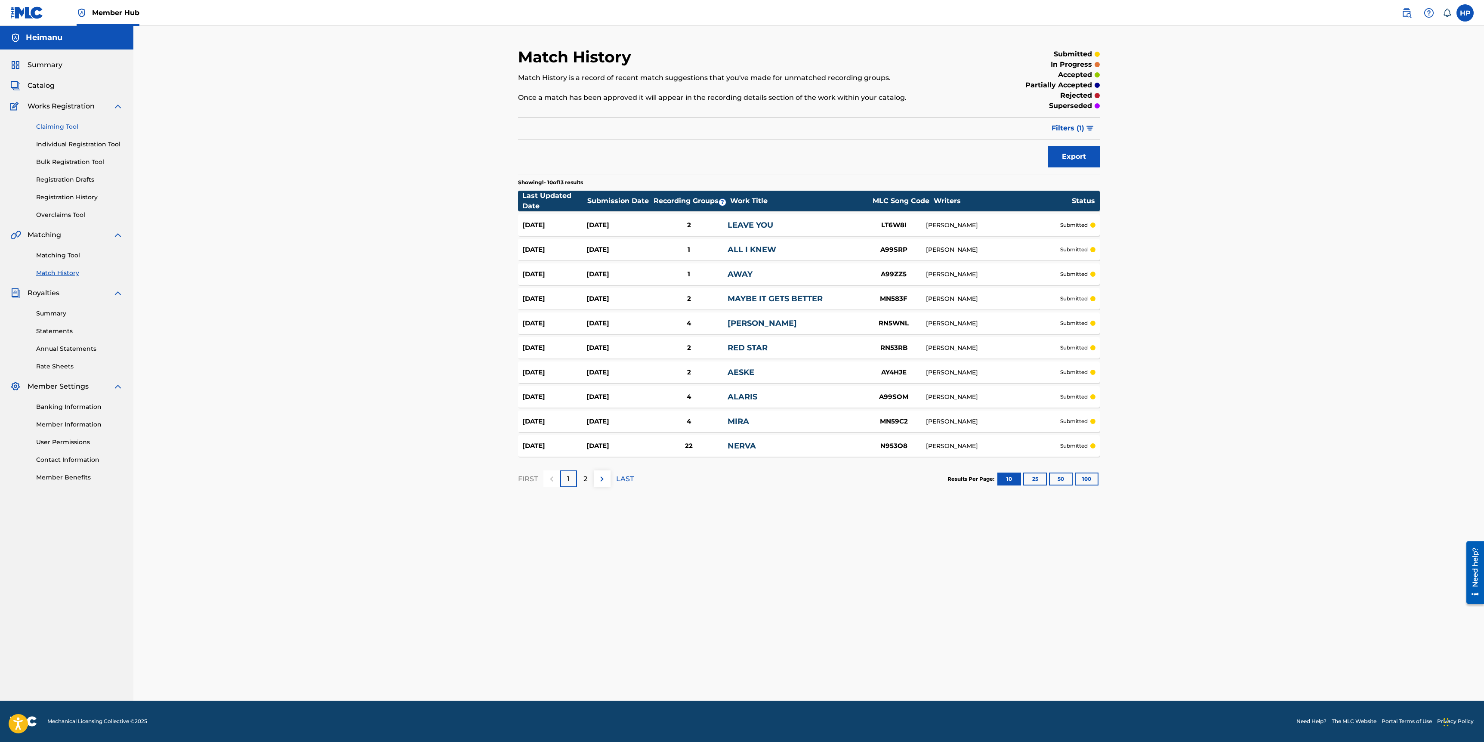
click at [72, 129] on link "Claiming Tool" at bounding box center [79, 126] width 87 height 9
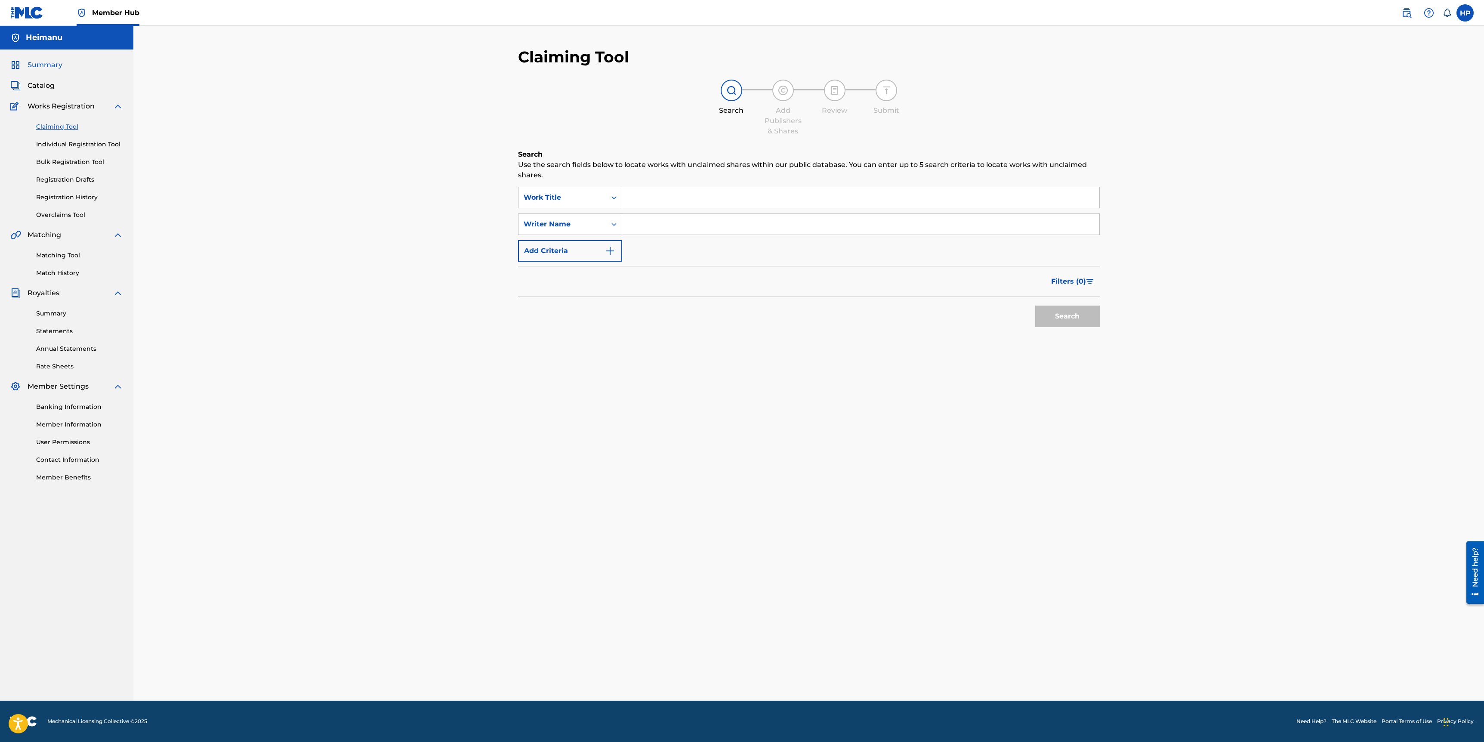
click at [58, 67] on span "Summary" at bounding box center [45, 65] width 35 height 10
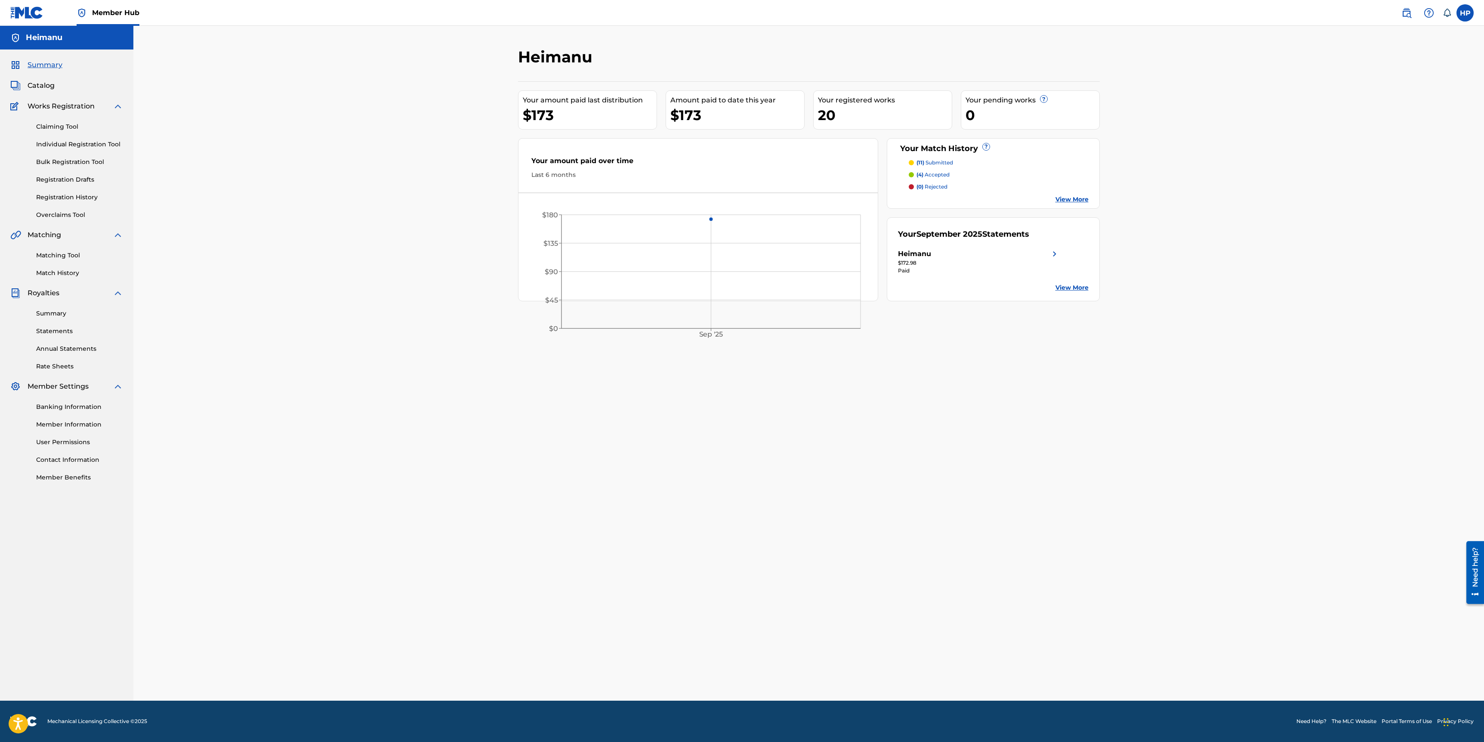
click at [486, 157] on div "Heimanu Your amount paid last distribution $173 Amount paid to date this year $…" at bounding box center [808, 363] width 1351 height 675
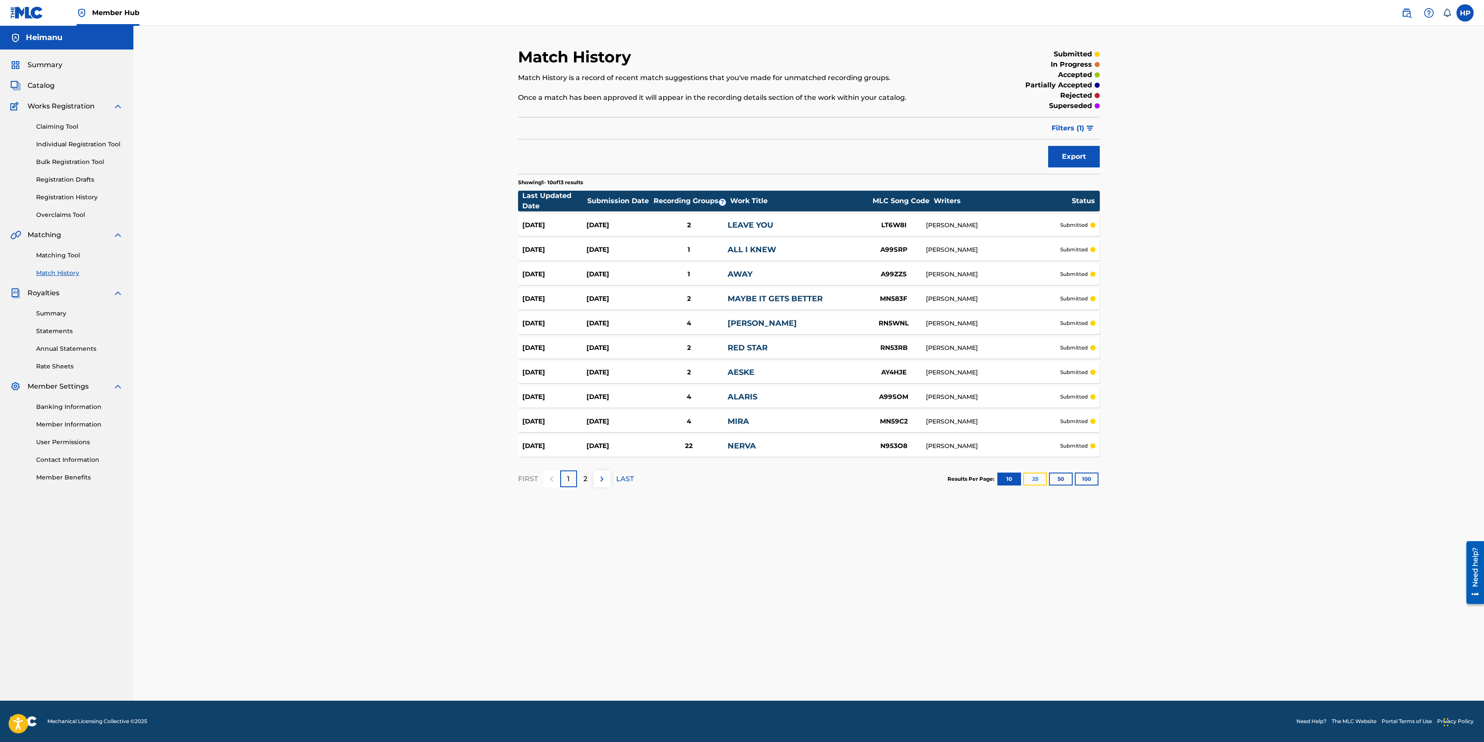
click at [1045, 481] on button "25" at bounding box center [1036, 479] width 24 height 13
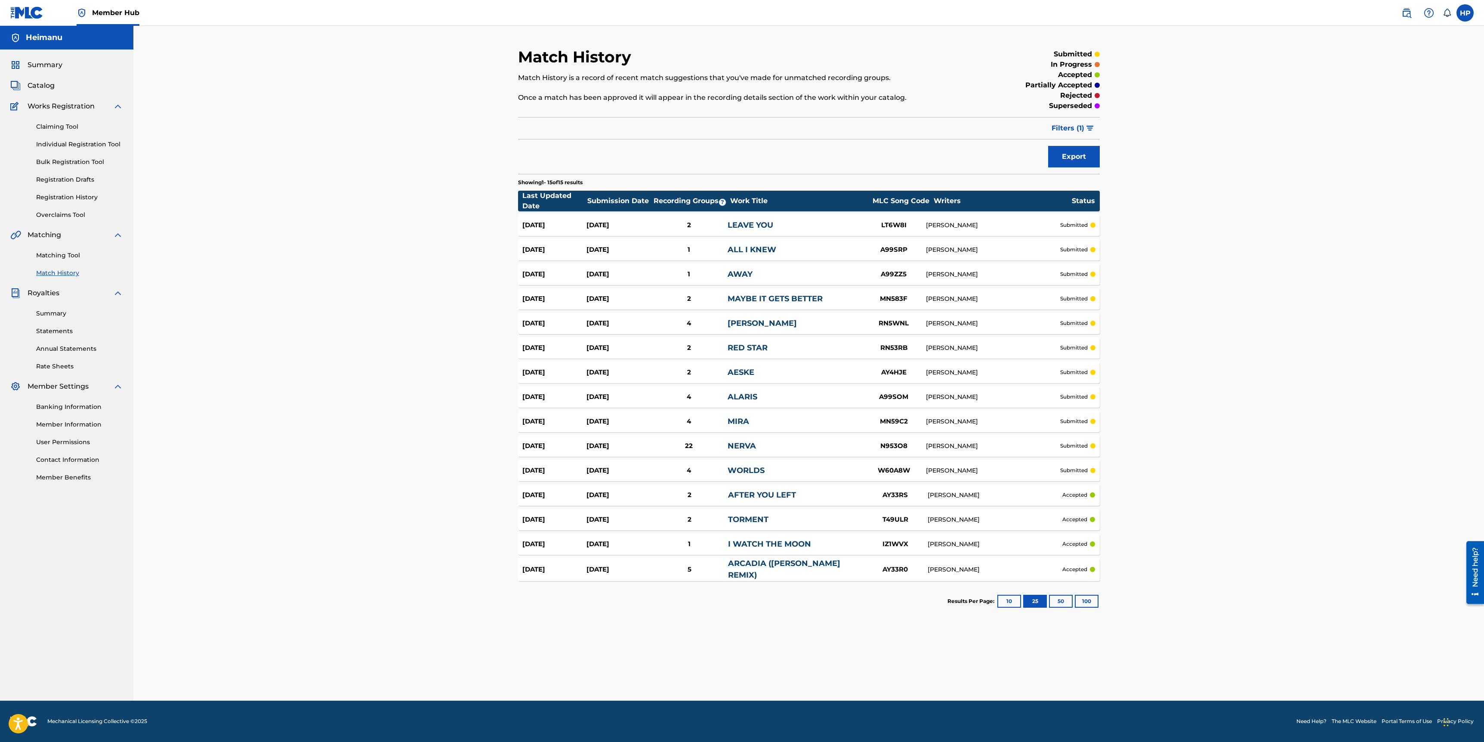
click at [71, 192] on div "Claiming Tool Individual Registration Tool Bulk Registration Tool Registration …" at bounding box center [66, 165] width 113 height 108
click at [68, 195] on link "Registration History" at bounding box center [79, 197] width 87 height 9
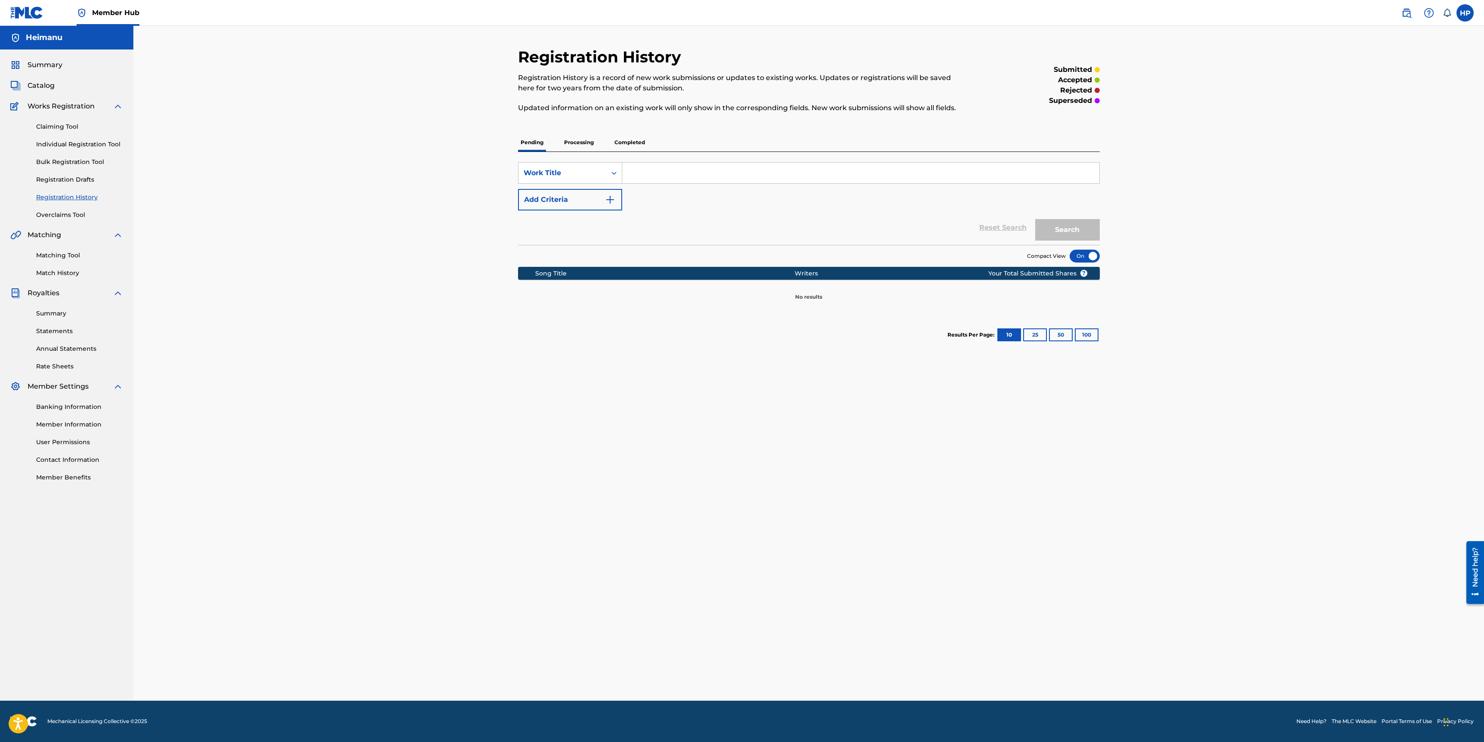
click at [627, 142] on p "Completed" at bounding box center [630, 142] width 36 height 18
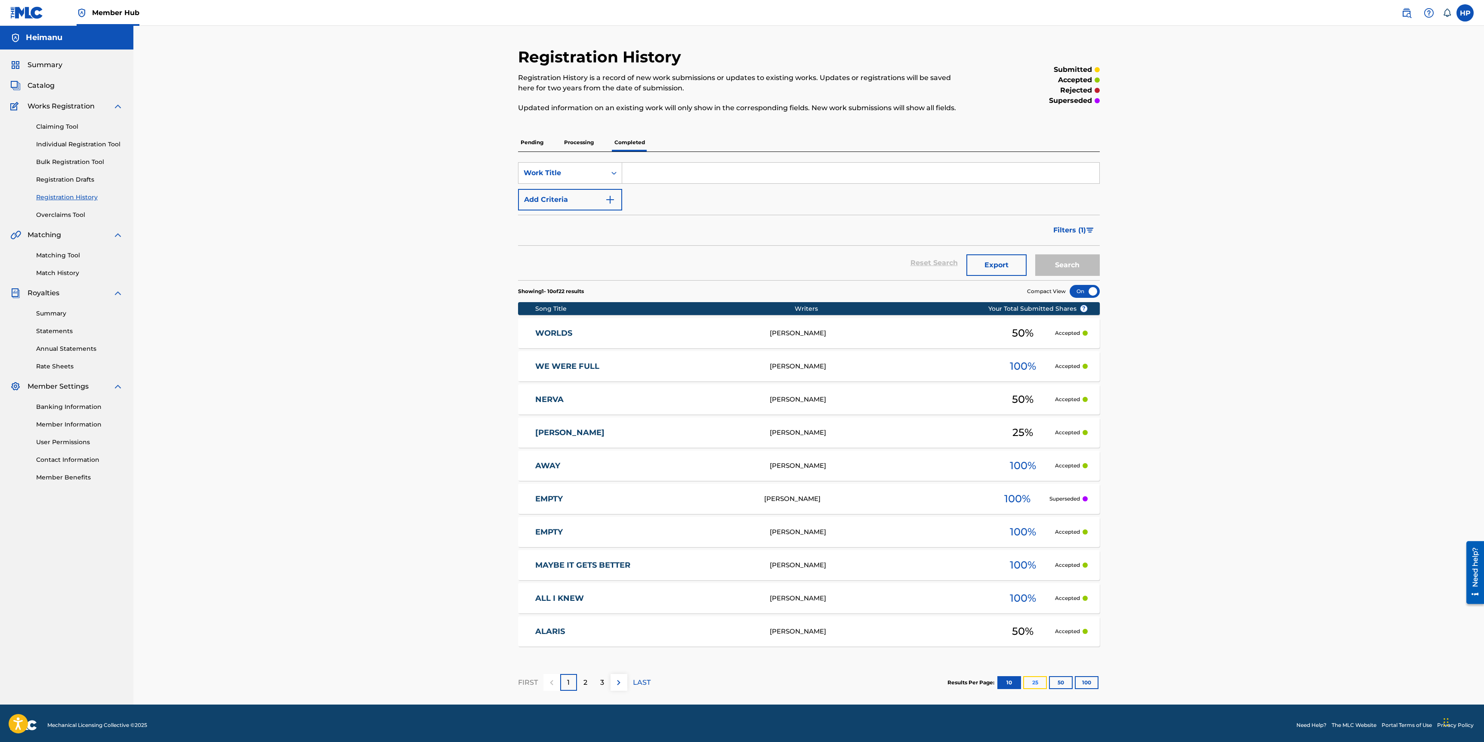
click at [1040, 686] on button "25" at bounding box center [1036, 682] width 24 height 13
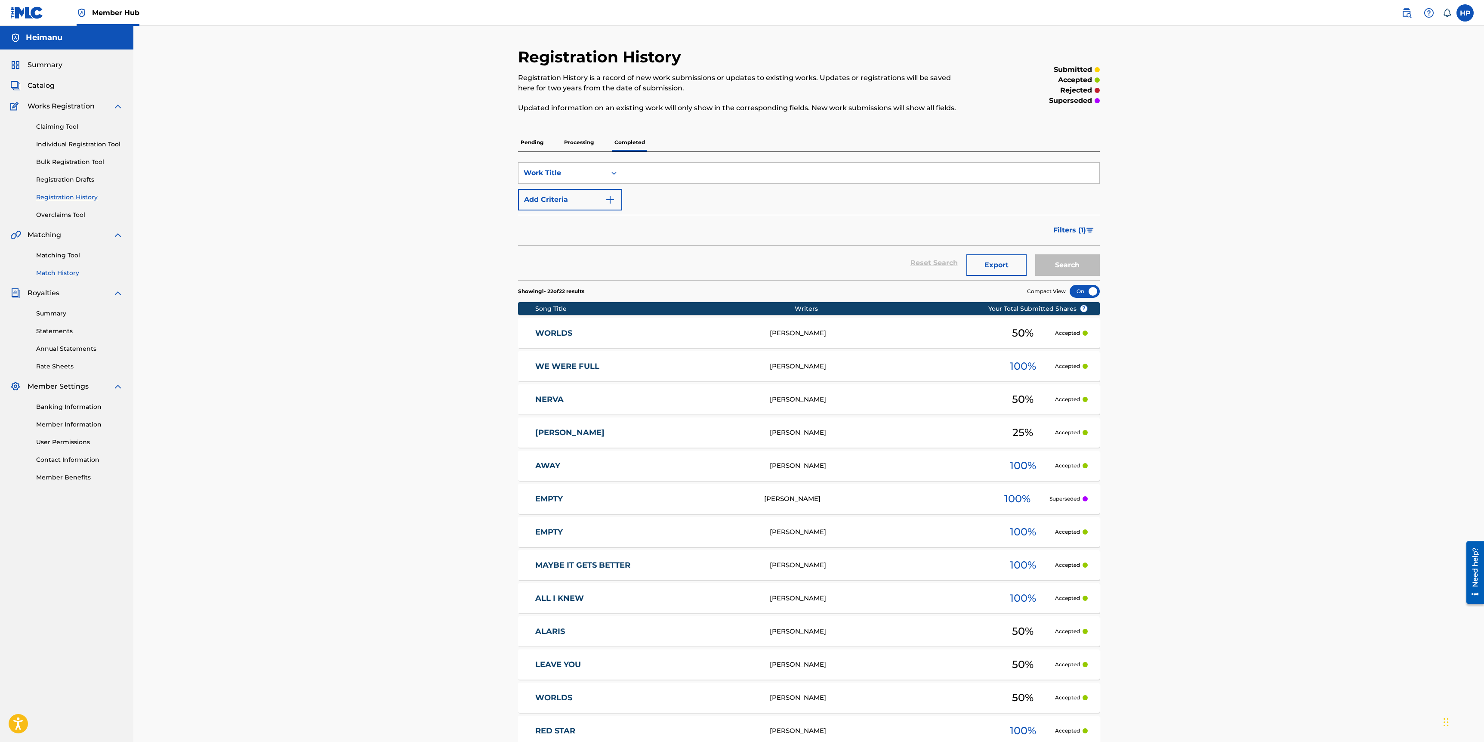
click at [48, 276] on link "Match History" at bounding box center [79, 273] width 87 height 9
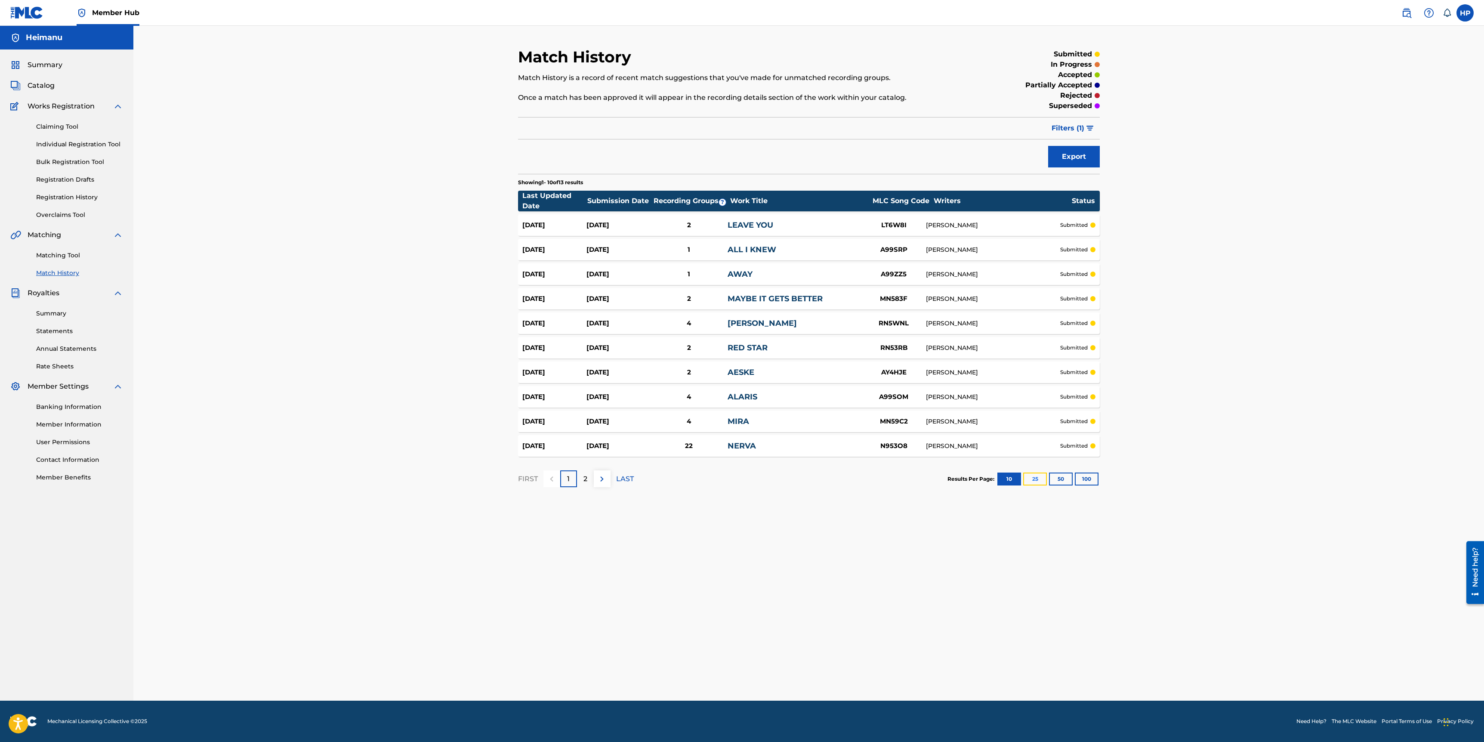
click at [1042, 482] on button "25" at bounding box center [1036, 479] width 24 height 13
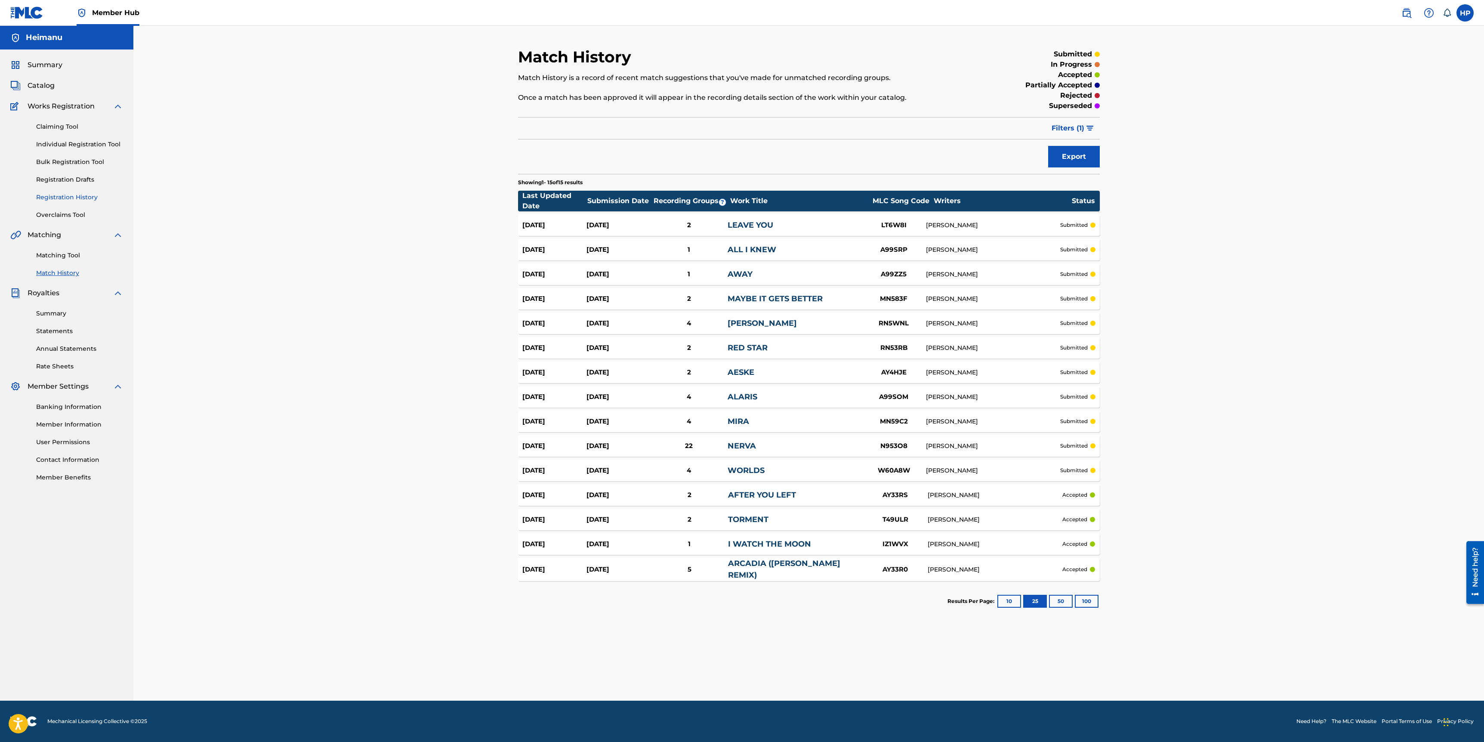
click at [94, 201] on link "Registration History" at bounding box center [79, 197] width 87 height 9
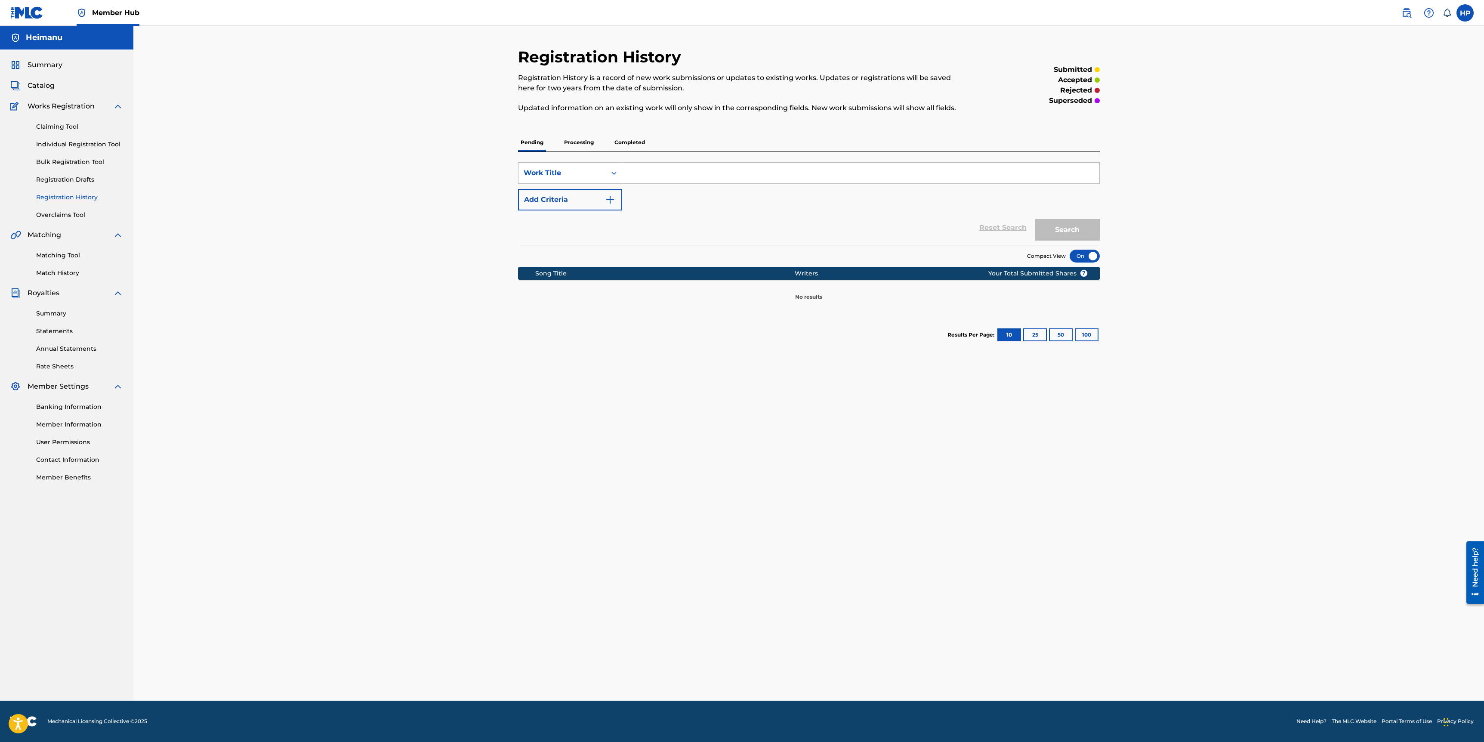
click at [675, 176] on input "Search Form" at bounding box center [860, 173] width 477 height 21
type input "i don't know you anymore"
click at [681, 180] on input "i don't know you anymore" at bounding box center [860, 173] width 477 height 21
click at [681, 179] on input "i don't know you anymore" at bounding box center [860, 173] width 477 height 21
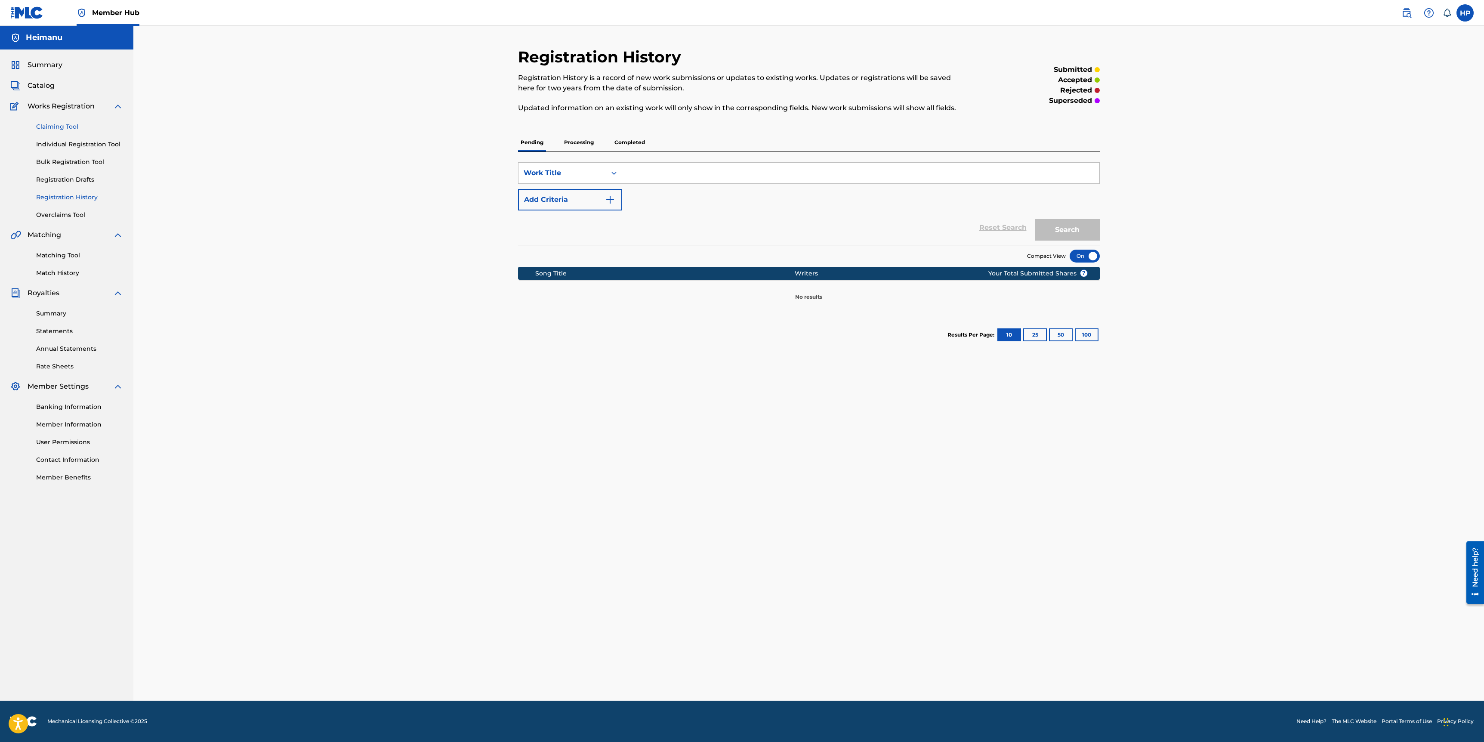
click at [66, 124] on link "Claiming Tool" at bounding box center [79, 126] width 87 height 9
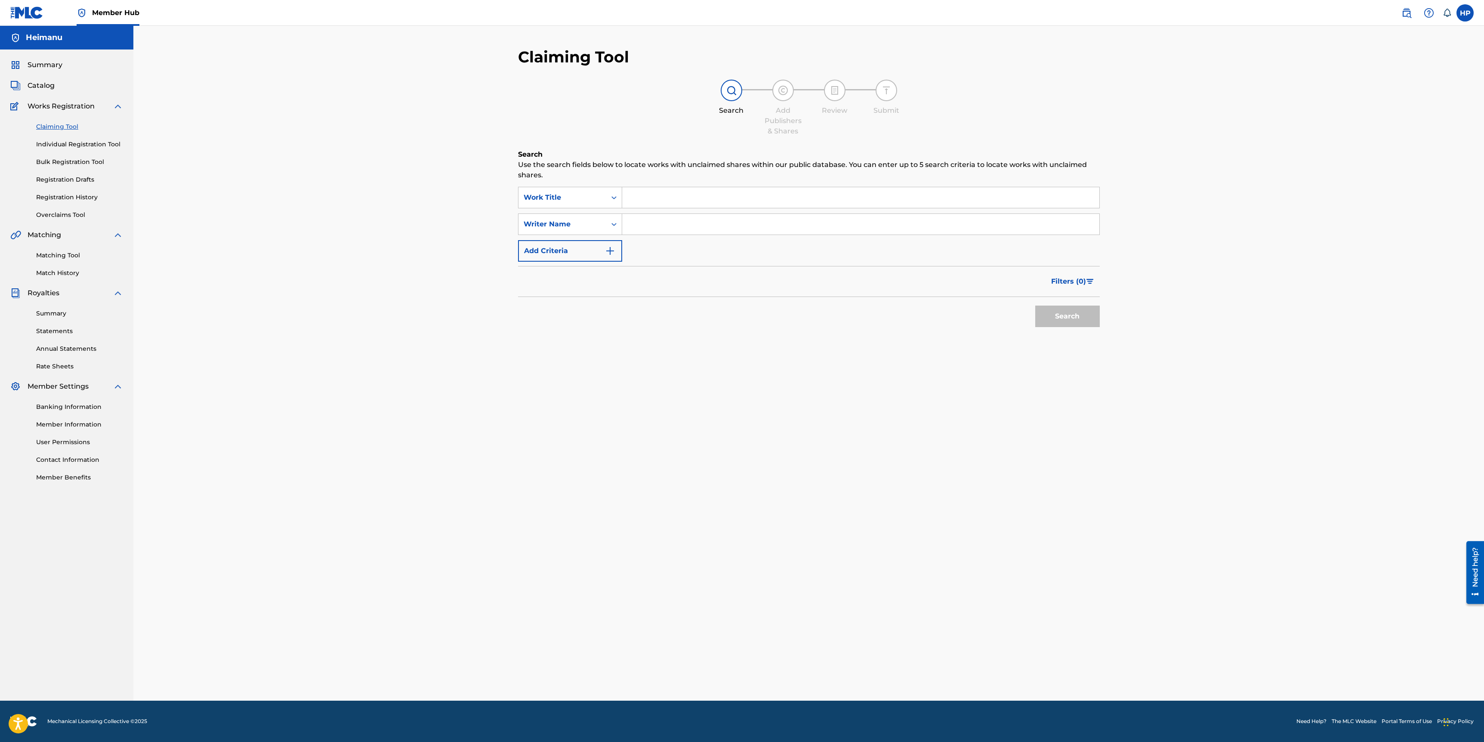
click at [641, 191] on input "Search Form" at bounding box center [860, 197] width 477 height 21
paste input "i don't know you anymore"
type input "i don't know you anymore"
click at [666, 226] on input "Search Form" at bounding box center [860, 224] width 477 height 21
click at [660, 219] on input "Search Form" at bounding box center [860, 224] width 477 height 21
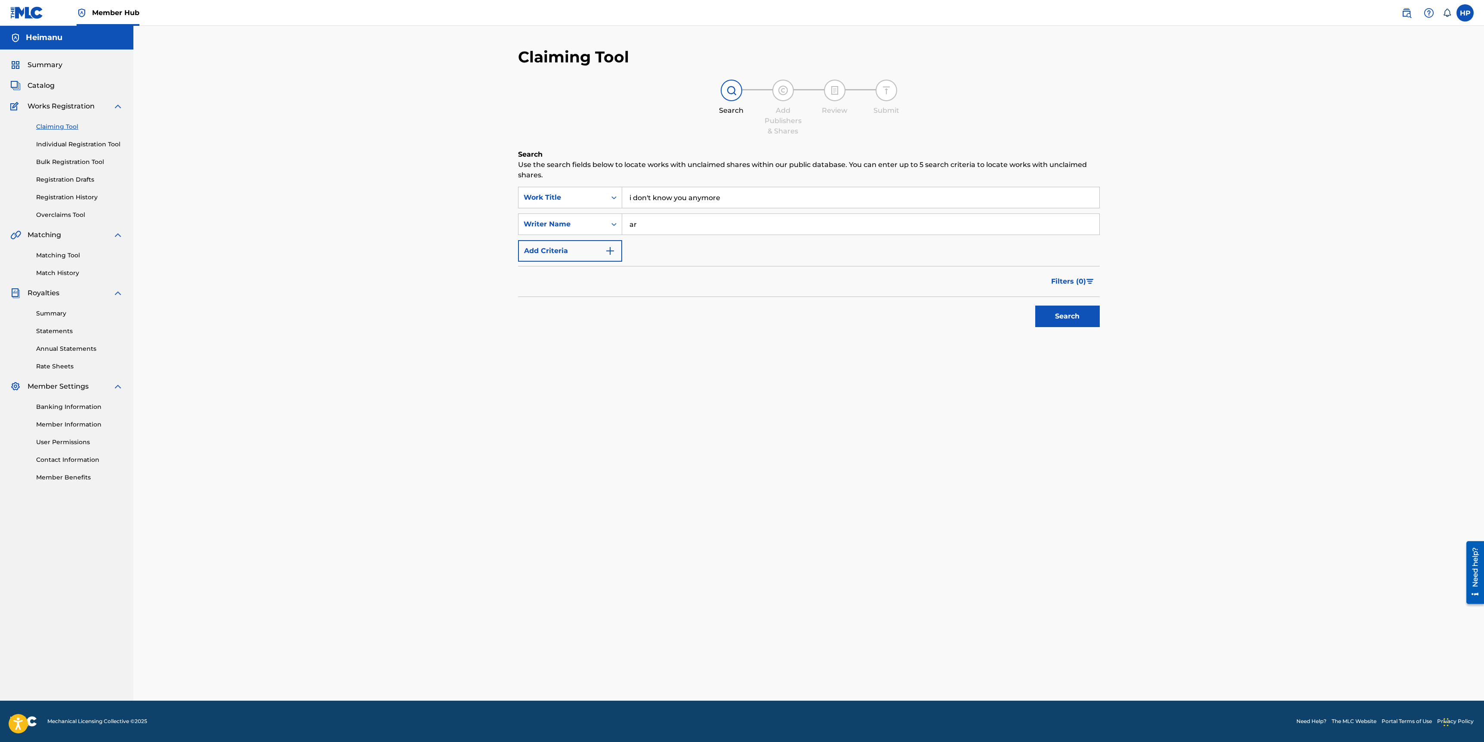
type input "a"
type input "heimanu"
click at [1036, 306] on button "Search" at bounding box center [1068, 317] width 65 height 22
click at [678, 201] on input "i don't know you anymore" at bounding box center [860, 197] width 477 height 21
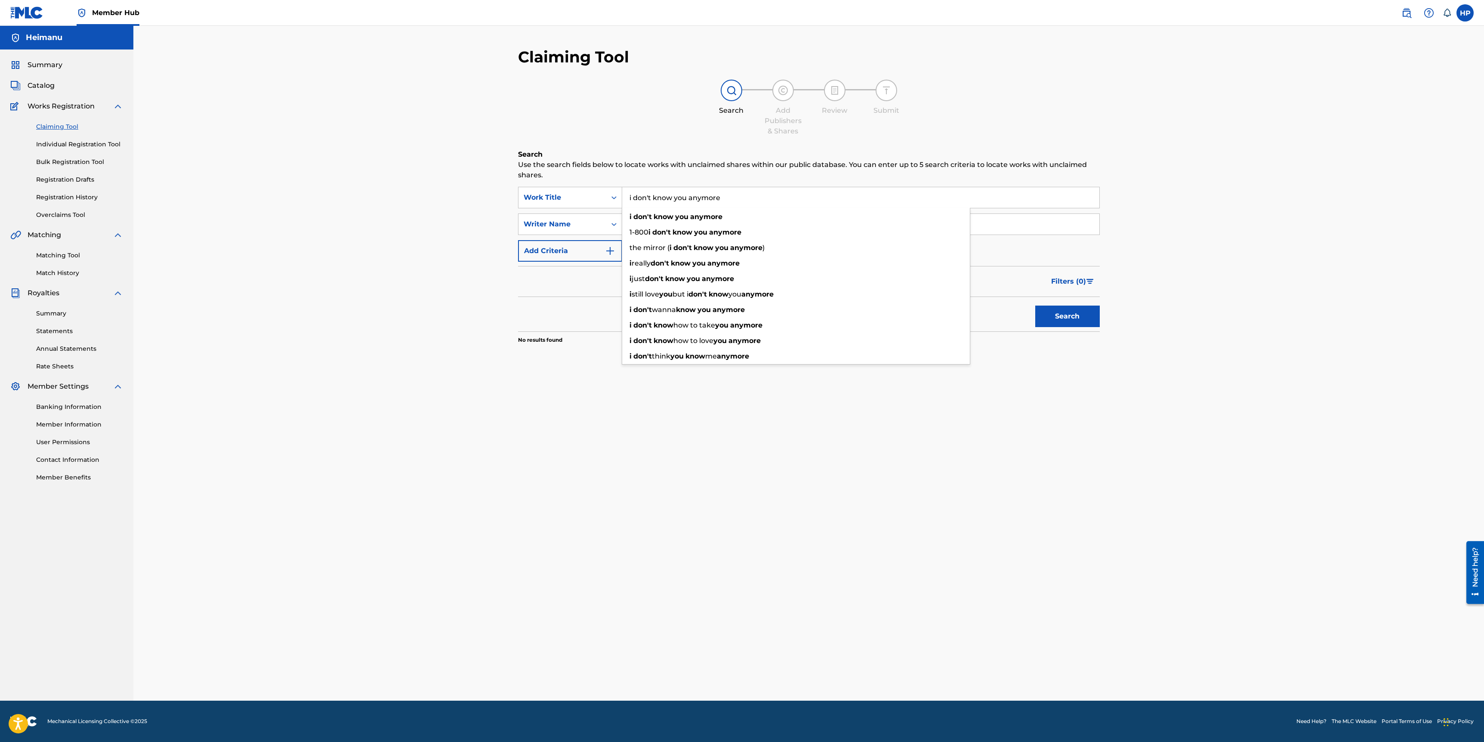
click at [651, 200] on input "i don't know you anymore" at bounding box center [860, 197] width 477 height 21
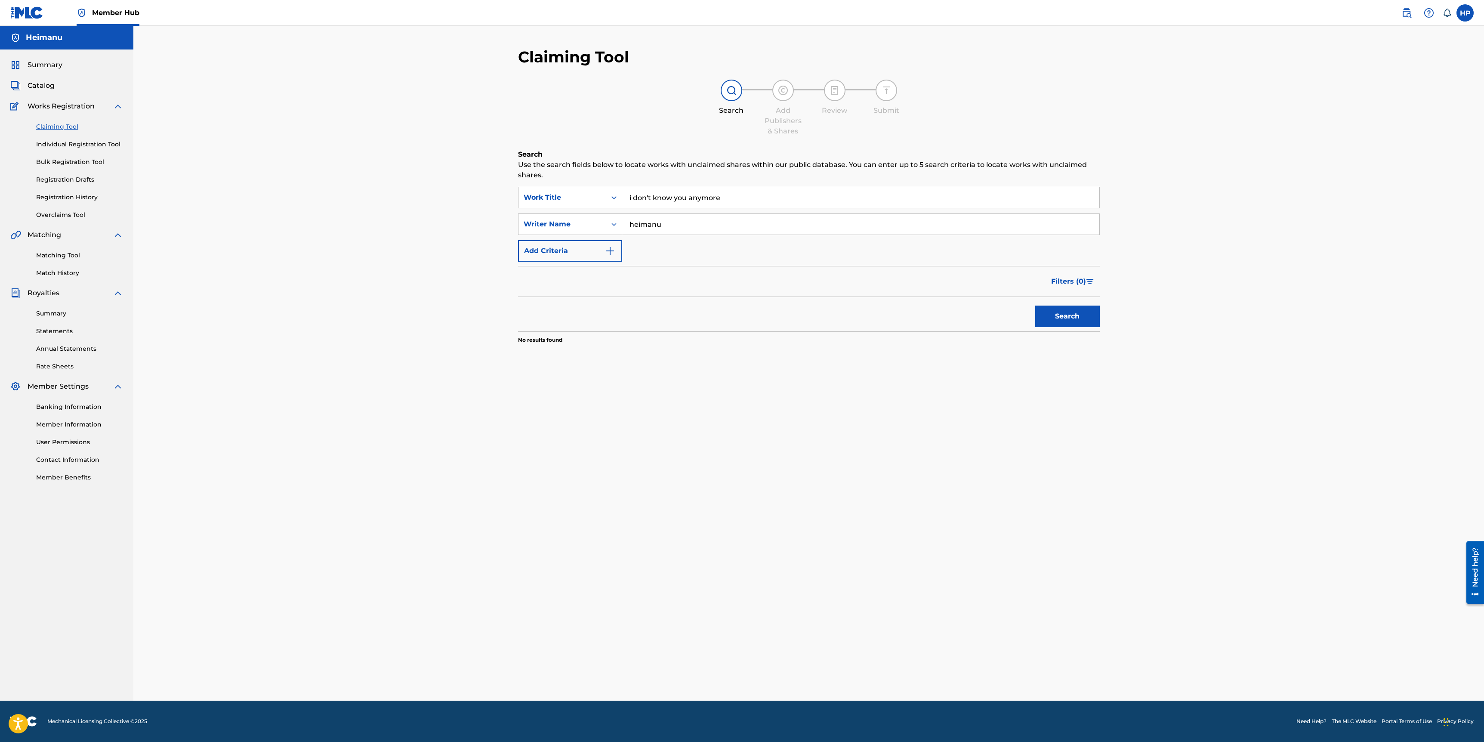
click at [708, 200] on input "i don't know you anymore" at bounding box center [860, 197] width 477 height 21
click at [1036, 306] on button "Search" at bounding box center [1068, 317] width 65 height 22
click at [576, 127] on div "Search Add Publishers & Shares Review Submit" at bounding box center [809, 108] width 582 height 57
click at [711, 226] on input "heimanu" at bounding box center [860, 224] width 477 height 21
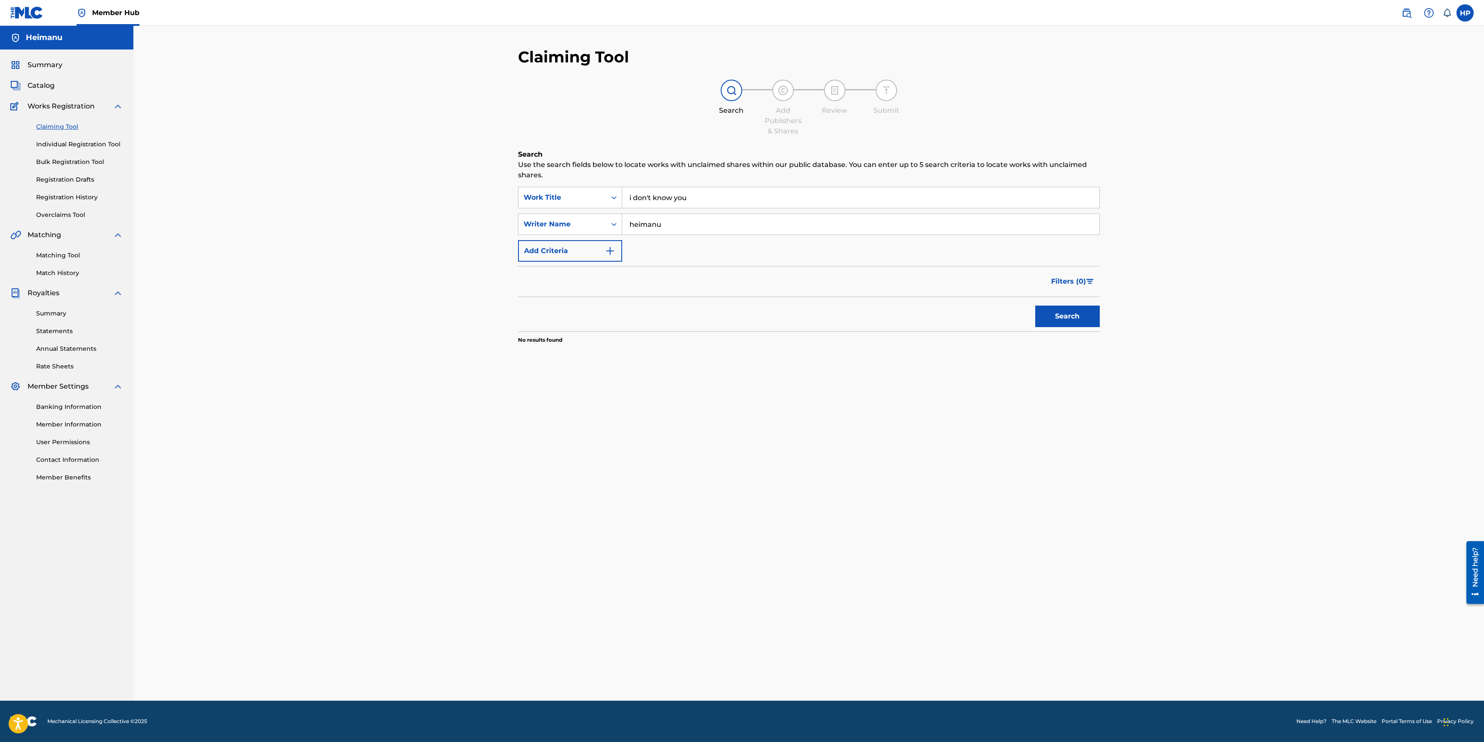
click at [1101, 316] on div "Claiming Tool Search Add Publishers & Shares Review Submit Search Use the searc…" at bounding box center [809, 373] width 603 height 653
click at [1081, 315] on button "Search" at bounding box center [1068, 317] width 65 height 22
click at [785, 201] on input "i don't know you" at bounding box center [860, 197] width 477 height 21
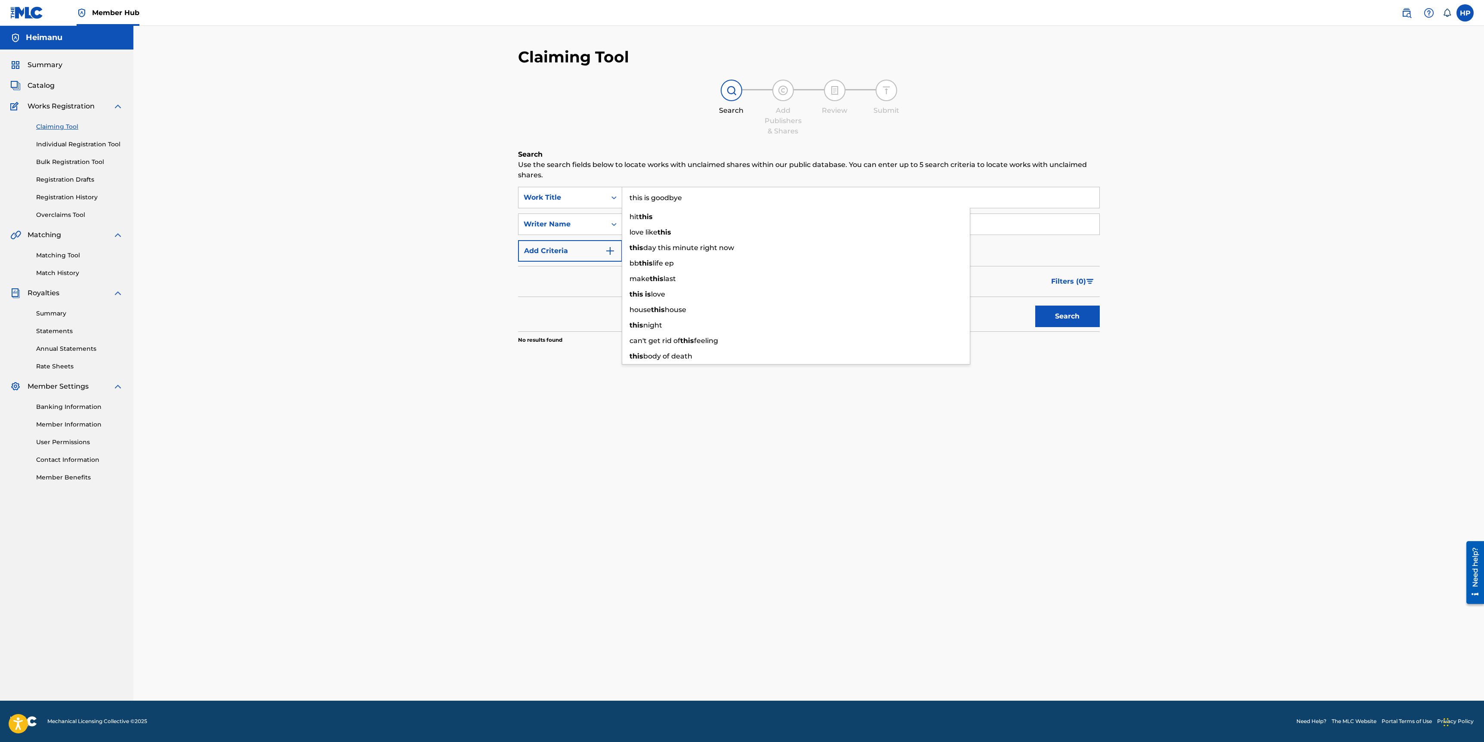
type input "this is goodbye"
click at [1036, 306] on button "Search" at bounding box center [1068, 317] width 65 height 22
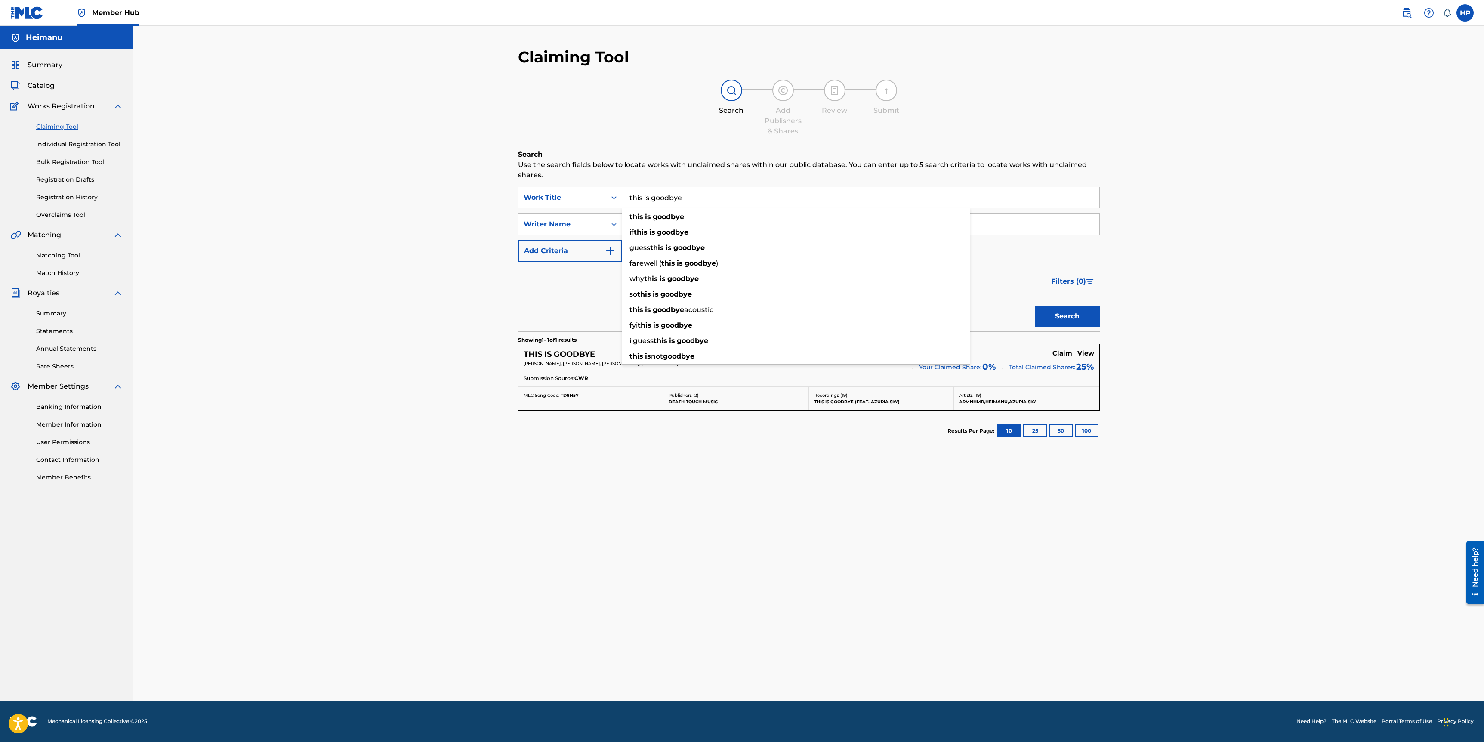
click at [758, 559] on div "Claiming Tool Search Add Publishers & Shares Review Submit Search Use the searc…" at bounding box center [809, 373] width 603 height 653
click at [1070, 354] on h5 "Claim" at bounding box center [1063, 353] width 20 height 8
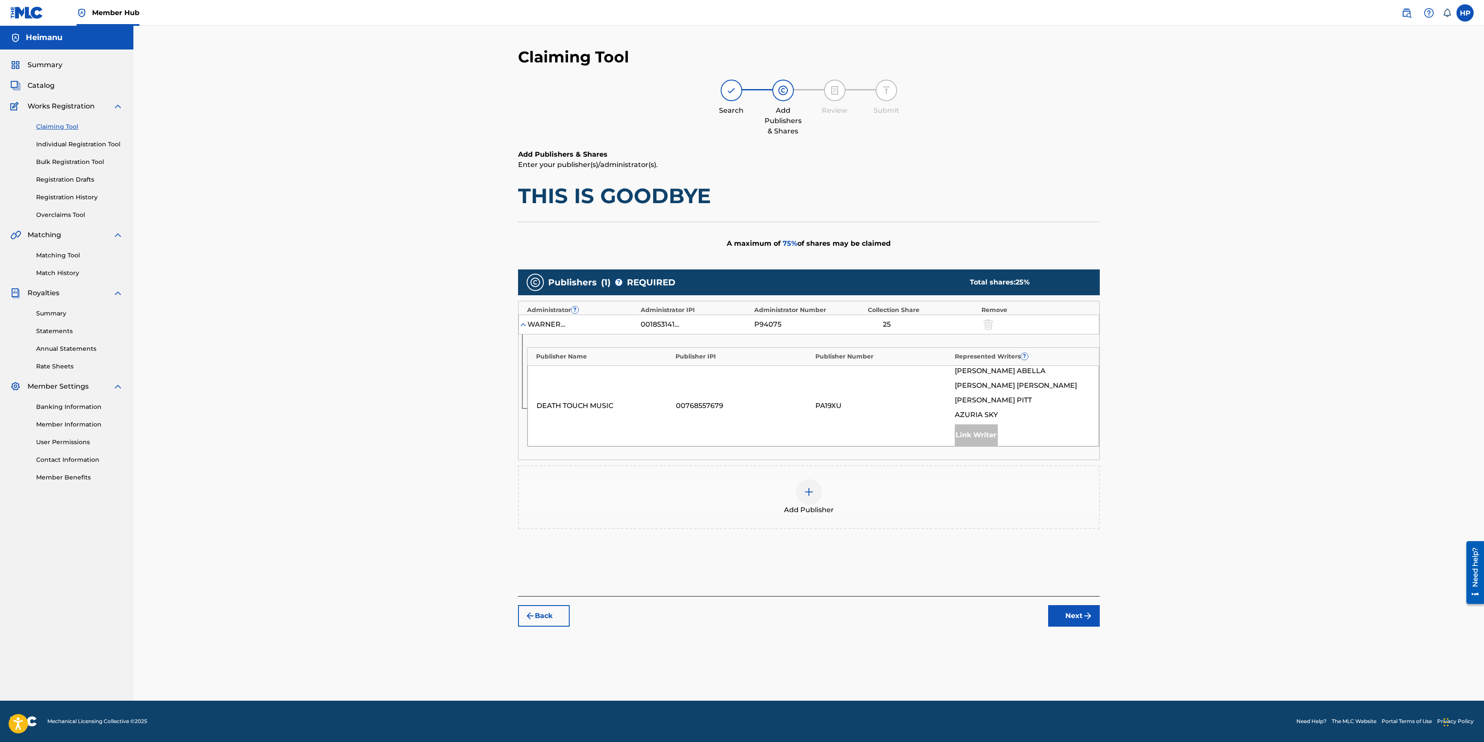
click at [523, 326] on img at bounding box center [523, 324] width 9 height 9
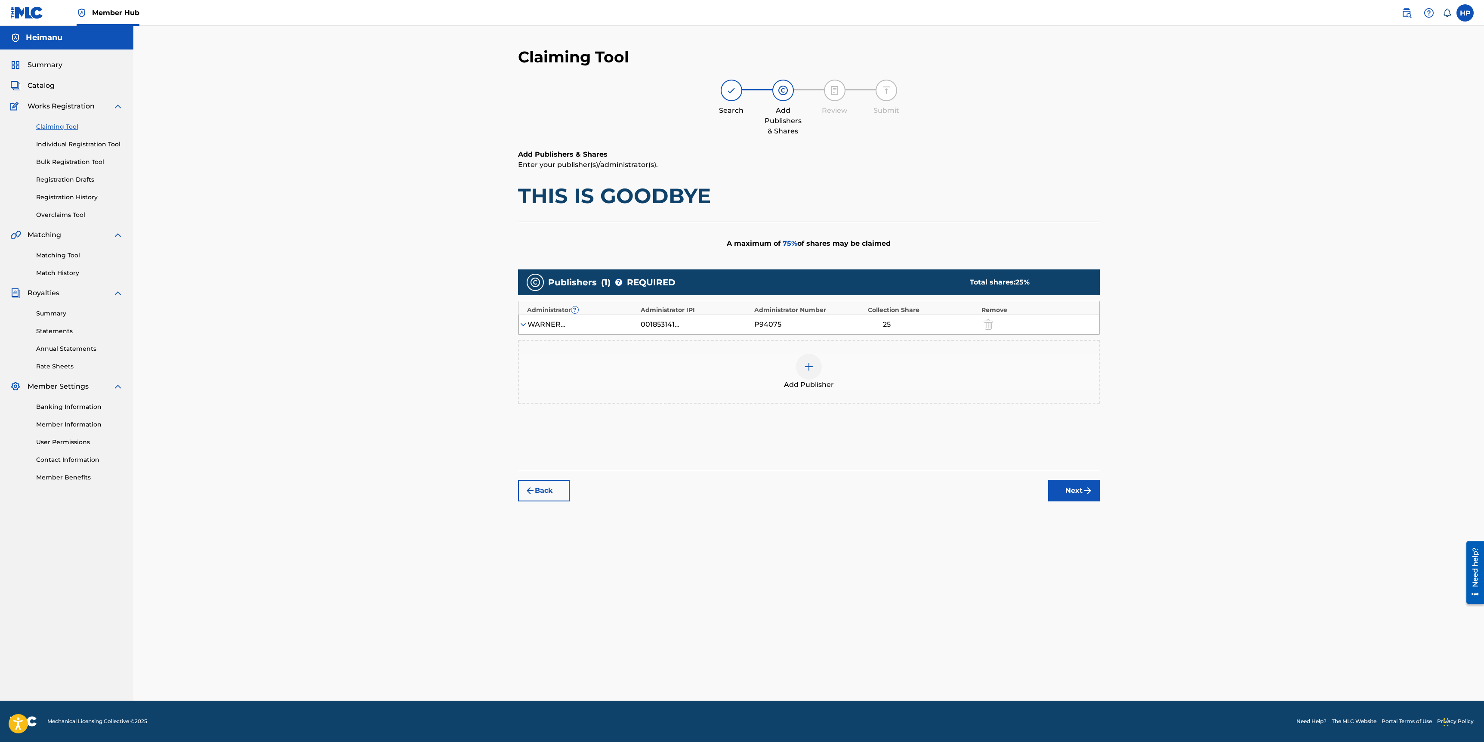
click at [523, 327] on img at bounding box center [523, 324] width 9 height 9
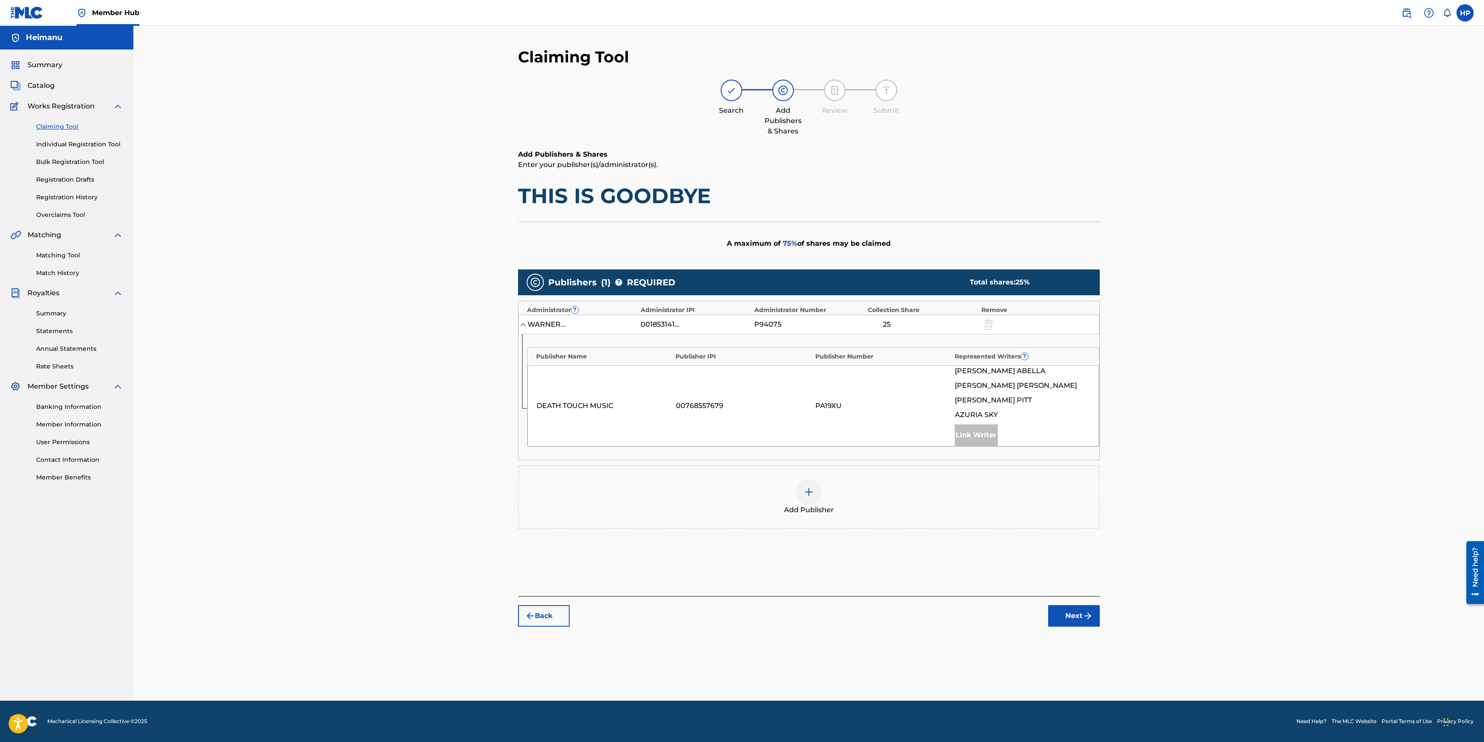
click at [523, 323] on img at bounding box center [523, 324] width 9 height 9
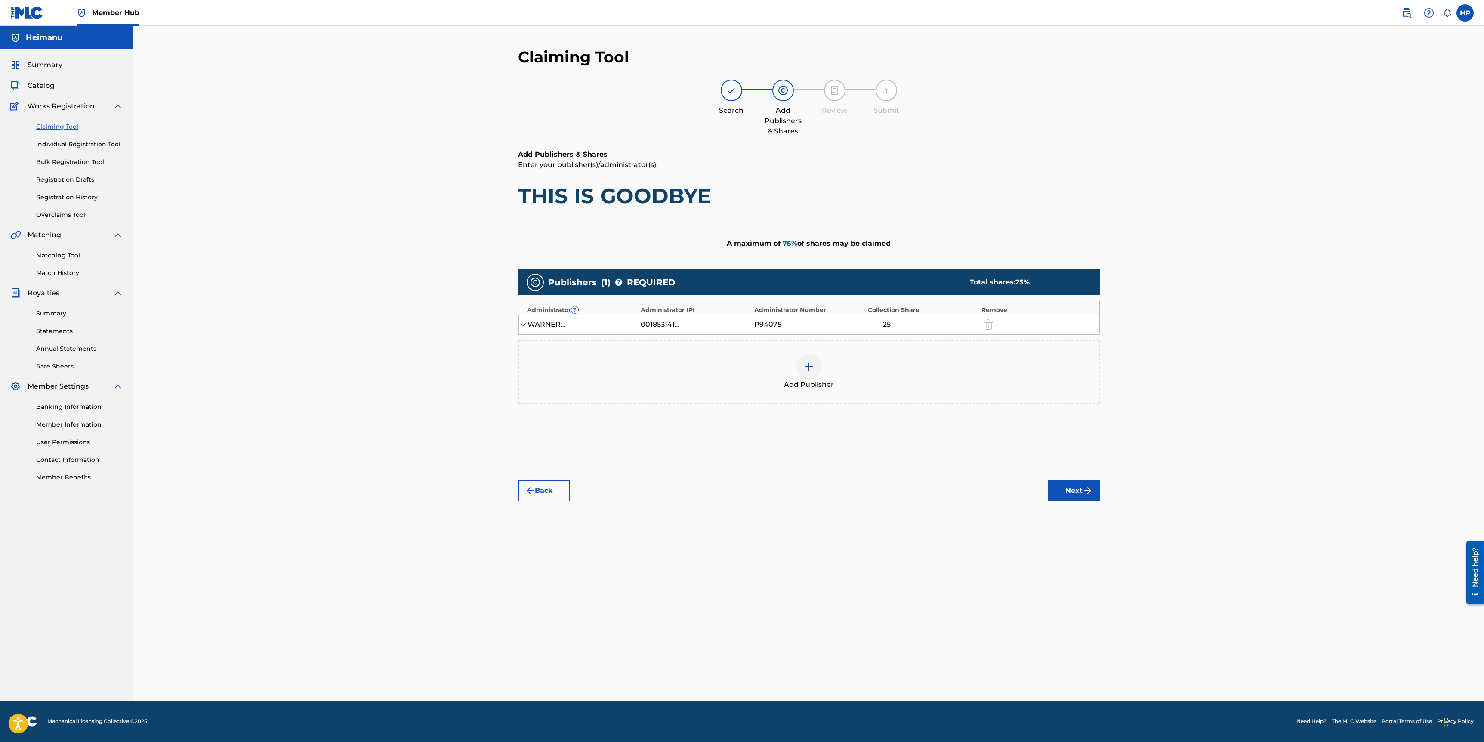
click at [816, 376] on div at bounding box center [809, 367] width 26 height 26
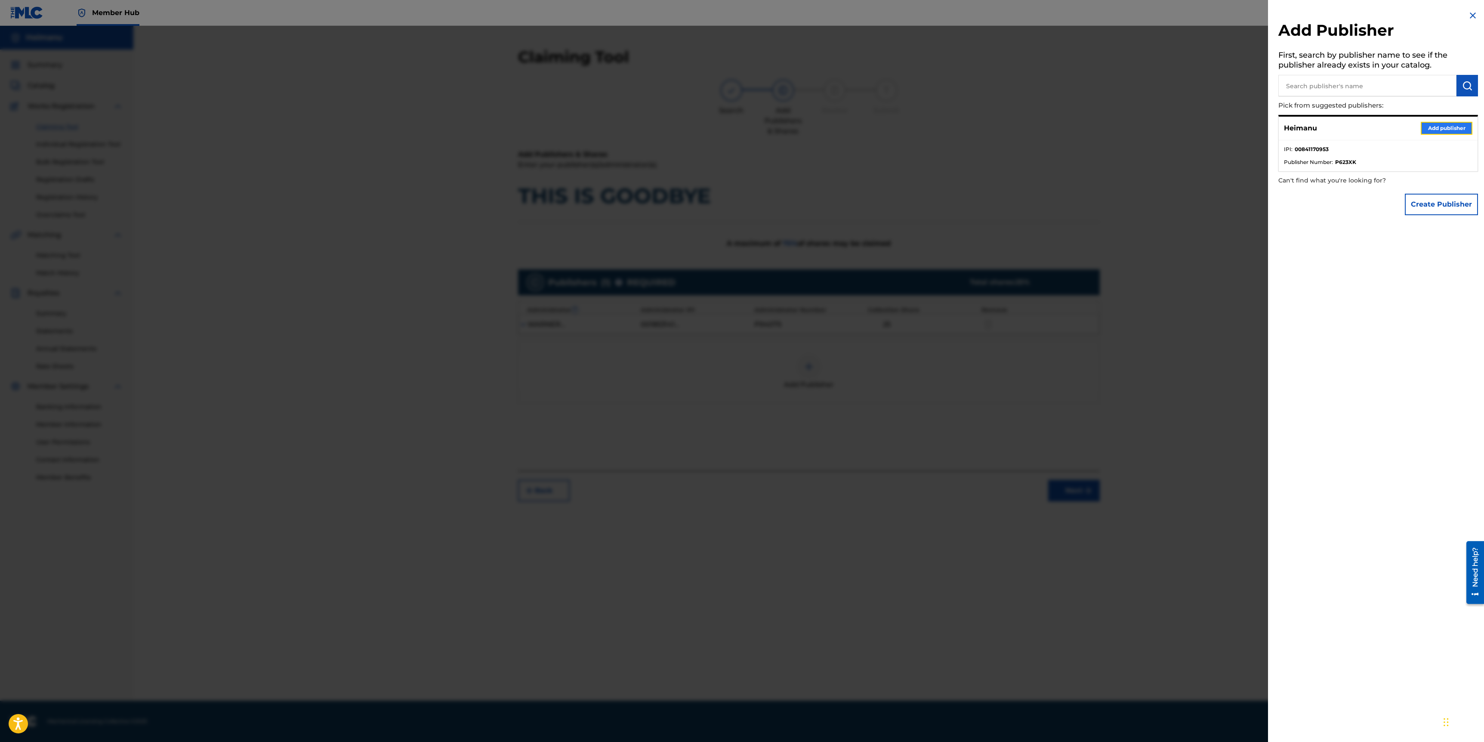
click at [1432, 124] on button "Add publisher" at bounding box center [1447, 128] width 52 height 13
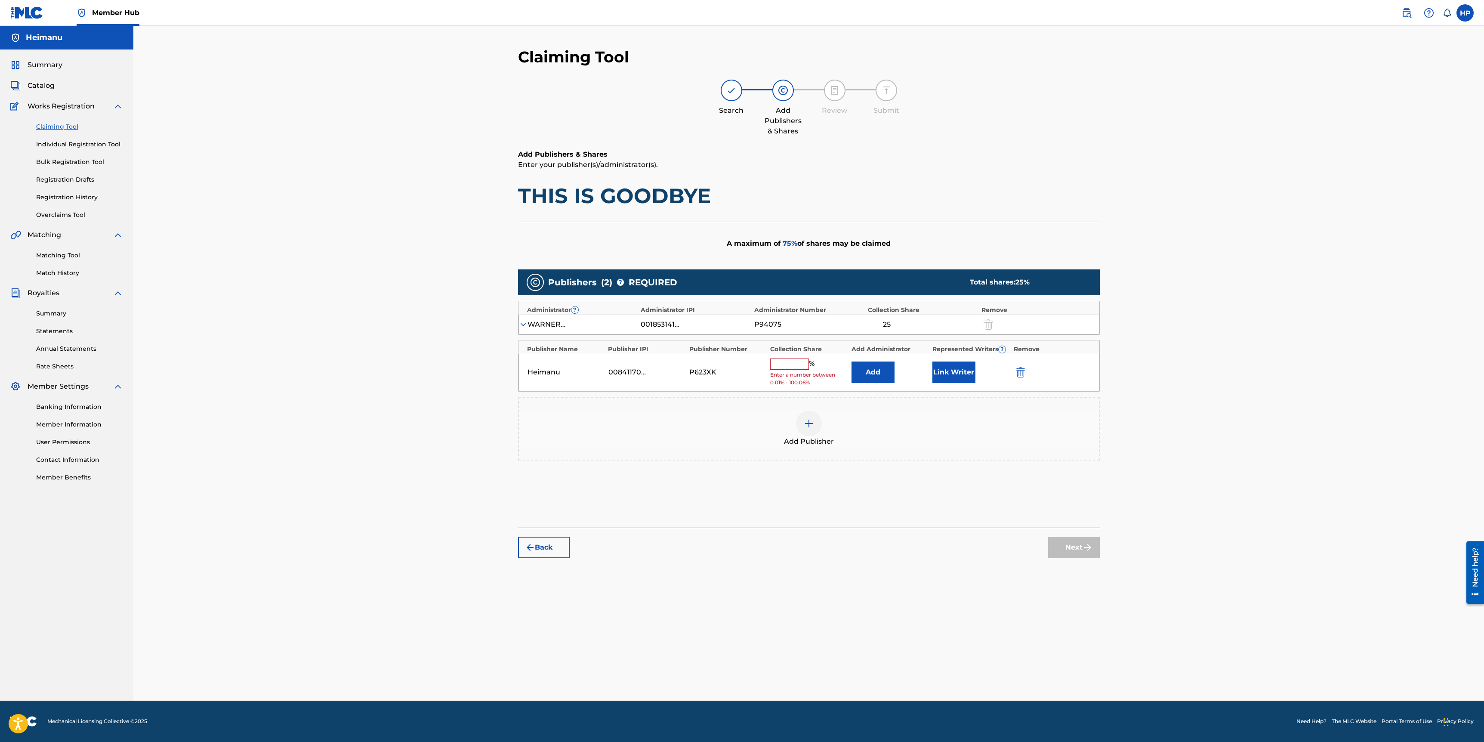
click at [794, 360] on input "text" at bounding box center [789, 364] width 39 height 11
type input "13.33"
click at [945, 372] on button "Link Writer" at bounding box center [954, 370] width 43 height 22
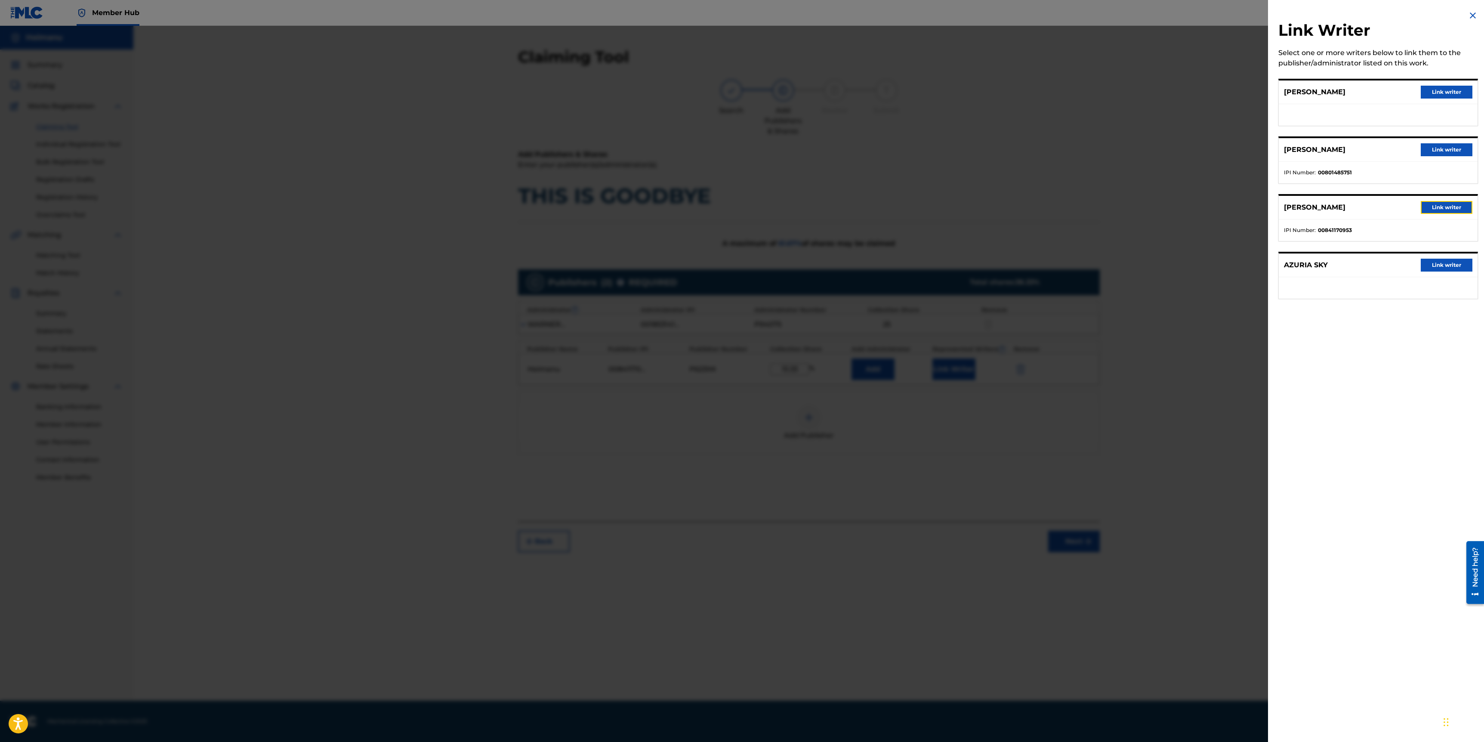
click at [1443, 205] on button "Link writer" at bounding box center [1447, 207] width 52 height 13
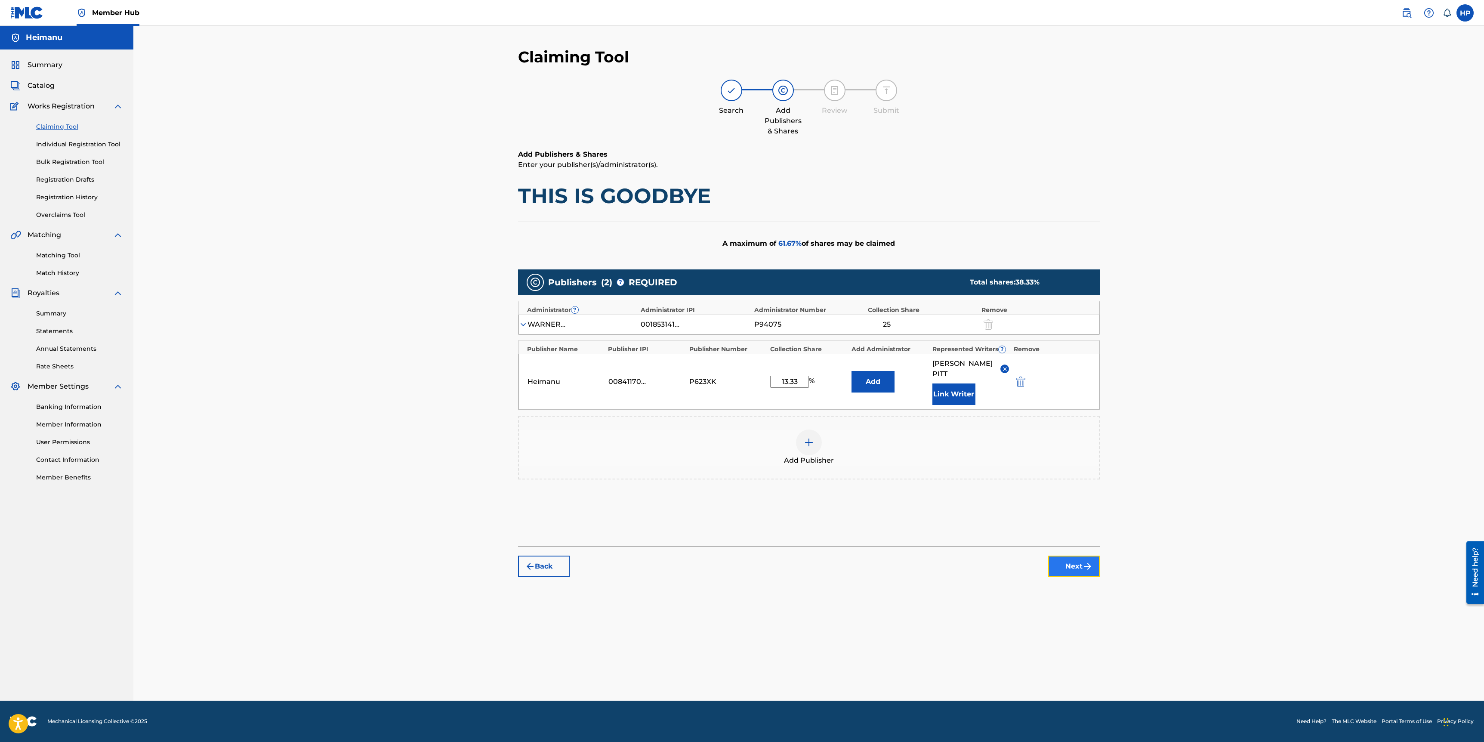
click at [1093, 567] on img "submit" at bounding box center [1088, 566] width 10 height 10
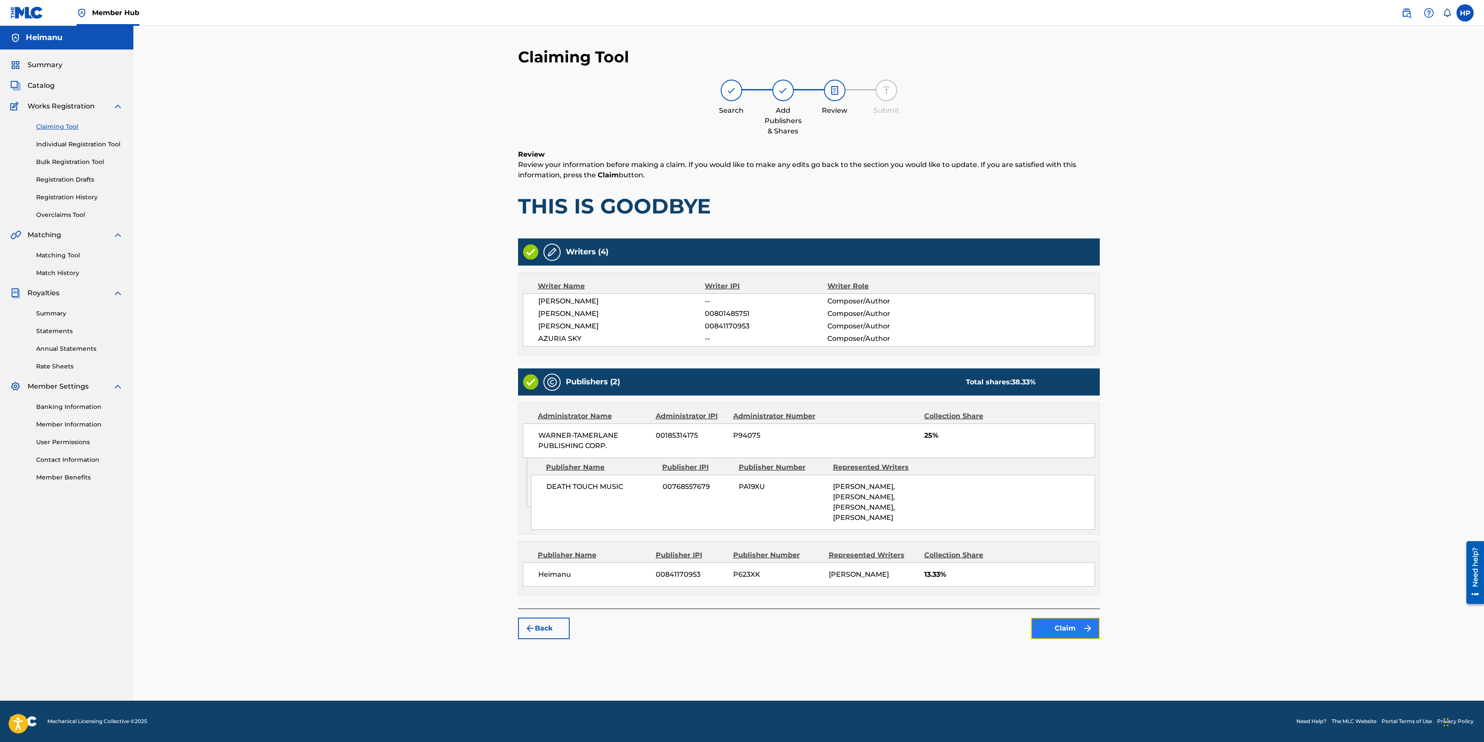
click at [1062, 628] on button "Claim" at bounding box center [1065, 629] width 69 height 22
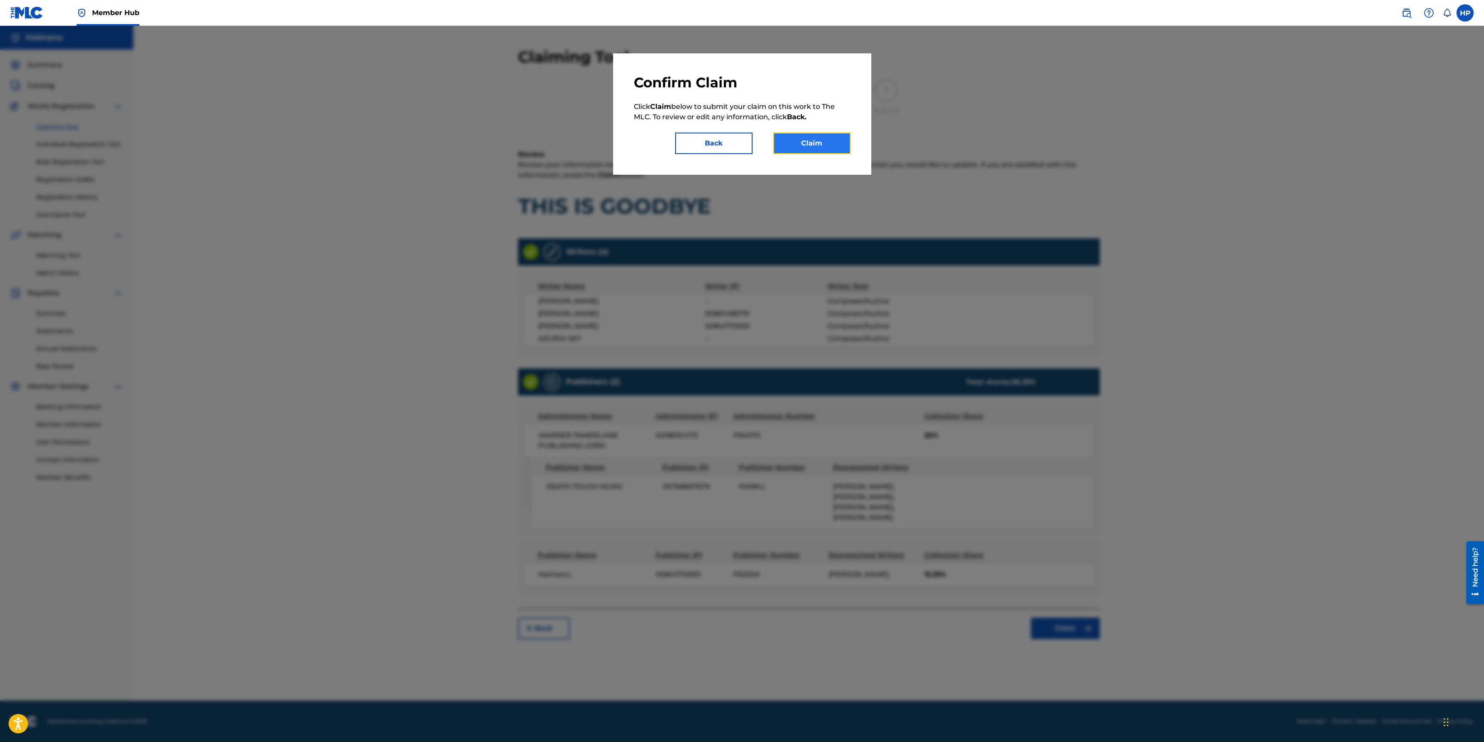
click at [829, 146] on button "Claim" at bounding box center [811, 144] width 77 height 22
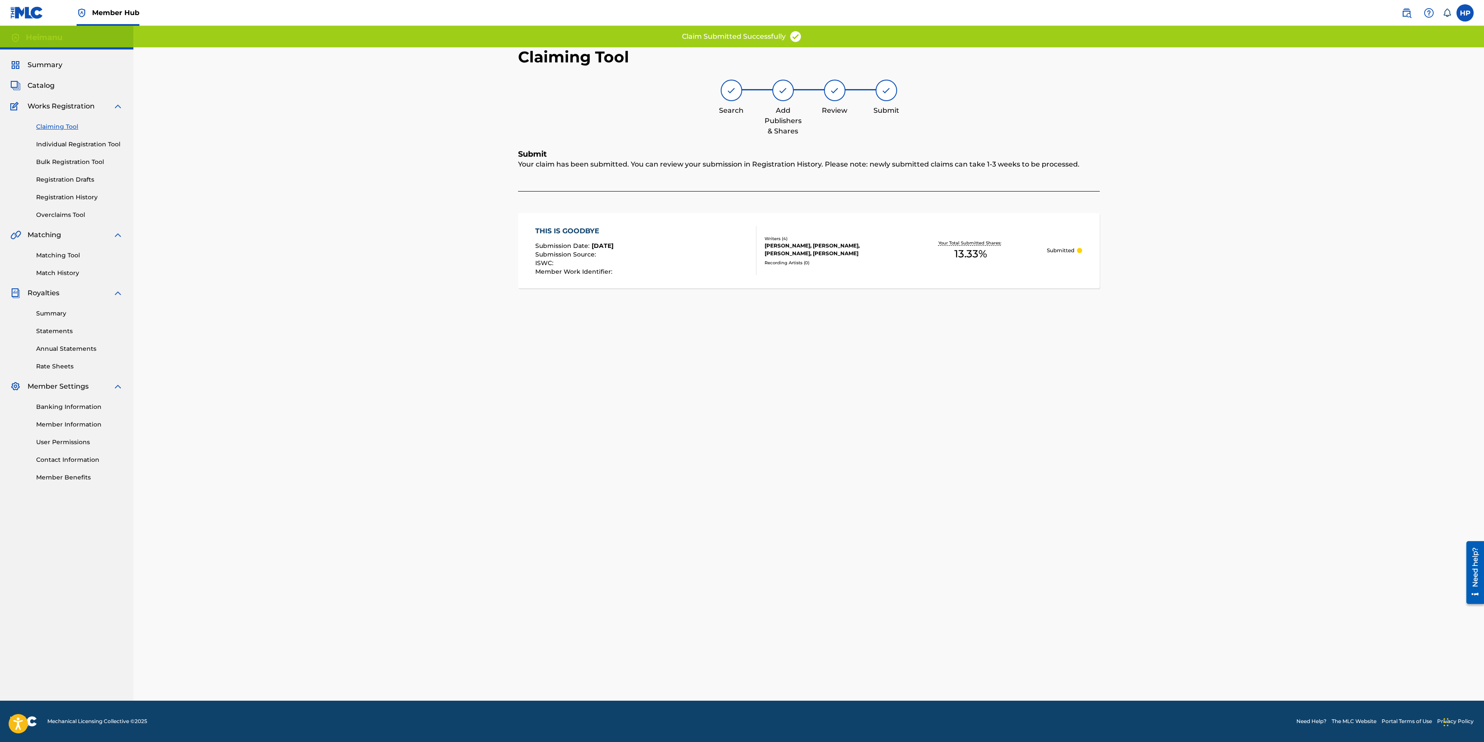
click at [56, 124] on link "Claiming Tool" at bounding box center [79, 126] width 87 height 9
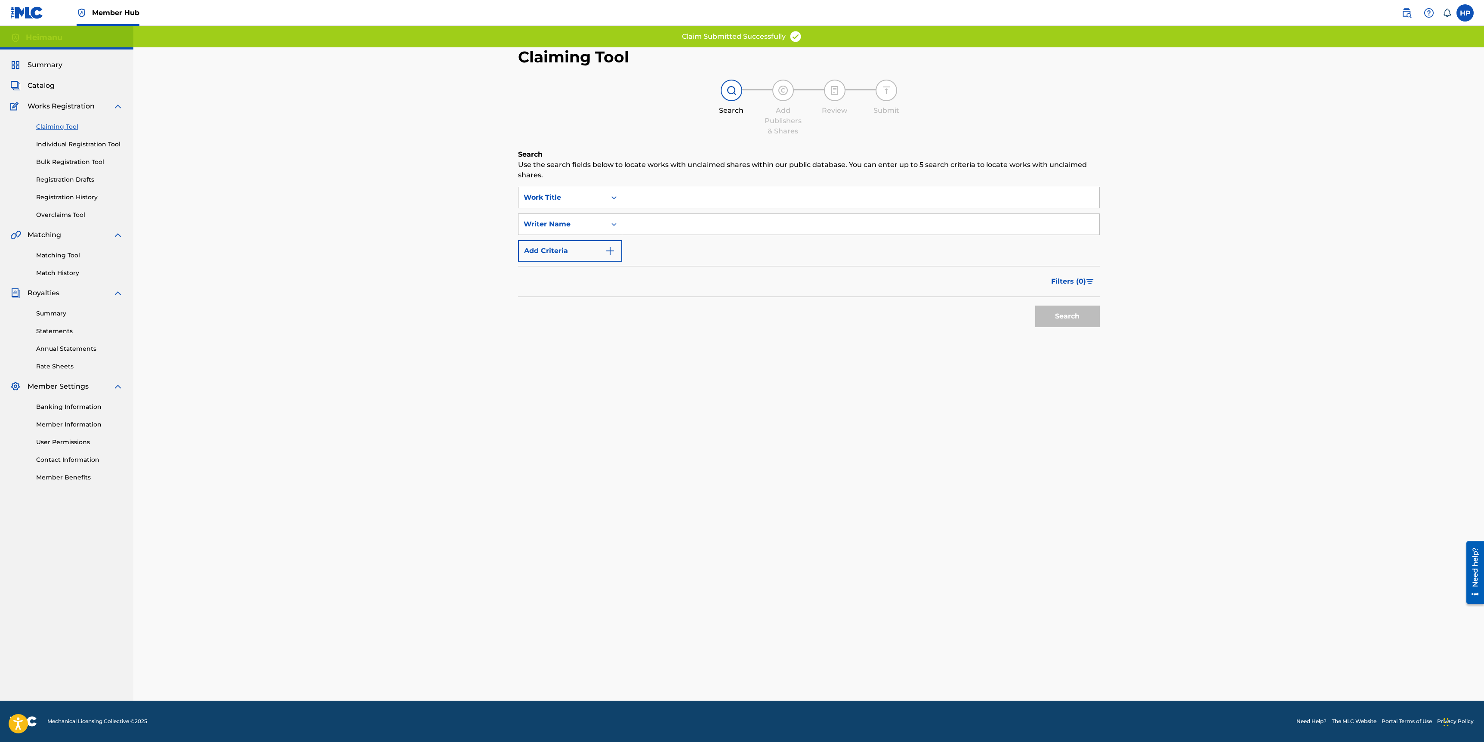
click at [683, 184] on div "Search Use the search fields below to locate works with unclaimed shares within…" at bounding box center [809, 261] width 582 height 225
click at [675, 198] on input "Search Form" at bounding box center [860, 197] width 477 height 21
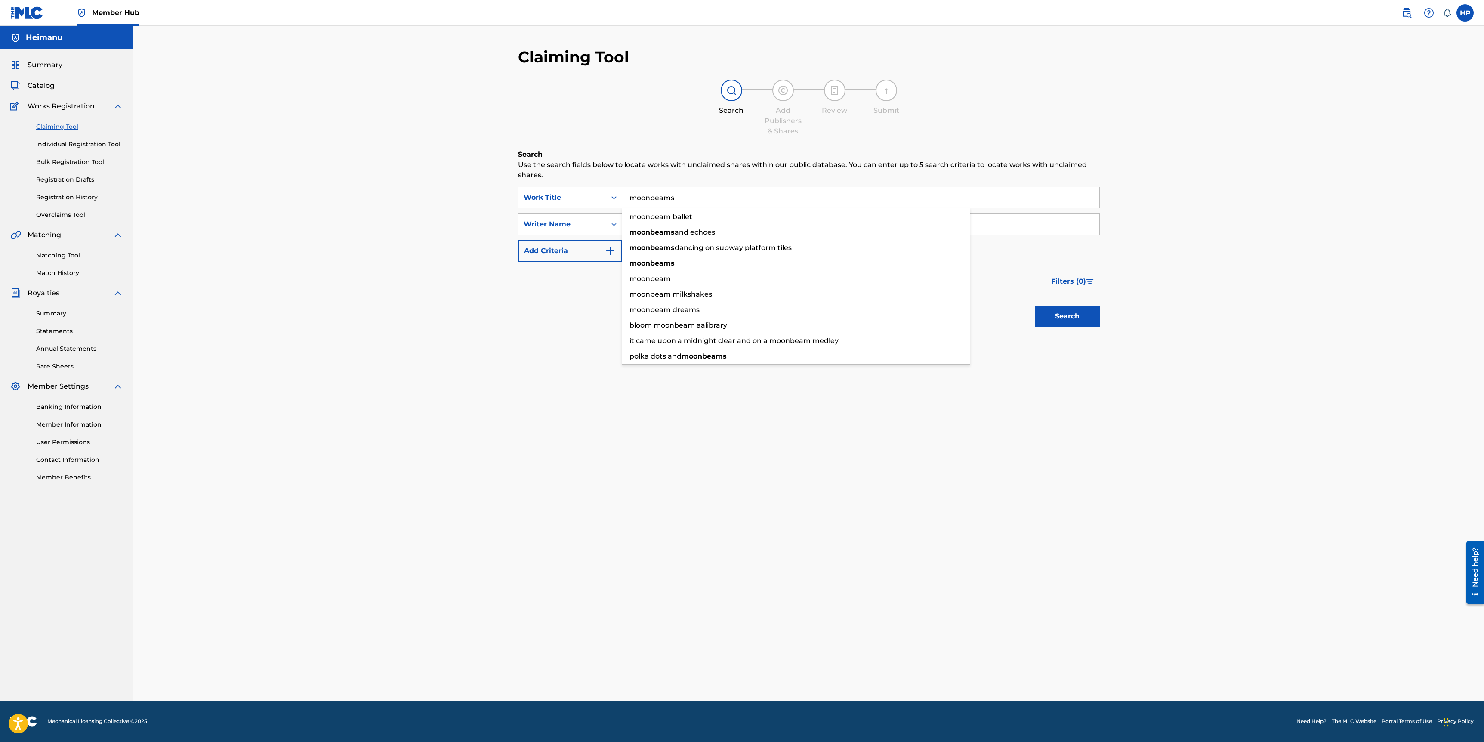
type input "moonbeams"
type input "heimanu"
click at [1036, 306] on button "Search" at bounding box center [1068, 317] width 65 height 22
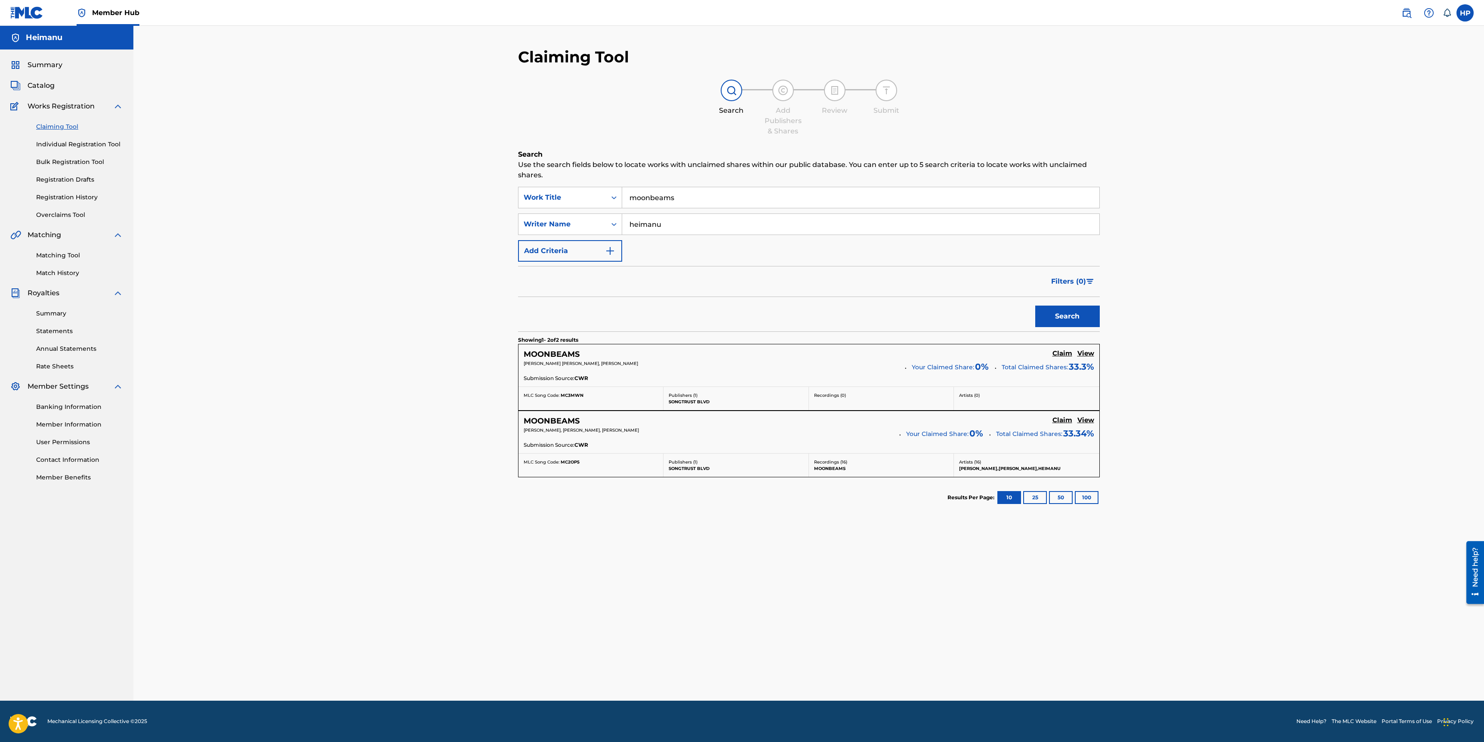
click at [1171, 346] on div "Claiming Tool Search Add Publishers & Shares Review Submit Search Use the searc…" at bounding box center [808, 363] width 1351 height 675
click at [1053, 350] on h5 "Claim" at bounding box center [1063, 353] width 20 height 8
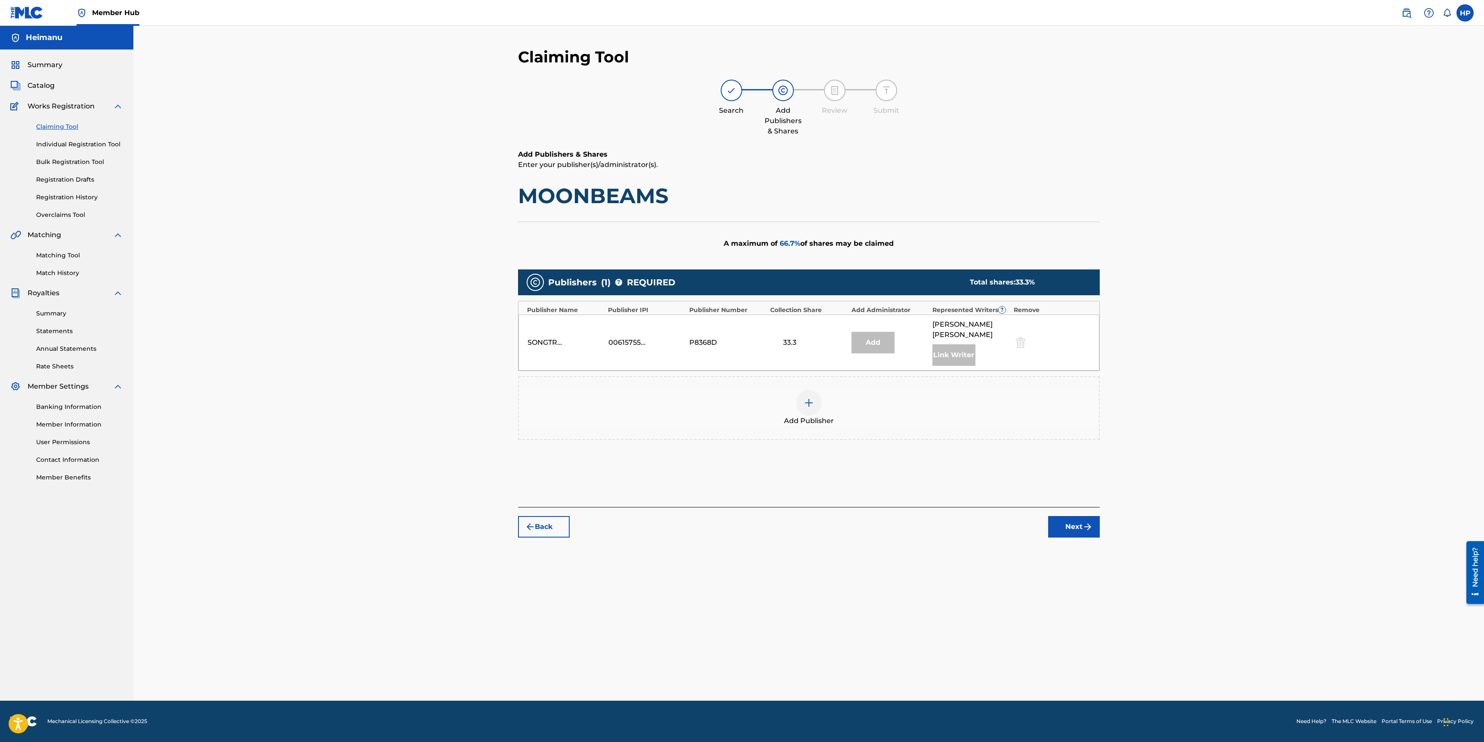
click at [810, 340] on div "33.3" at bounding box center [808, 342] width 77 height 10
click at [973, 354] on div "Link Writer" at bounding box center [954, 355] width 43 height 22
click at [966, 354] on div "Link Writer" at bounding box center [954, 355] width 43 height 22
click at [810, 409] on div at bounding box center [809, 403] width 26 height 26
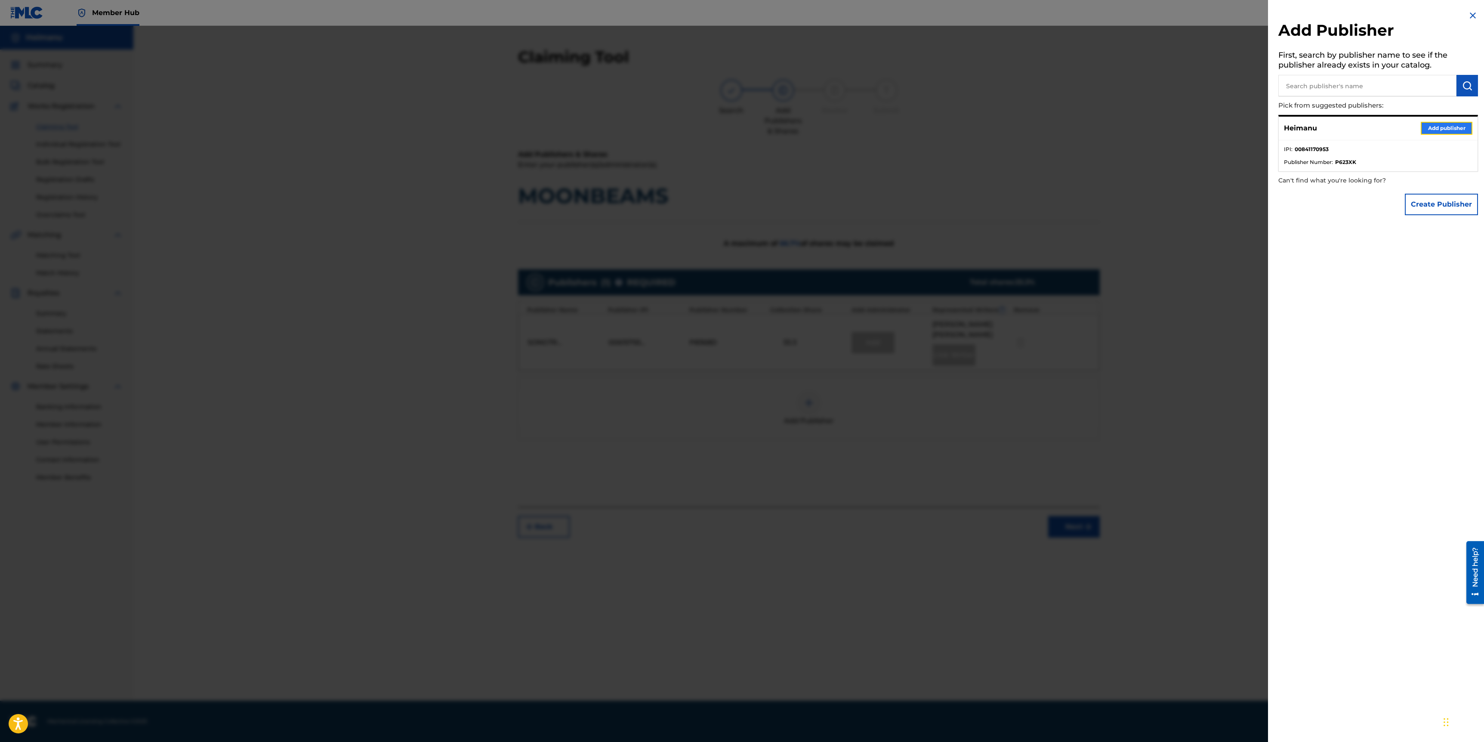
click at [1444, 131] on button "Add publisher" at bounding box center [1447, 128] width 52 height 13
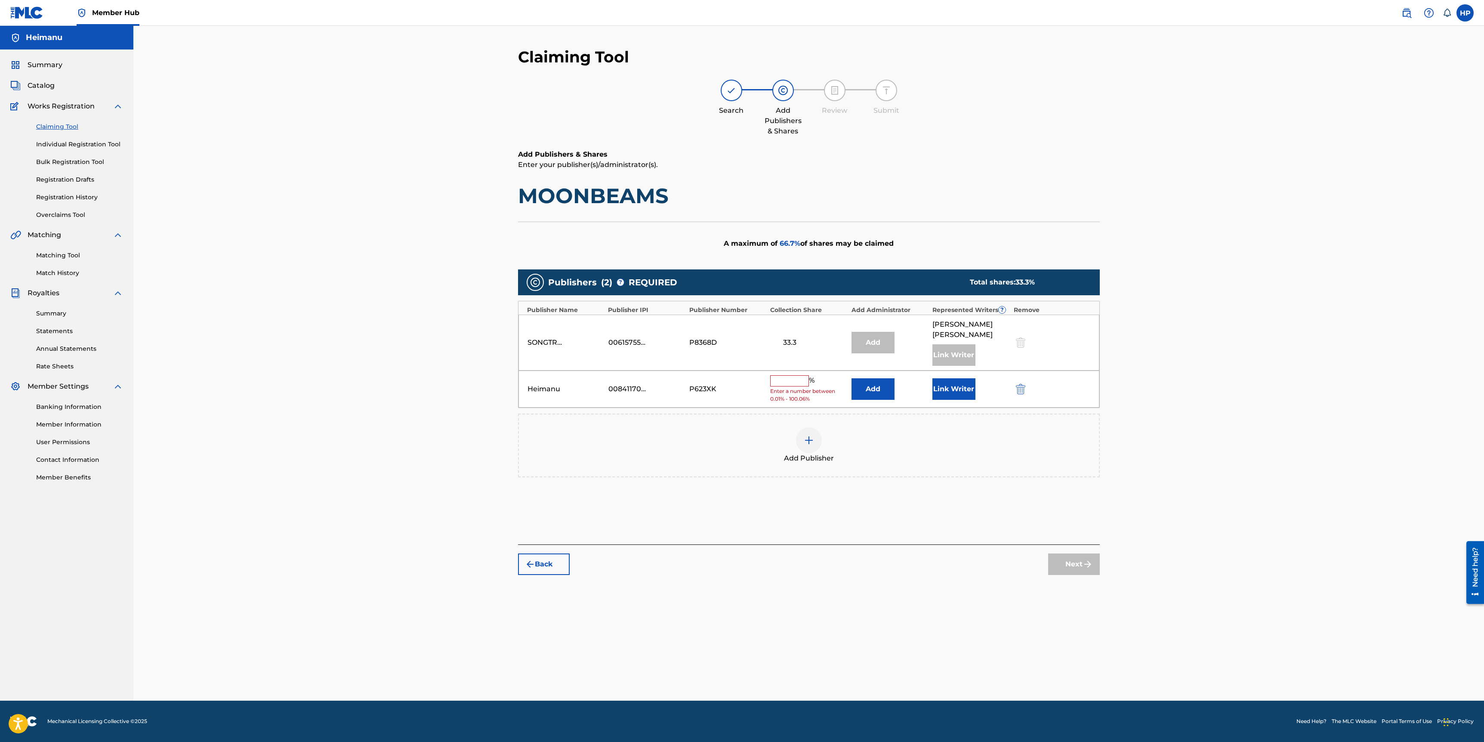
click at [777, 383] on input "text" at bounding box center [789, 380] width 39 height 11
type input "33.33"
click at [966, 392] on button "Link Writer" at bounding box center [954, 386] width 43 height 22
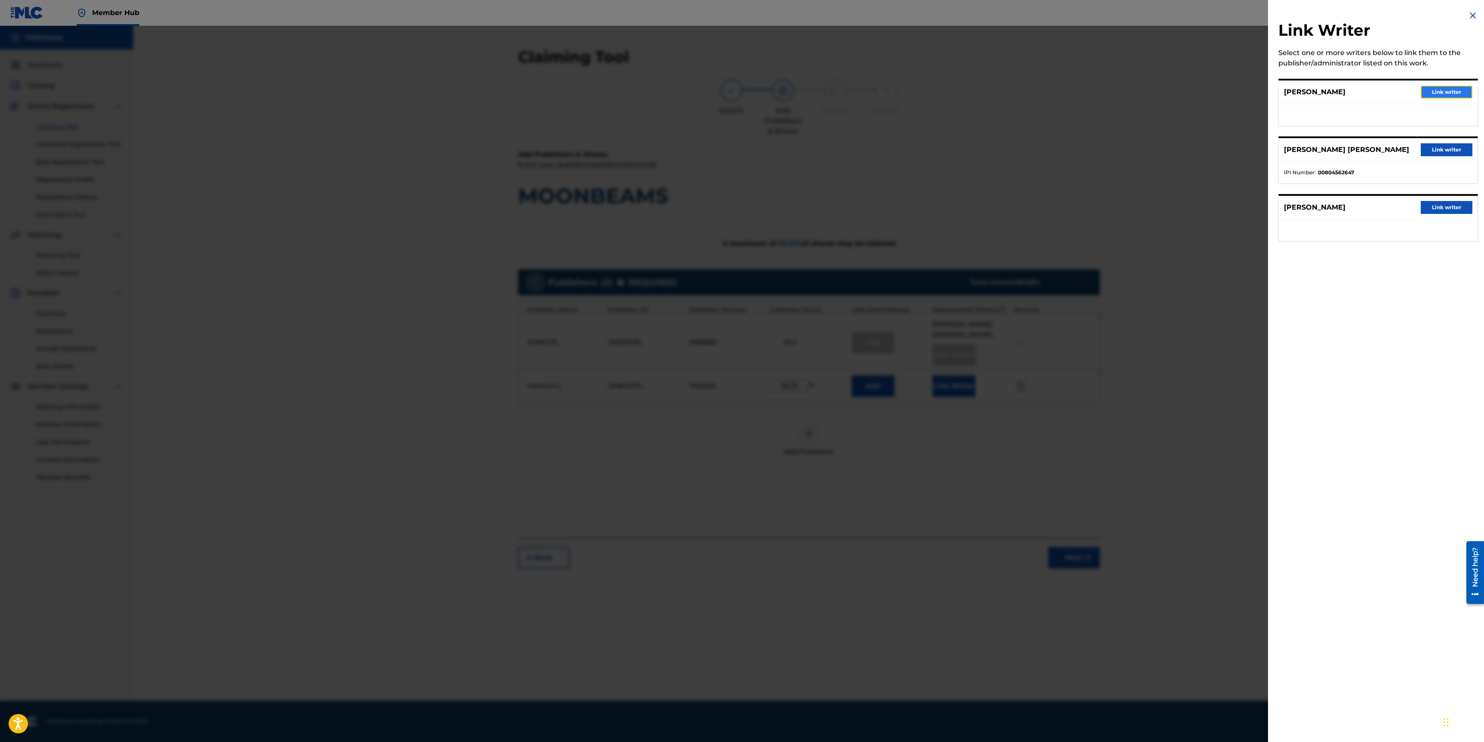
click at [1461, 90] on button "Link writer" at bounding box center [1447, 92] width 52 height 13
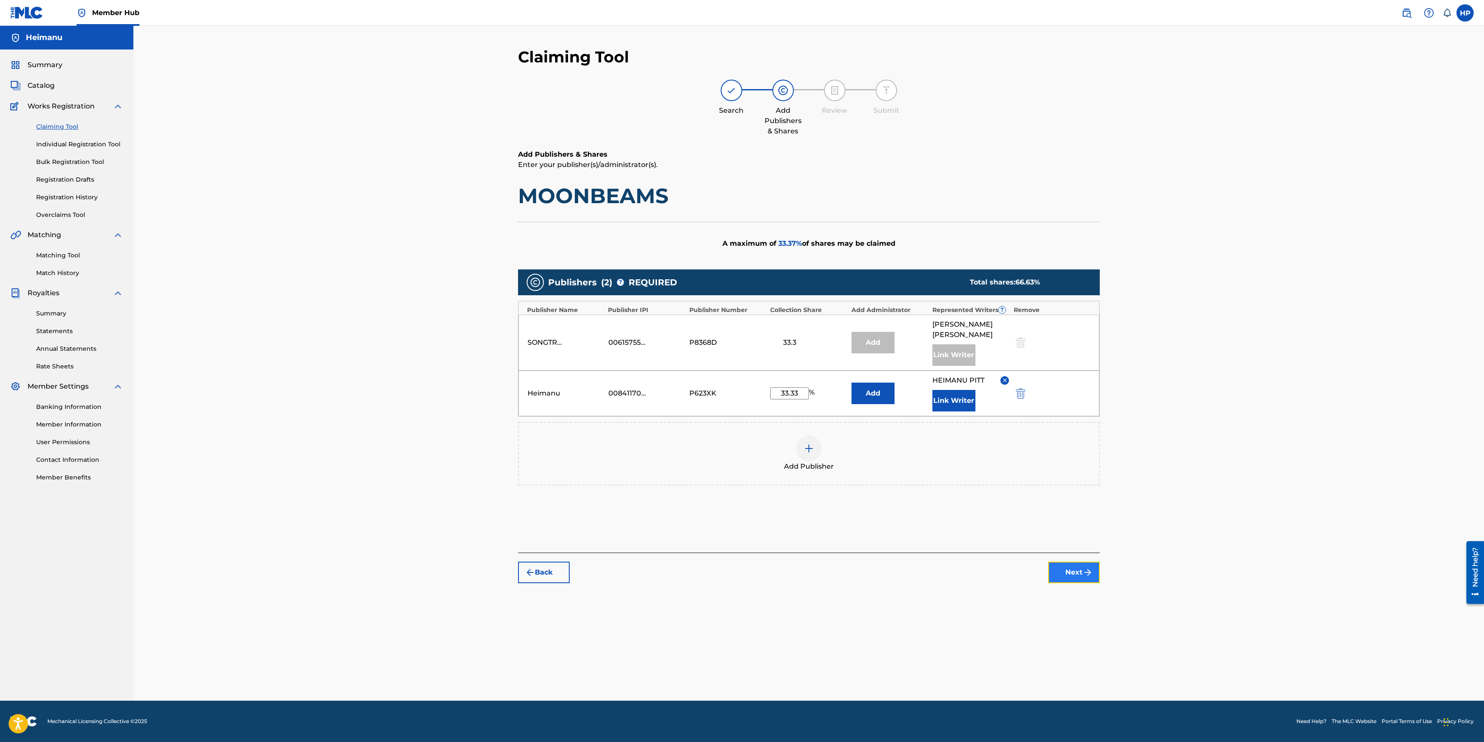
click at [1072, 576] on button "Next" at bounding box center [1074, 573] width 52 height 22
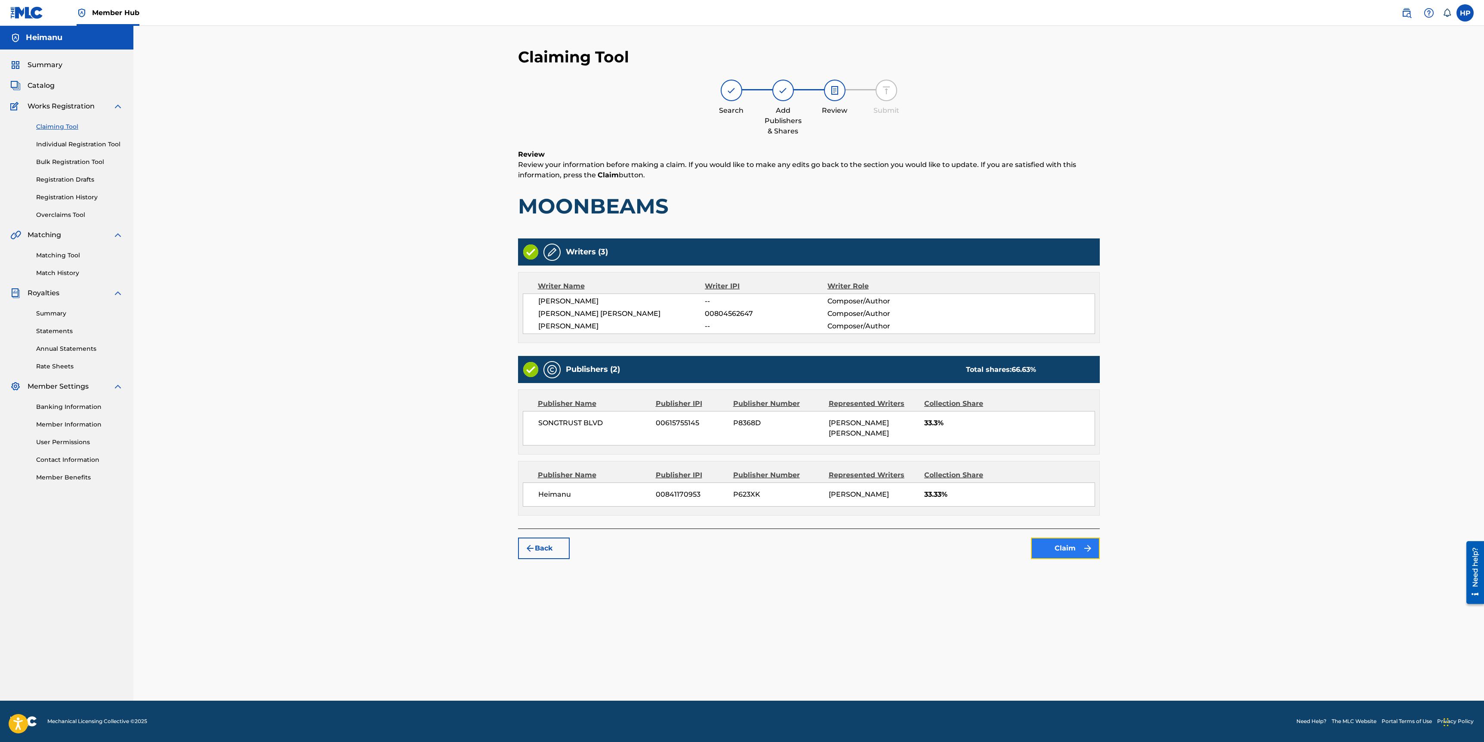
click at [1075, 538] on button "Claim" at bounding box center [1065, 549] width 69 height 22
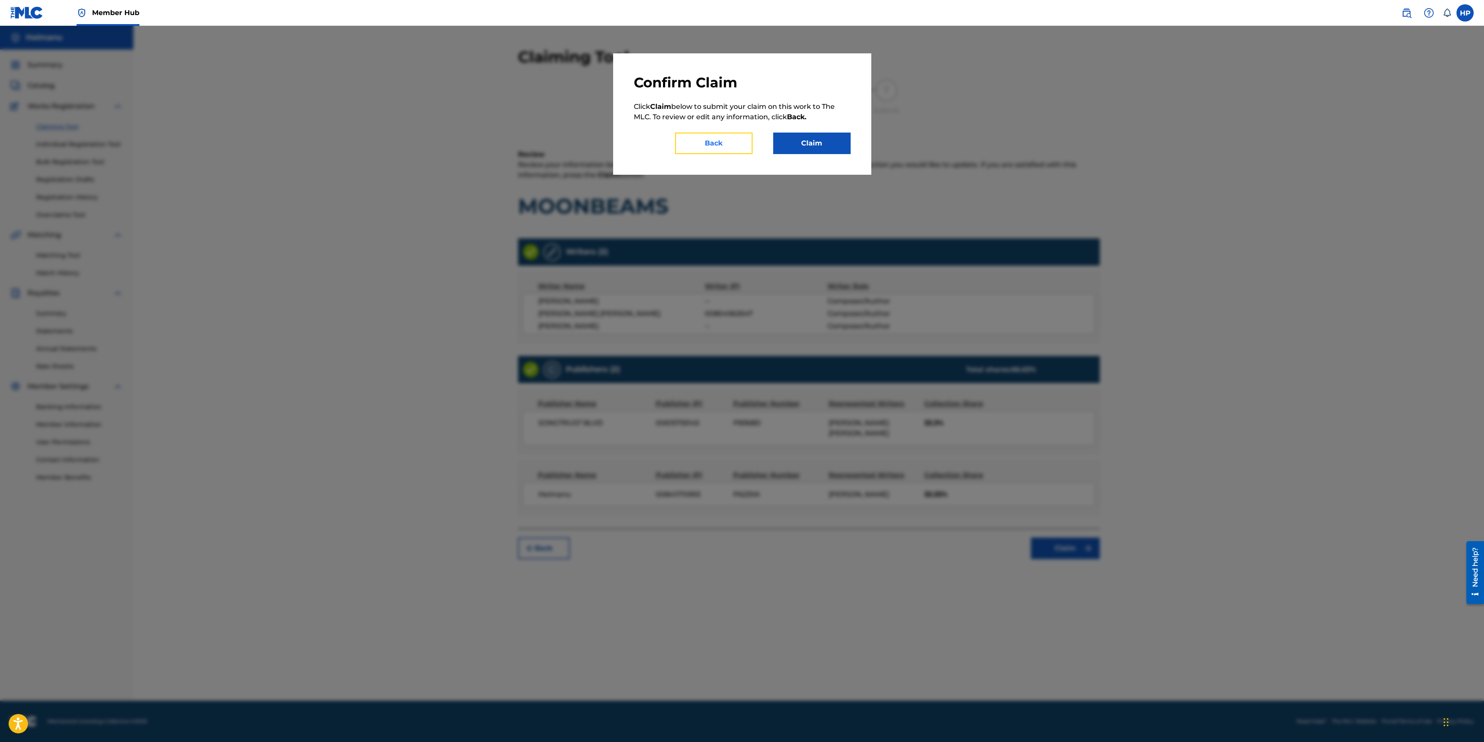
click at [727, 146] on button "Back" at bounding box center [713, 144] width 77 height 22
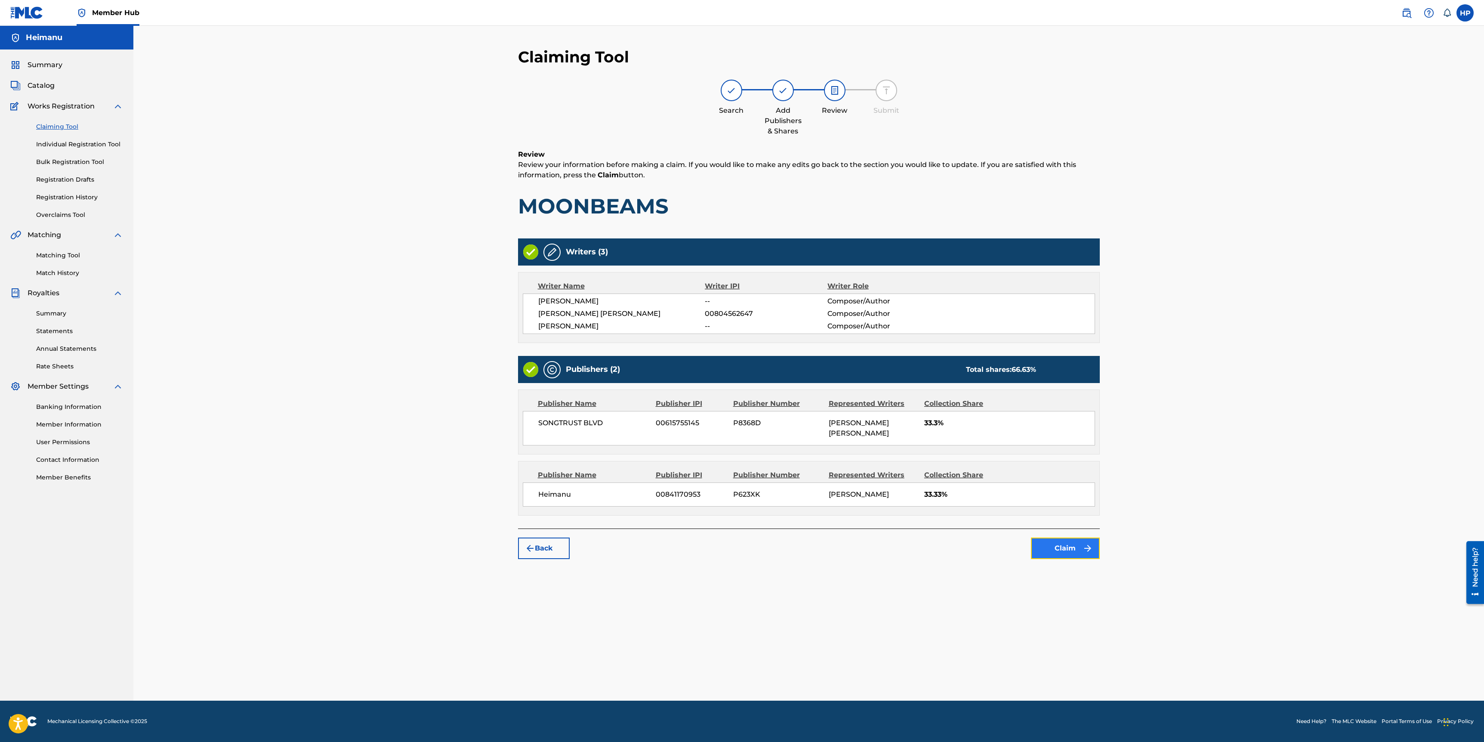
click at [1073, 540] on button "Claim" at bounding box center [1065, 549] width 69 height 22
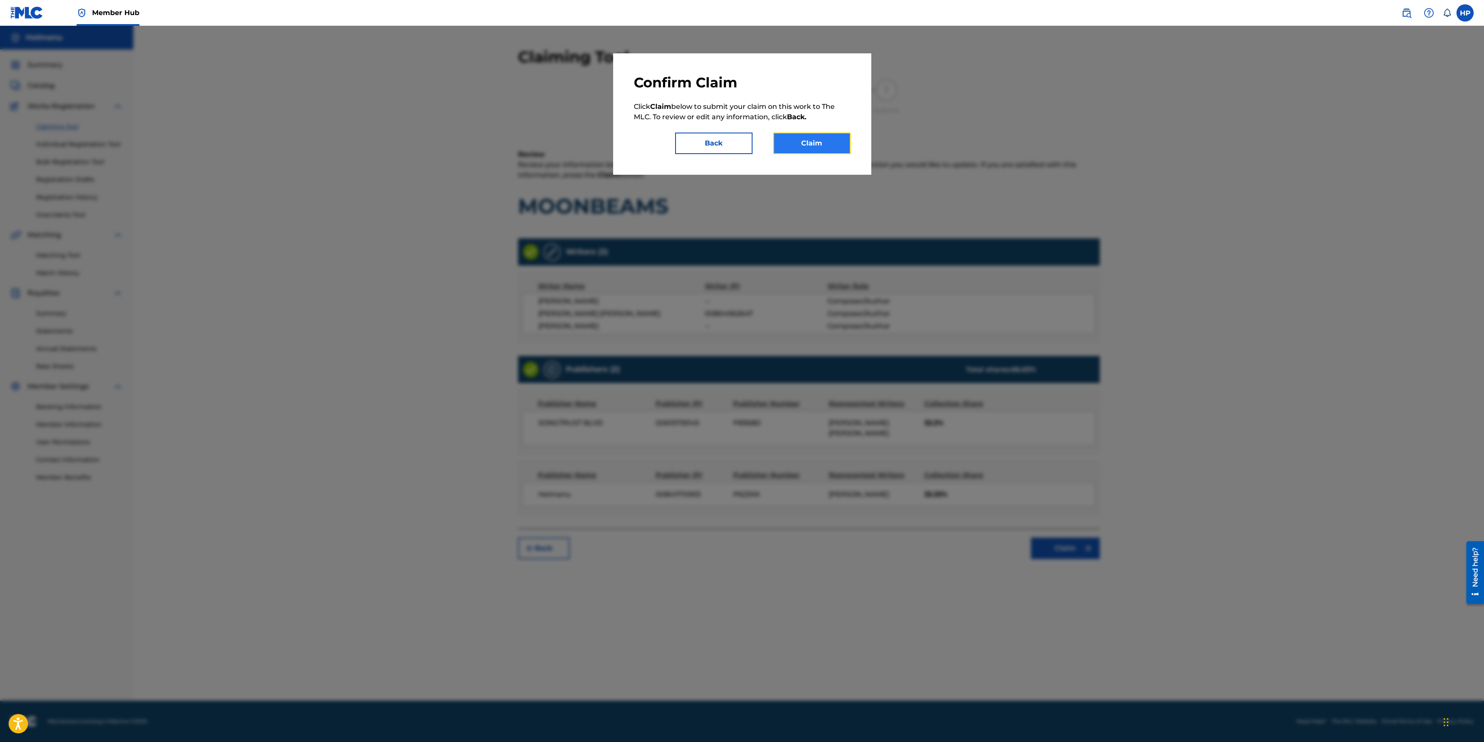
click at [823, 141] on button "Claim" at bounding box center [811, 144] width 77 height 22
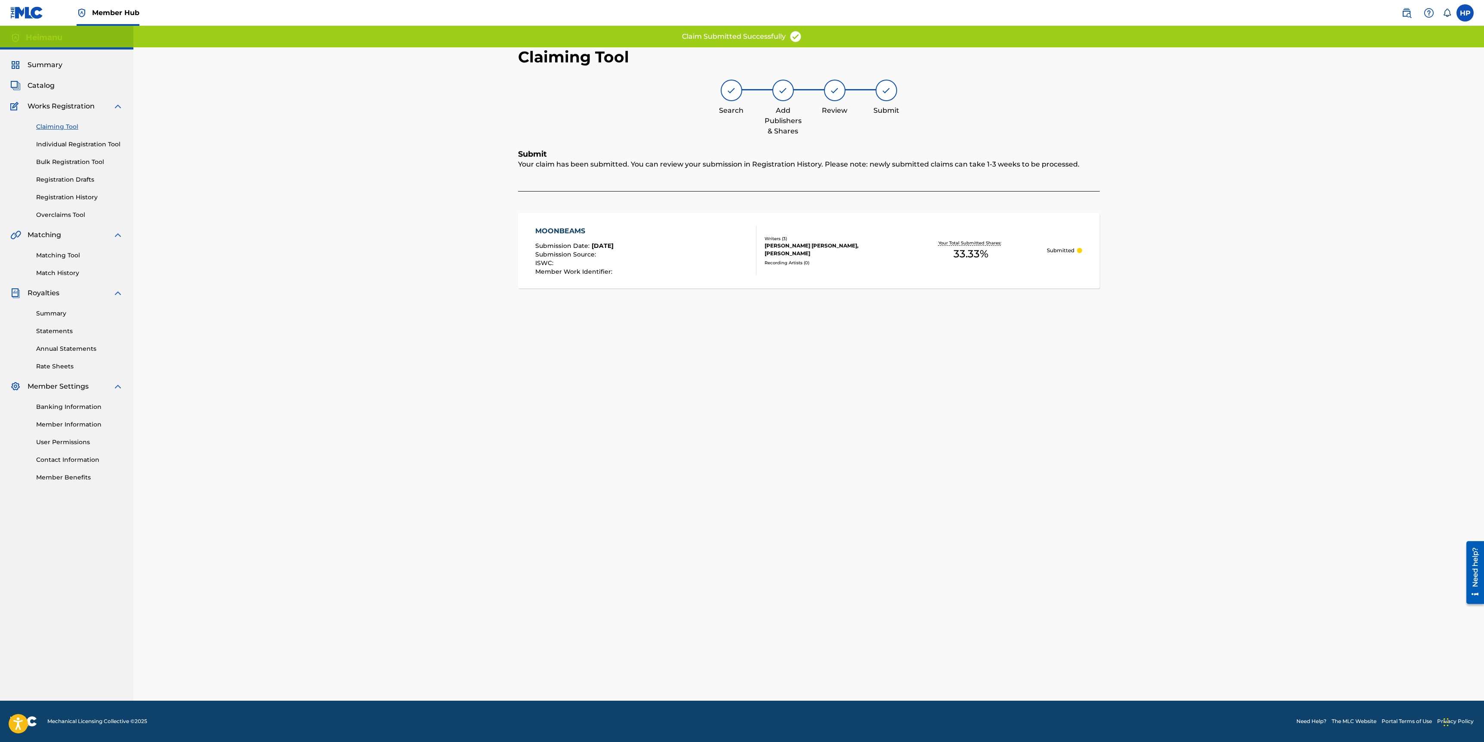
click at [75, 128] on link "Claiming Tool" at bounding box center [79, 126] width 87 height 9
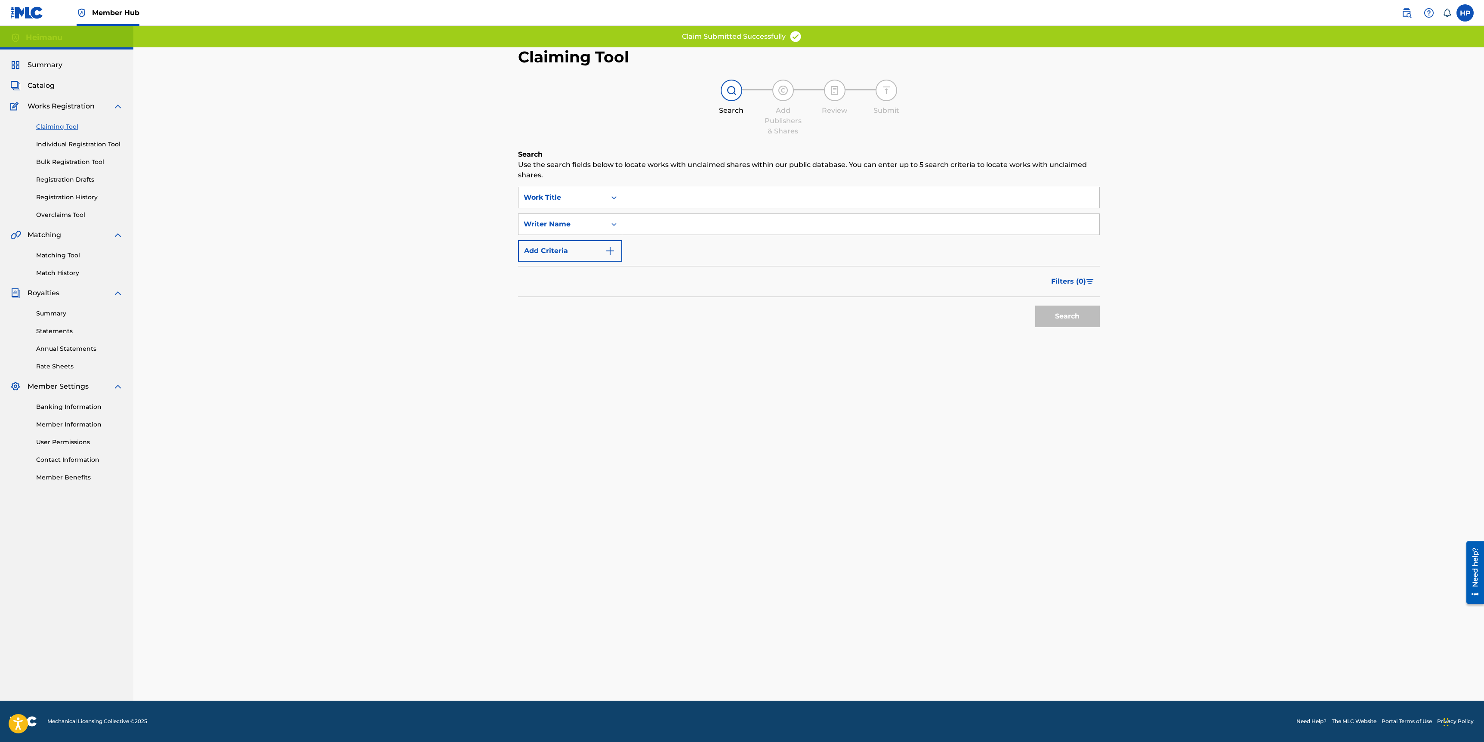
click at [647, 195] on input "Search Form" at bounding box center [860, 197] width 477 height 21
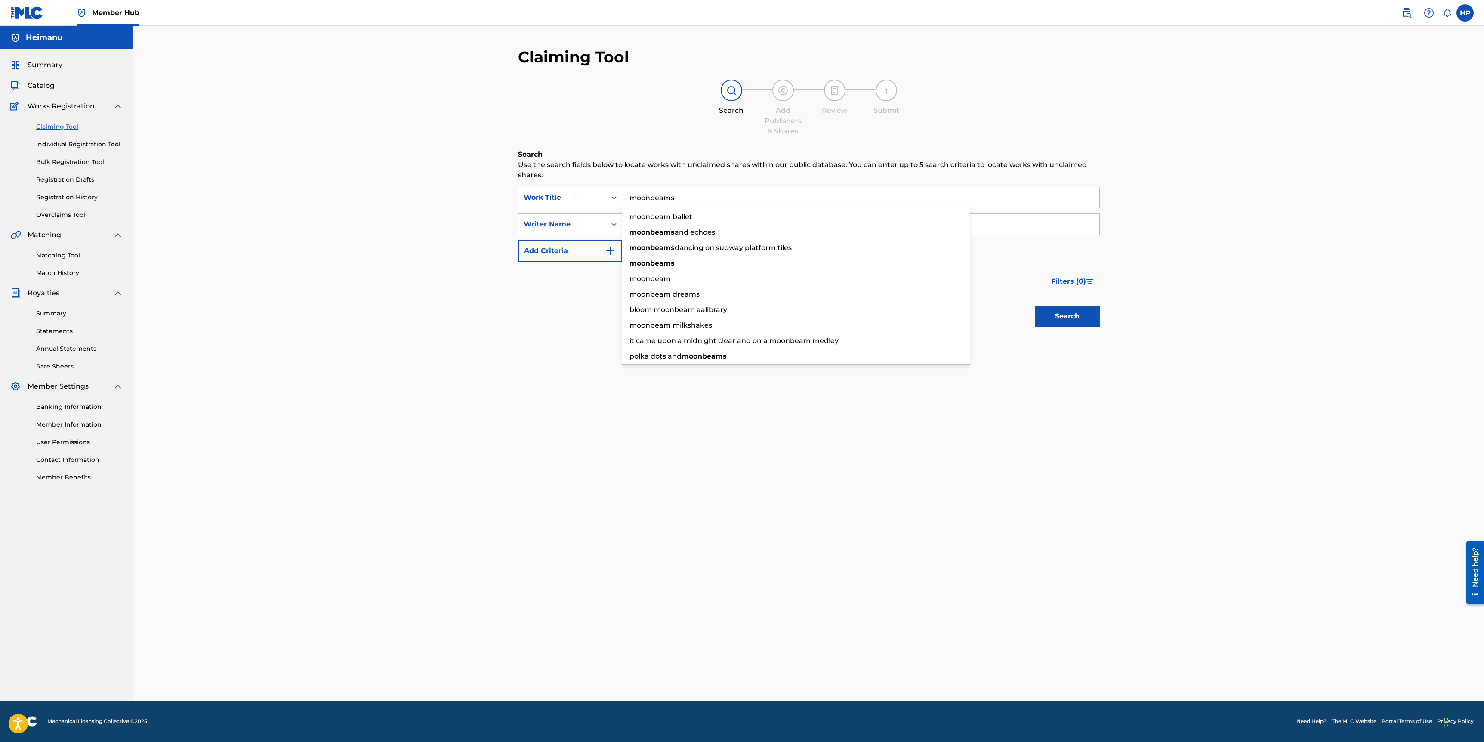
type input "moonbeams"
click at [525, 327] on div "Search" at bounding box center [809, 314] width 582 height 34
click at [676, 231] on input "Search Form" at bounding box center [860, 224] width 477 height 21
type input "heimanu"
click at [1036, 306] on button "Search" at bounding box center [1068, 317] width 65 height 22
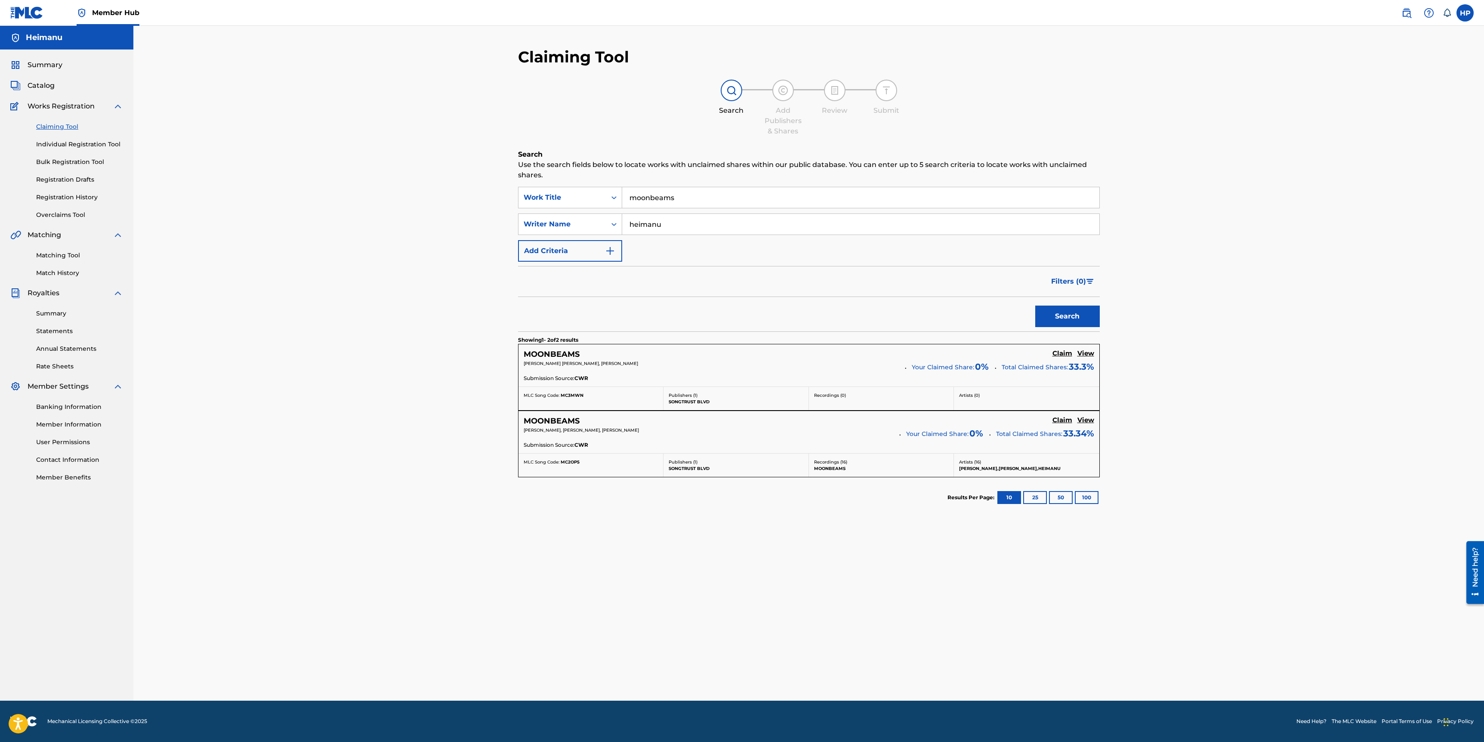
click at [1312, 367] on div "Claiming Tool Search Add Publishers & Shares Review Submit Search Use the searc…" at bounding box center [808, 363] width 1351 height 675
click at [1062, 348] on div "MOONBEAMS Claim View HEIMANU PITT, JULIAN GORDON CHING, ZACHARY KRANE Your Clai…" at bounding box center [809, 365] width 581 height 42
click at [1058, 353] on h5 "Claim" at bounding box center [1063, 353] width 20 height 8
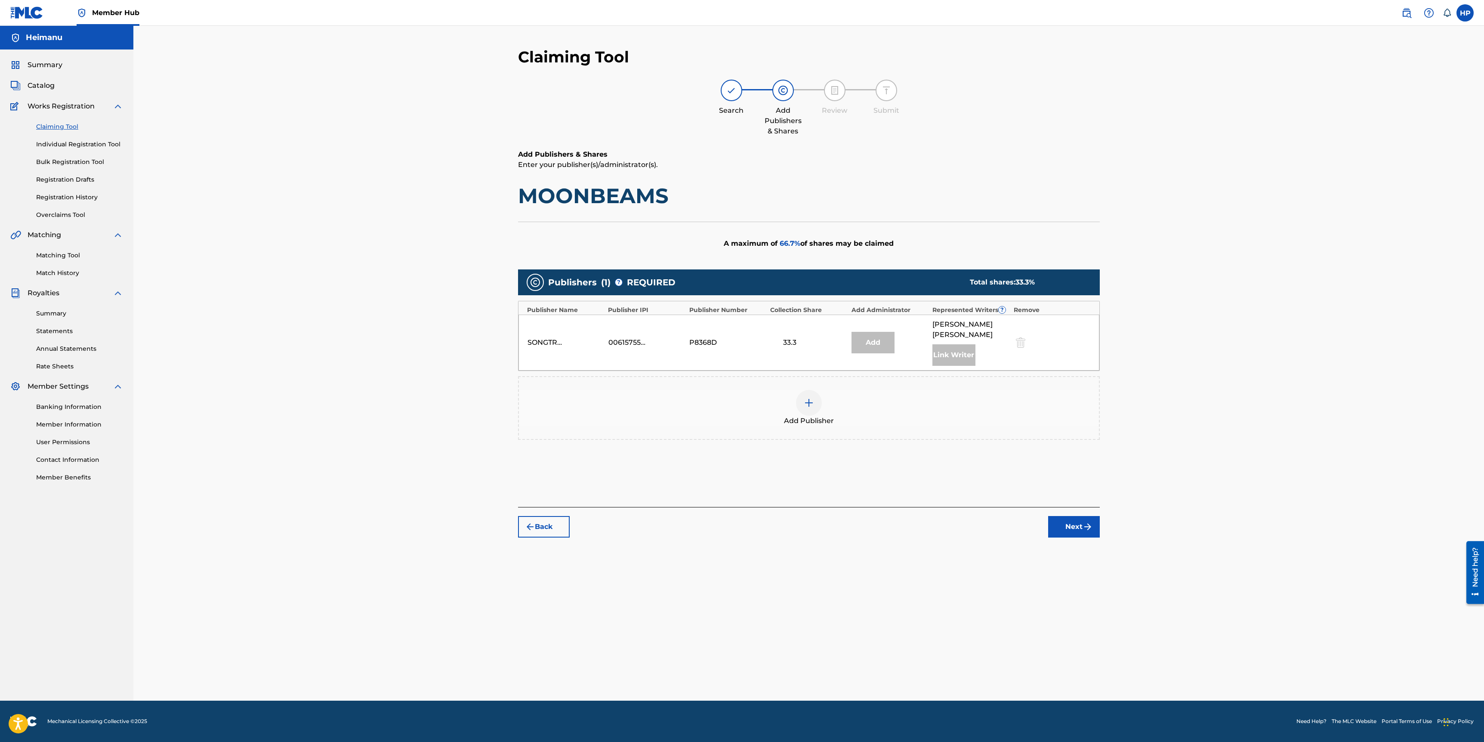
click at [821, 405] on div at bounding box center [809, 403] width 26 height 26
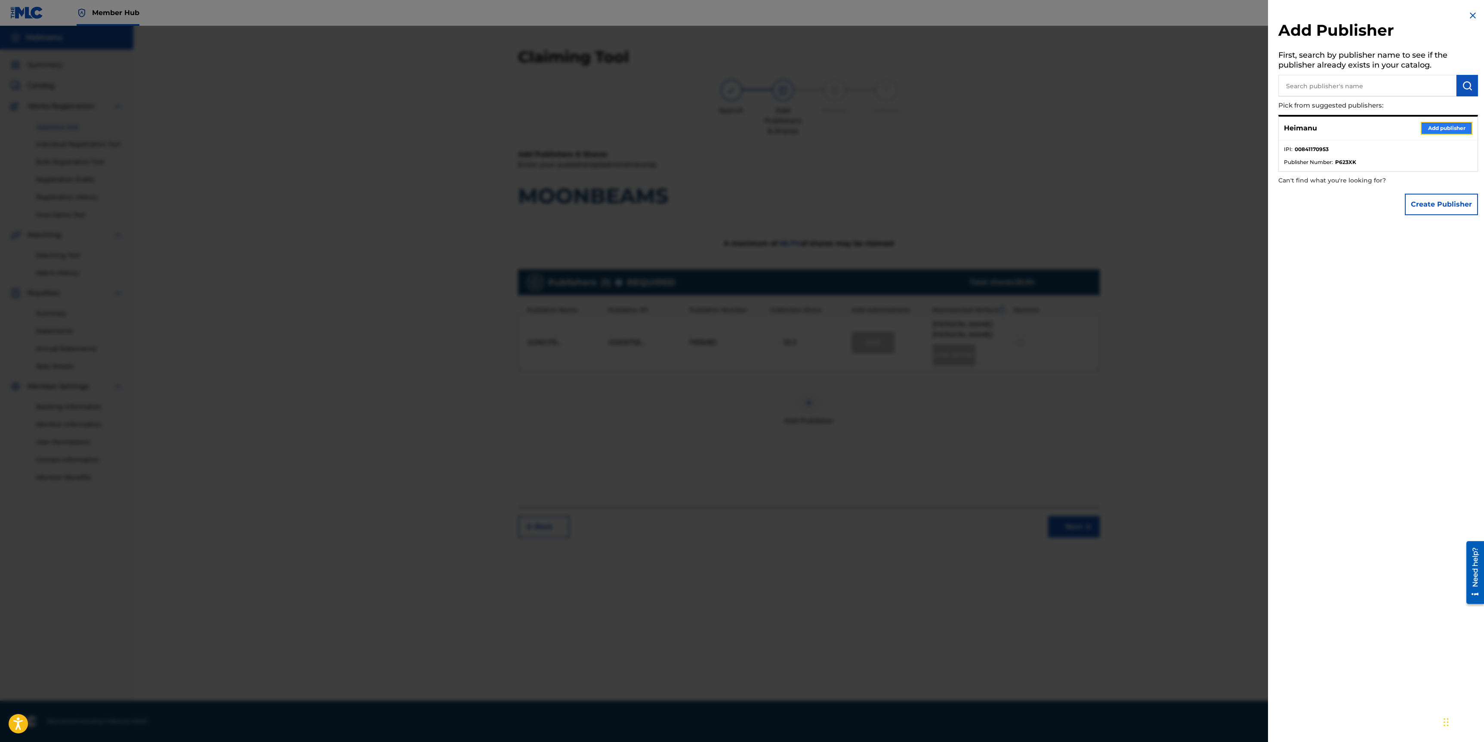
click at [1442, 128] on button "Add publisher" at bounding box center [1447, 128] width 52 height 13
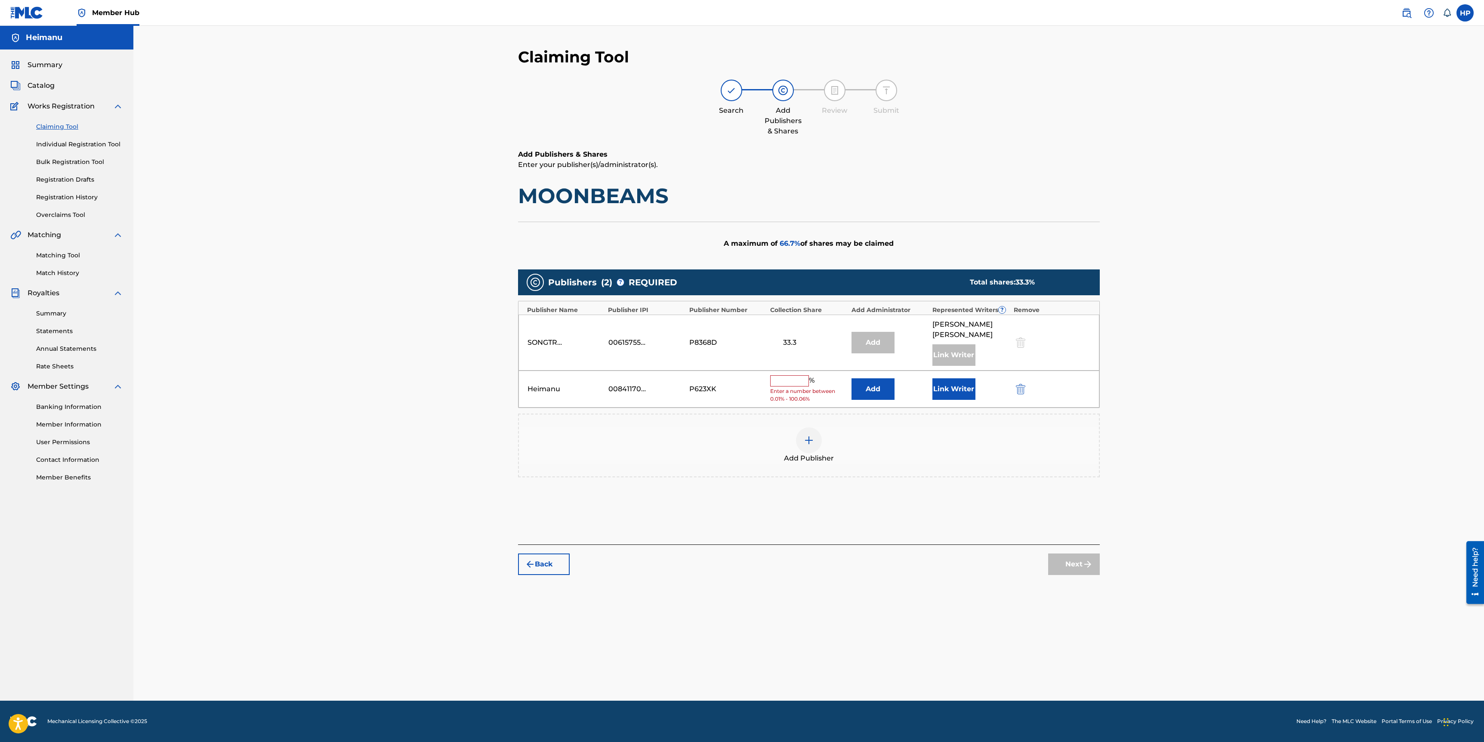
click at [776, 382] on input "text" at bounding box center [789, 380] width 39 height 11
type input "33.33"
click at [940, 383] on button "Link Writer" at bounding box center [954, 386] width 43 height 22
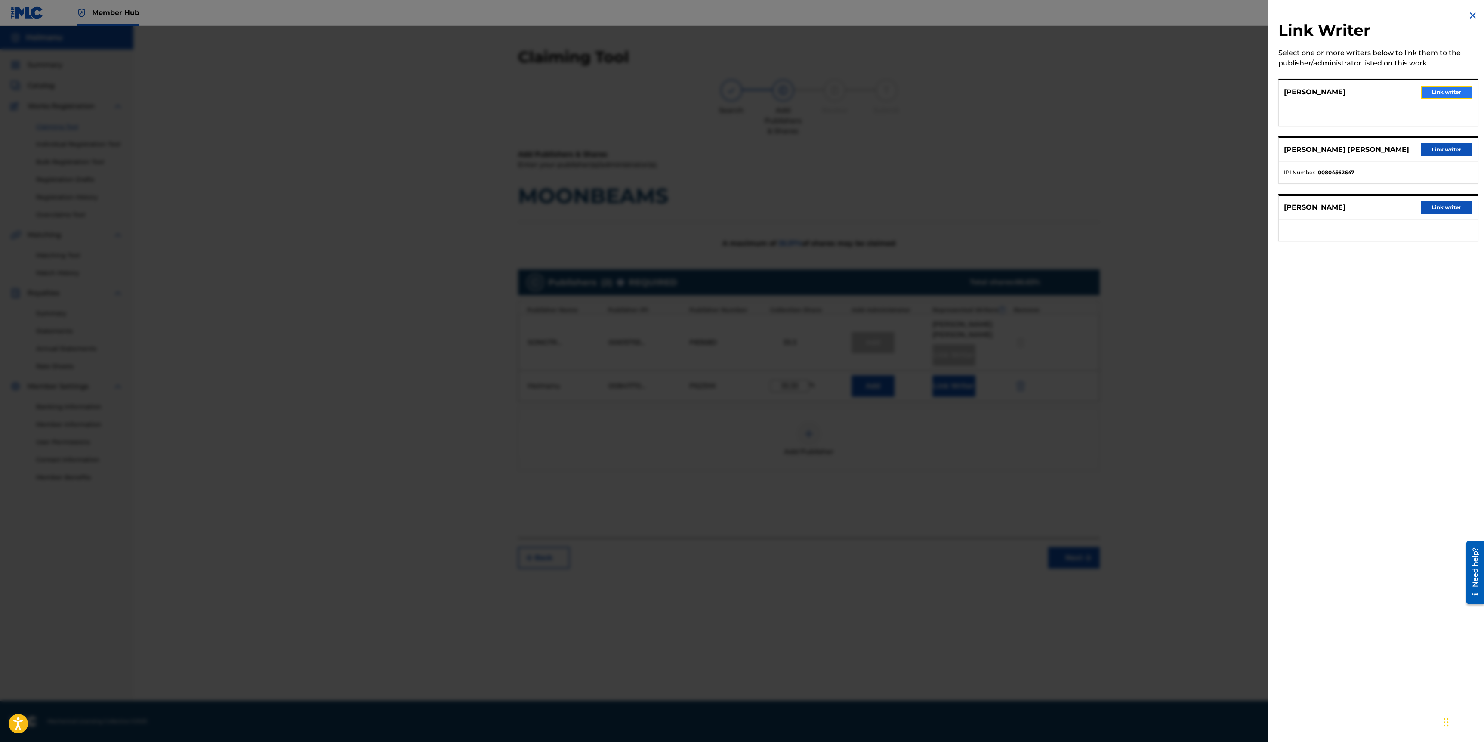
click at [1448, 92] on button "Link writer" at bounding box center [1447, 92] width 52 height 13
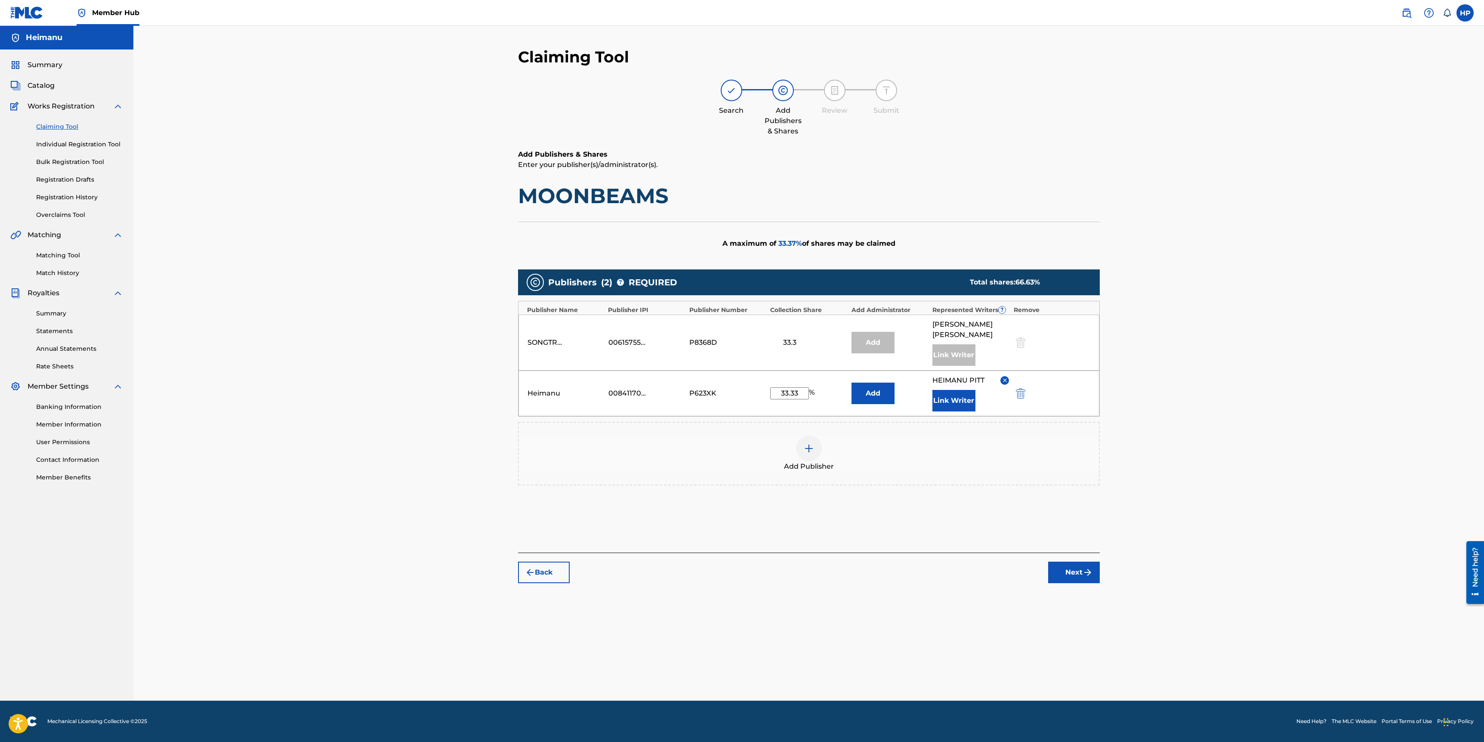
click at [1085, 584] on div "Claiming Tool Search Add Publishers & Shares Review Submit Add Publishers & Sha…" at bounding box center [809, 373] width 603 height 653
click at [1080, 576] on button "Next" at bounding box center [1074, 573] width 52 height 22
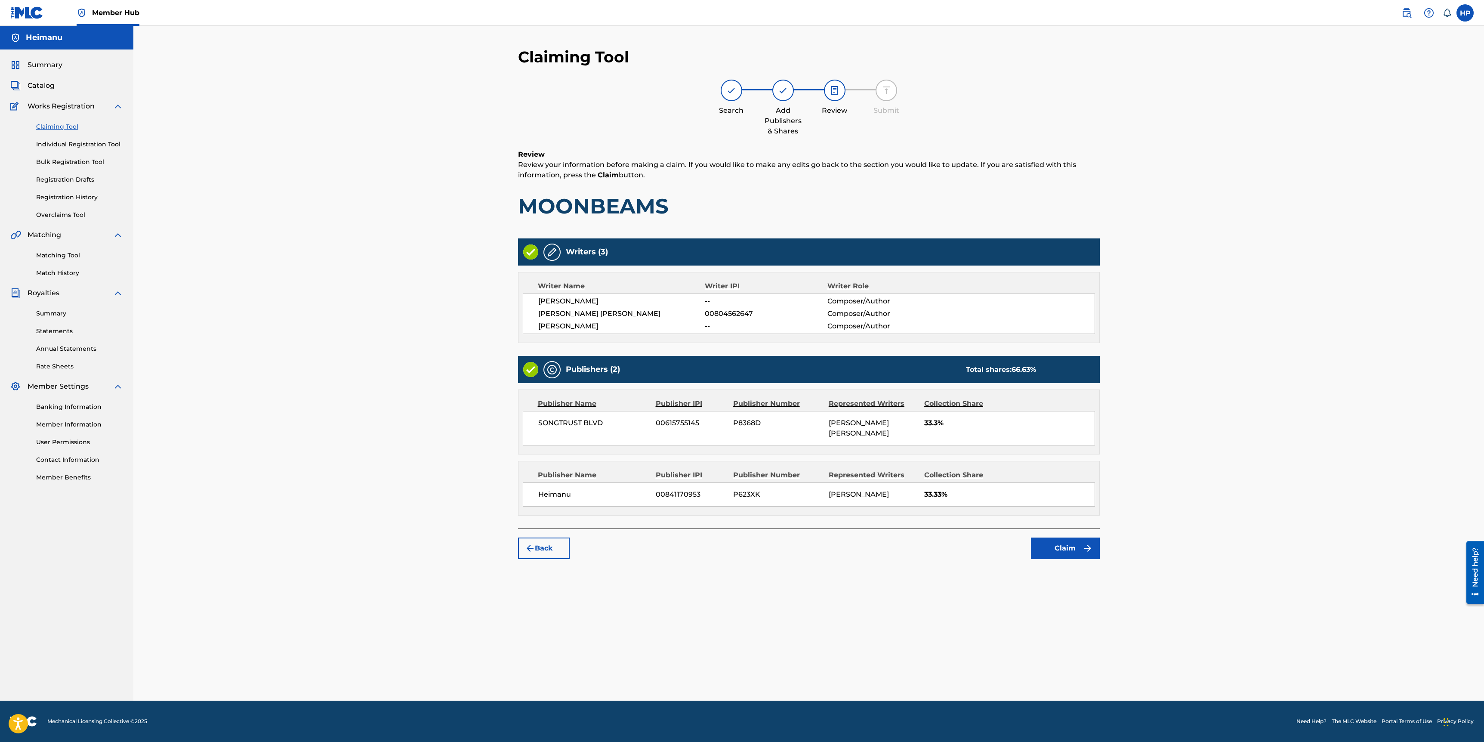
click at [1075, 554] on div "Claiming Tool Search Add Publishers & Shares Review Submit Review Review your i…" at bounding box center [809, 373] width 603 height 653
click at [1071, 545] on button "Claim" at bounding box center [1065, 549] width 69 height 22
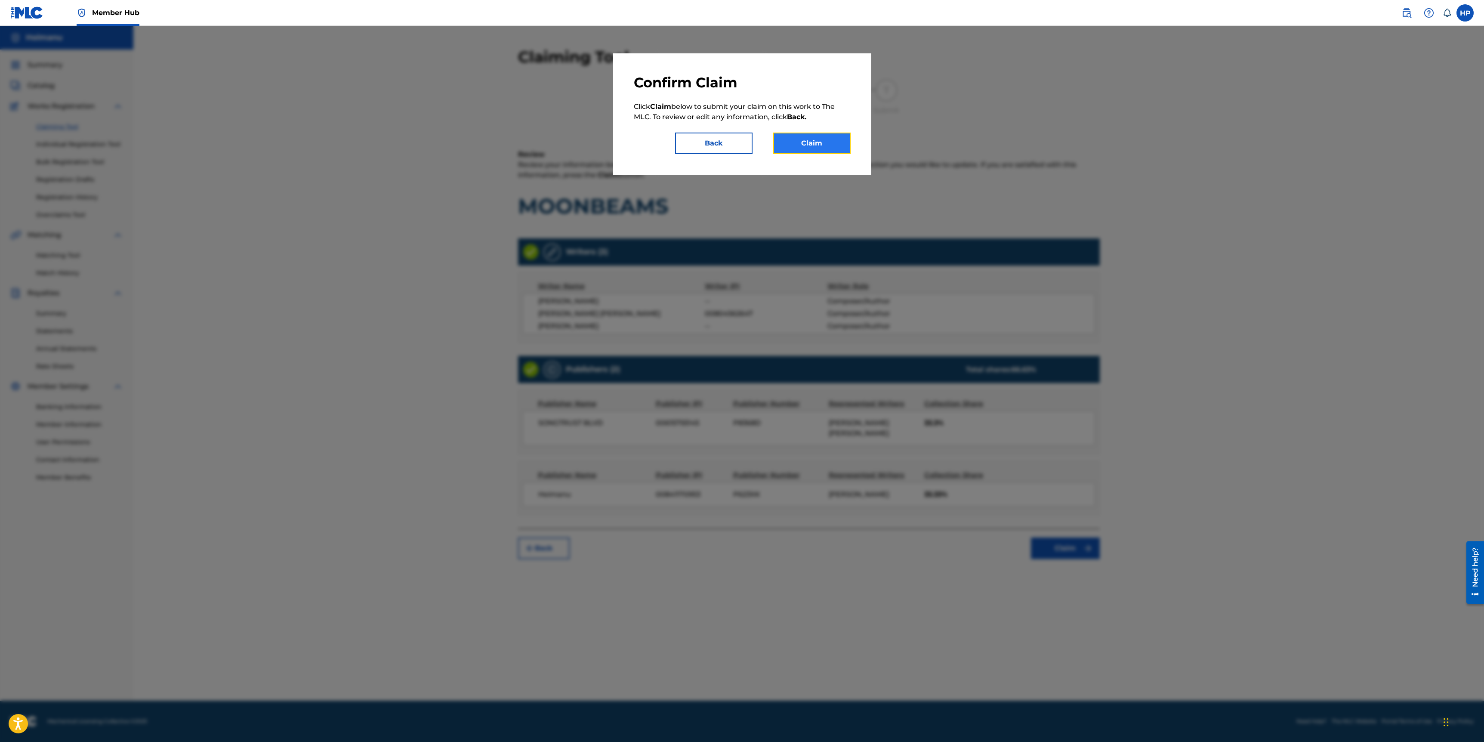
click at [826, 143] on button "Claim" at bounding box center [811, 144] width 77 height 22
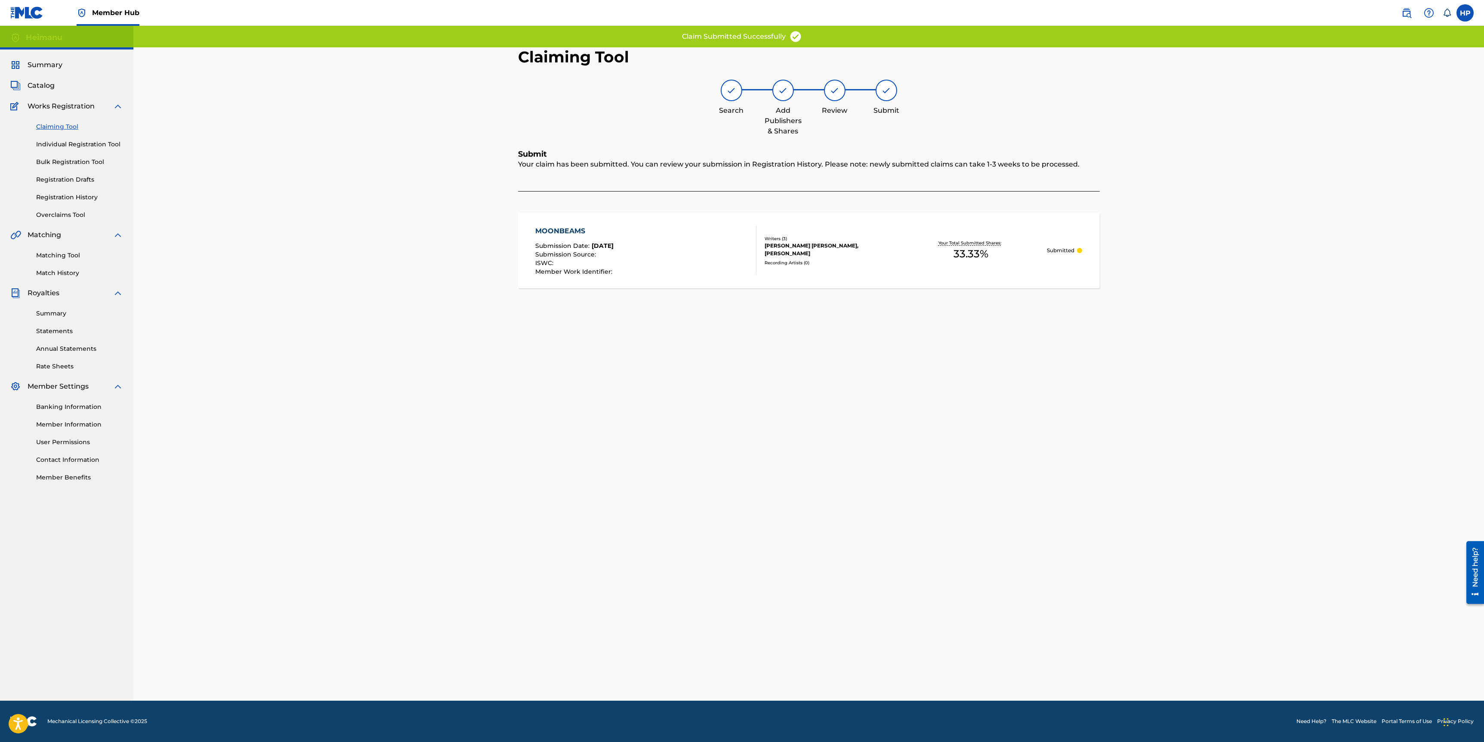
click at [58, 131] on link "Claiming Tool" at bounding box center [79, 126] width 87 height 9
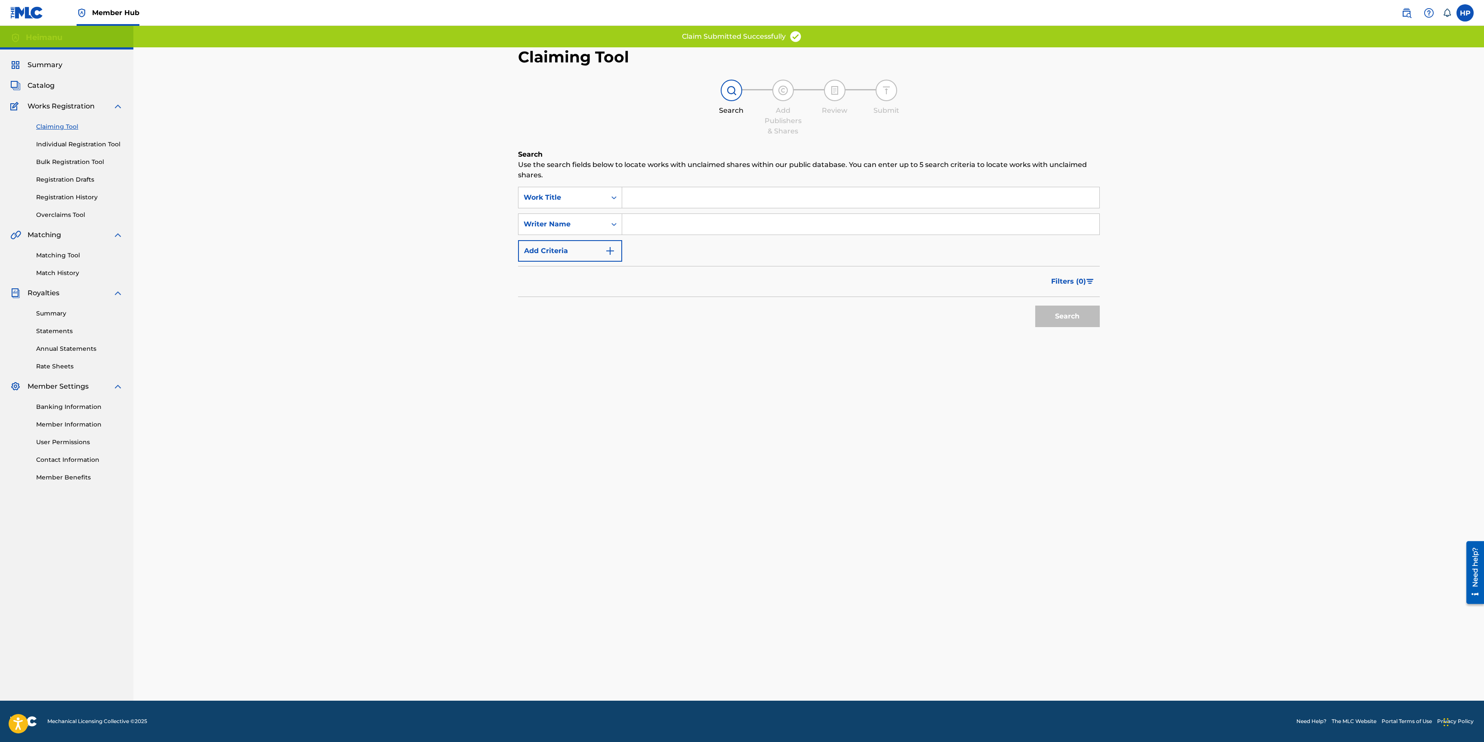
click at [718, 189] on input "Search Form" at bounding box center [860, 197] width 477 height 21
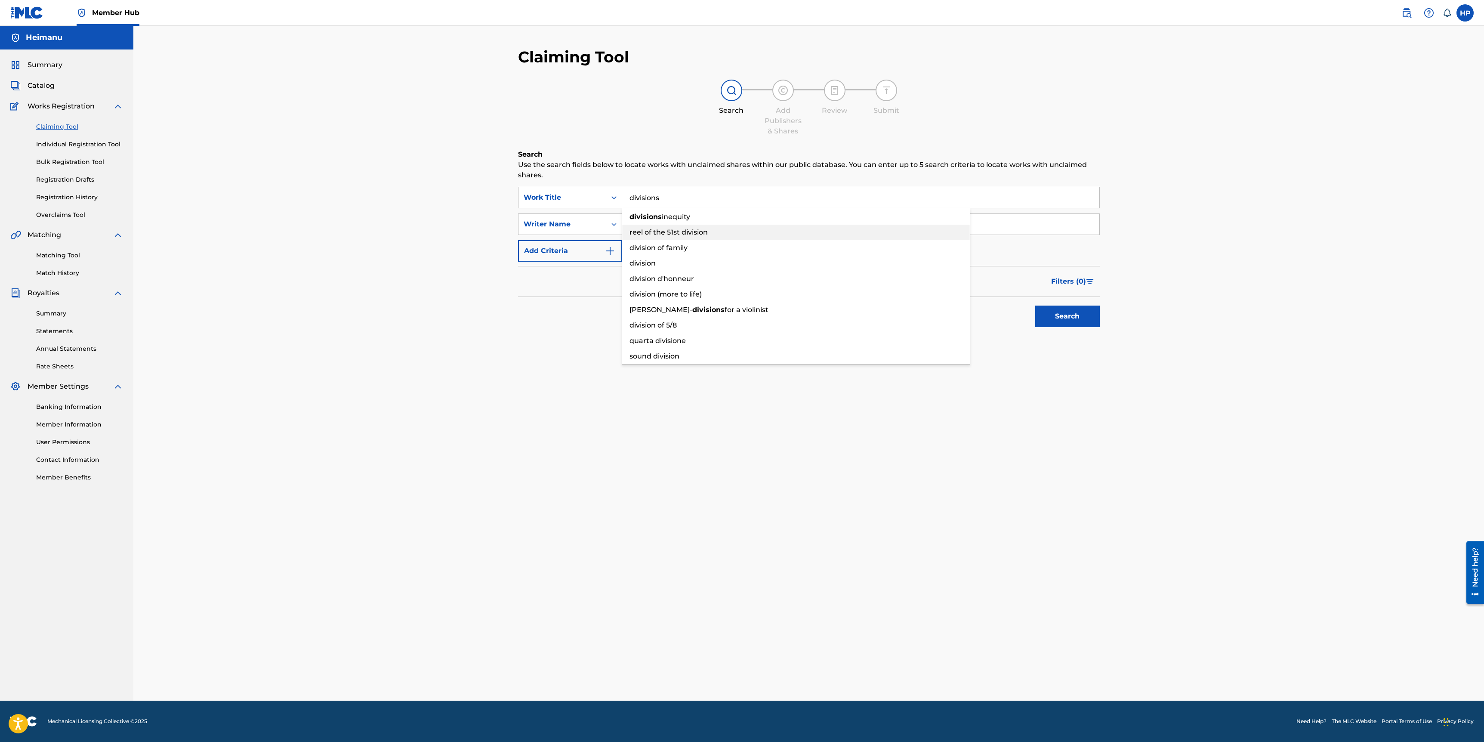
type input "divisions"
click at [659, 114] on div "Search Add Publishers & Shares Review Submit" at bounding box center [809, 108] width 582 height 57
click at [656, 214] on input "Search Form" at bounding box center [860, 224] width 477 height 21
type input "heimanu"
click at [1036, 306] on button "Search" at bounding box center [1068, 317] width 65 height 22
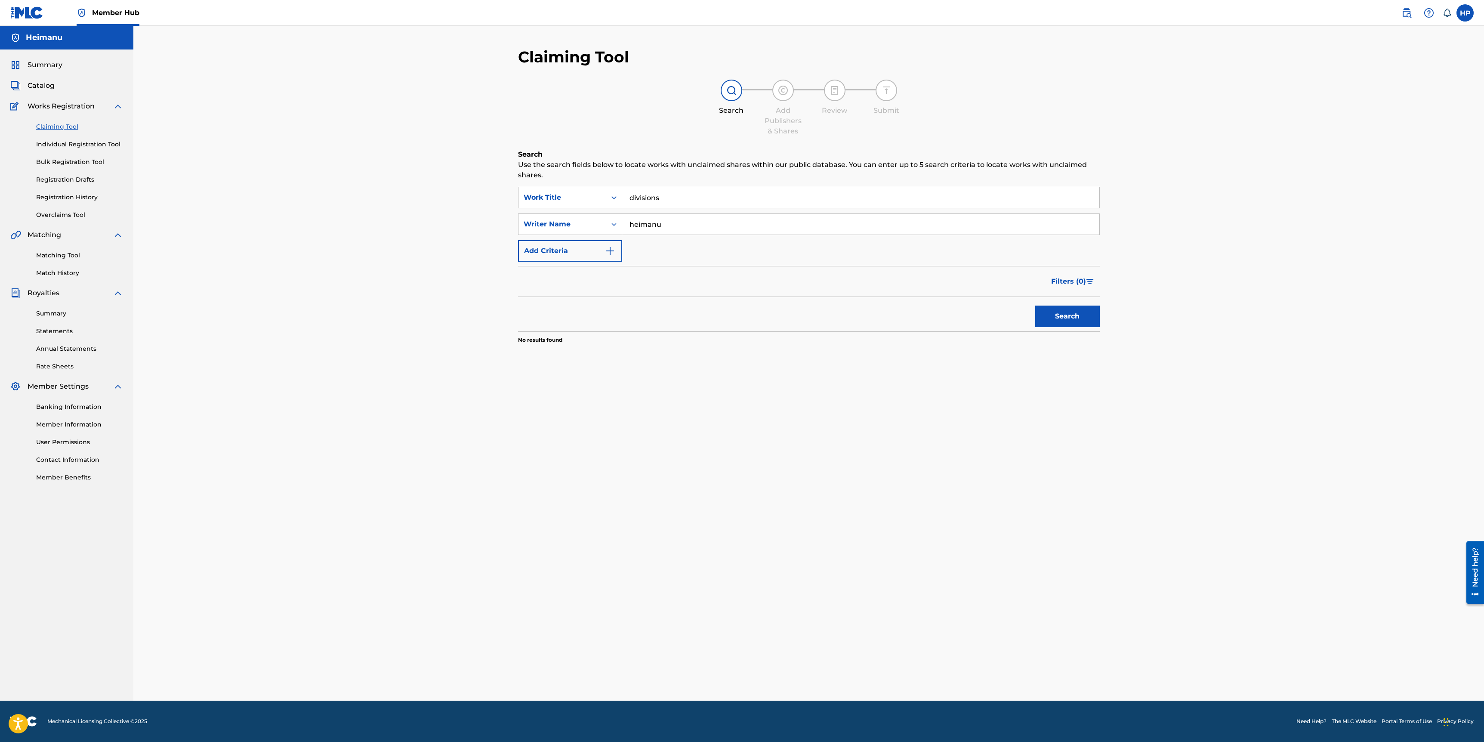
click at [640, 193] on input "divisions" at bounding box center [860, 197] width 477 height 21
click at [698, 230] on input "heimanu" at bounding box center [860, 224] width 477 height 21
click at [698, 229] on input "heimanu" at bounding box center [860, 224] width 477 height 21
click at [698, 206] on input "Search Form" at bounding box center [860, 197] width 477 height 21
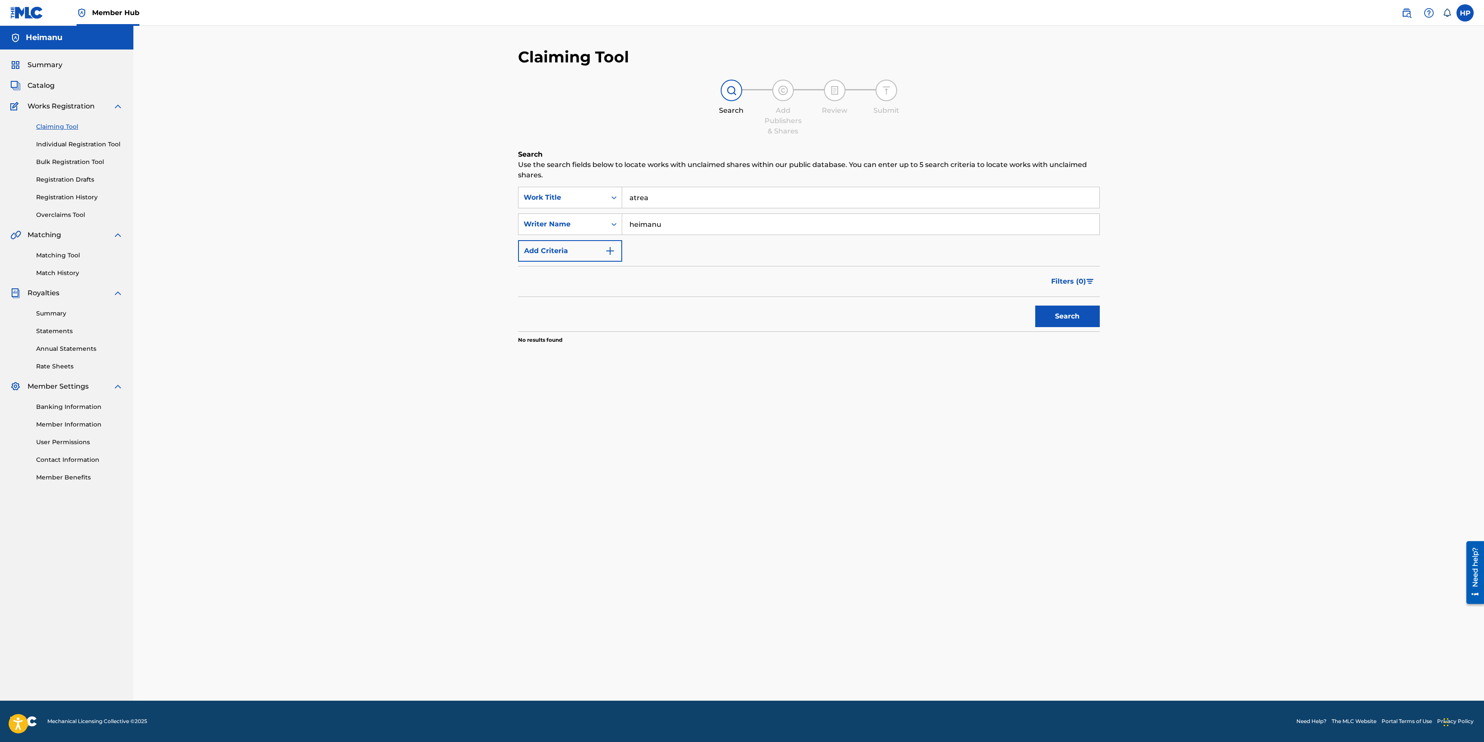
click at [1036, 306] on button "Search" at bounding box center [1068, 317] width 65 height 22
click at [764, 226] on input "heimanu" at bounding box center [860, 224] width 477 height 21
click at [688, 182] on div "Search Use the search fields below to locate works with unclaimed shares within…" at bounding box center [809, 268] width 582 height 238
click at [670, 204] on input "atrea" at bounding box center [860, 197] width 477 height 21
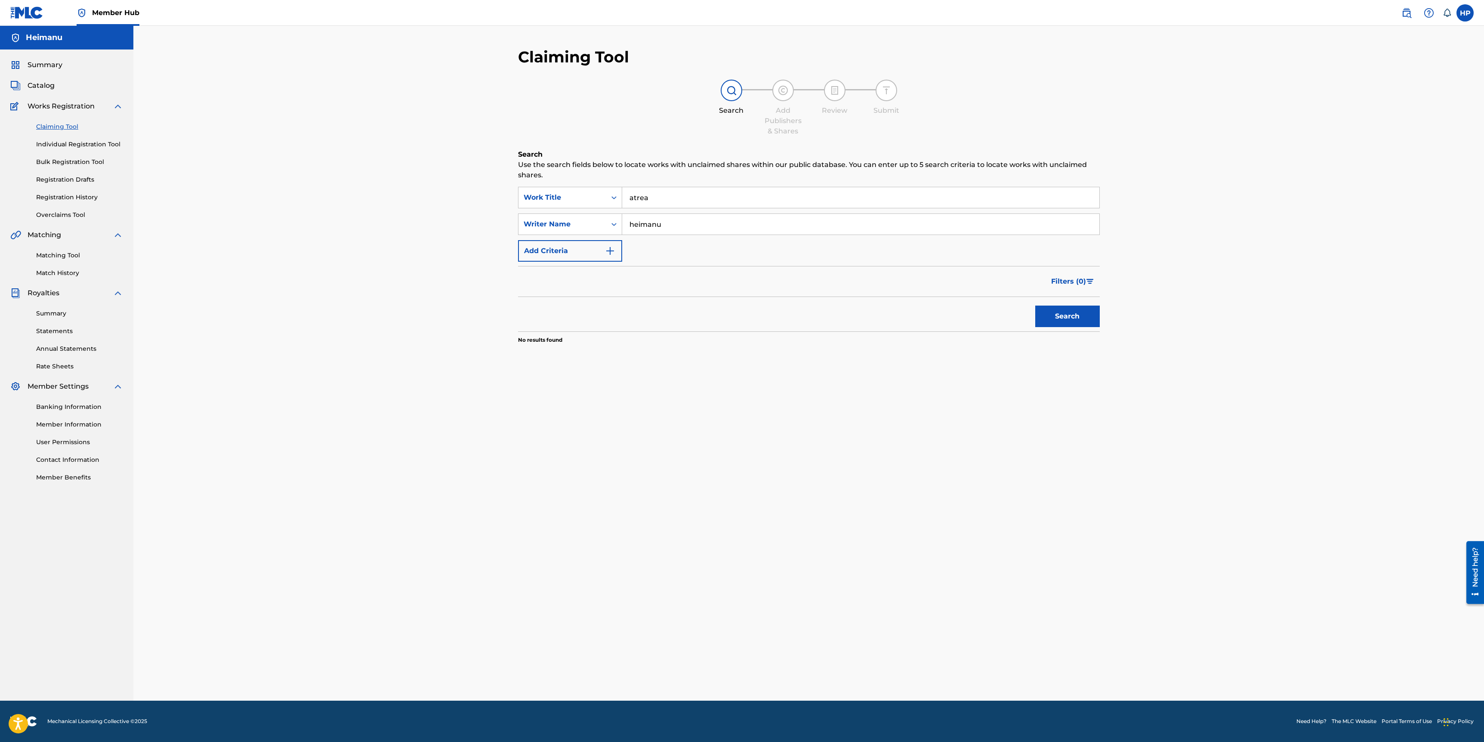
click at [670, 204] on input "atrea" at bounding box center [860, 197] width 477 height 21
type input "Atrea"
click at [1036, 306] on button "Search" at bounding box center [1068, 317] width 65 height 22
click at [657, 227] on input "heimanu" at bounding box center [860, 224] width 477 height 21
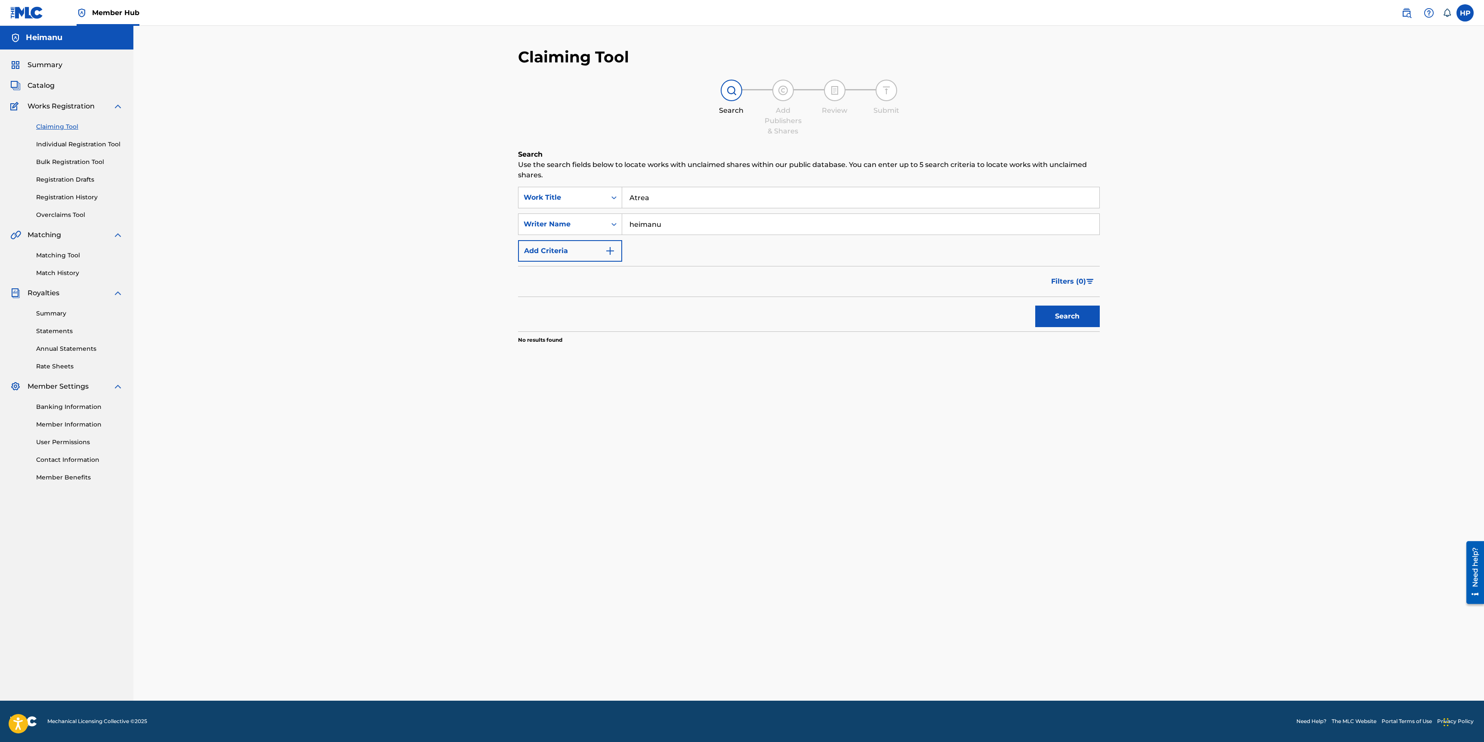
click at [657, 227] on input "heimanu" at bounding box center [860, 224] width 477 height 21
click at [658, 195] on input "Atrea" at bounding box center [860, 197] width 477 height 21
click at [1036, 306] on button "Search" at bounding box center [1068, 317] width 65 height 22
click at [1327, 390] on div "Claiming Tool Search Add Publishers & Shares Review Submit Search Use the searc…" at bounding box center [808, 363] width 1351 height 675
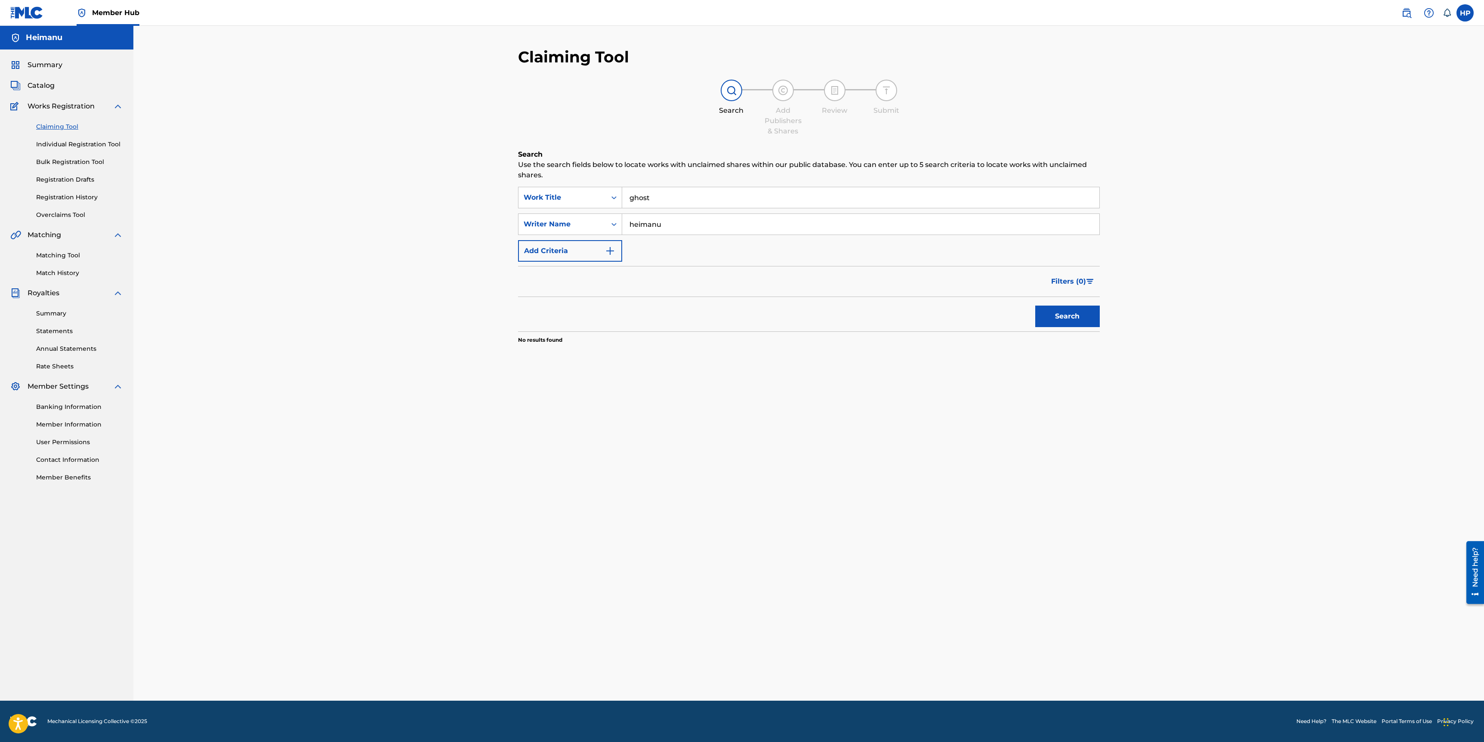
click at [773, 193] on input "ghost" at bounding box center [860, 197] width 477 height 21
click at [1036, 306] on button "Search" at bounding box center [1068, 317] width 65 height 22
click at [773, 187] on div "die awake" at bounding box center [861, 198] width 478 height 22
click at [773, 186] on div "Search Use the search fields below to locate works with unclaimed shares within…" at bounding box center [809, 268] width 582 height 238
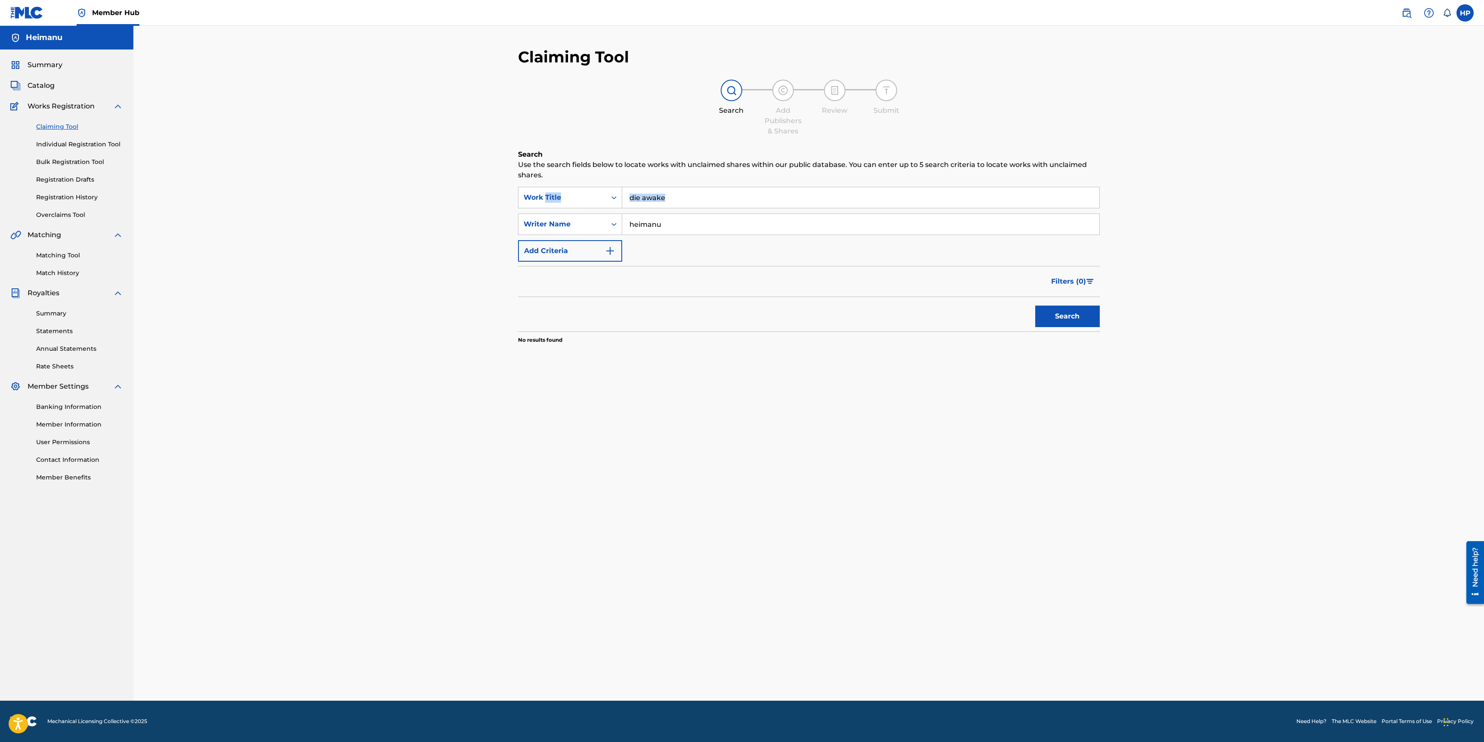
click at [759, 195] on input "die awake" at bounding box center [860, 197] width 477 height 21
click at [699, 192] on input "die awake" at bounding box center [860, 197] width 477 height 21
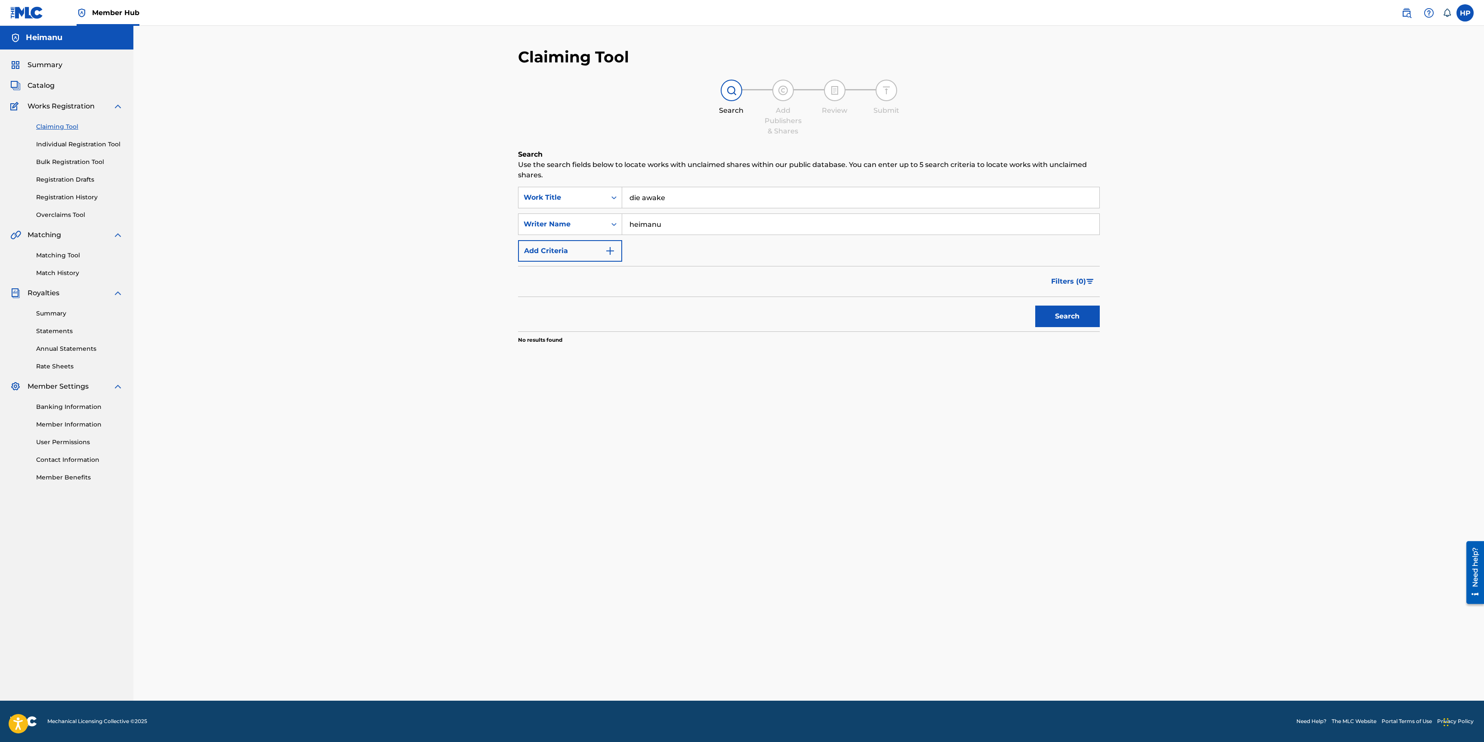
click at [699, 192] on input "die awake" at bounding box center [860, 197] width 477 height 21
click at [1036, 306] on button "Search" at bounding box center [1068, 317] width 65 height 22
click at [692, 191] on input "akera" at bounding box center [860, 197] width 477 height 21
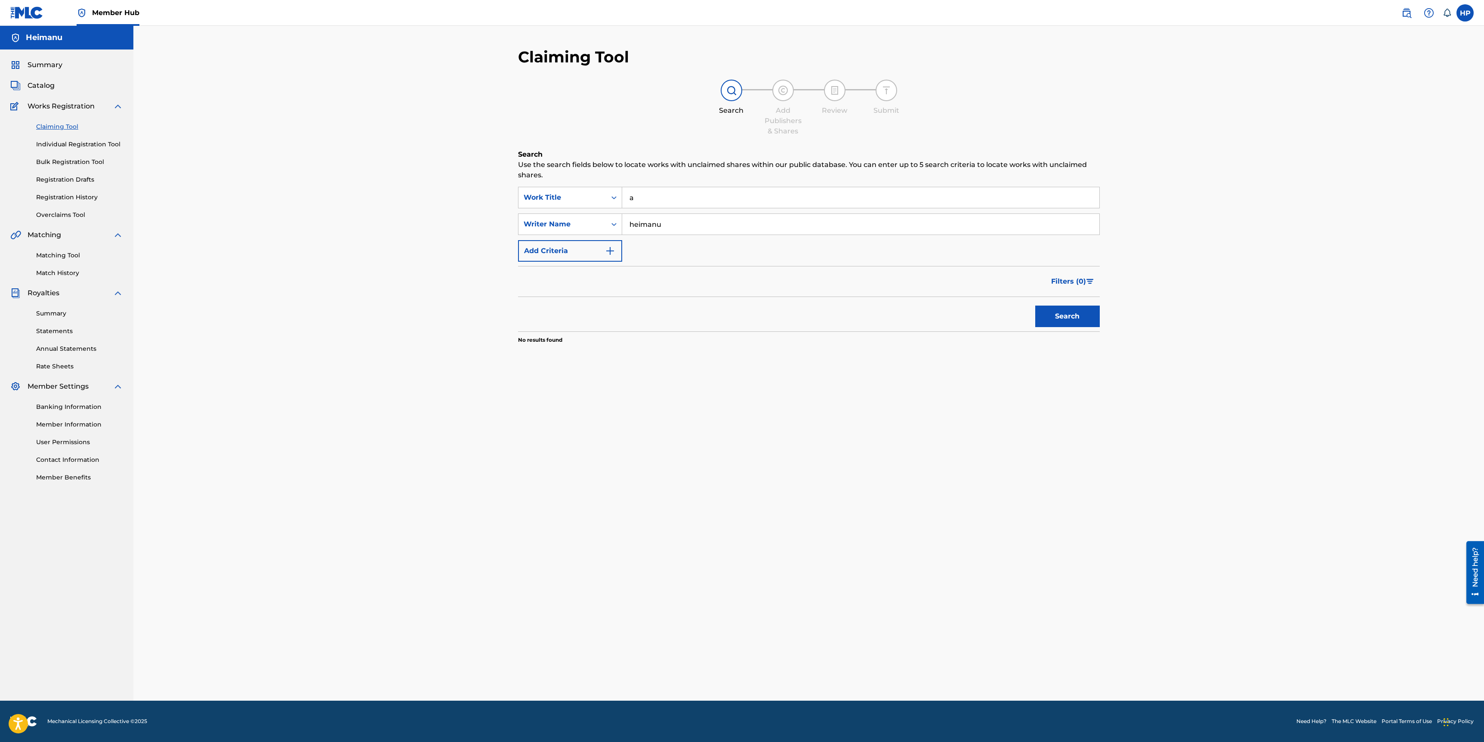
click at [683, 198] on input "a" at bounding box center [860, 197] width 477 height 21
type input "i don't know you"
click at [1036, 306] on button "Search" at bounding box center [1068, 317] width 65 height 22
click at [628, 116] on div "Search Add Publishers & Shares Review Submit" at bounding box center [809, 108] width 582 height 57
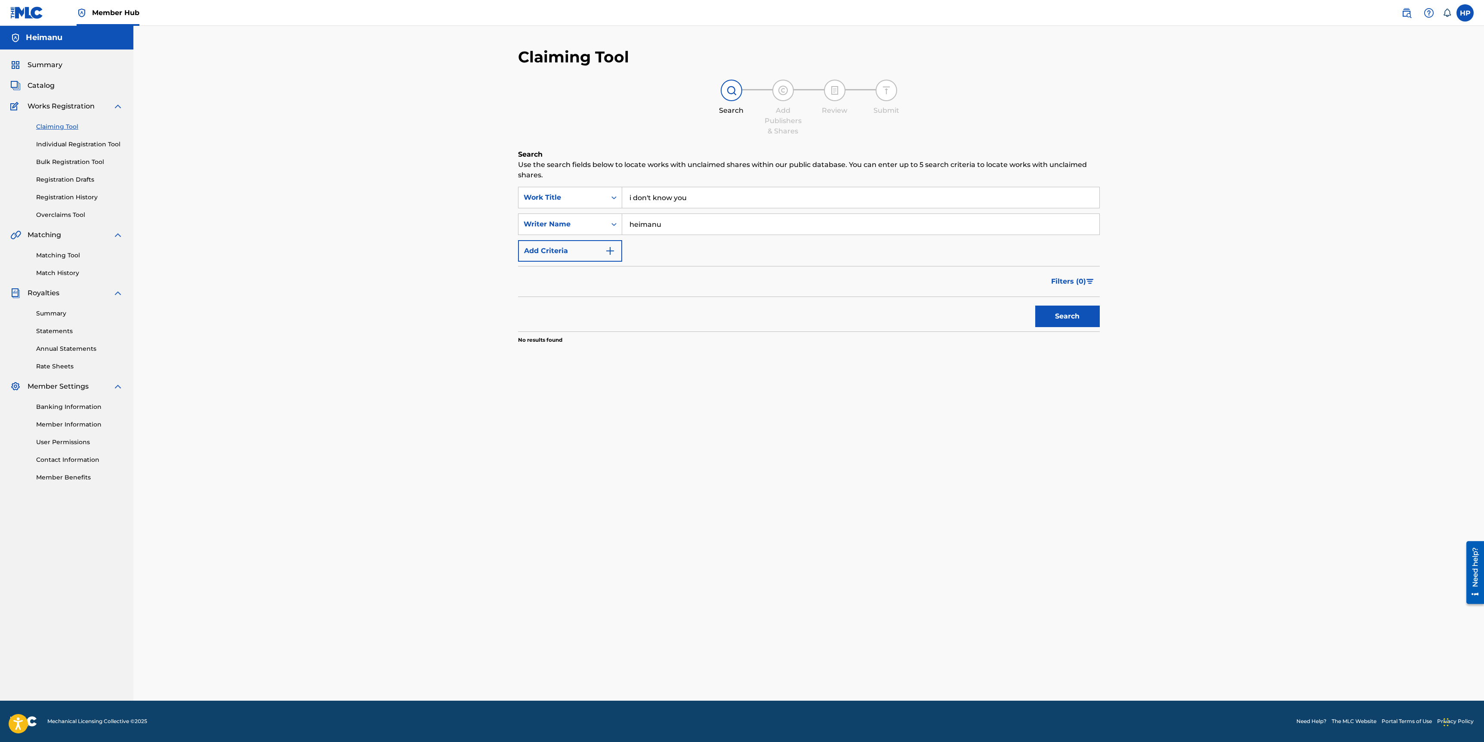
click at [46, 50] on div "Summary Catalog Works Registration Claiming Tool Individual Registration Tool B…" at bounding box center [66, 270] width 133 height 443
click at [43, 57] on div "Summary Catalog Works Registration Claiming Tool Individual Registration Tool B…" at bounding box center [66, 270] width 133 height 443
click at [42, 66] on span "Summary" at bounding box center [45, 65] width 35 height 10
